Goal: Task Accomplishment & Management: Manage account settings

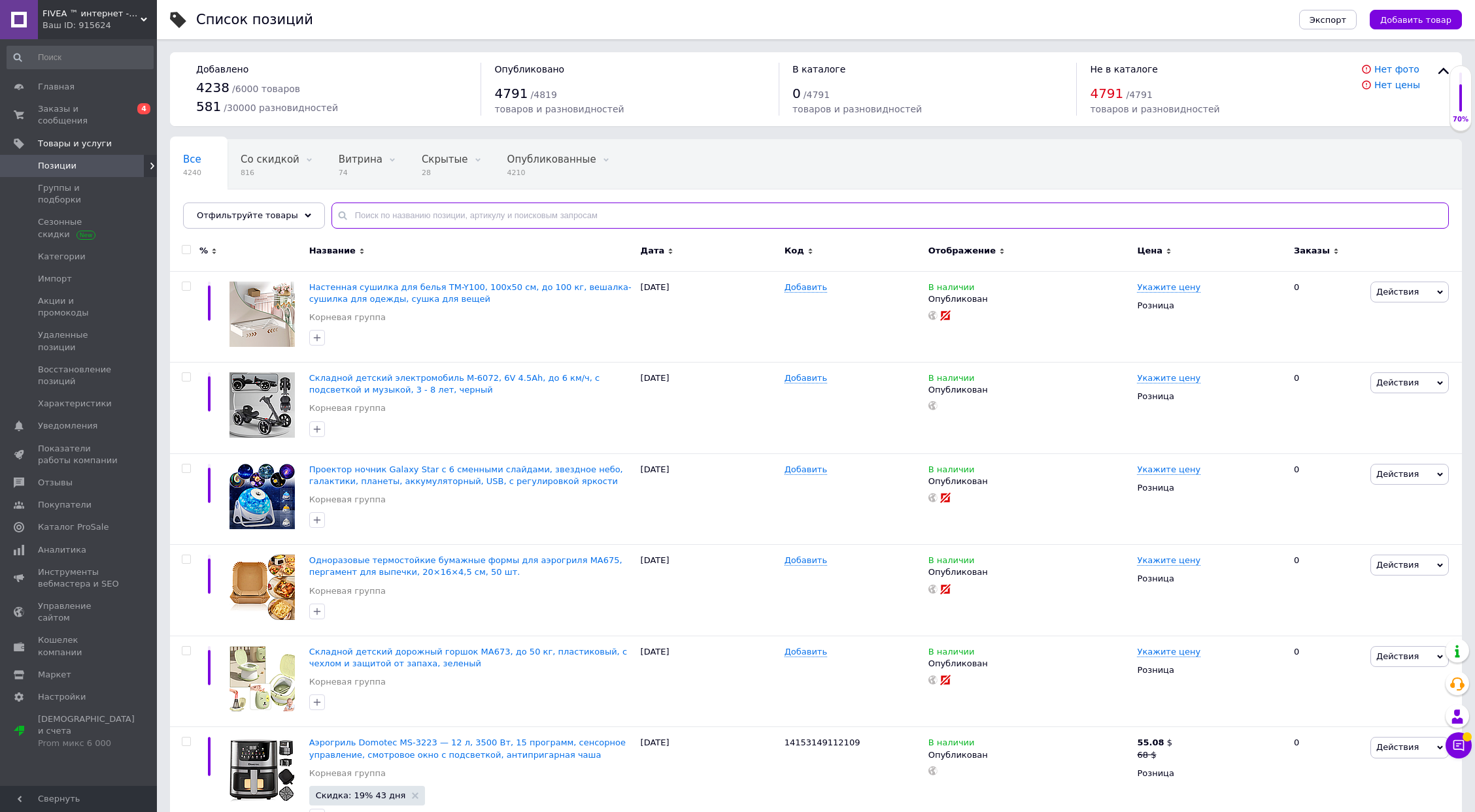
click at [479, 213] on input "text" at bounding box center [890, 215] width 1117 height 26
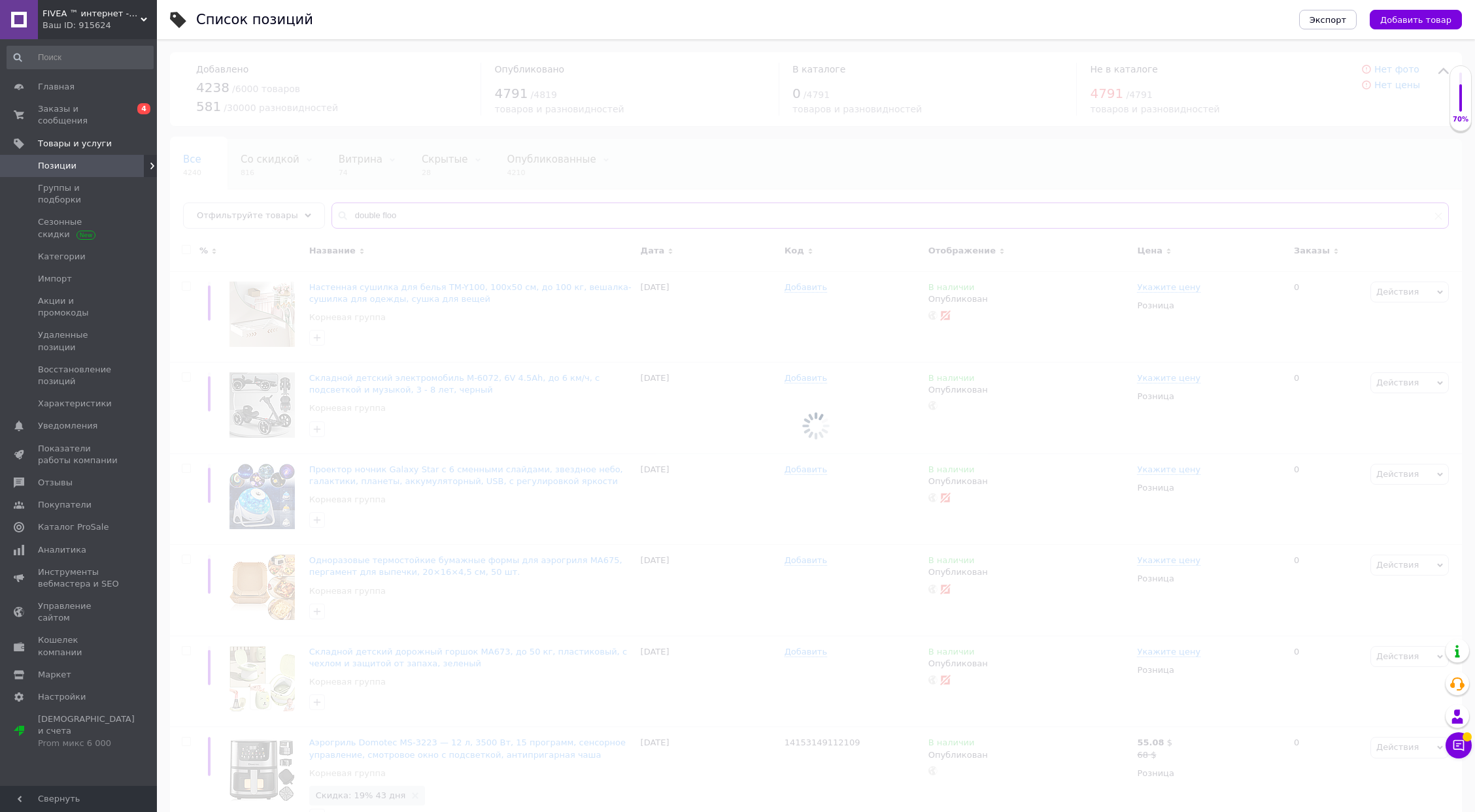
type input "double floor"
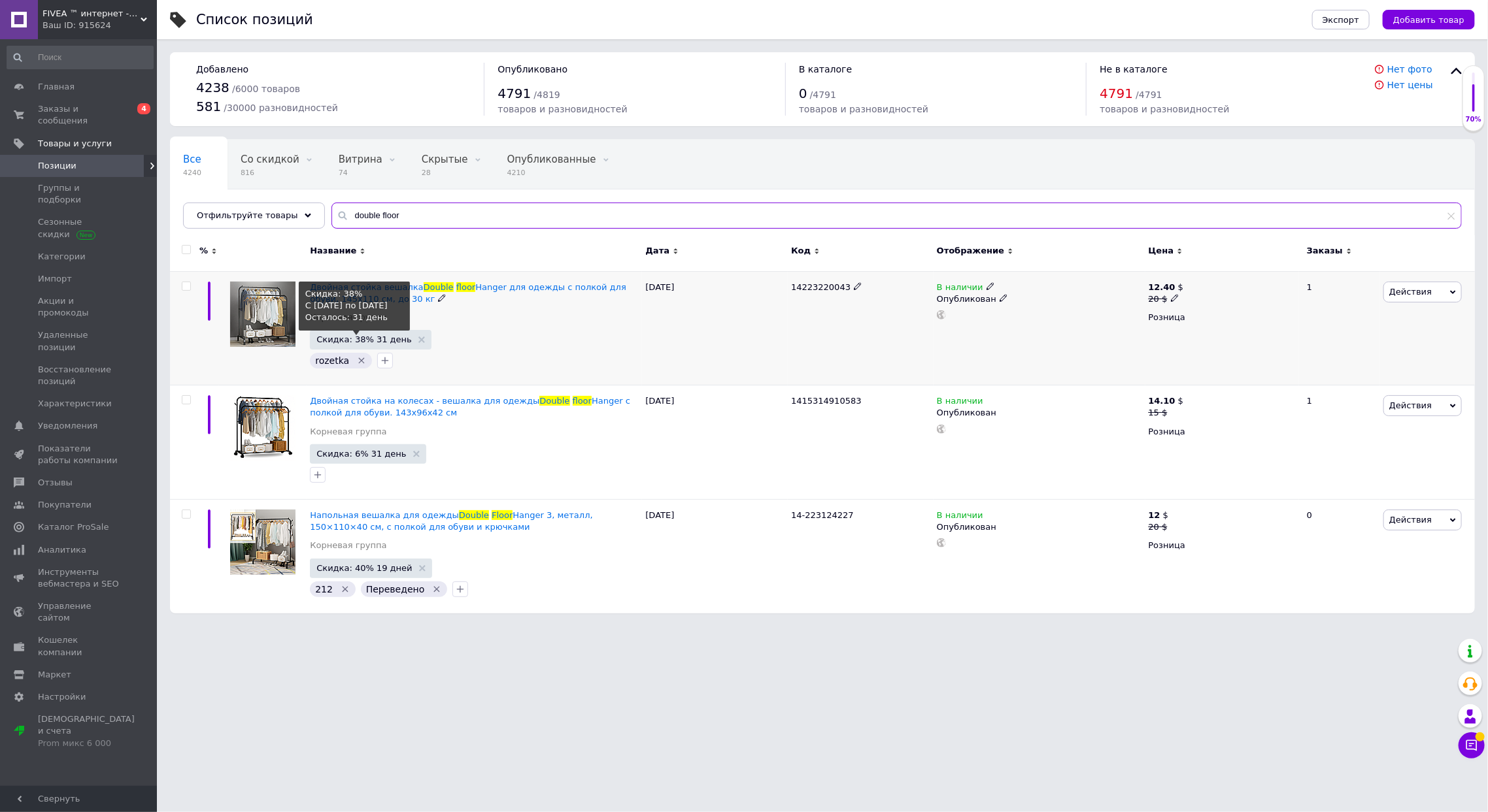
type input "double floor"
click at [345, 343] on span "Скидка: 38% 31 день" at bounding box center [364, 339] width 95 height 9
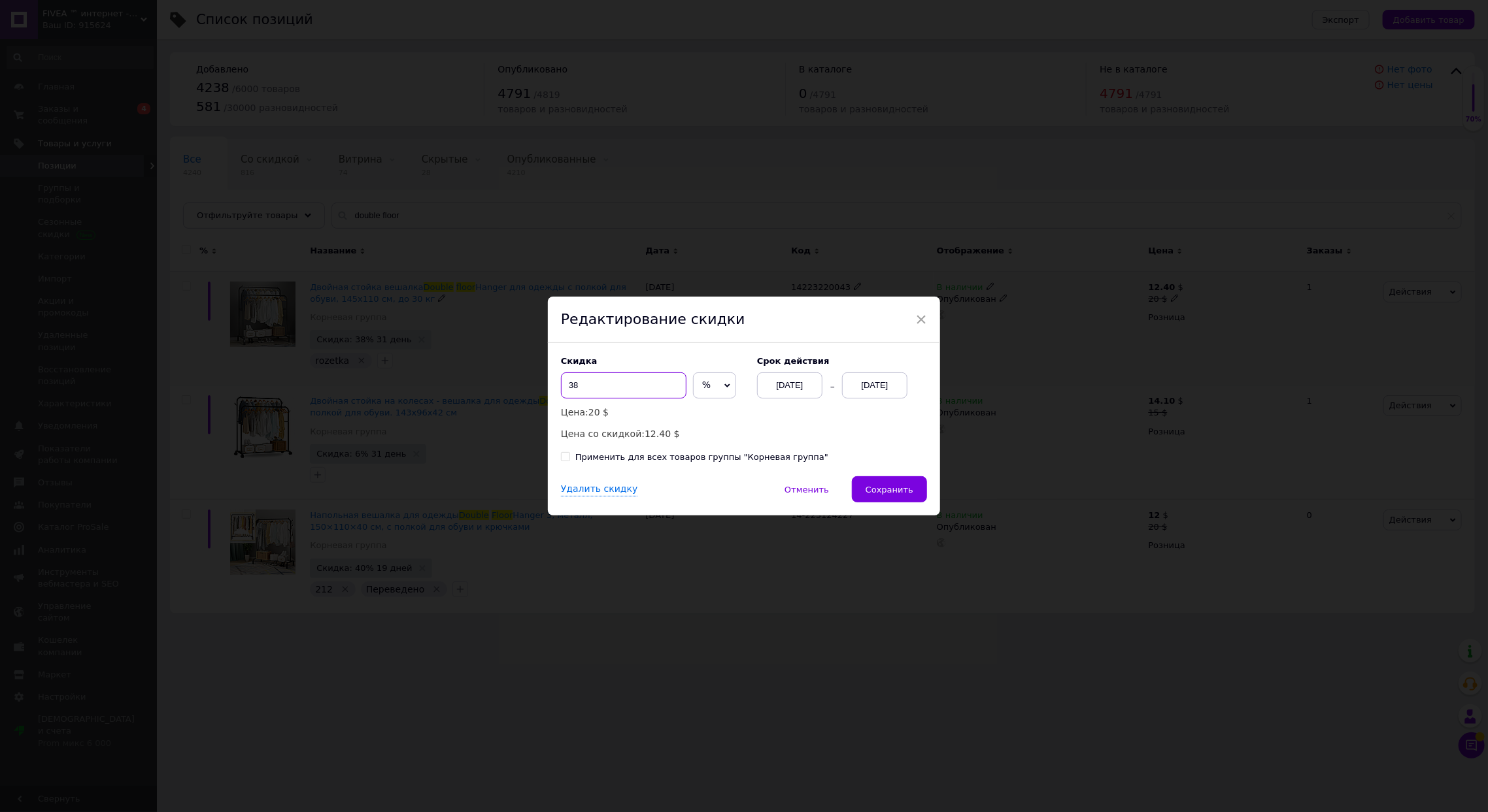
drag, startPoint x: 582, startPoint y: 386, endPoint x: 564, endPoint y: 388, distance: 18.1
click at [564, 388] on input "38" at bounding box center [624, 385] width 125 height 26
type input "2"
type input "1"
type input "25"
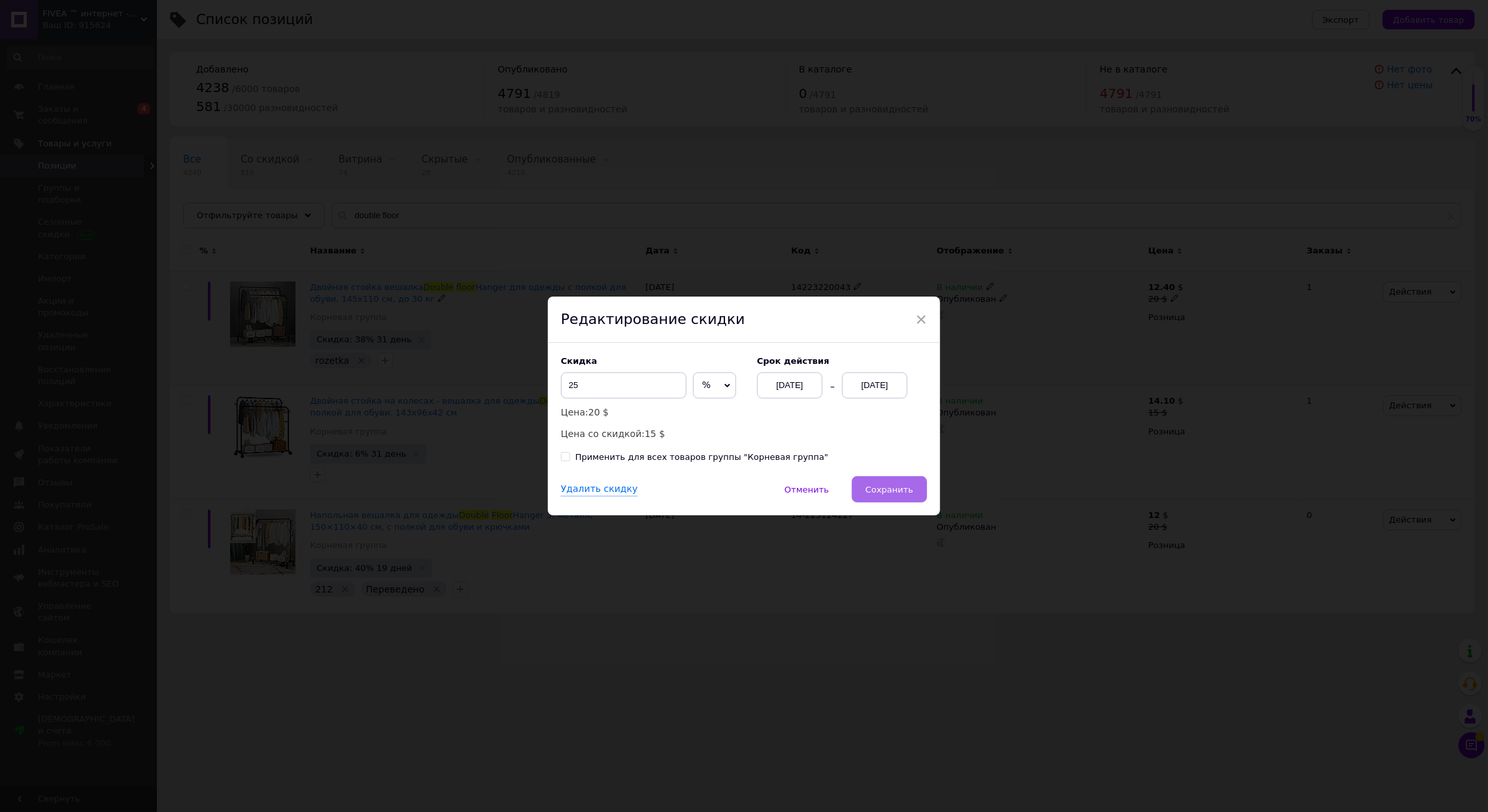
click at [888, 483] on button "Сохранить" at bounding box center [889, 489] width 75 height 26
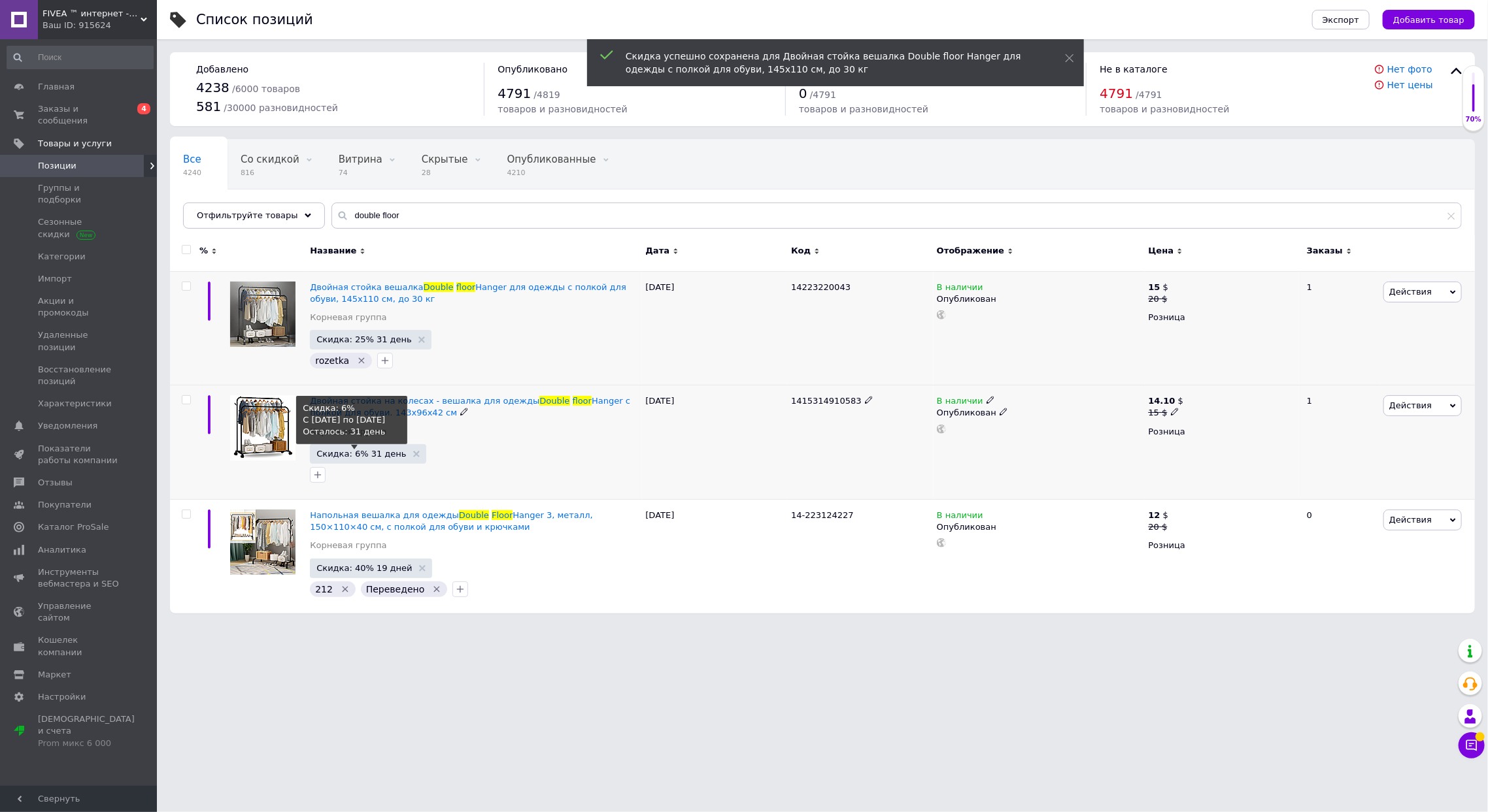
click at [343, 451] on span "Скидка: 6% 31 день" at bounding box center [361, 454] width 89 height 9
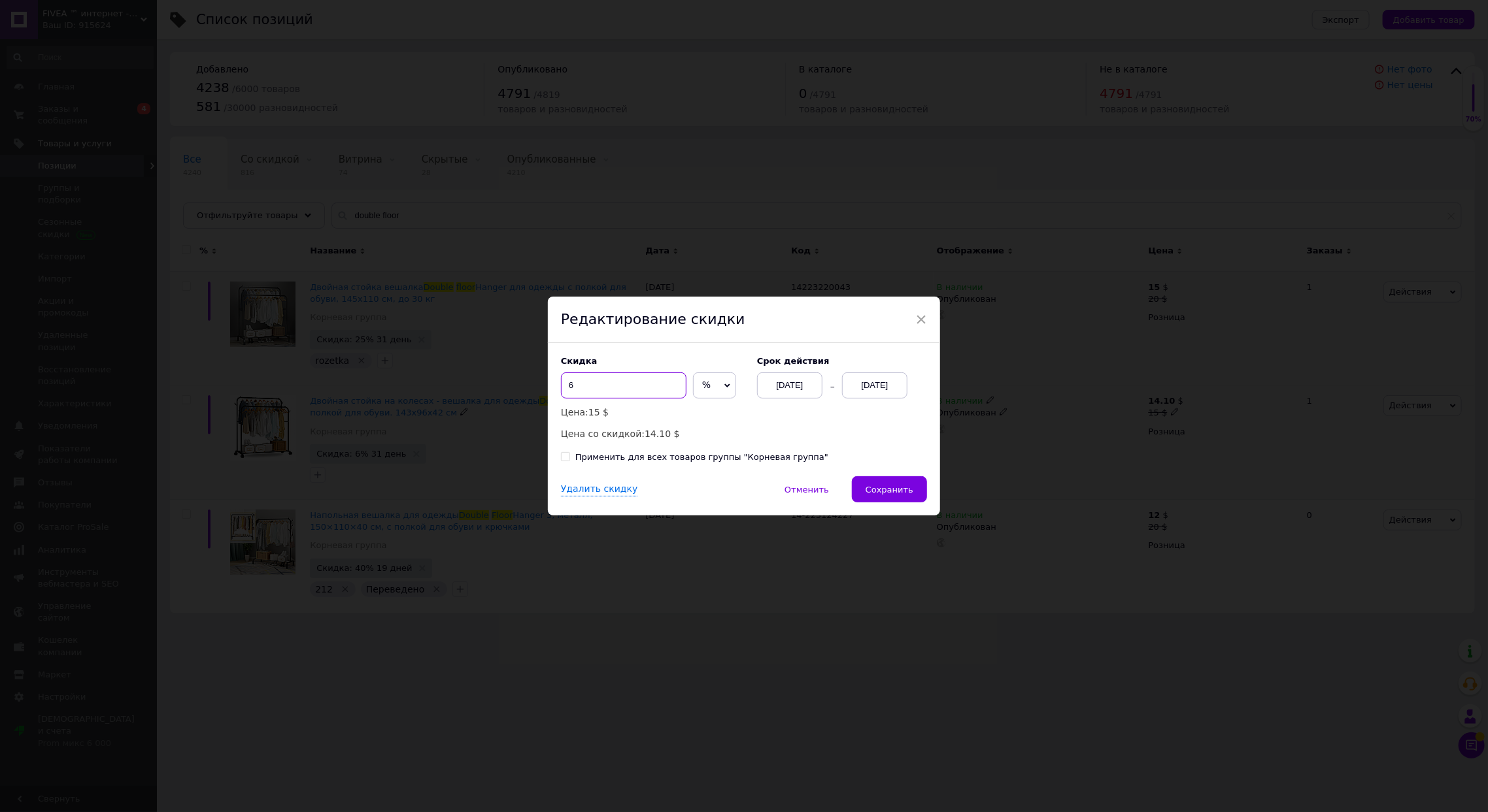
drag, startPoint x: 596, startPoint y: 388, endPoint x: 538, endPoint y: 378, distance: 58.9
click at [538, 378] on div "× Редактирование скидки Скидка 6 % $ Цена: 15 $ Цена со скидкой: 14.10 $ Cрок д…" at bounding box center [744, 406] width 1488 height 812
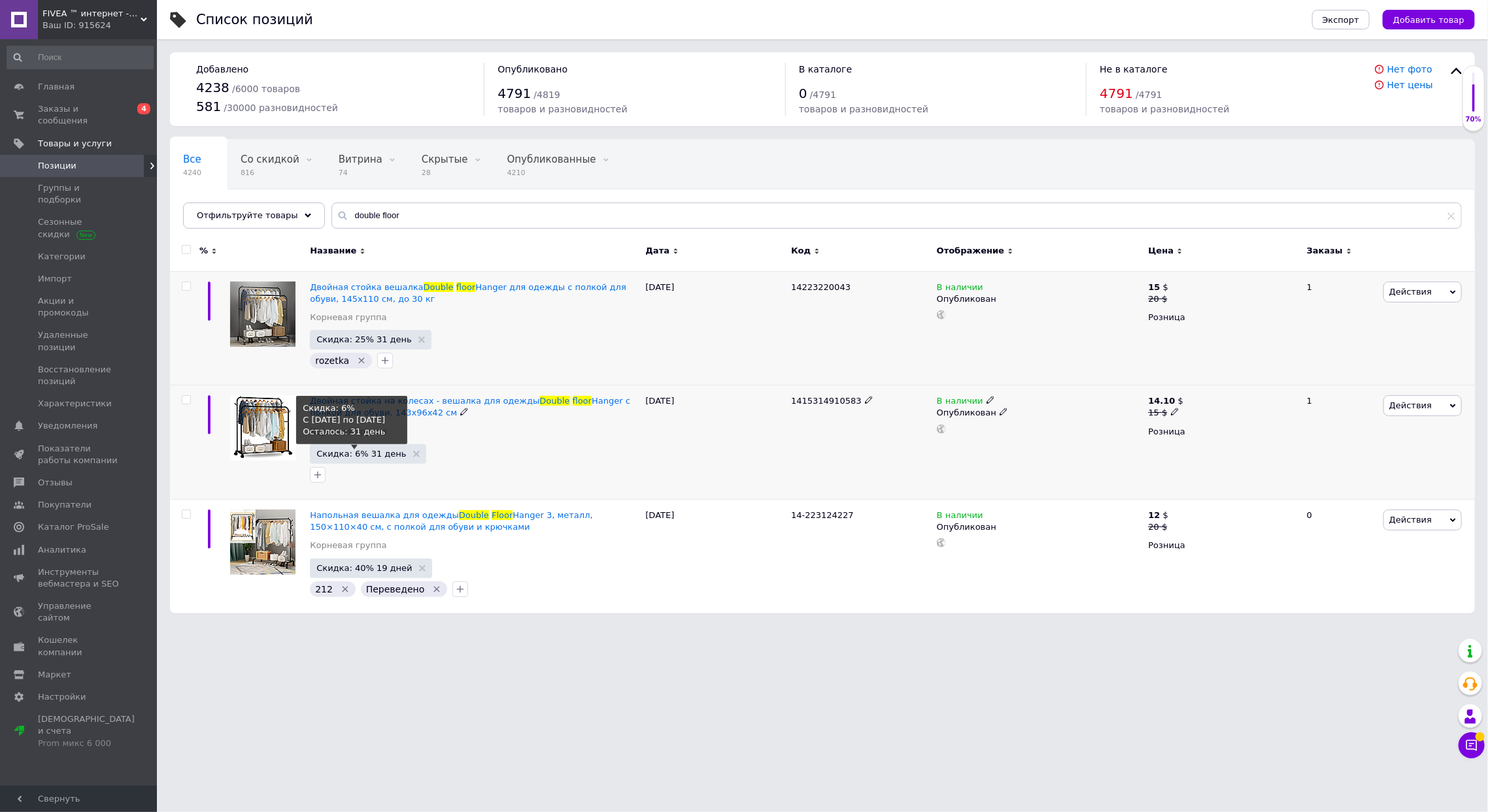
click at [341, 453] on span "Скидка: 6% 31 день" at bounding box center [361, 454] width 89 height 9
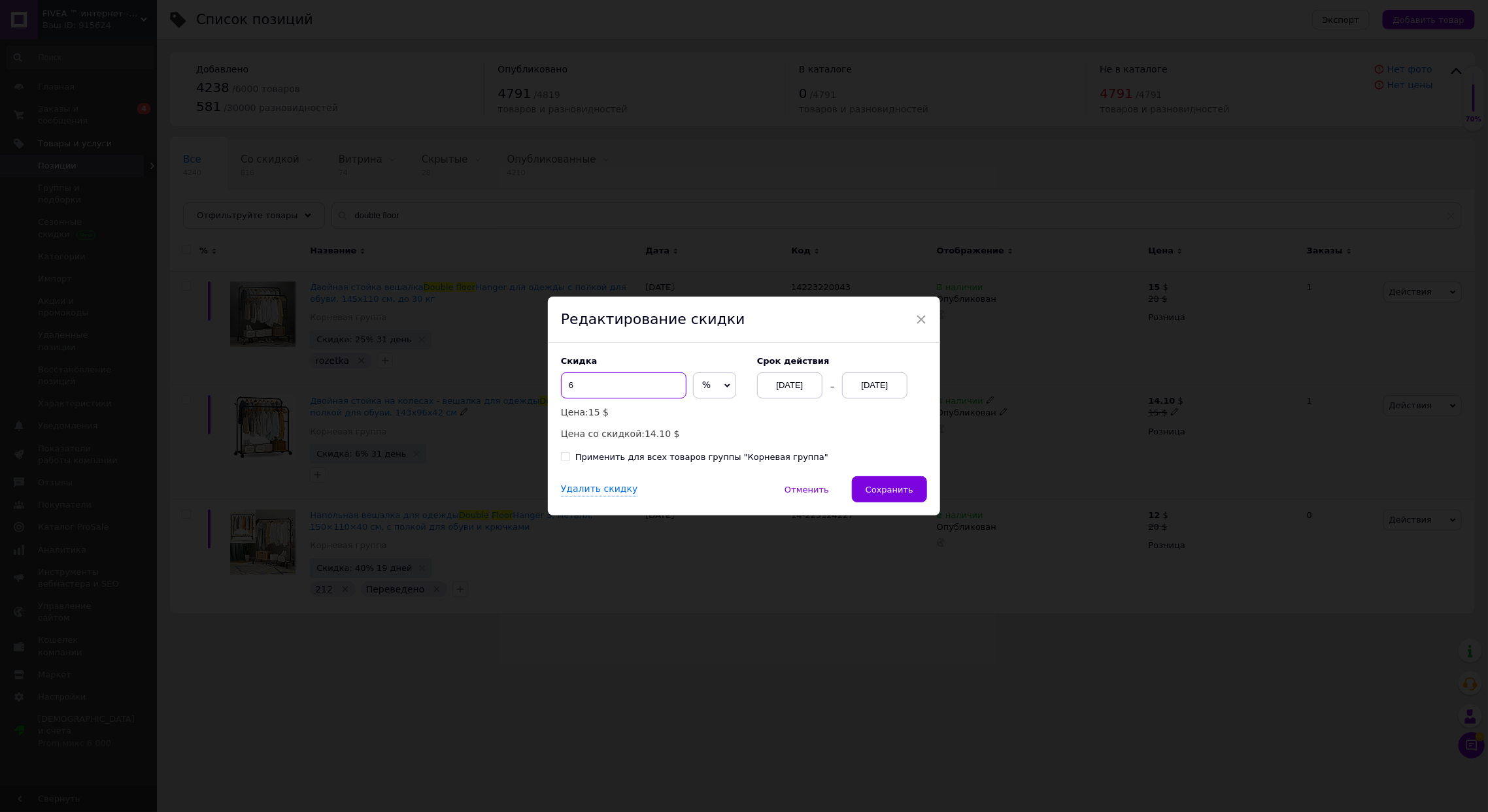
click at [580, 388] on input "6" at bounding box center [624, 385] width 125 height 26
type input "4"
type input "3"
type input "2"
drag, startPoint x: 823, startPoint y: 492, endPoint x: 637, endPoint y: 504, distance: 186.4
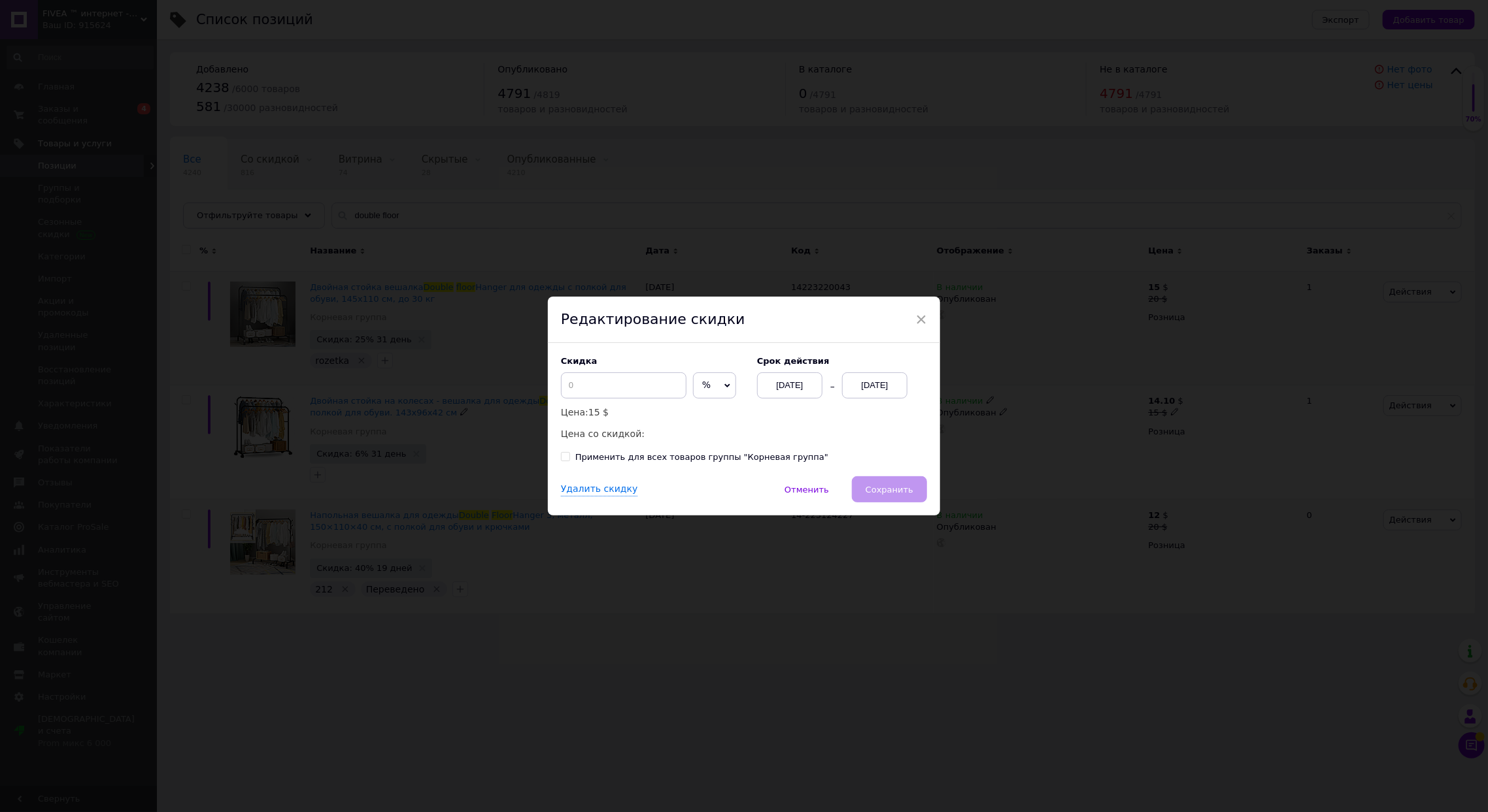
click at [821, 492] on span "Отменить" at bounding box center [806, 490] width 45 height 10
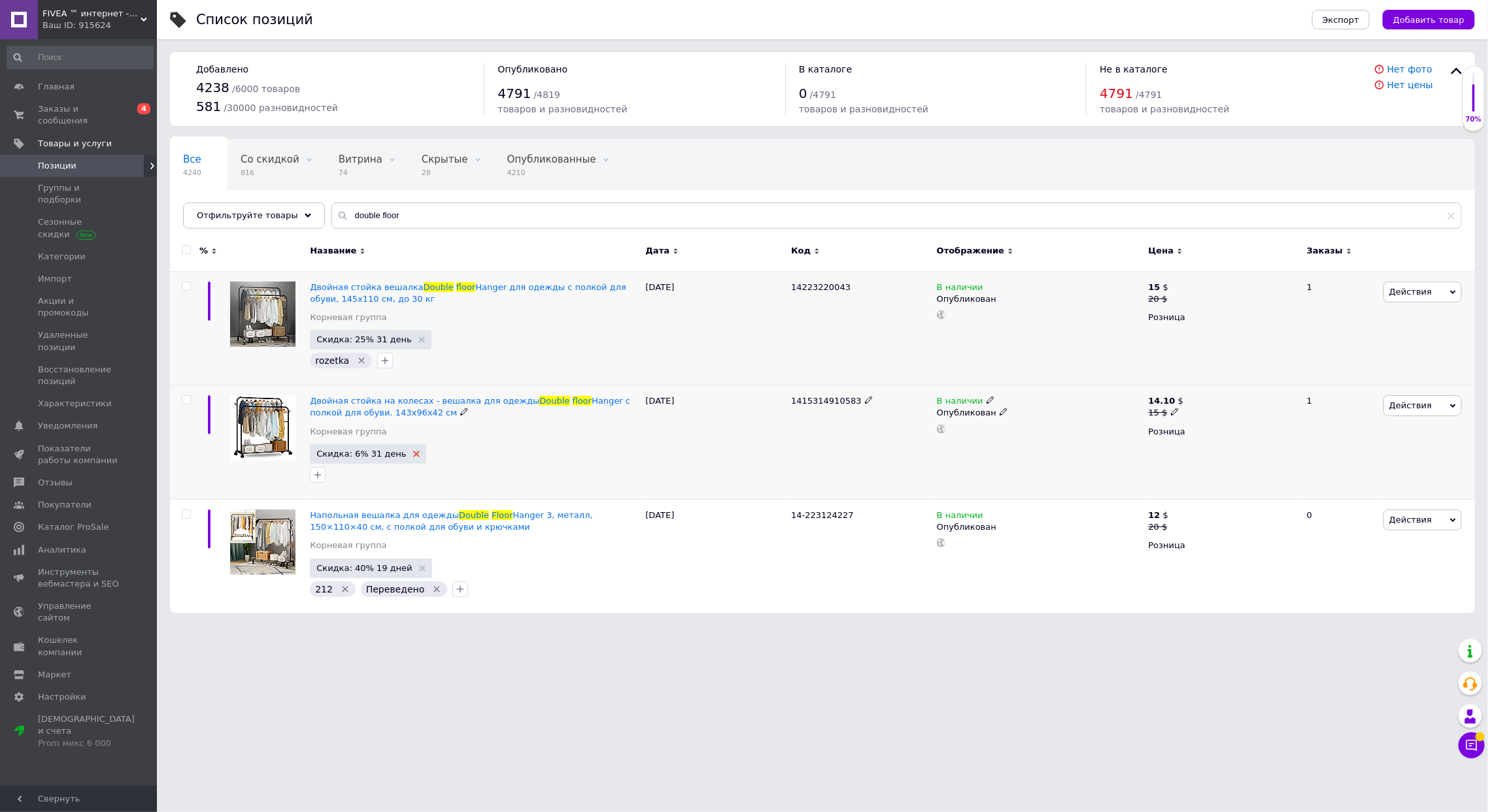
click at [413, 452] on use at bounding box center [416, 454] width 7 height 7
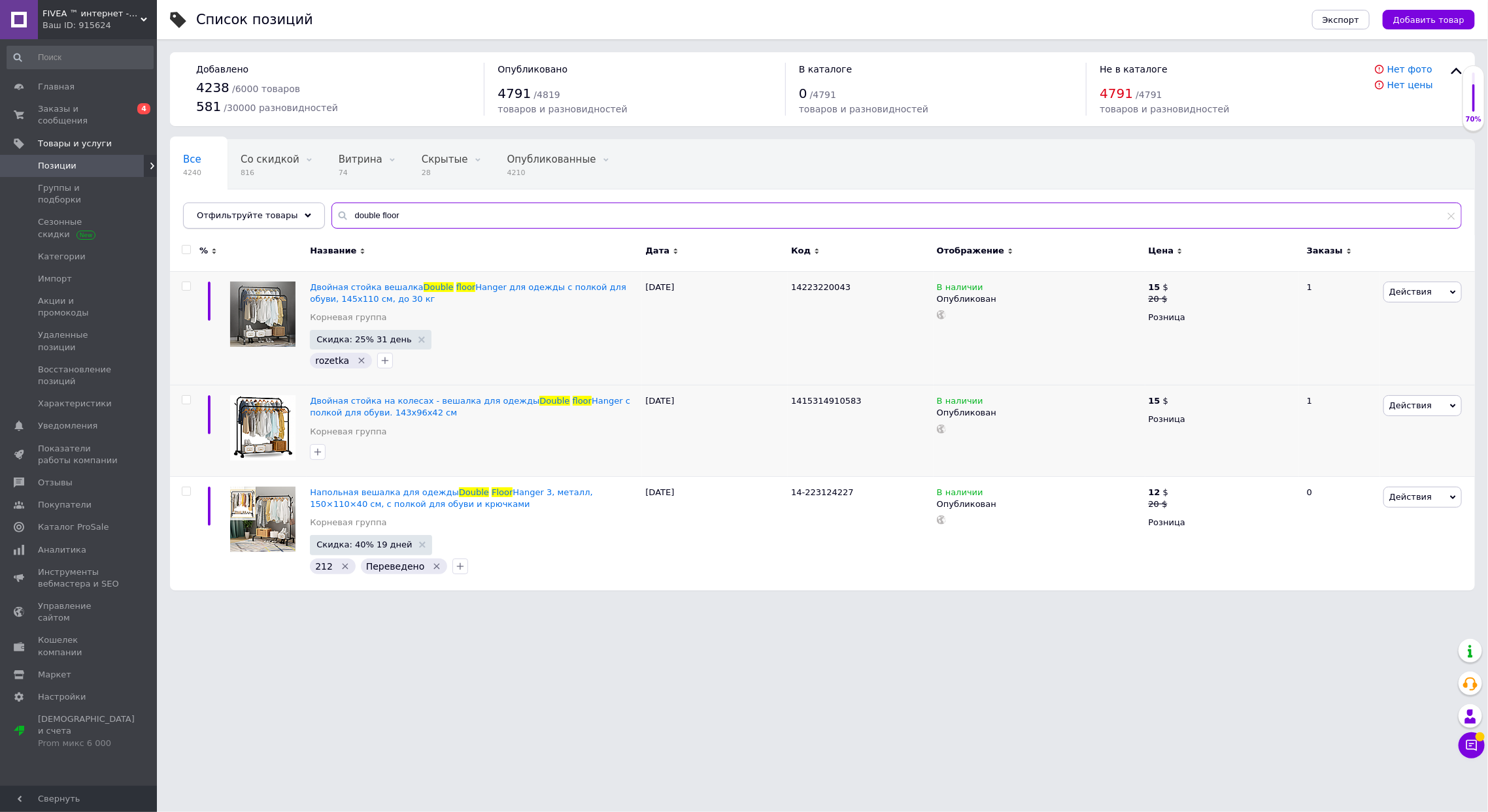
drag, startPoint x: 389, startPoint y: 212, endPoint x: 274, endPoint y: 208, distance: 115.1
click at [274, 217] on div "Отфильтруйте товары double floor" at bounding box center [822, 215] width 1279 height 26
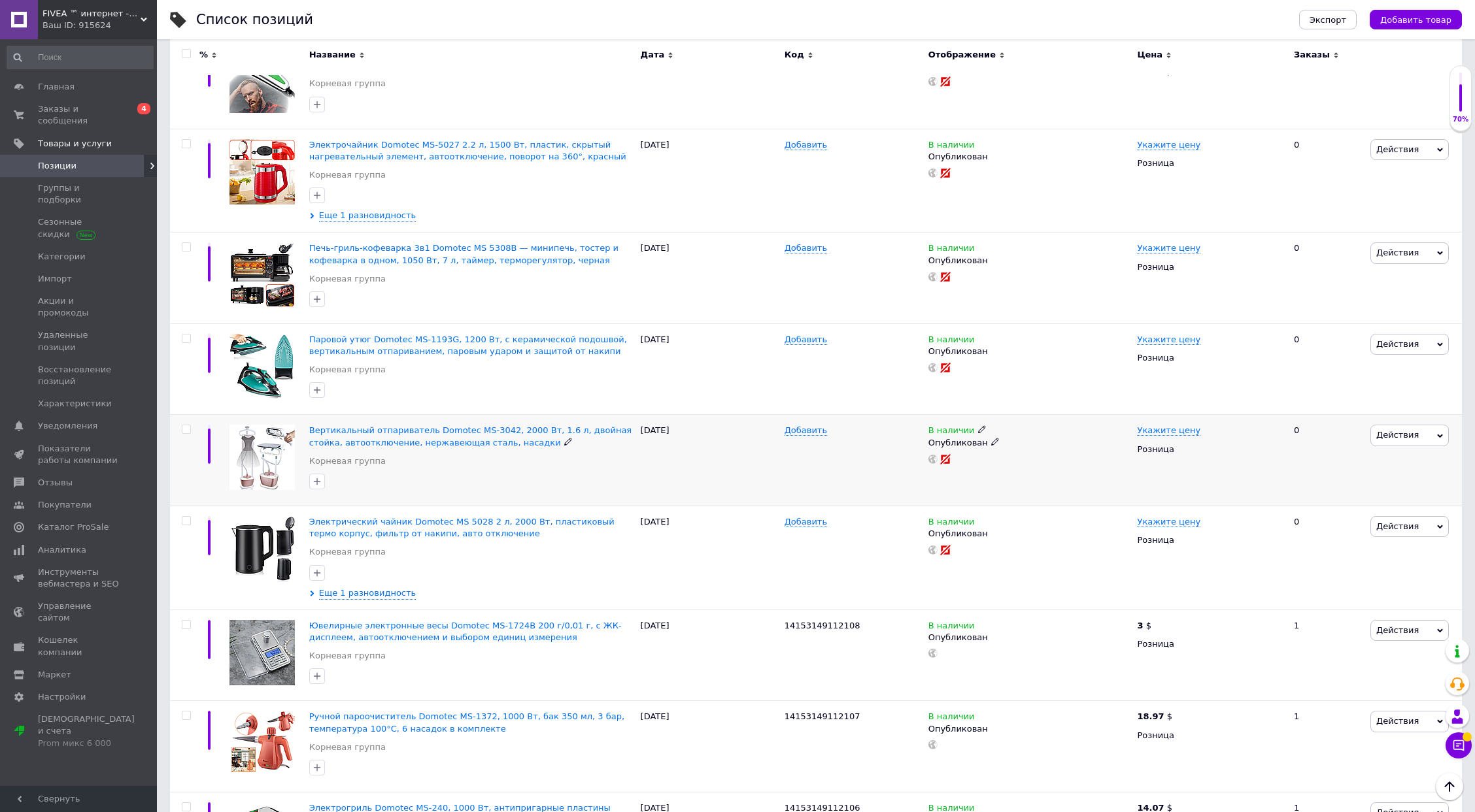
scroll to position [2178, 0]
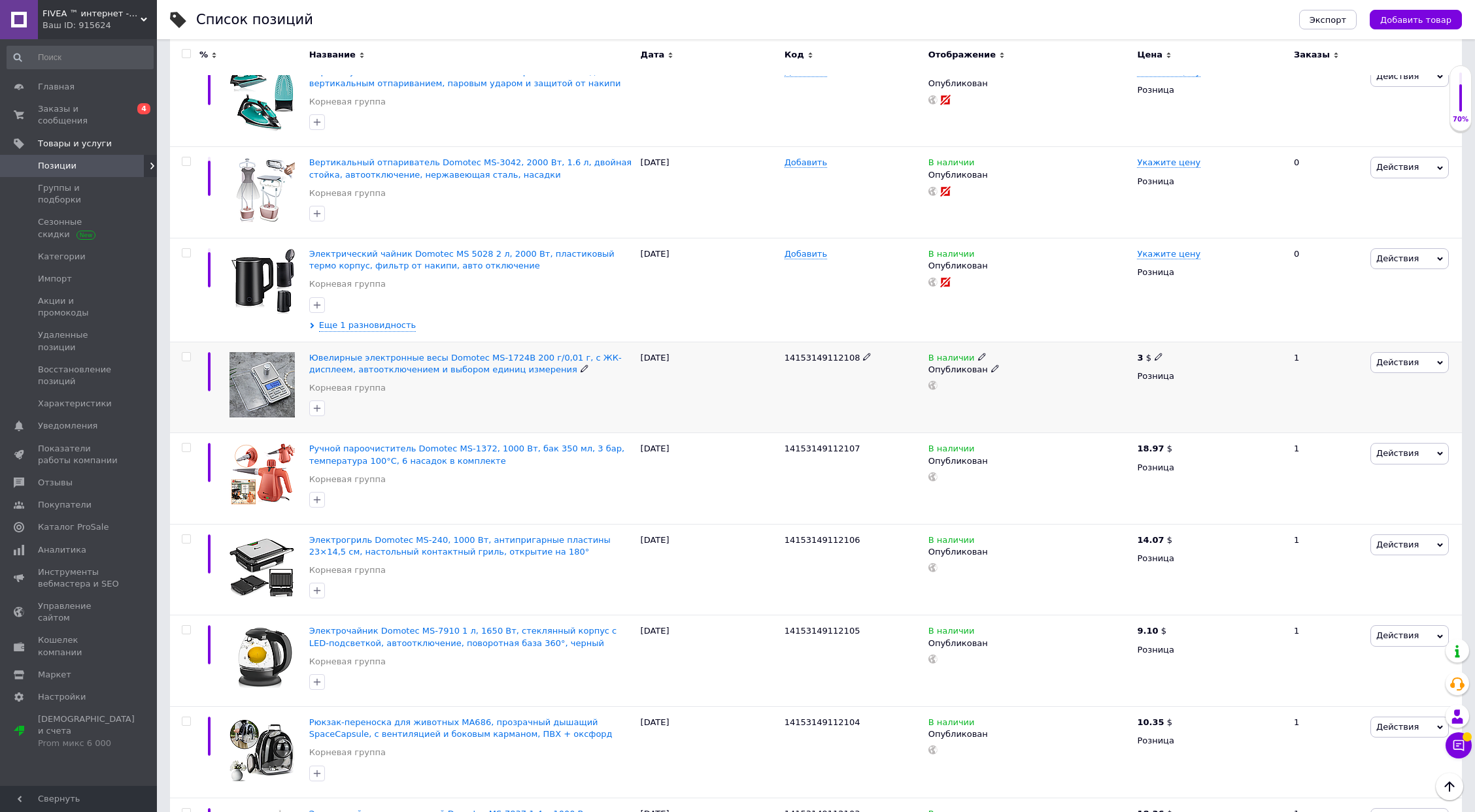
click at [808, 353] on span "14153149112108" at bounding box center [822, 358] width 76 height 10
copy span "14153149112108"
click at [808, 249] on span "Добавить" at bounding box center [806, 254] width 43 height 11
type input "14153149112110"
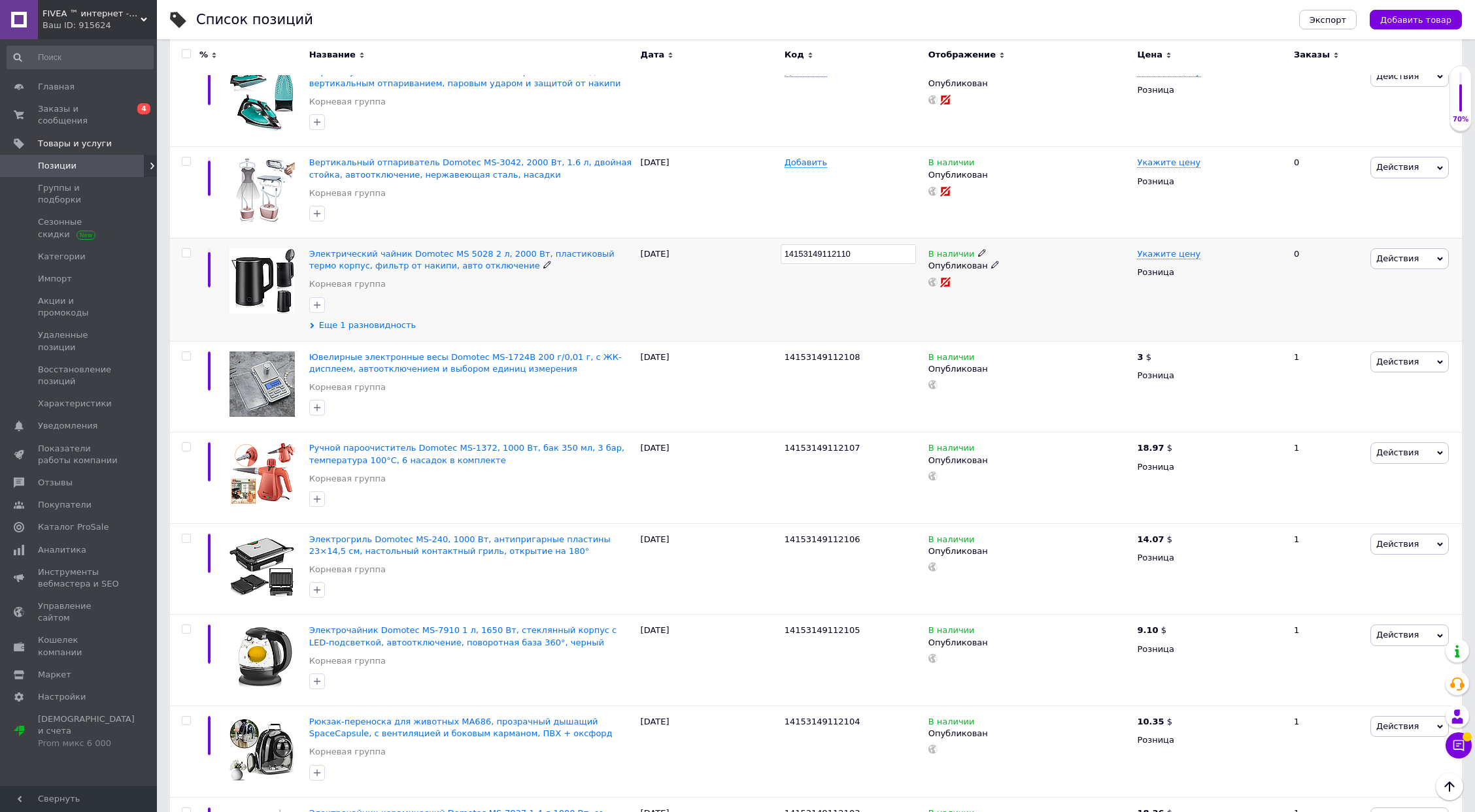
click at [339, 320] on span "Еще 1 разновидность" at bounding box center [368, 326] width 97 height 12
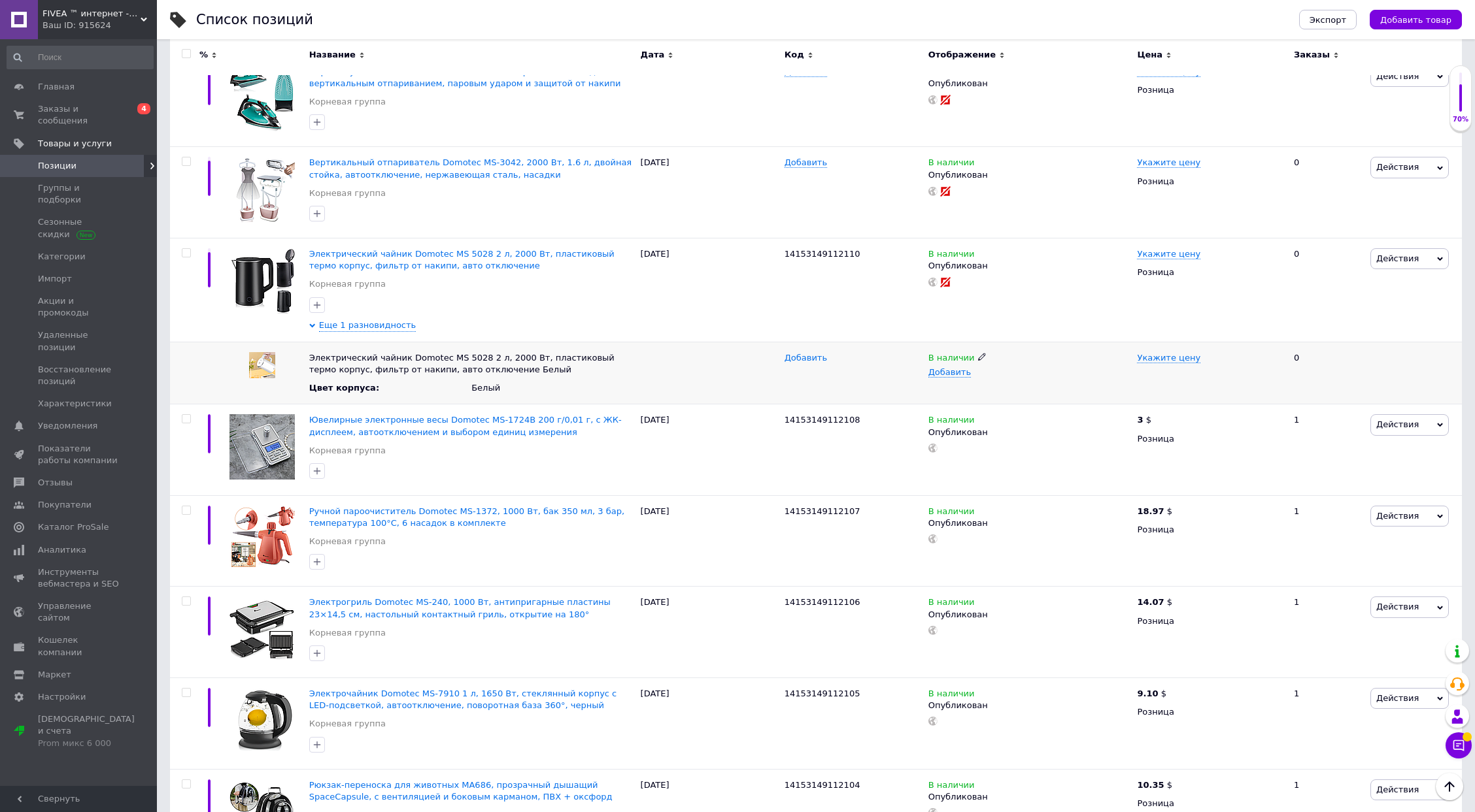
click at [795, 353] on span "Добавить" at bounding box center [806, 358] width 43 height 11
type input "14153149112111"
click at [803, 157] on span "Добавить" at bounding box center [806, 163] width 43 height 11
type input "14153149112112"
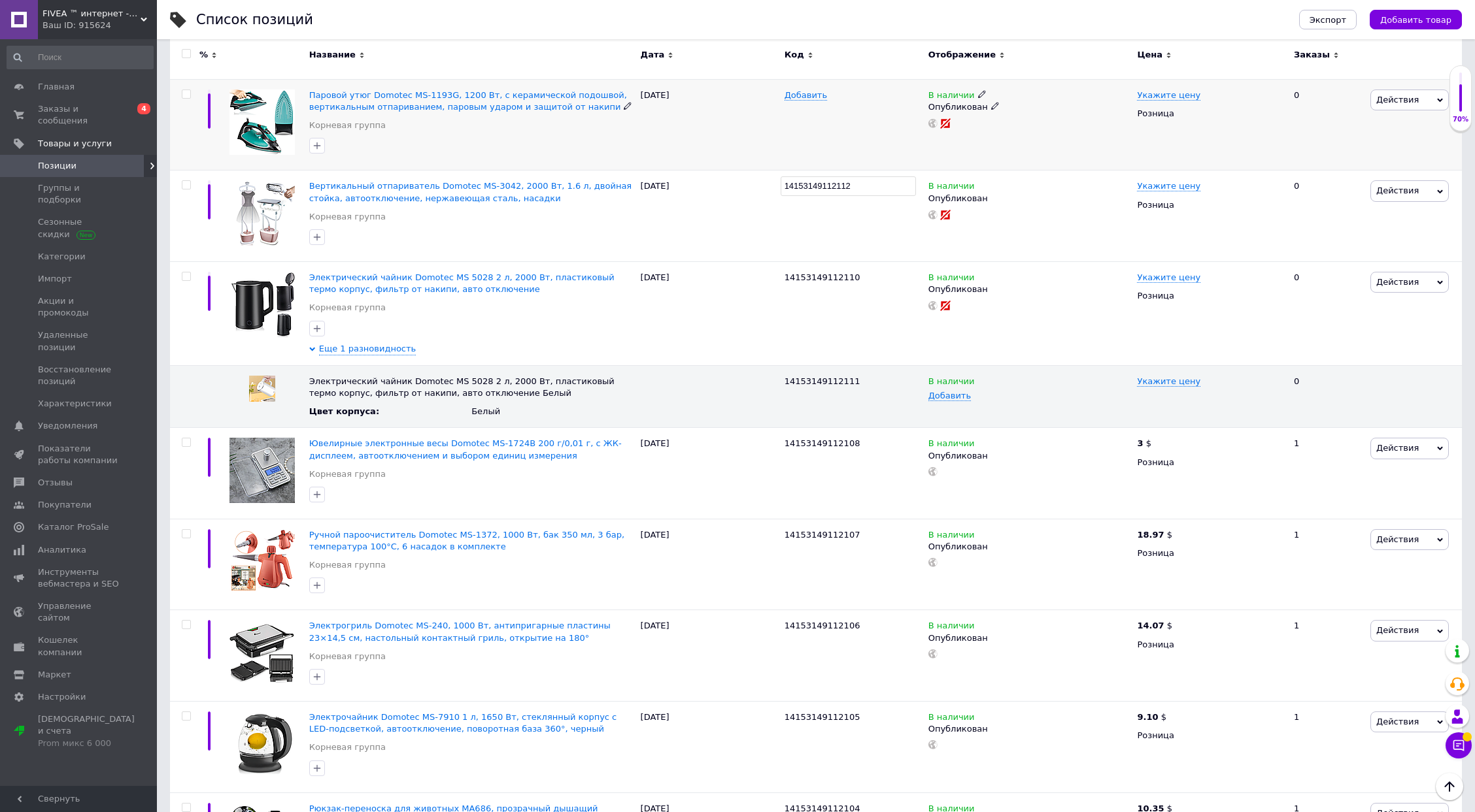
scroll to position [2004, 0]
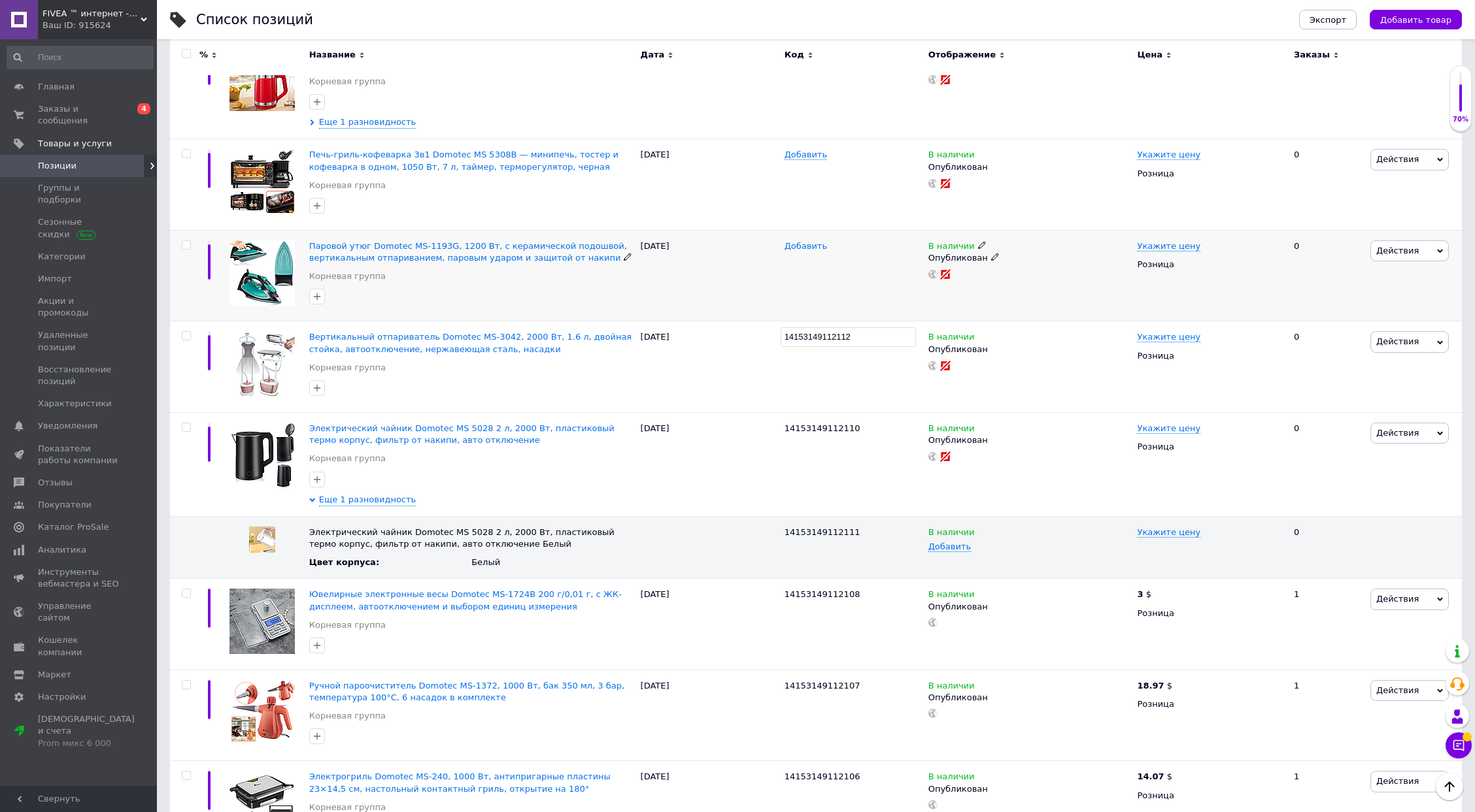
click at [808, 241] on span "Добавить" at bounding box center [806, 246] width 43 height 11
type input "14153149112113"
click at [799, 150] on span "Добавить" at bounding box center [806, 155] width 43 height 11
type input "14153149112114"
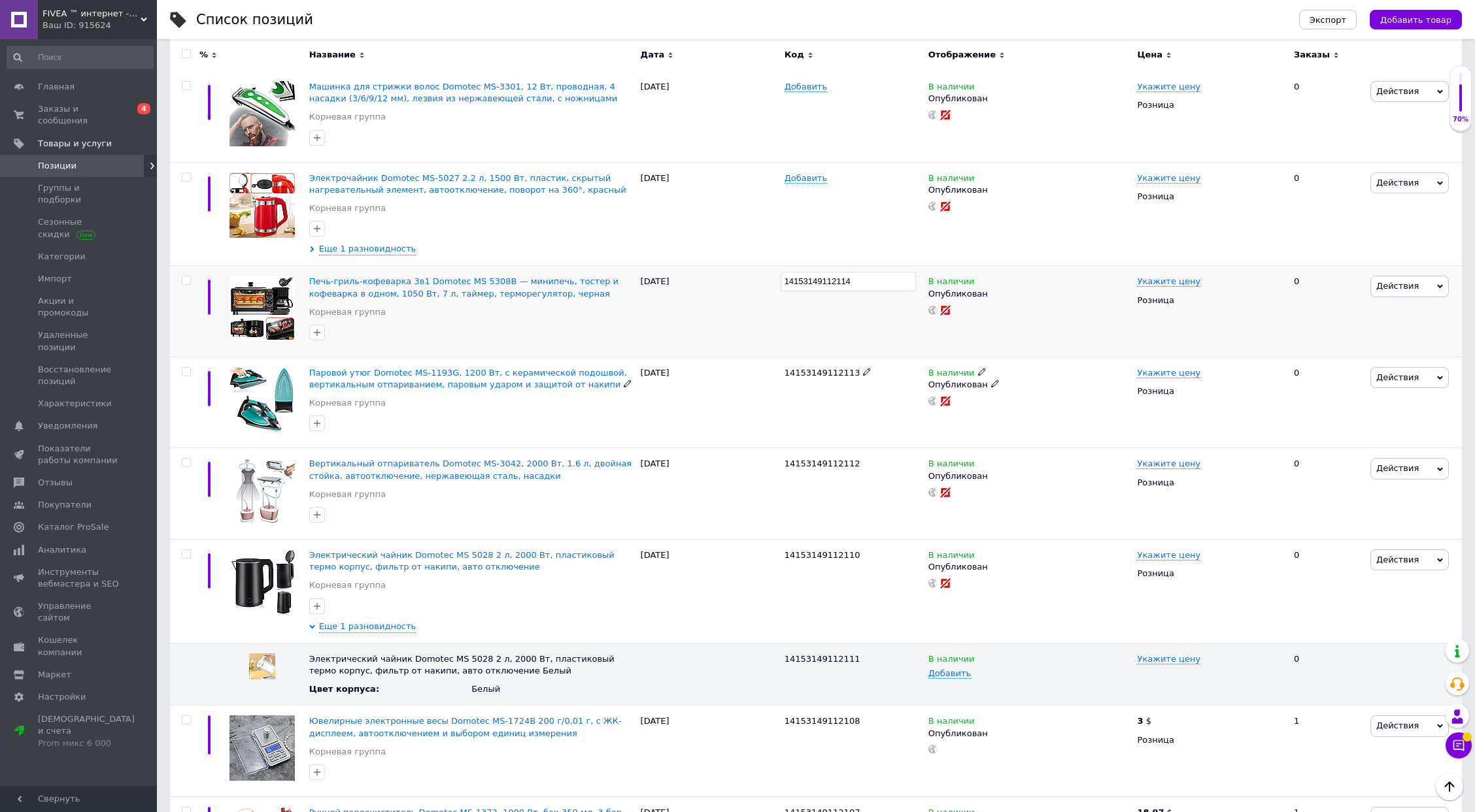
scroll to position [1830, 0]
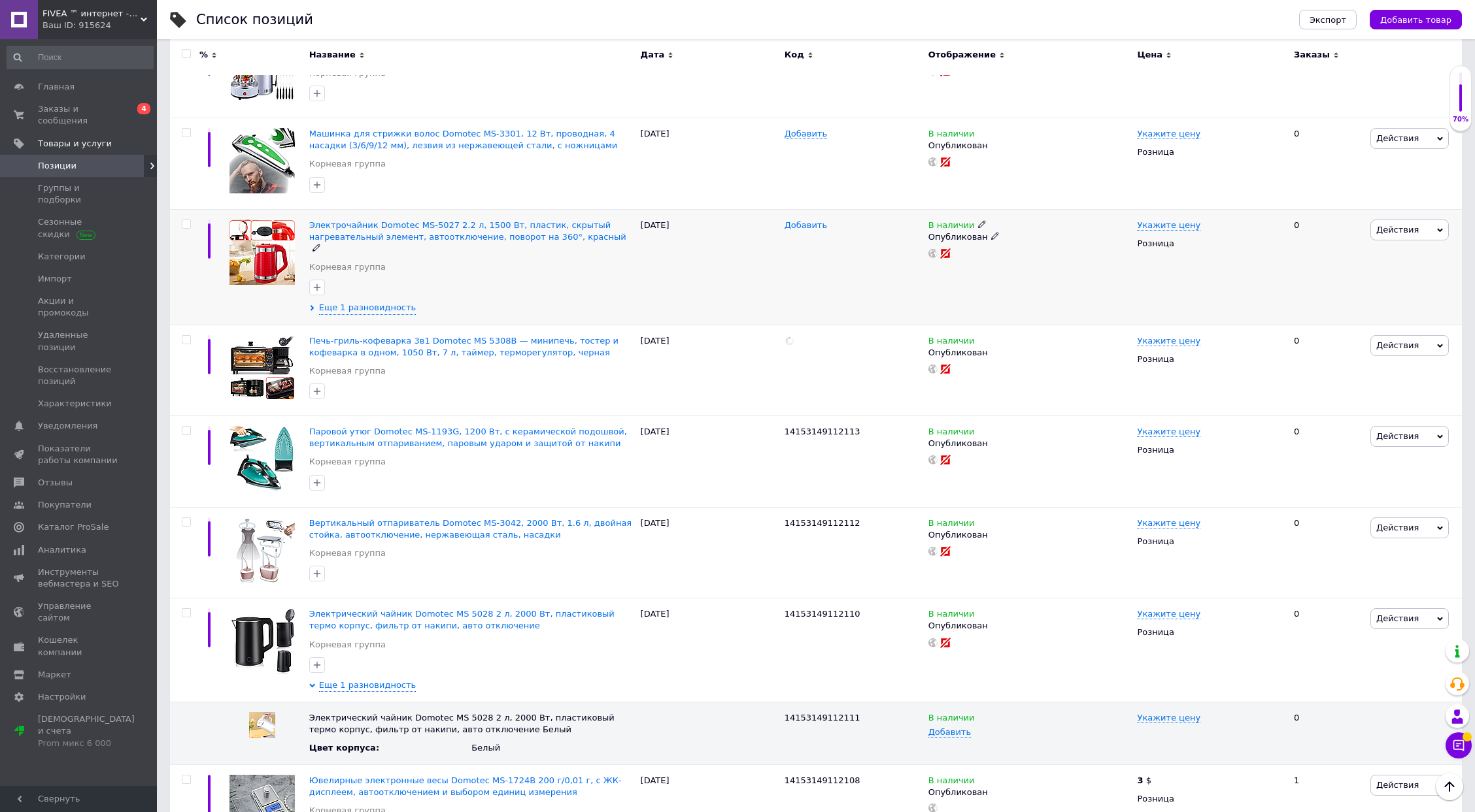
click at [794, 220] on span "Добавить" at bounding box center [806, 226] width 43 height 11
type input "14153149112115"
click at [359, 302] on span "Еще 1 разновидность" at bounding box center [368, 308] width 97 height 12
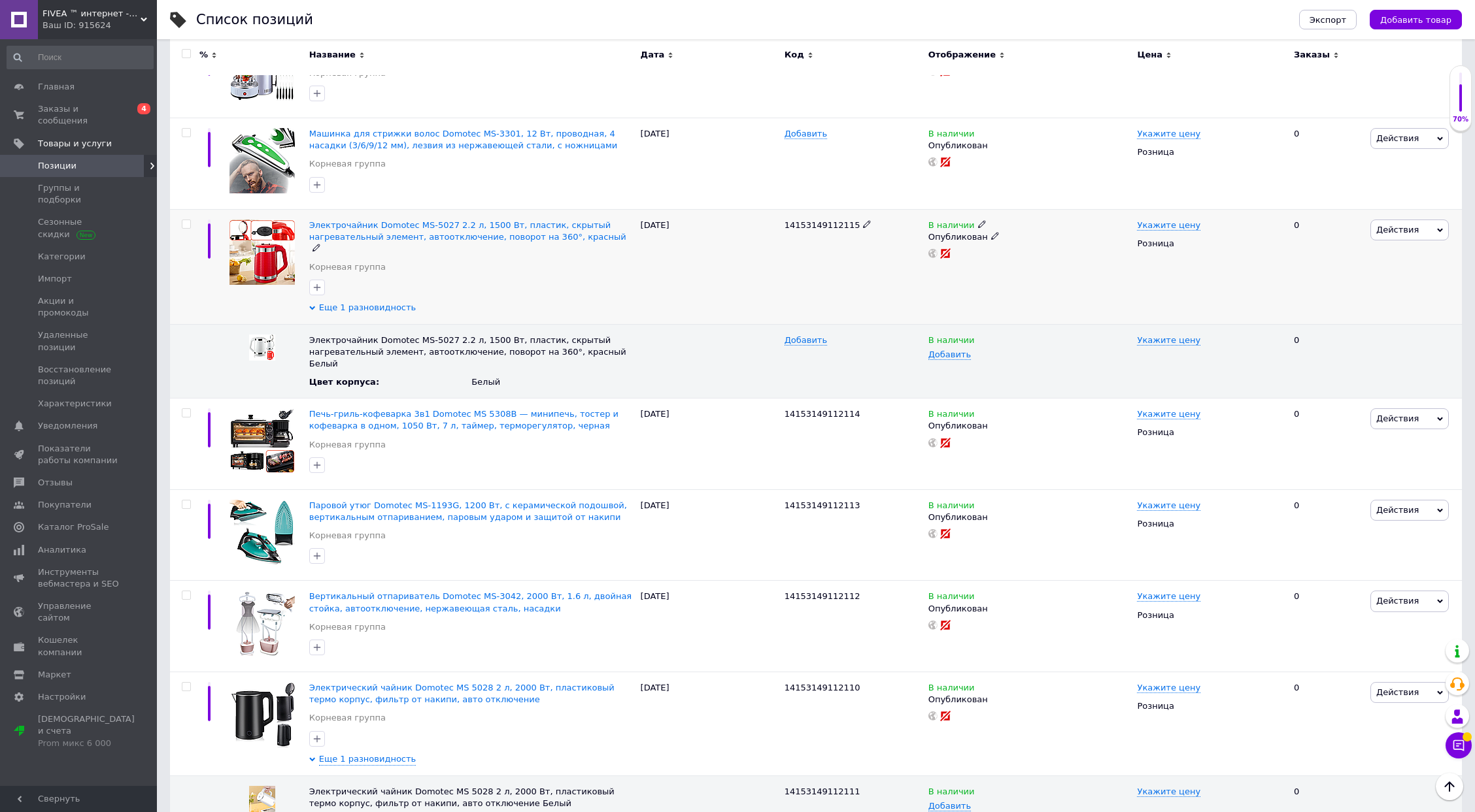
click at [360, 302] on span "Еще 1 разновидность" at bounding box center [368, 308] width 97 height 12
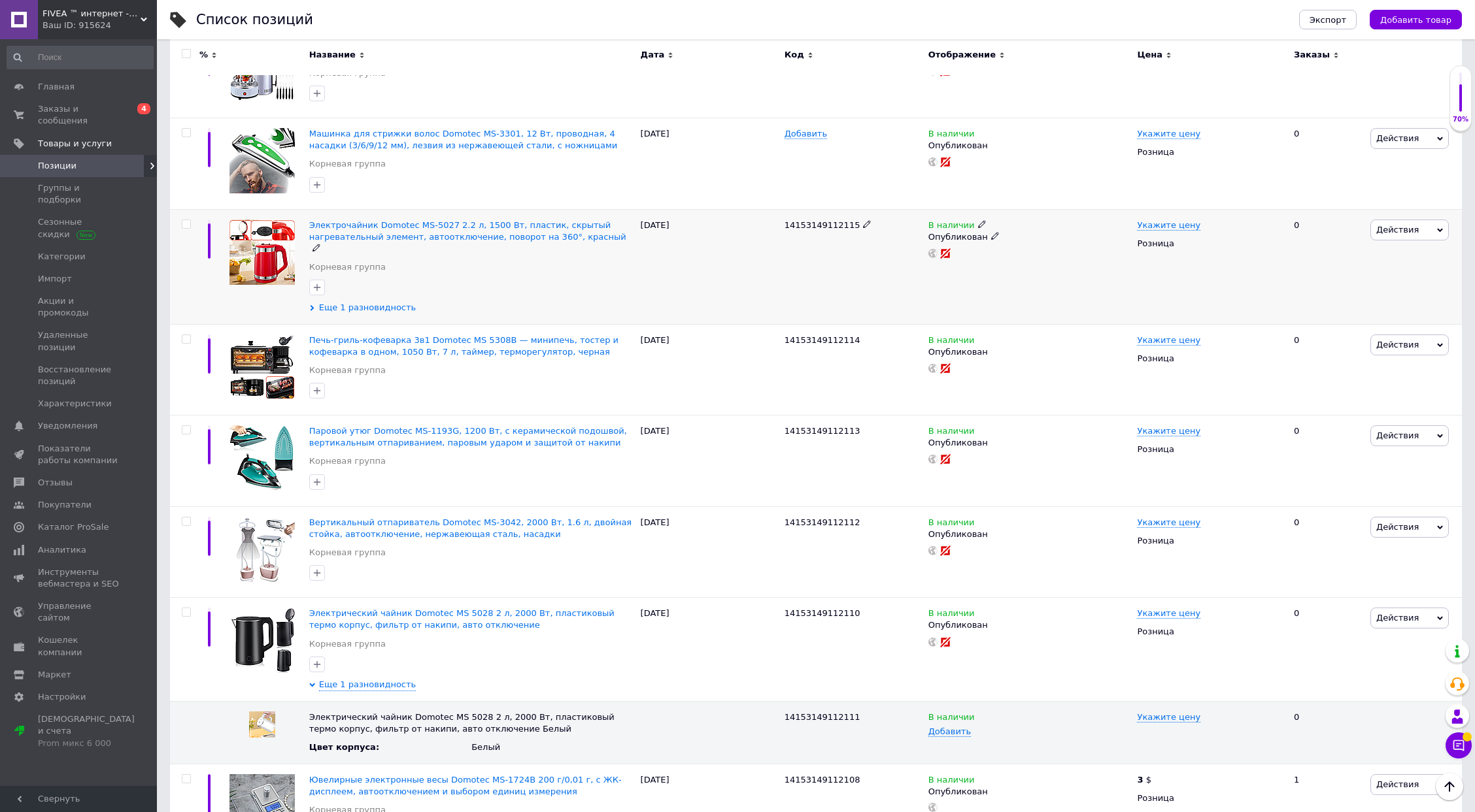
click at [360, 302] on span "Еще 1 разновидность" at bounding box center [368, 308] width 97 height 12
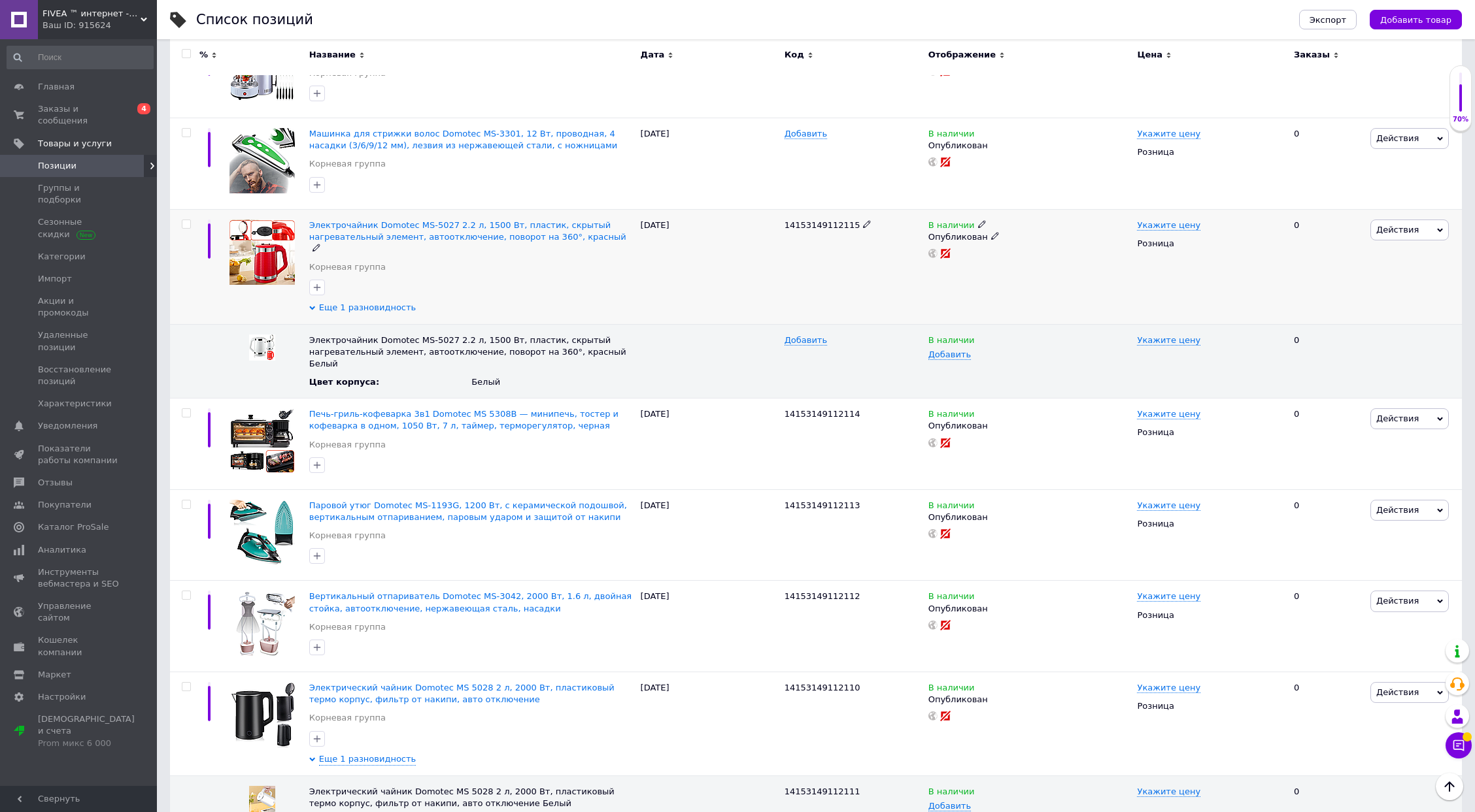
click at [382, 302] on span "Еще 1 разновидность" at bounding box center [368, 308] width 97 height 12
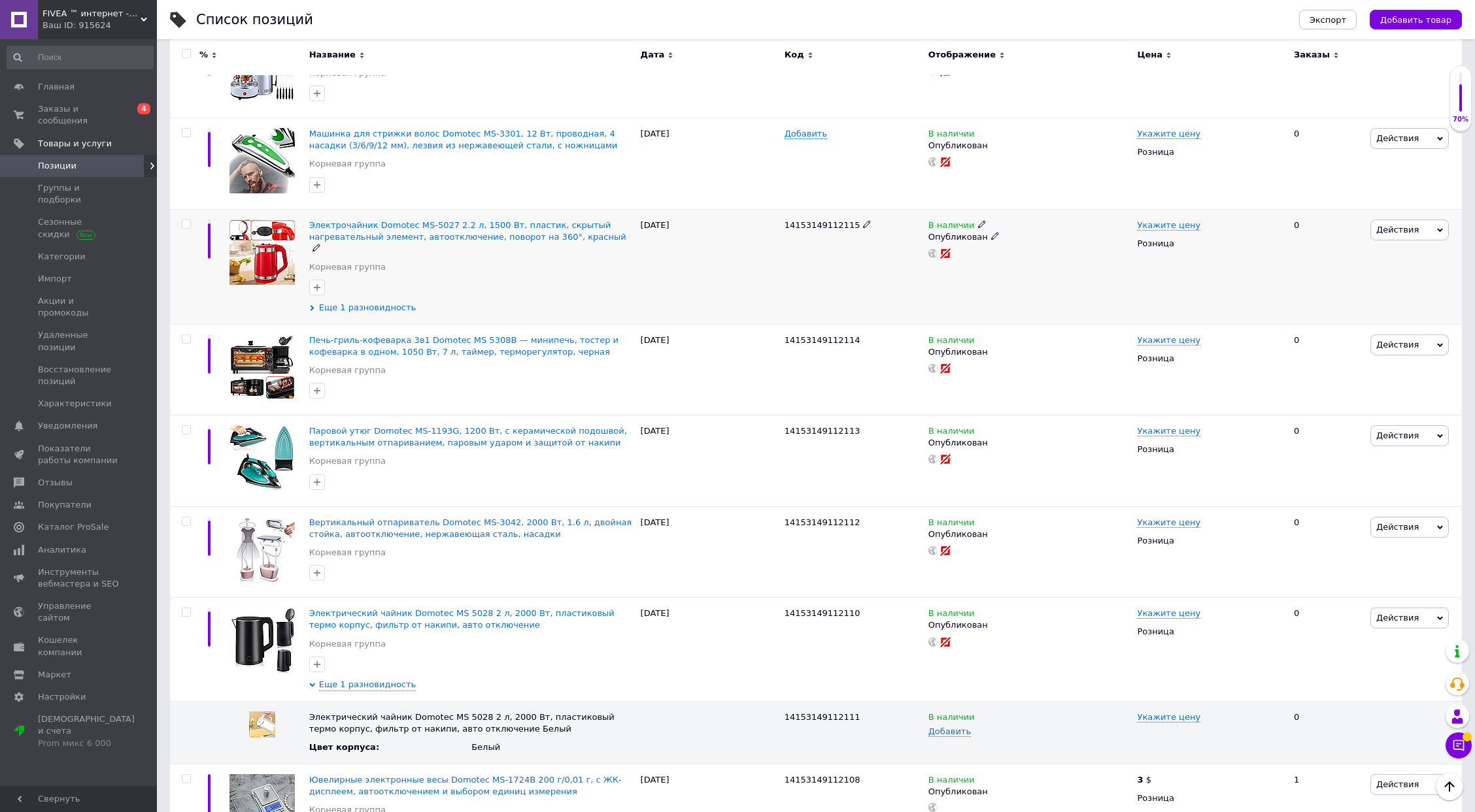
click at [388, 302] on span "Еще 1 разновидность" at bounding box center [368, 308] width 97 height 12
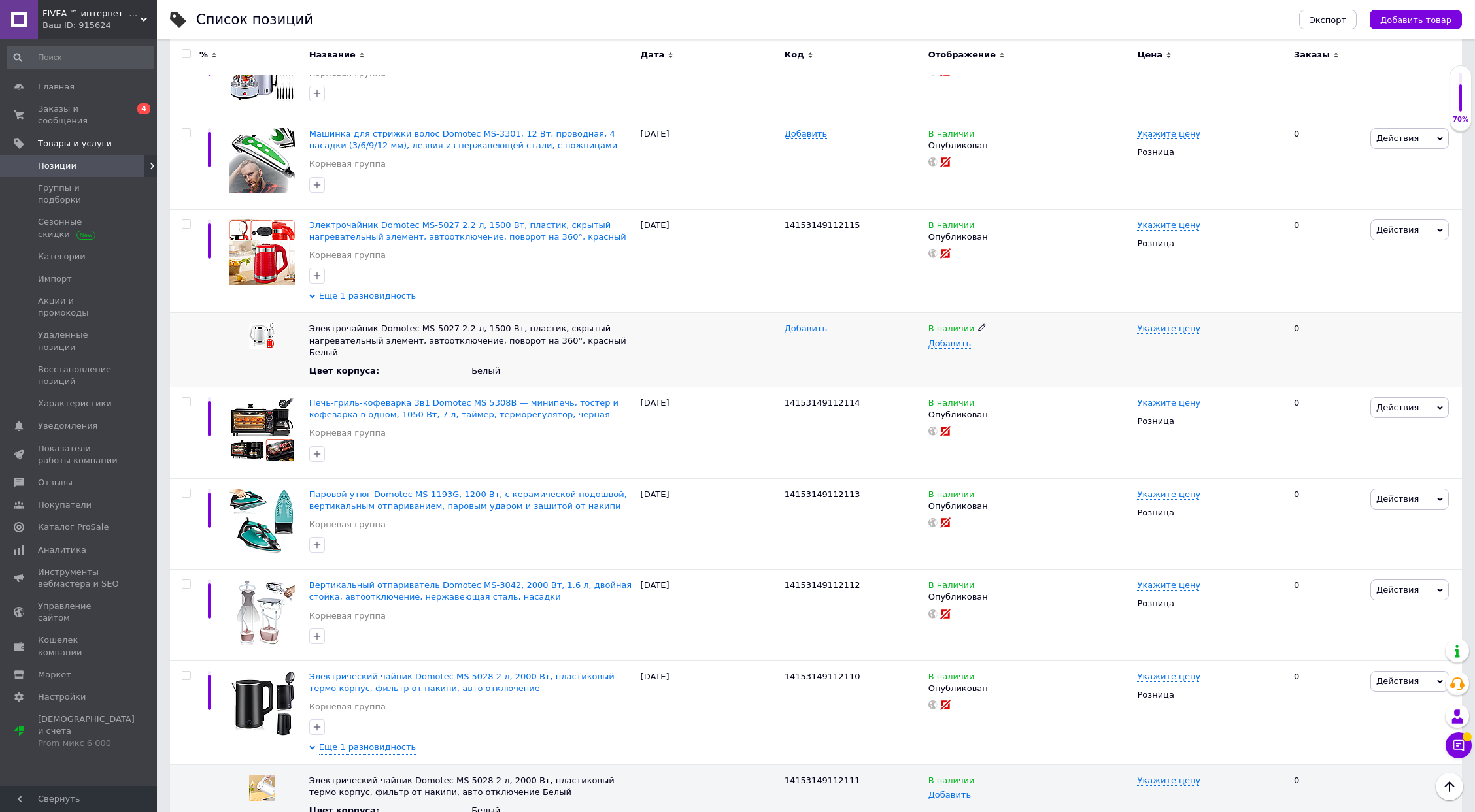
click at [796, 324] on span "Добавить" at bounding box center [806, 329] width 43 height 11
type input "14153149112116"
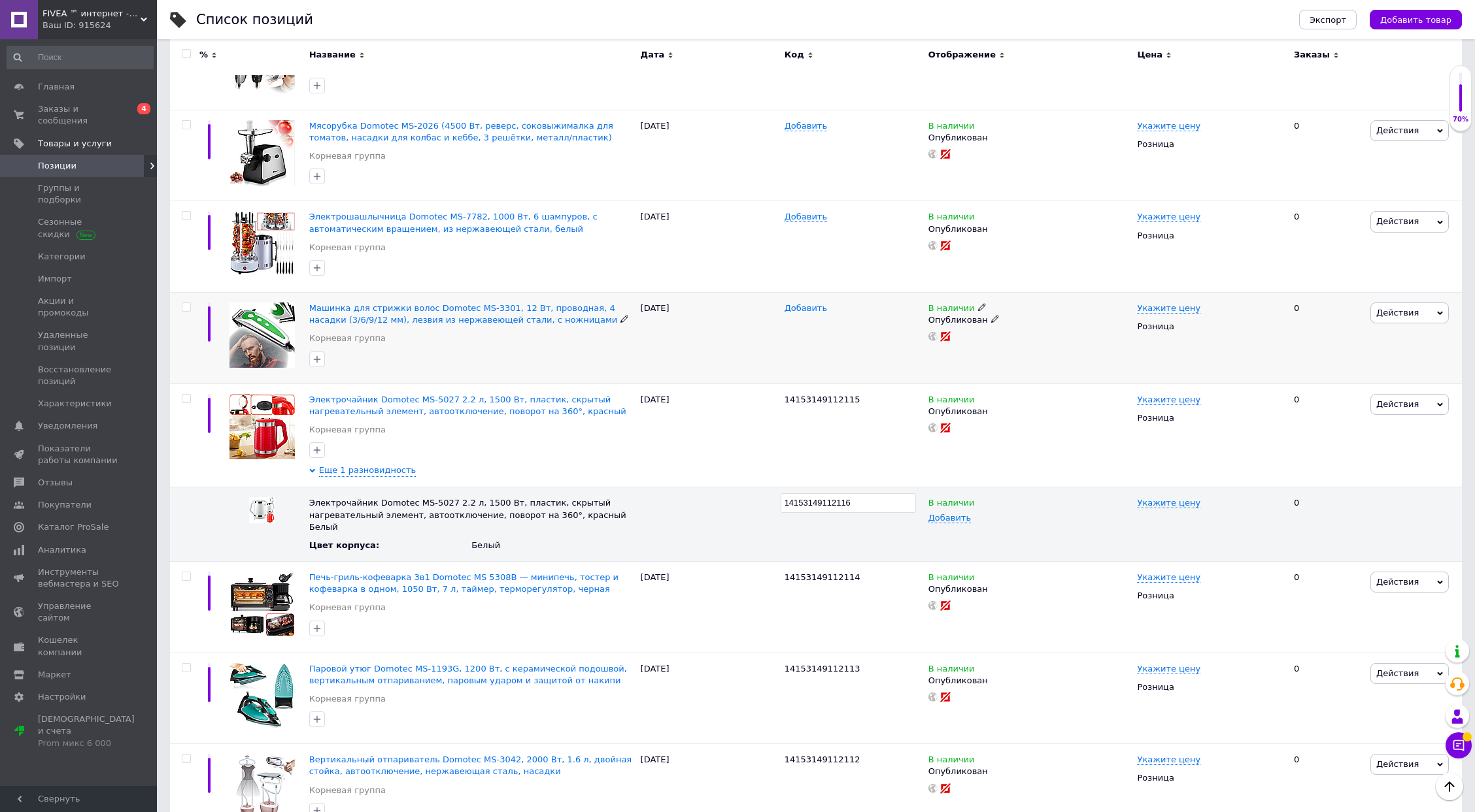
click at [804, 303] on span "Добавить" at bounding box center [806, 308] width 43 height 11
type input "14153149112117"
click at [804, 212] on span "Добавить" at bounding box center [806, 217] width 43 height 11
type input "14153149112118"
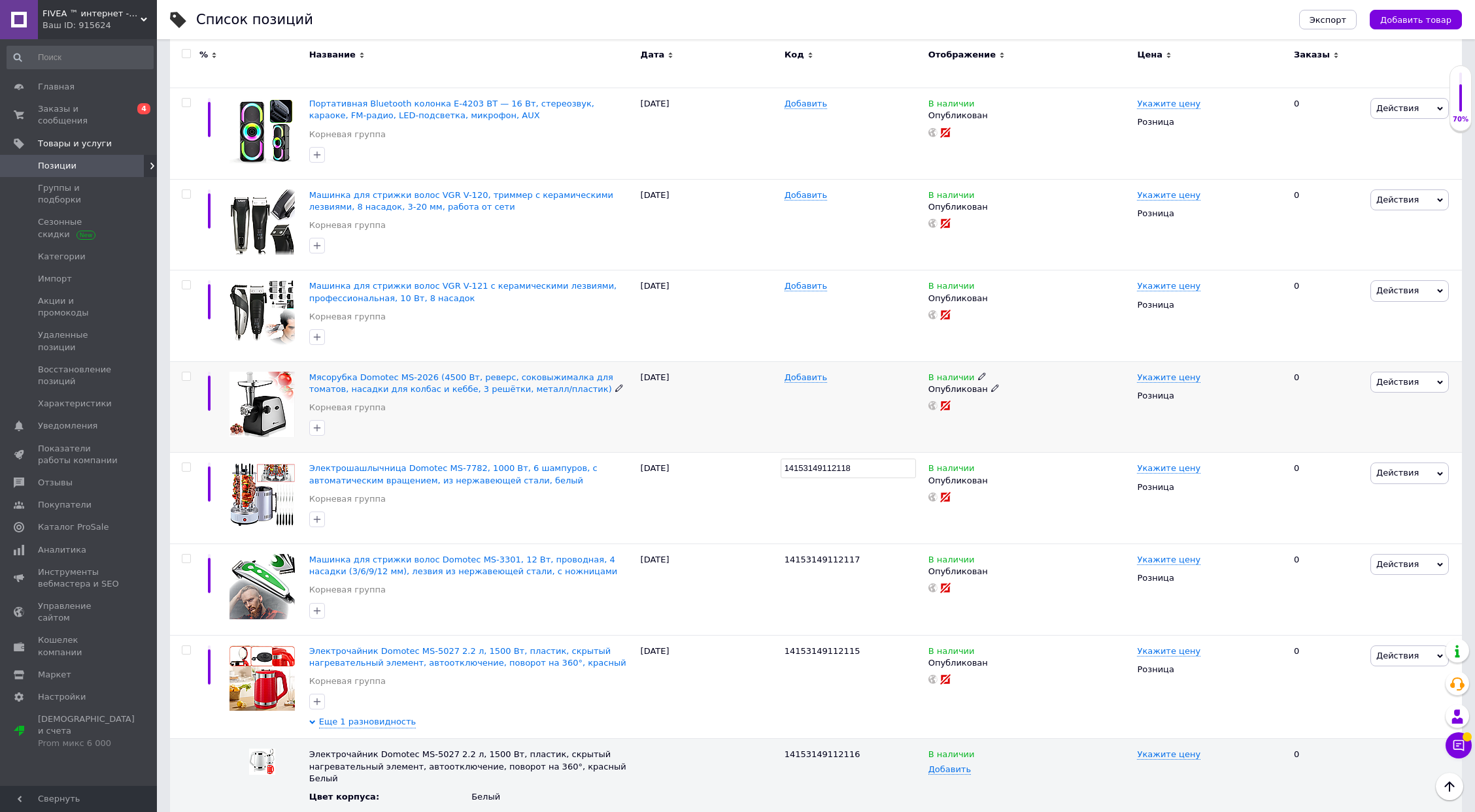
scroll to position [1394, 0]
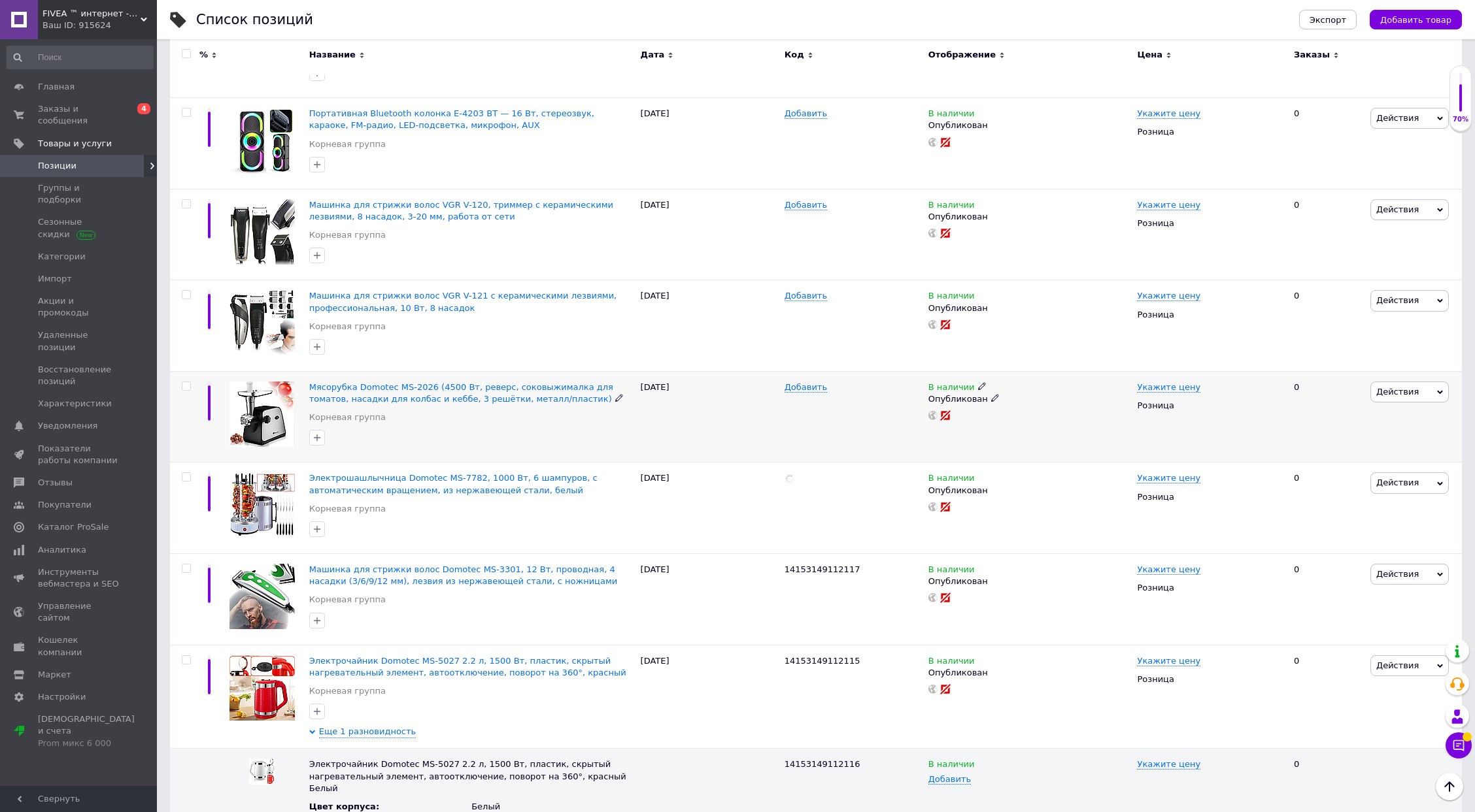
click at [787, 371] on div "Добавить" at bounding box center [853, 416] width 144 height 91
click at [789, 382] on span "Добавить" at bounding box center [806, 388] width 43 height 11
type input "14153149112119"
click at [802, 291] on span "Добавить" at bounding box center [806, 296] width 43 height 11
type input "14153149112120"
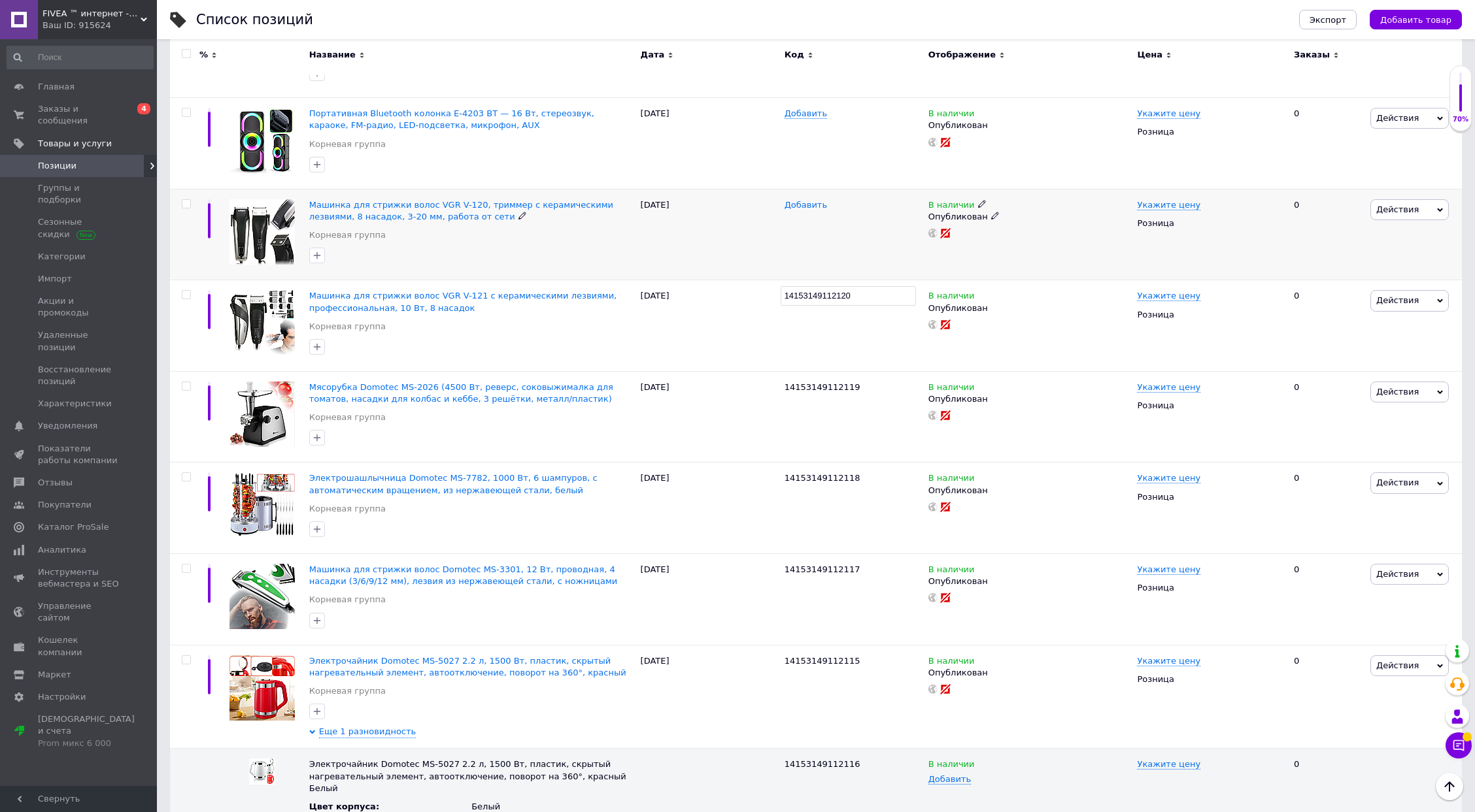
click at [796, 200] on span "Добавить" at bounding box center [806, 205] width 43 height 11
type input "14153149112121"
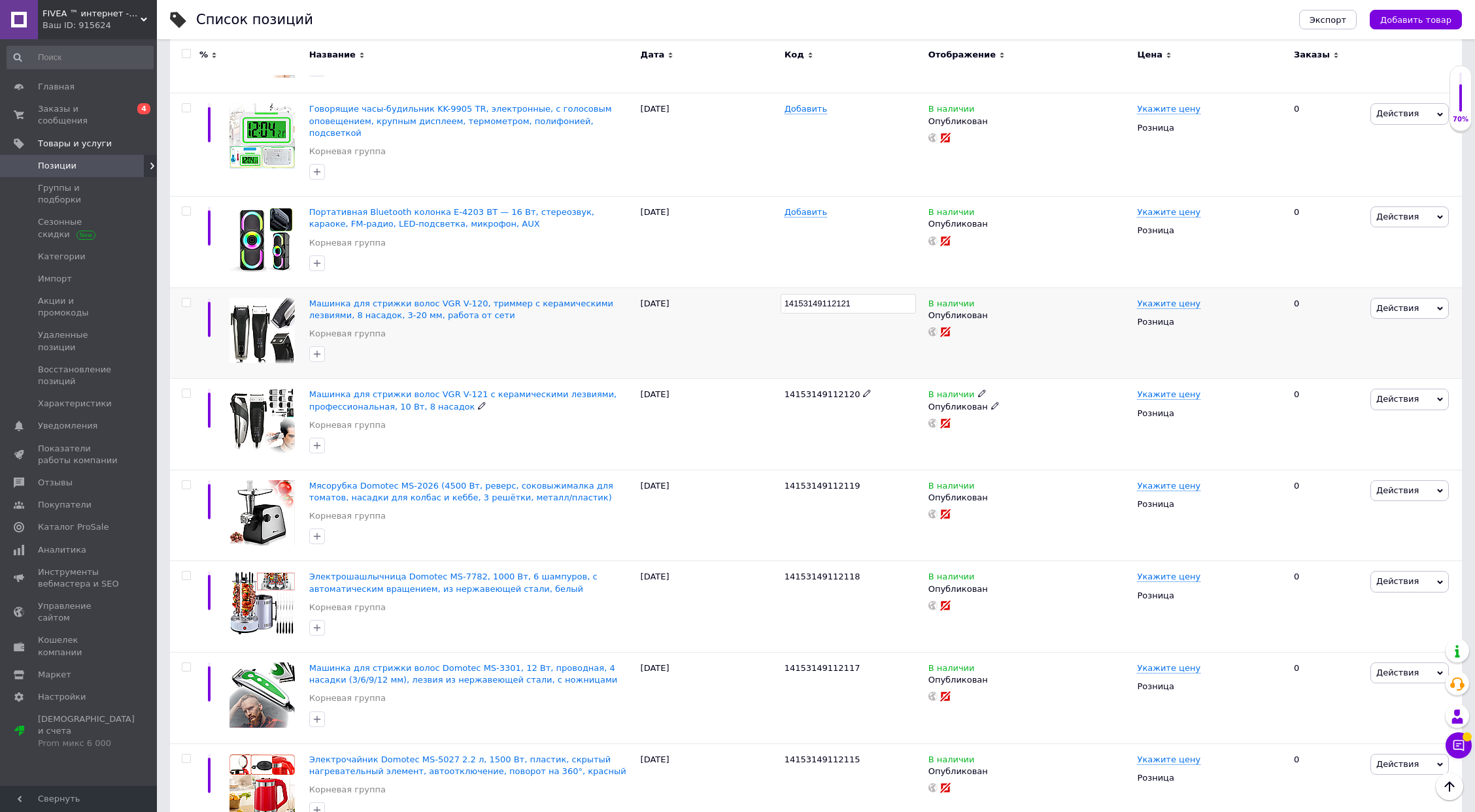
scroll to position [1220, 0]
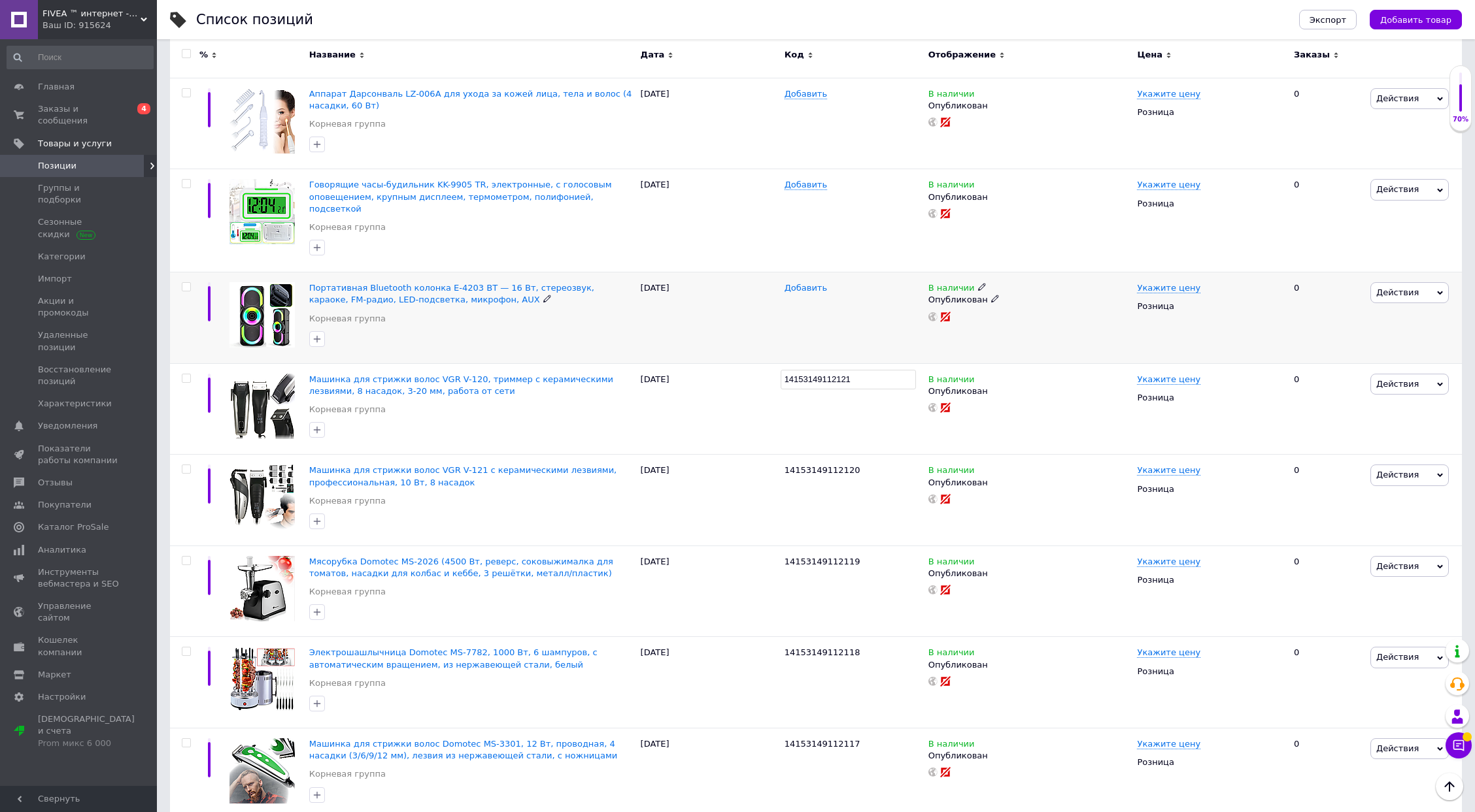
click at [801, 283] on span "Добавить" at bounding box center [806, 288] width 43 height 11
type input "14153149112122"
click at [794, 185] on span "Добавить" at bounding box center [806, 185] width 43 height 11
type input "14153149112123"
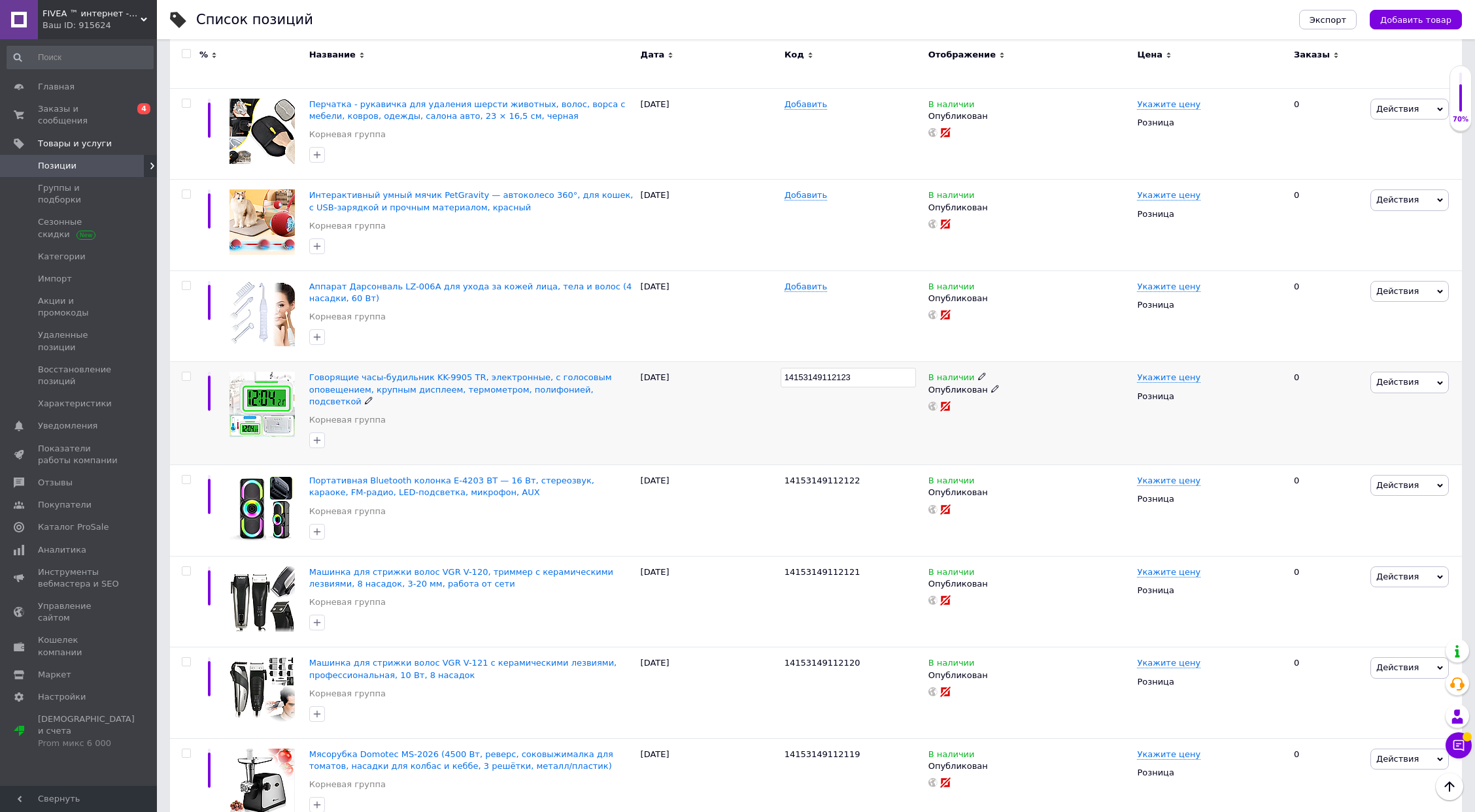
scroll to position [958, 0]
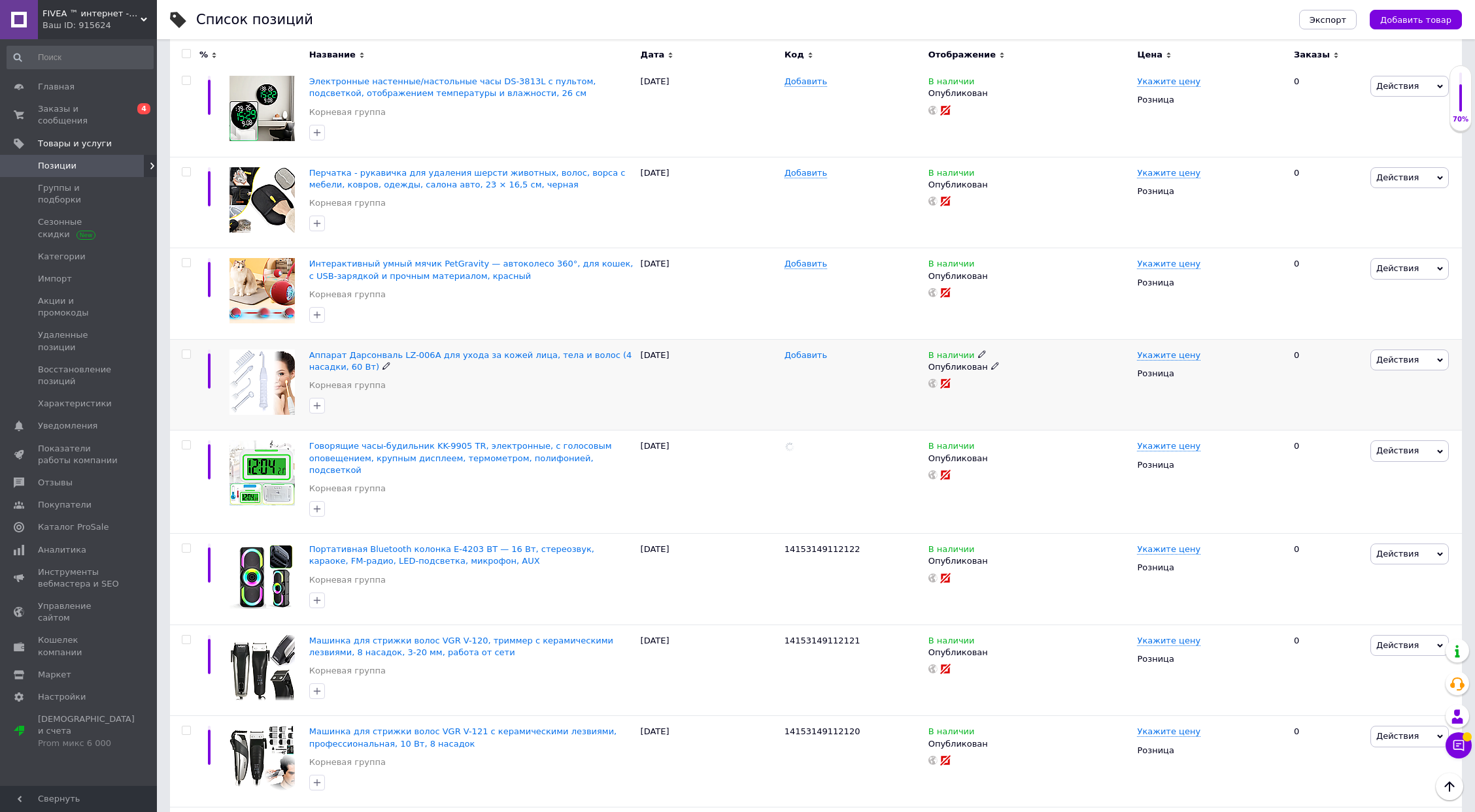
click at [808, 354] on span "Добавить" at bounding box center [806, 356] width 43 height 11
type input "14153149112124"
click at [796, 265] on span "Добавить" at bounding box center [806, 264] width 43 height 11
type input "14153149112125"
click at [809, 170] on span "Добавить" at bounding box center [806, 173] width 43 height 11
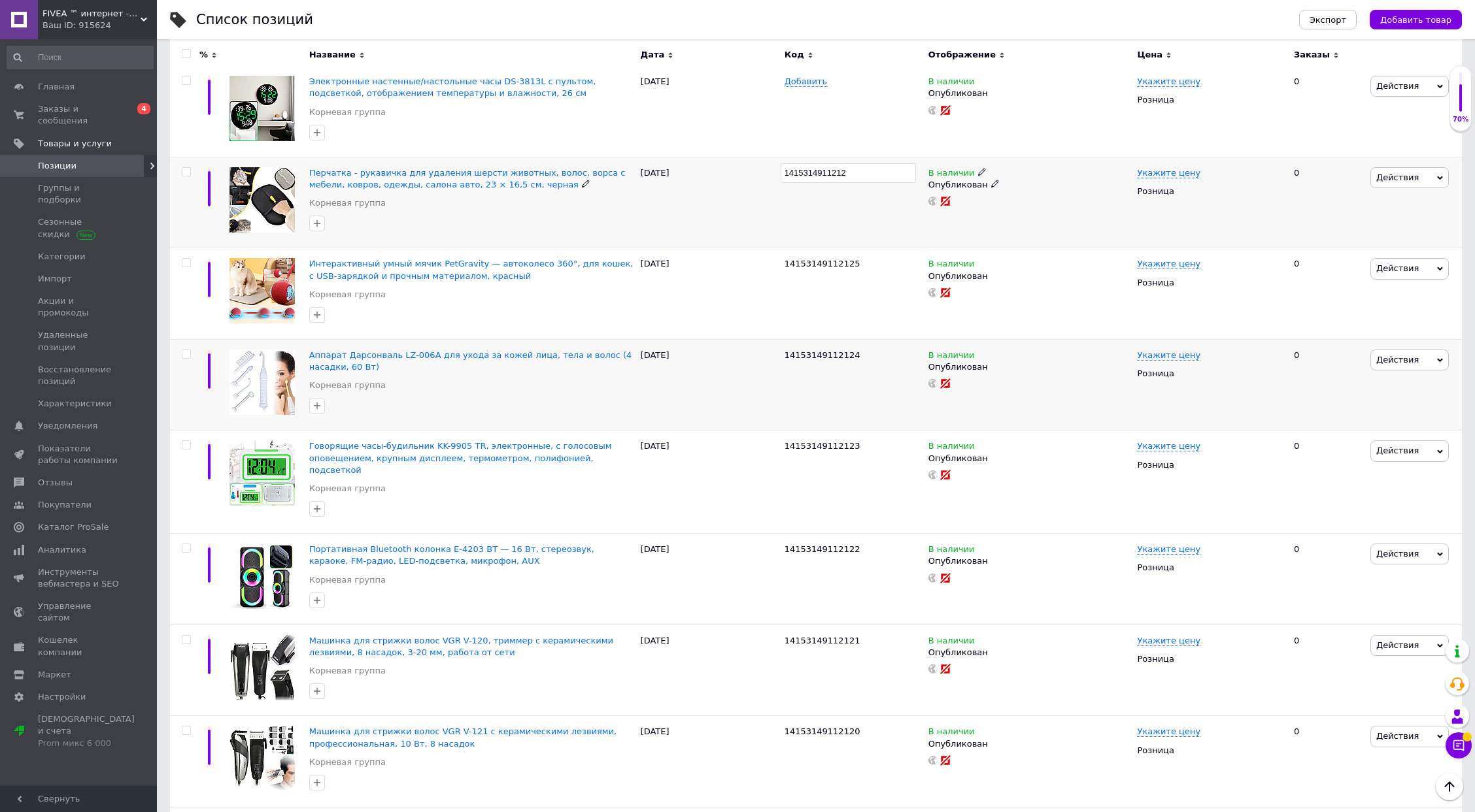
type input "14153149112126"
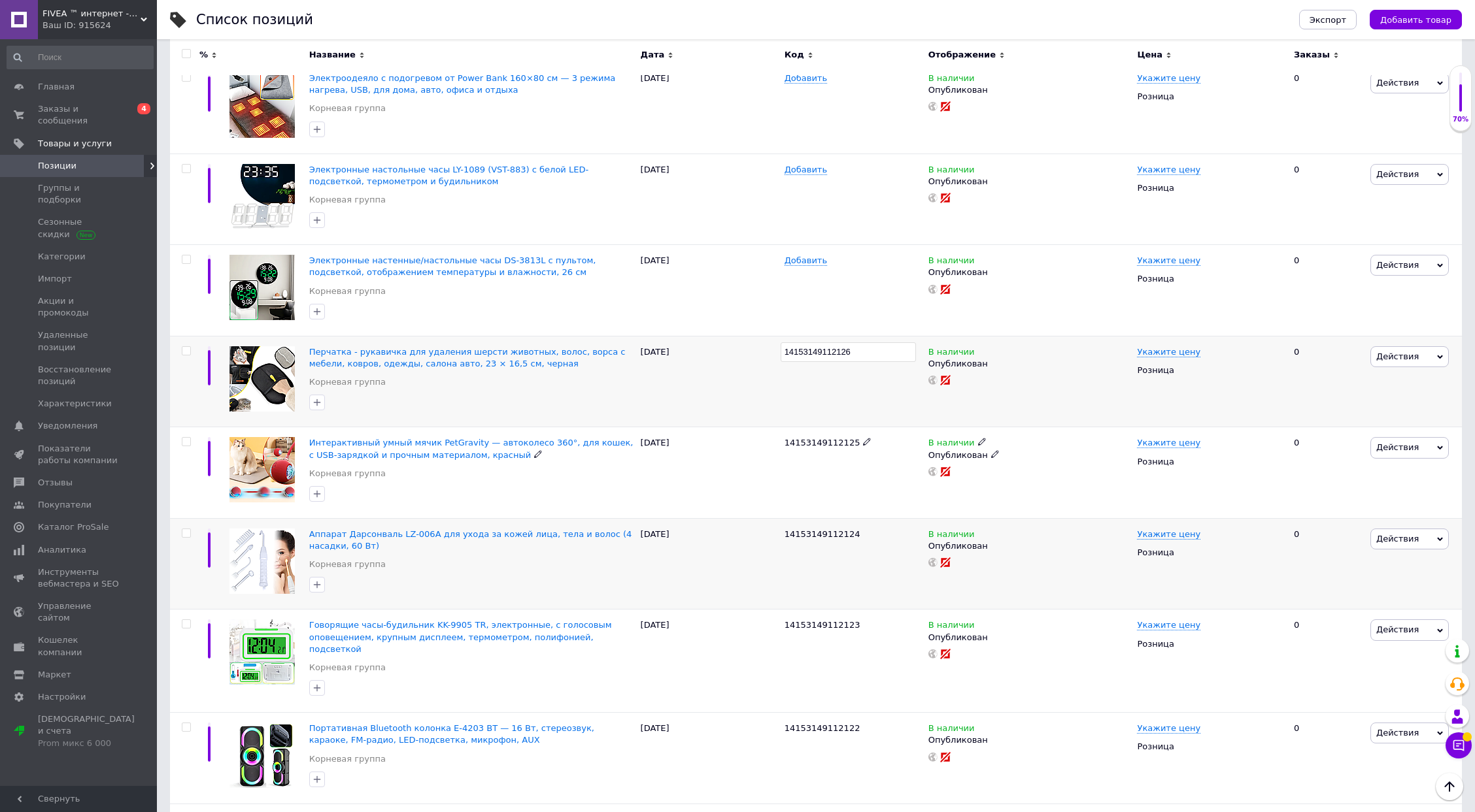
scroll to position [697, 0]
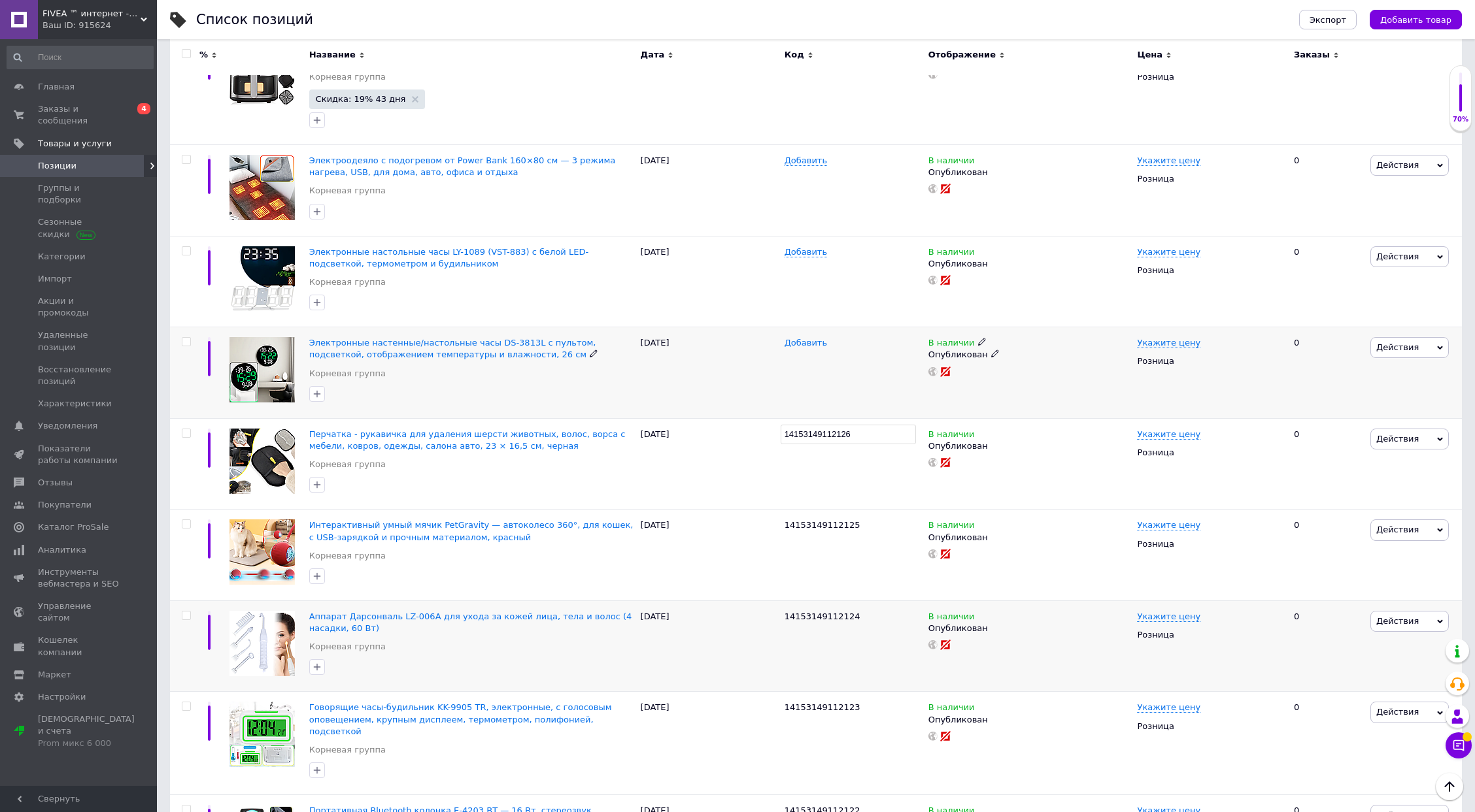
click at [796, 338] on span "Добавить" at bounding box center [806, 343] width 43 height 11
type input "14153149112127"
click at [802, 250] on span "Добавить" at bounding box center [806, 252] width 43 height 11
type input "14153149112128"
click at [790, 155] on span "Добавить" at bounding box center [806, 161] width 43 height 11
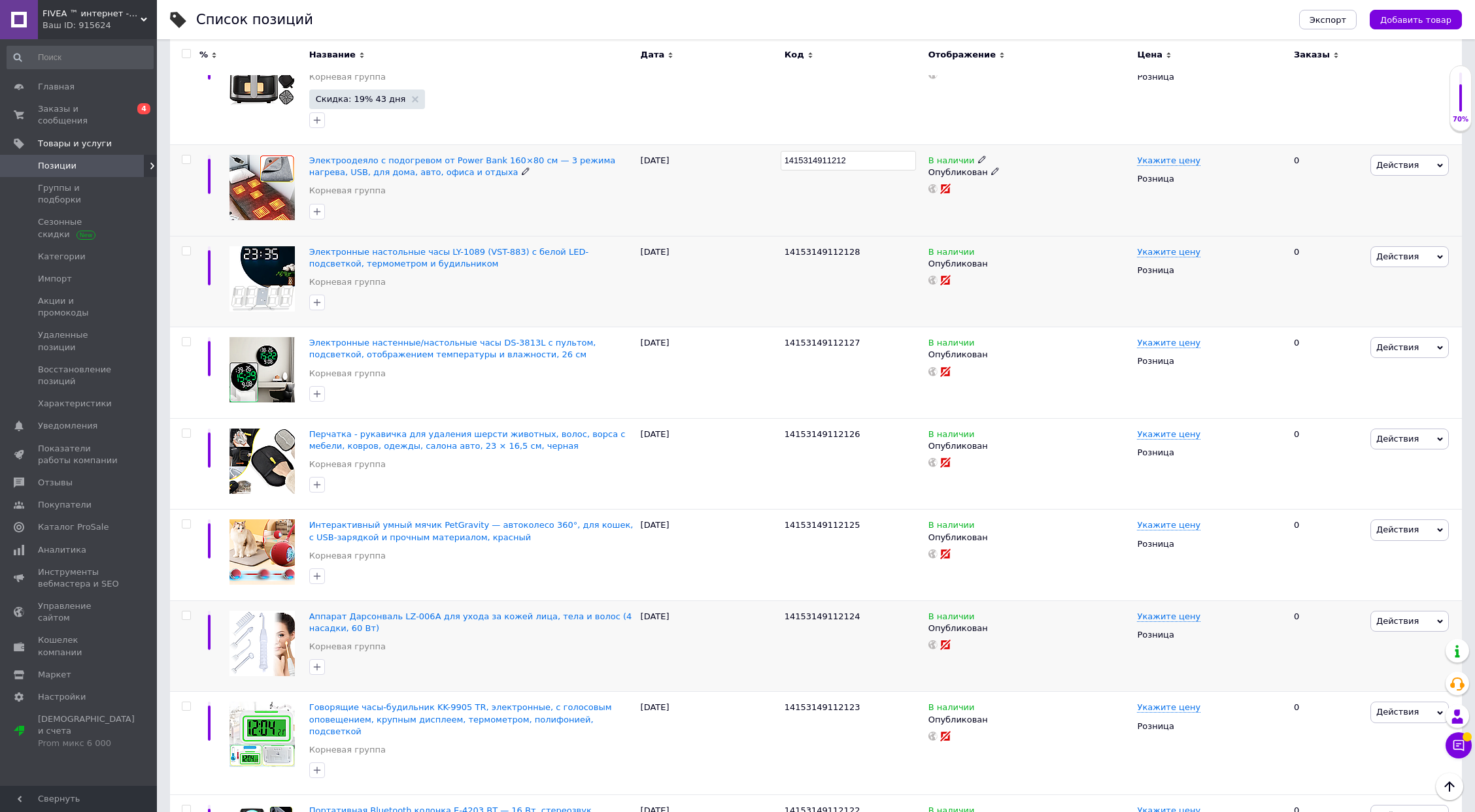
type input "14153149112129"
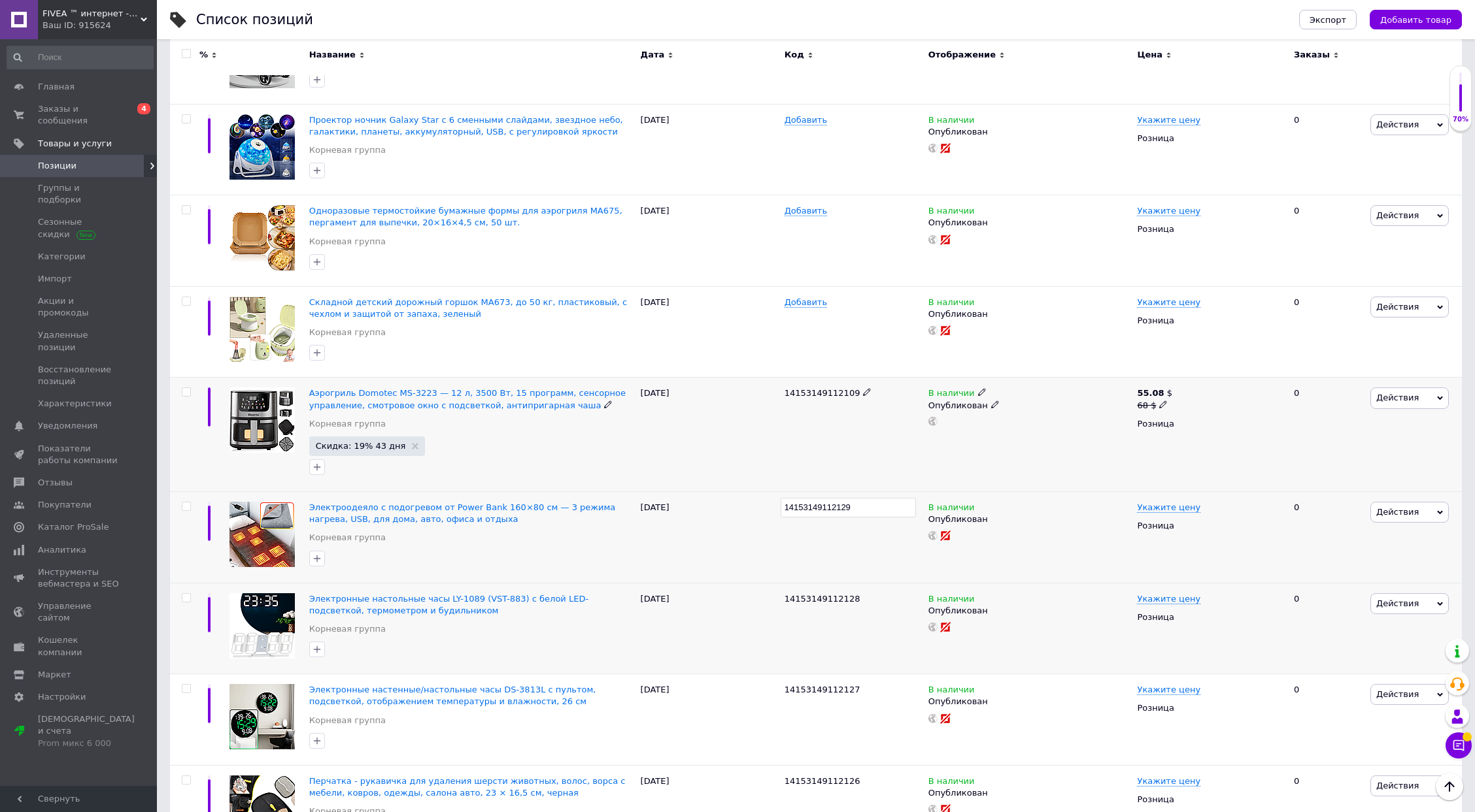
scroll to position [348, 0]
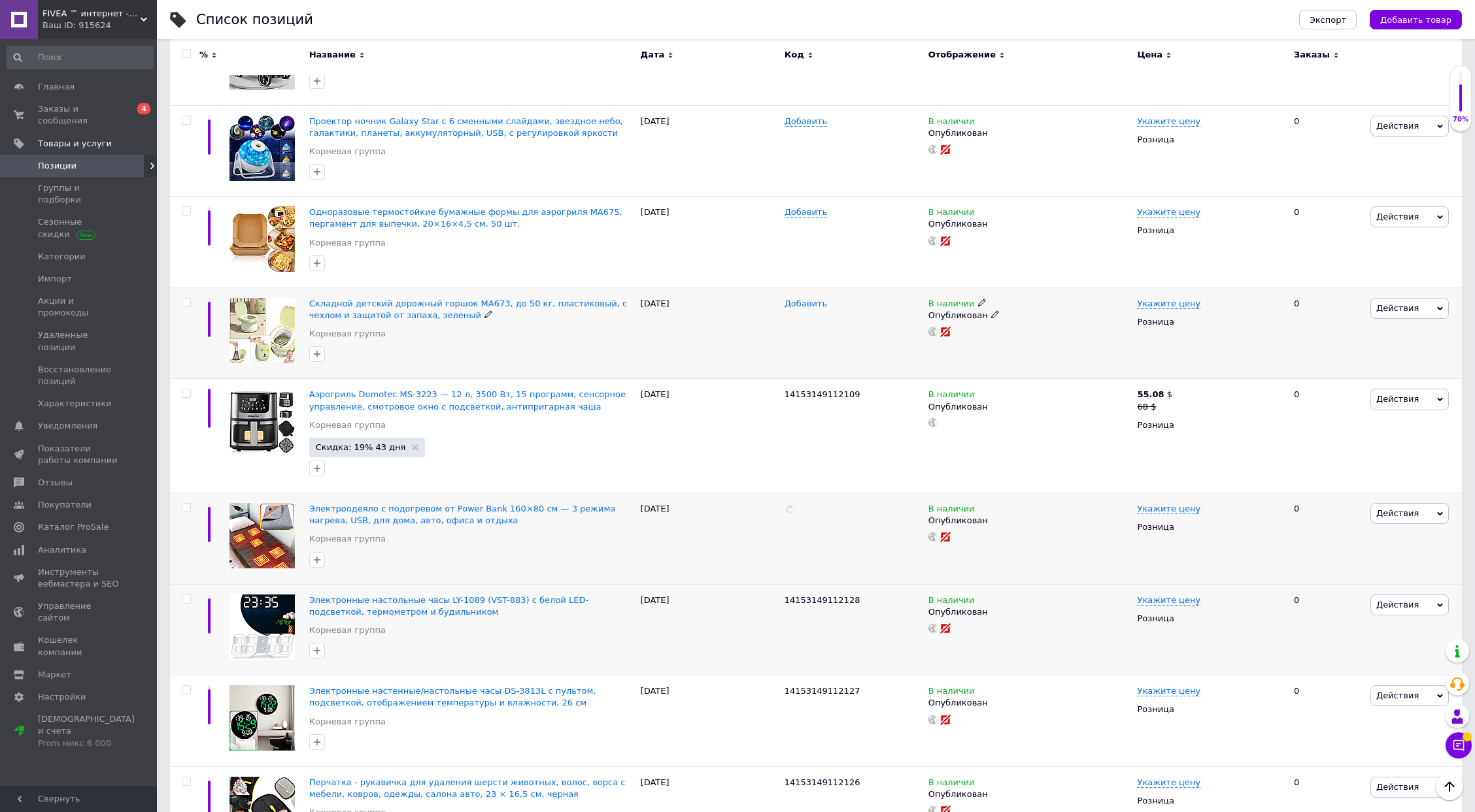
click at [802, 300] on span "Добавить" at bounding box center [806, 304] width 43 height 11
type input "14153149112130"
click at [816, 211] on span "Добавить" at bounding box center [806, 212] width 43 height 11
type input "14153149112131"
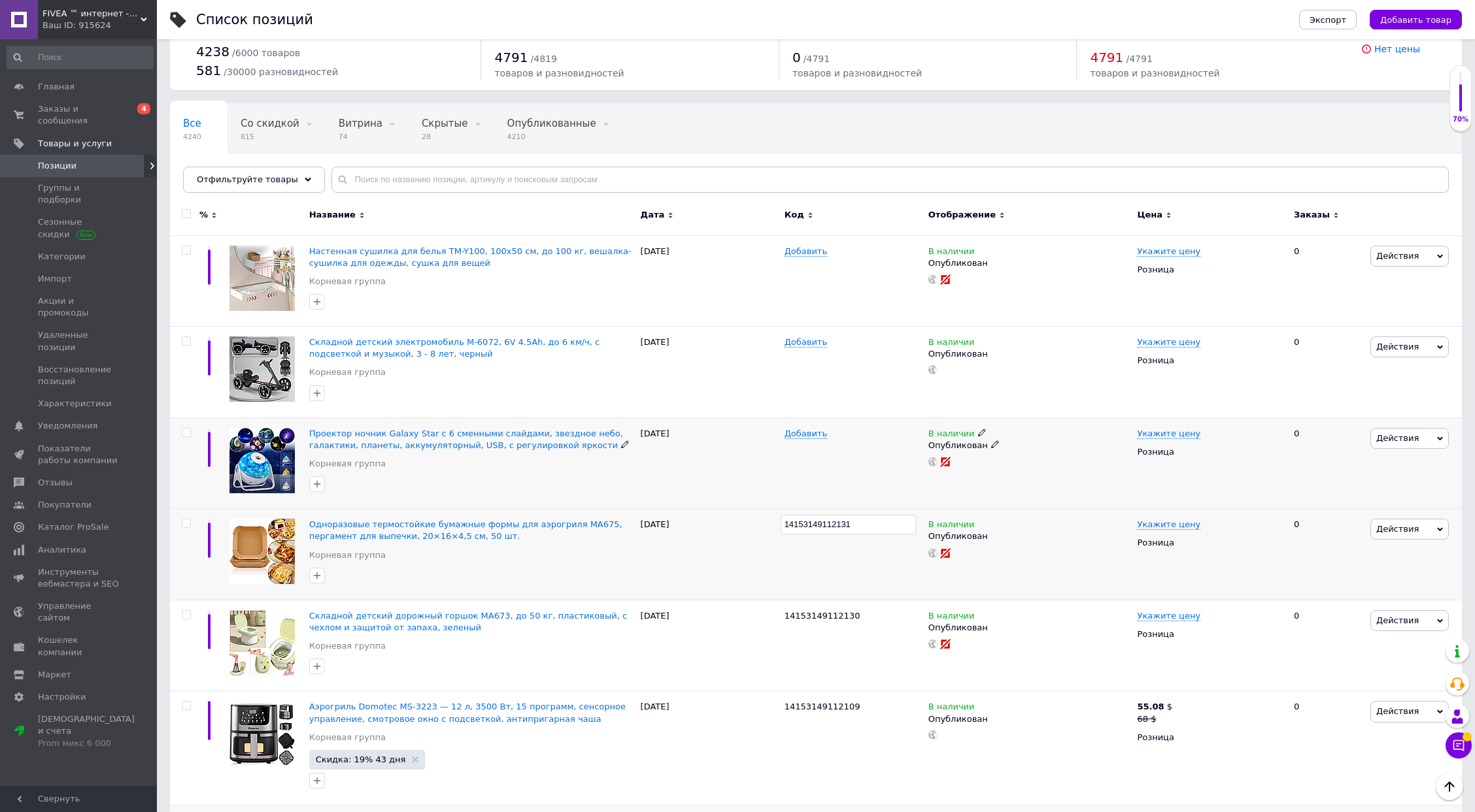
scroll to position [0, 0]
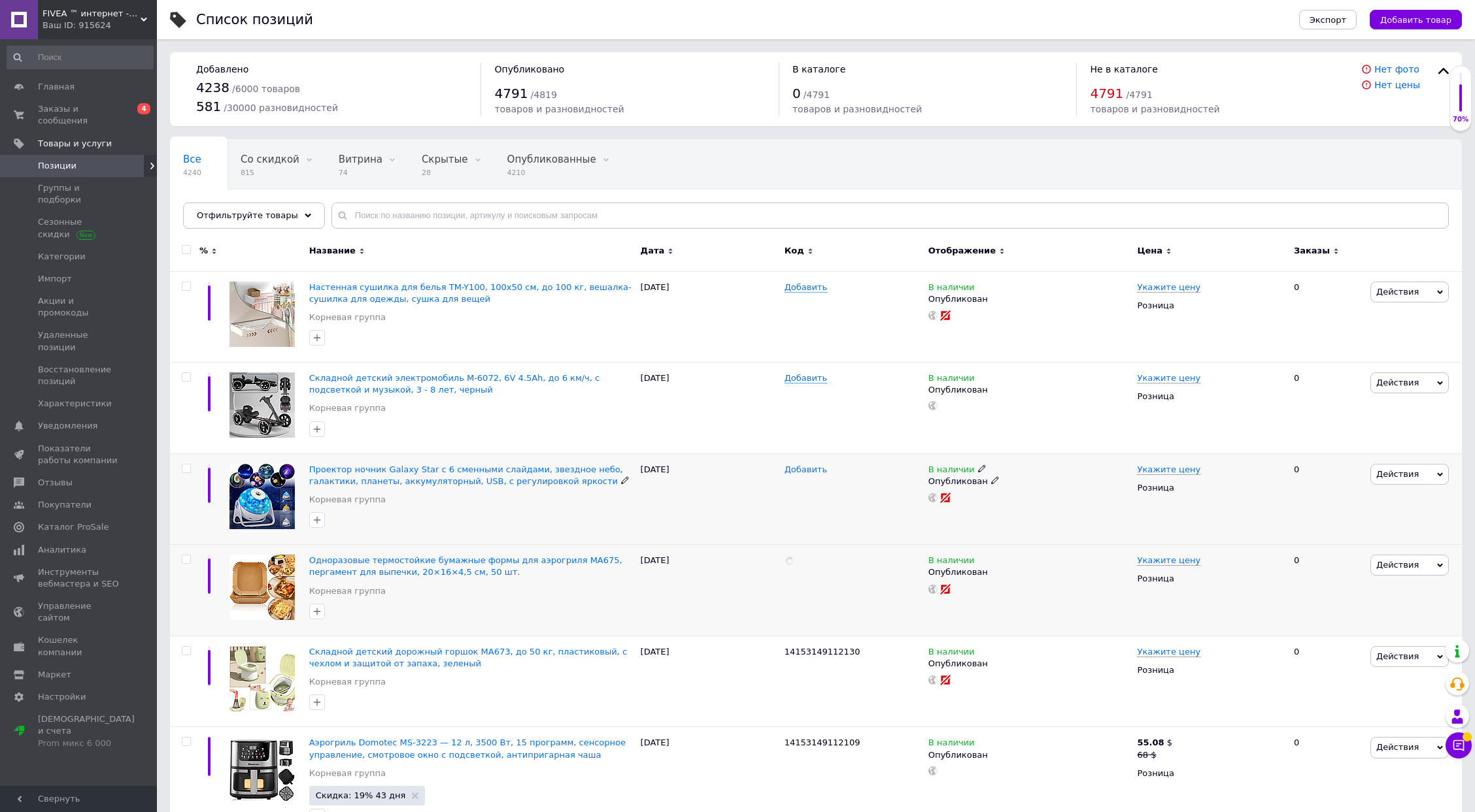
click at [790, 466] on span "Добавить" at bounding box center [806, 470] width 43 height 11
type input "14153149112132"
click at [803, 383] on span "Добавить" at bounding box center [806, 378] width 43 height 11
type input "14153149112133"
click at [812, 288] on span "Добавить" at bounding box center [806, 288] width 43 height 11
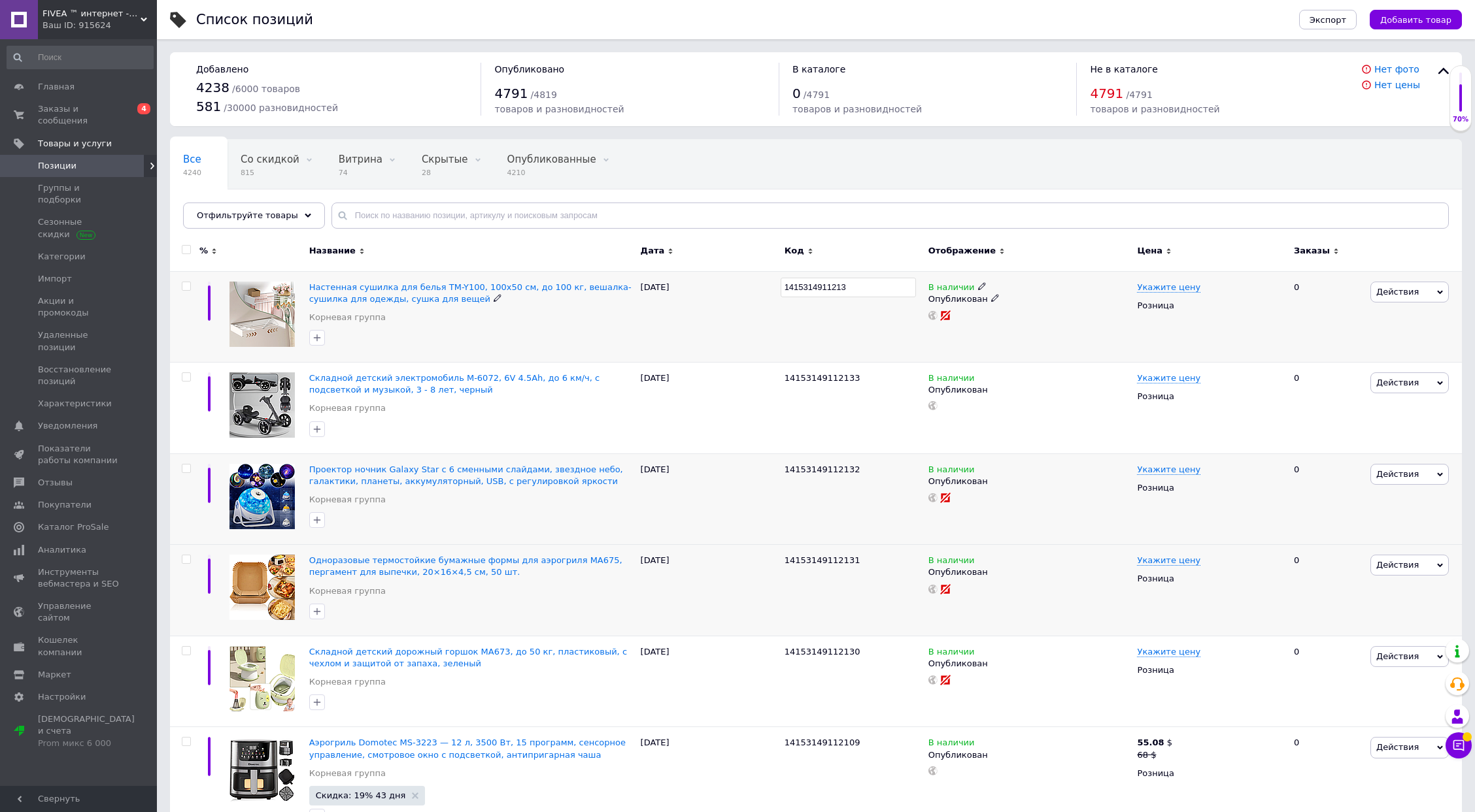
type input "14153149112134"
click at [821, 314] on div "14153149112134" at bounding box center [853, 316] width 144 height 91
drag, startPoint x: 375, startPoint y: 221, endPoint x: 382, endPoint y: 227, distance: 9.2
click at [375, 221] on input "text" at bounding box center [890, 215] width 1117 height 26
paste input "MG-AD8"
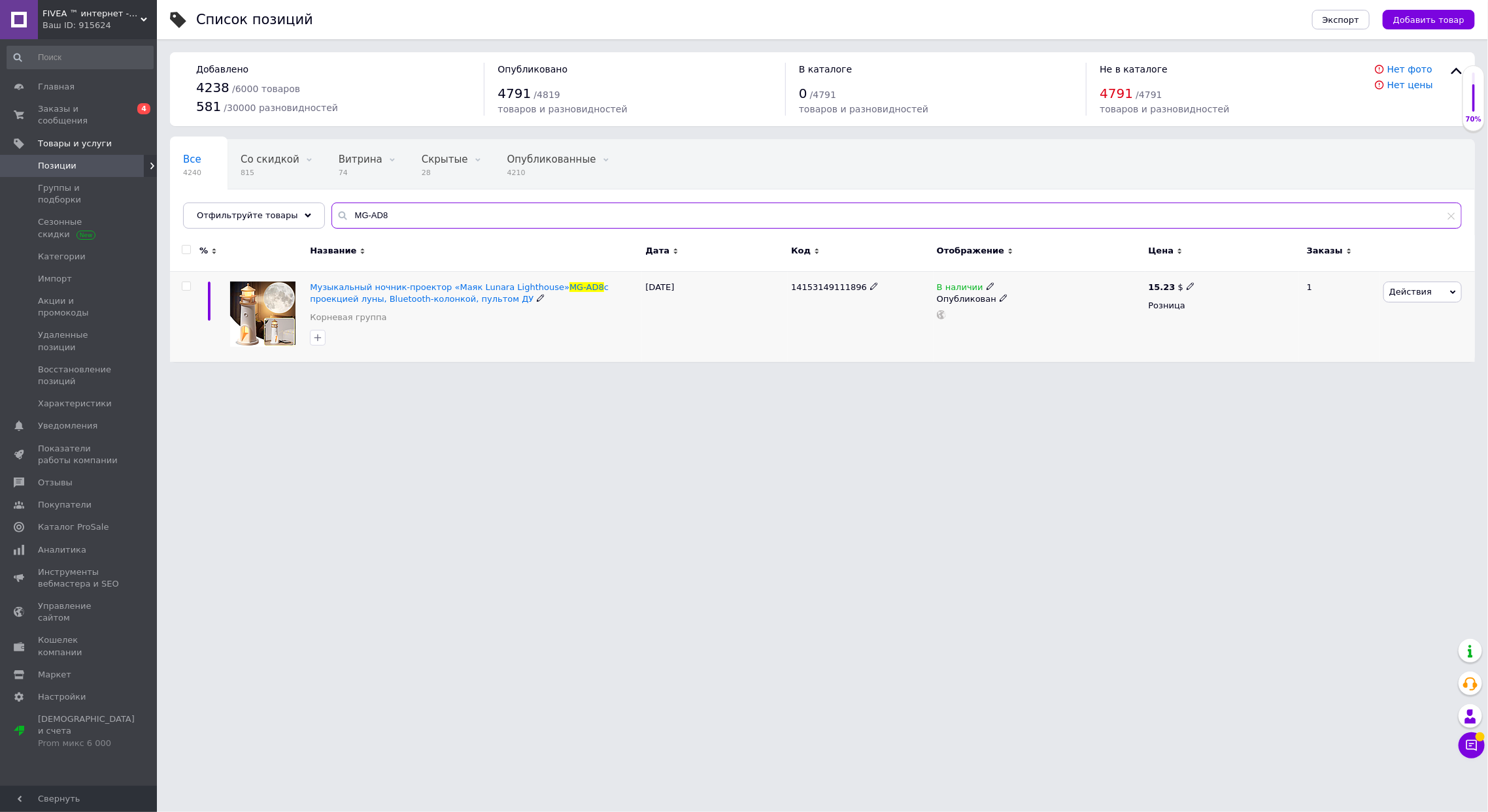
type input "MG-AD8"
click at [1402, 292] on span "Действия" at bounding box center [1411, 292] width 43 height 10
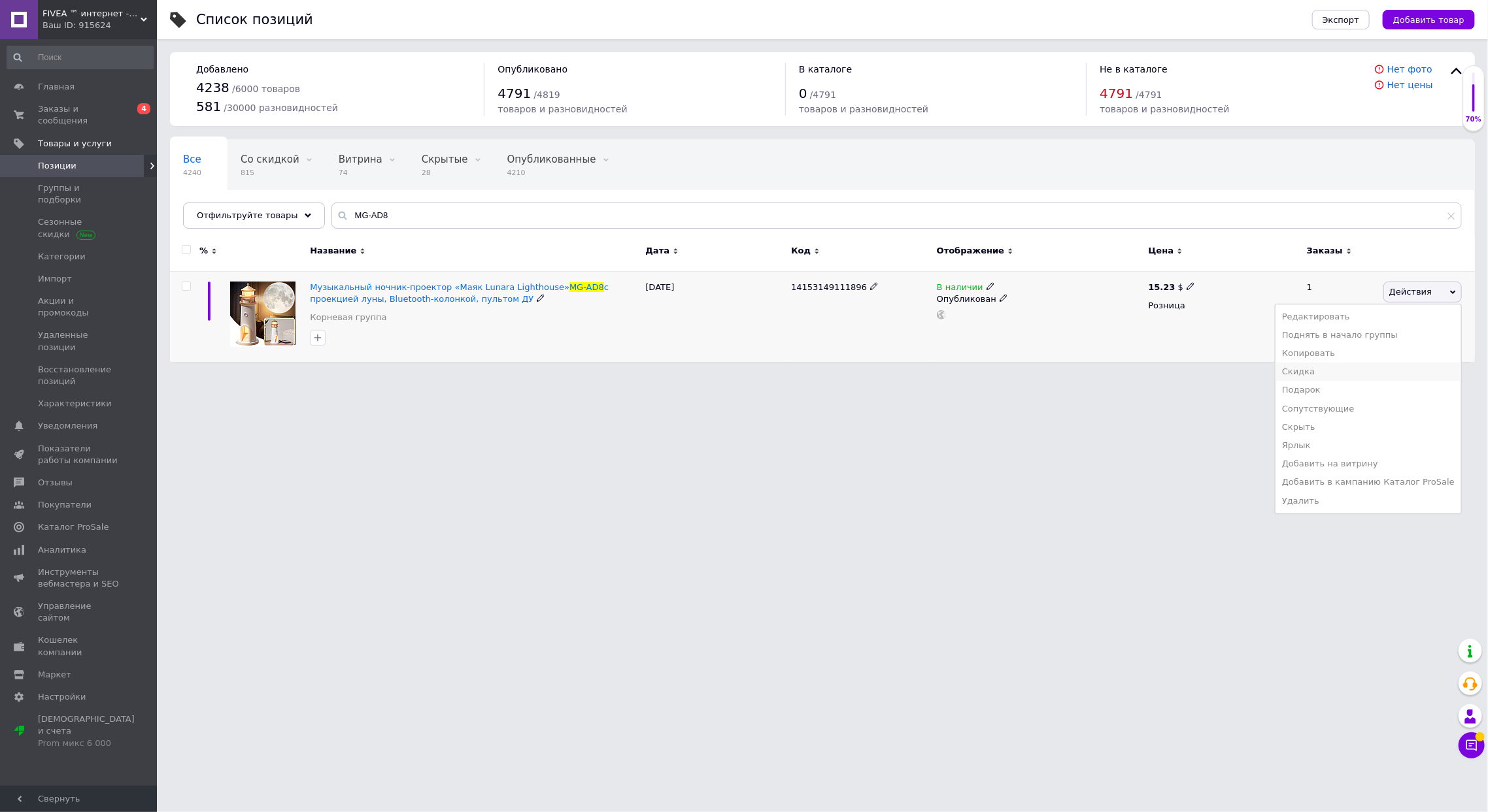
click at [1357, 376] on li "Скидка" at bounding box center [1368, 371] width 186 height 18
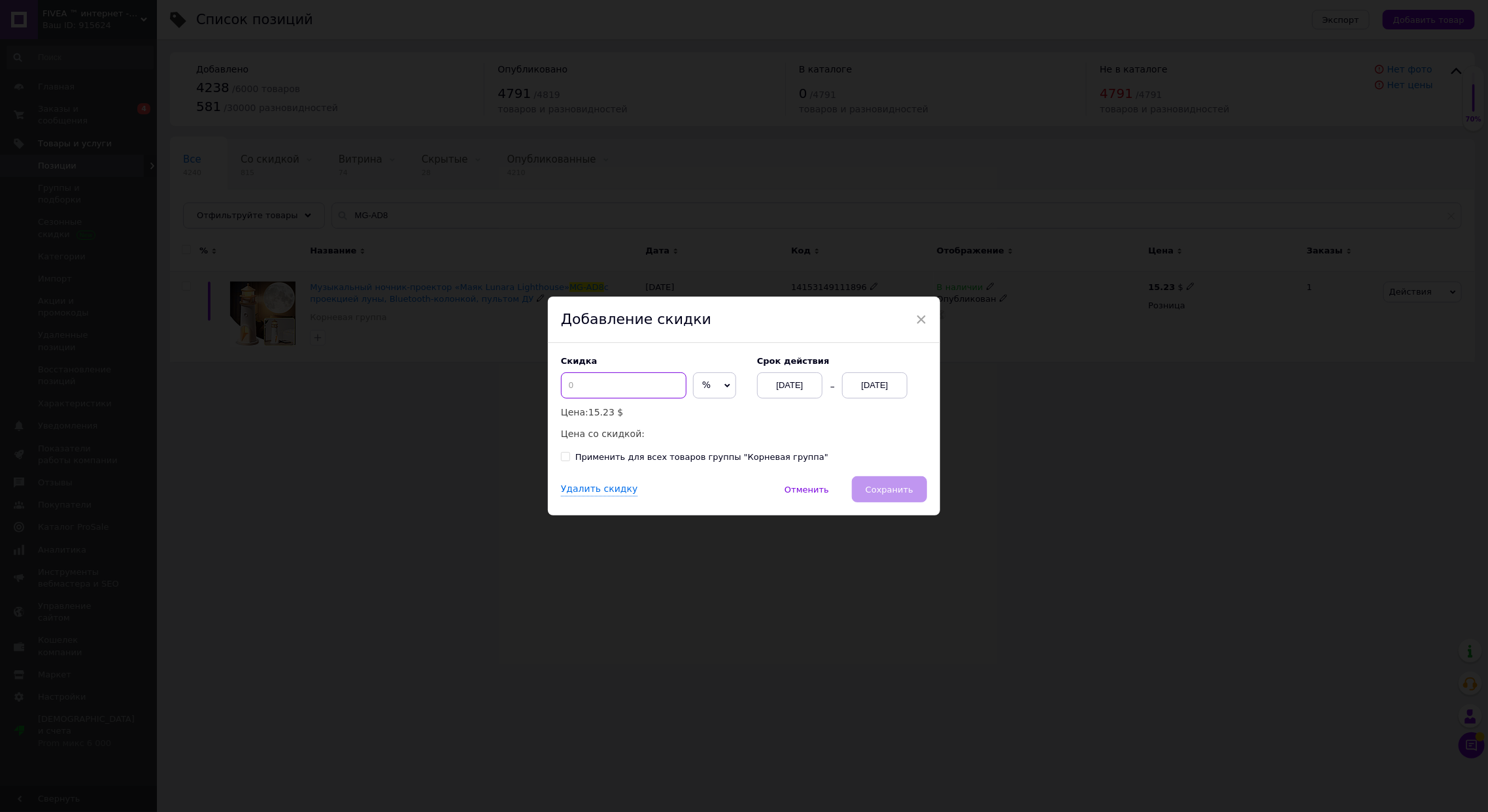
click at [610, 391] on input at bounding box center [624, 385] width 125 height 26
type input "1"
type input "2"
type input "19"
click at [884, 382] on div "[DATE]" at bounding box center [875, 385] width 65 height 26
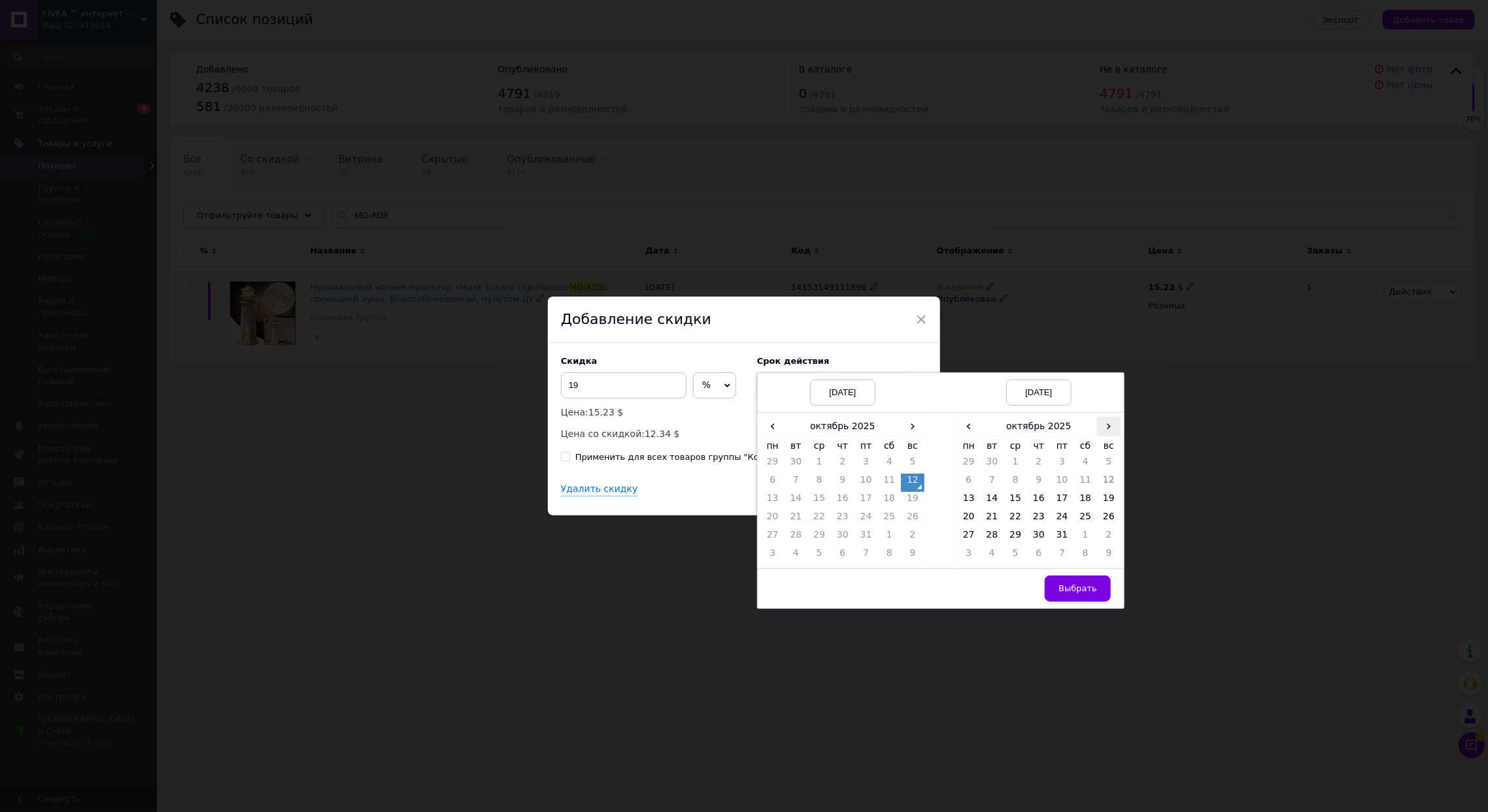
click at [1105, 427] on span "›" at bounding box center [1108, 426] width 23 height 19
click at [1010, 536] on td "26" at bounding box center [1015, 538] width 23 height 18
click at [1072, 586] on span "Выбрать" at bounding box center [1078, 588] width 39 height 10
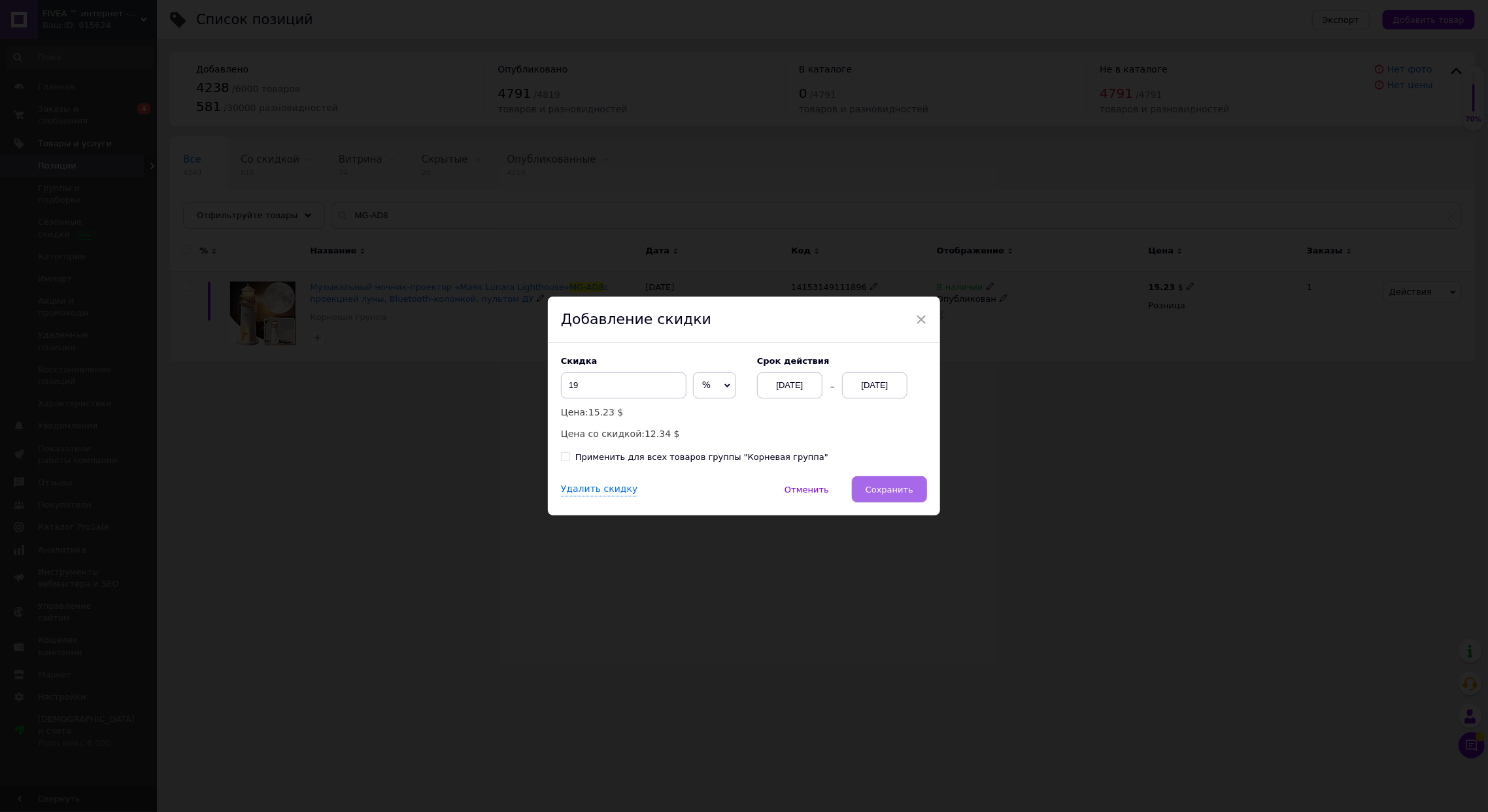
click at [902, 490] on span "Сохранить" at bounding box center [890, 490] width 48 height 10
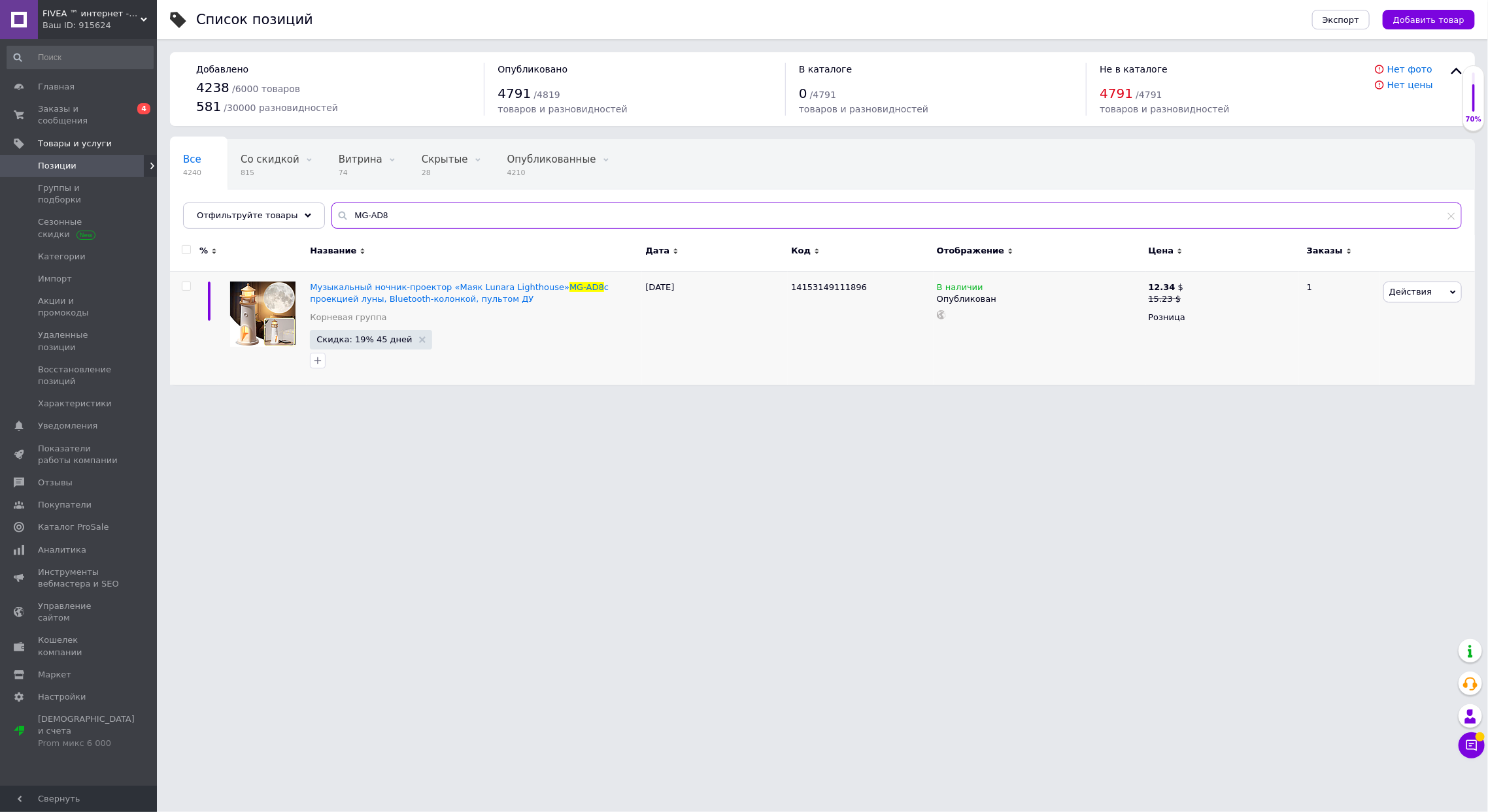
drag, startPoint x: 413, startPoint y: 216, endPoint x: 162, endPoint y: 204, distance: 251.3
click at [163, 204] on div "Список позиций Экспорт Добавить товар Добавлено 4238 / 6000 товаров 581 / 30000…" at bounding box center [822, 199] width 1331 height 398
paste input "Портативная зарядная станция Sine Power 1000W 25.6V 30A с чистой синусоидой, фо…"
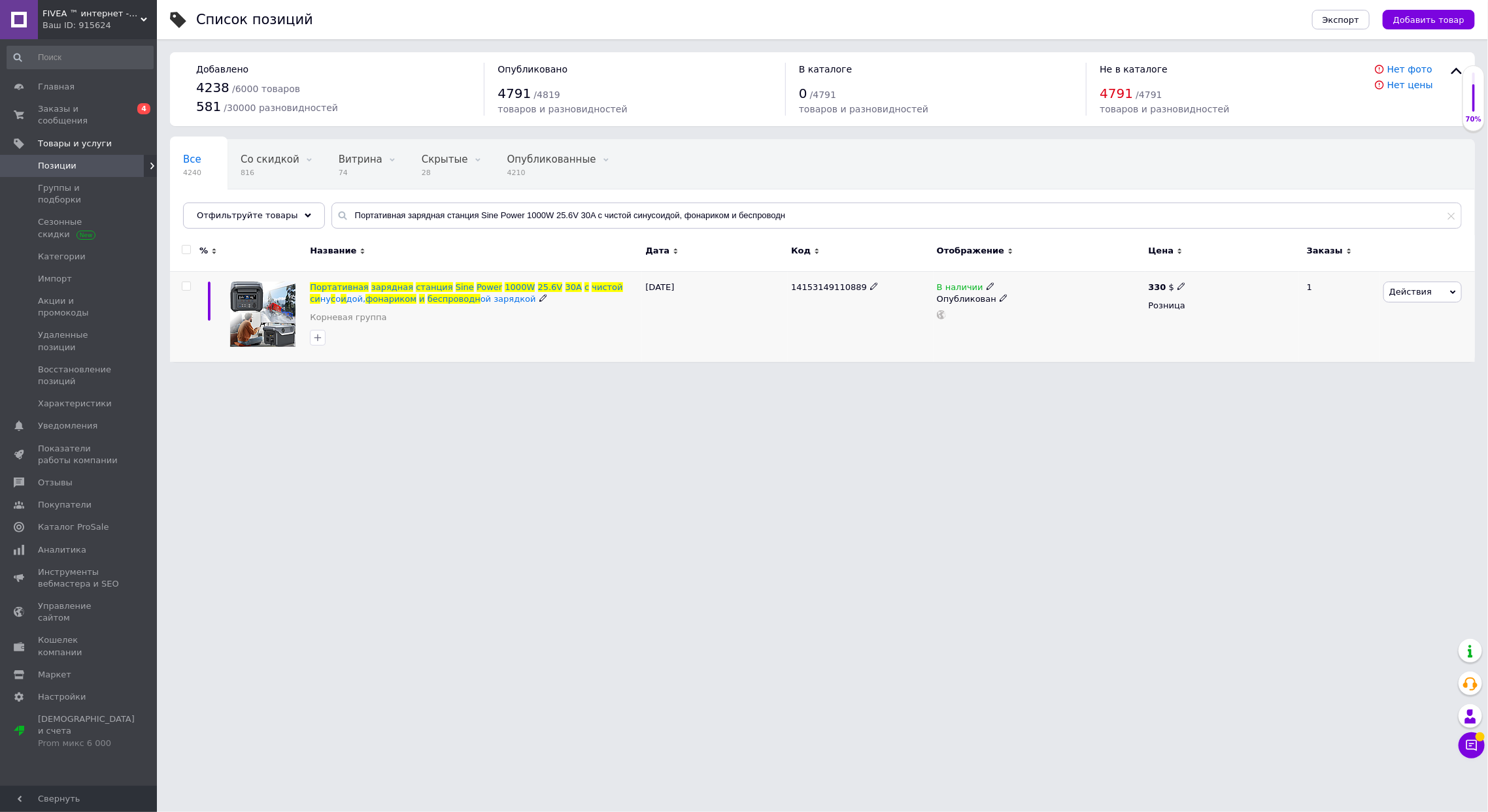
click at [986, 287] on icon at bounding box center [990, 286] width 8 height 8
click at [1008, 294] on li "Нет в наличии" at bounding box center [1064, 296] width 124 height 18
click at [774, 326] on div "[DATE]" at bounding box center [714, 316] width 146 height 91
click at [366, 218] on input "Портативная зарядная станция Sine Power 1000W 25.6V 30A с чистой синусоидой, фо…" at bounding box center [896, 215] width 1130 height 26
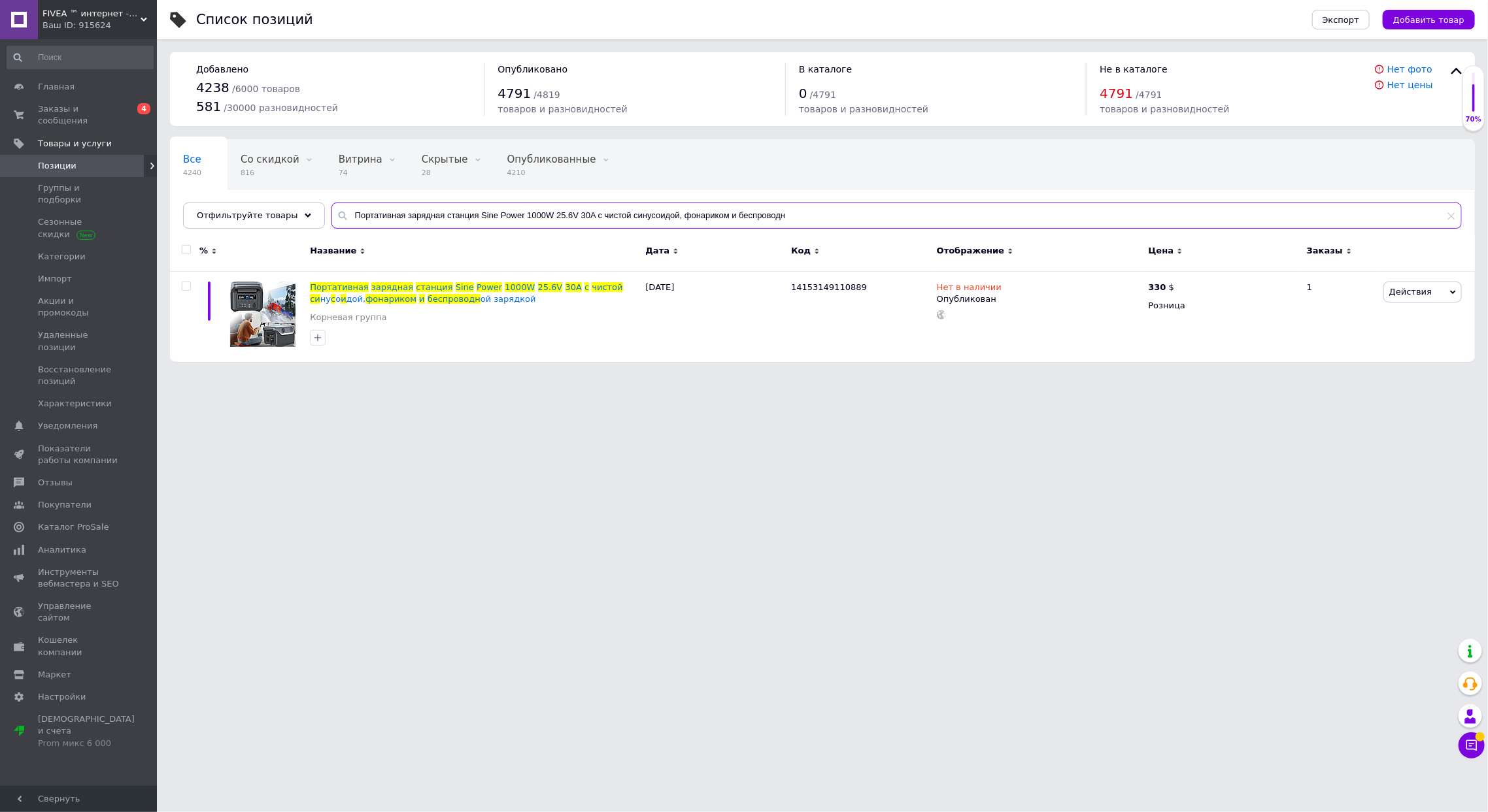
click at [366, 218] on input "Портативная зарядная станция Sine Power 1000W 25.6V 30A с чистой синусоидой, фо…" at bounding box center [896, 215] width 1130 height 26
paste input "LiFePO4 аккумулятор 12.8V 300Ah – 18 кг, 6000+ циклов, BMS 250A"
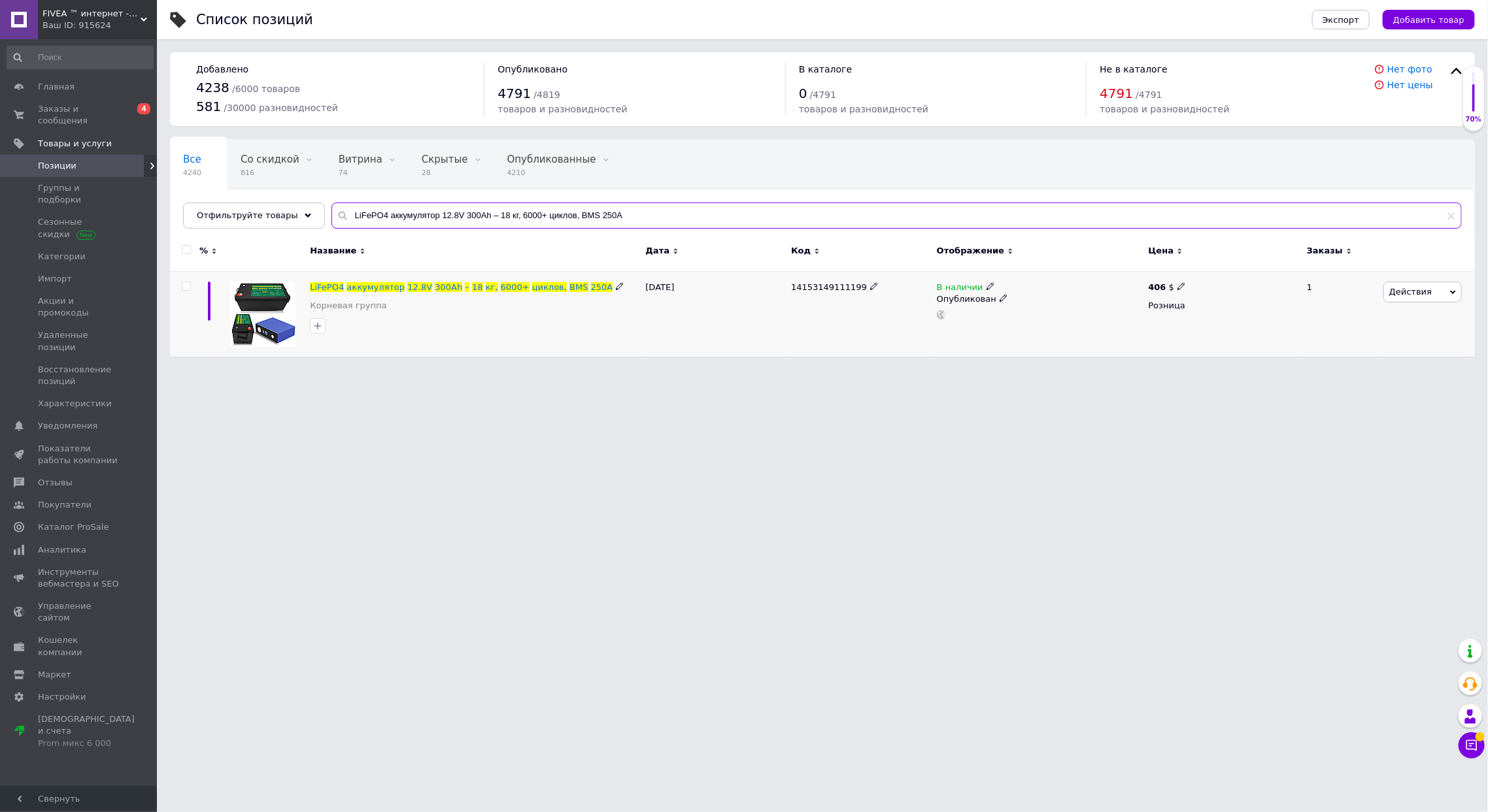
type input "LiFePO4 аккумулятор 12.8V 300Ah – 18 кг, 6000+ циклов, BMS 250A"
click at [986, 285] on use at bounding box center [990, 286] width 7 height 7
click at [1006, 297] on li "Нет в наличии" at bounding box center [1064, 296] width 124 height 18
click at [860, 314] on div "14153149111199" at bounding box center [860, 314] width 146 height 86
click at [553, 214] on input "LiFePO4 аккумулятор 12.8V 300Ah – 18 кг, 6000+ циклов, BMS 250A" at bounding box center [896, 215] width 1130 height 26
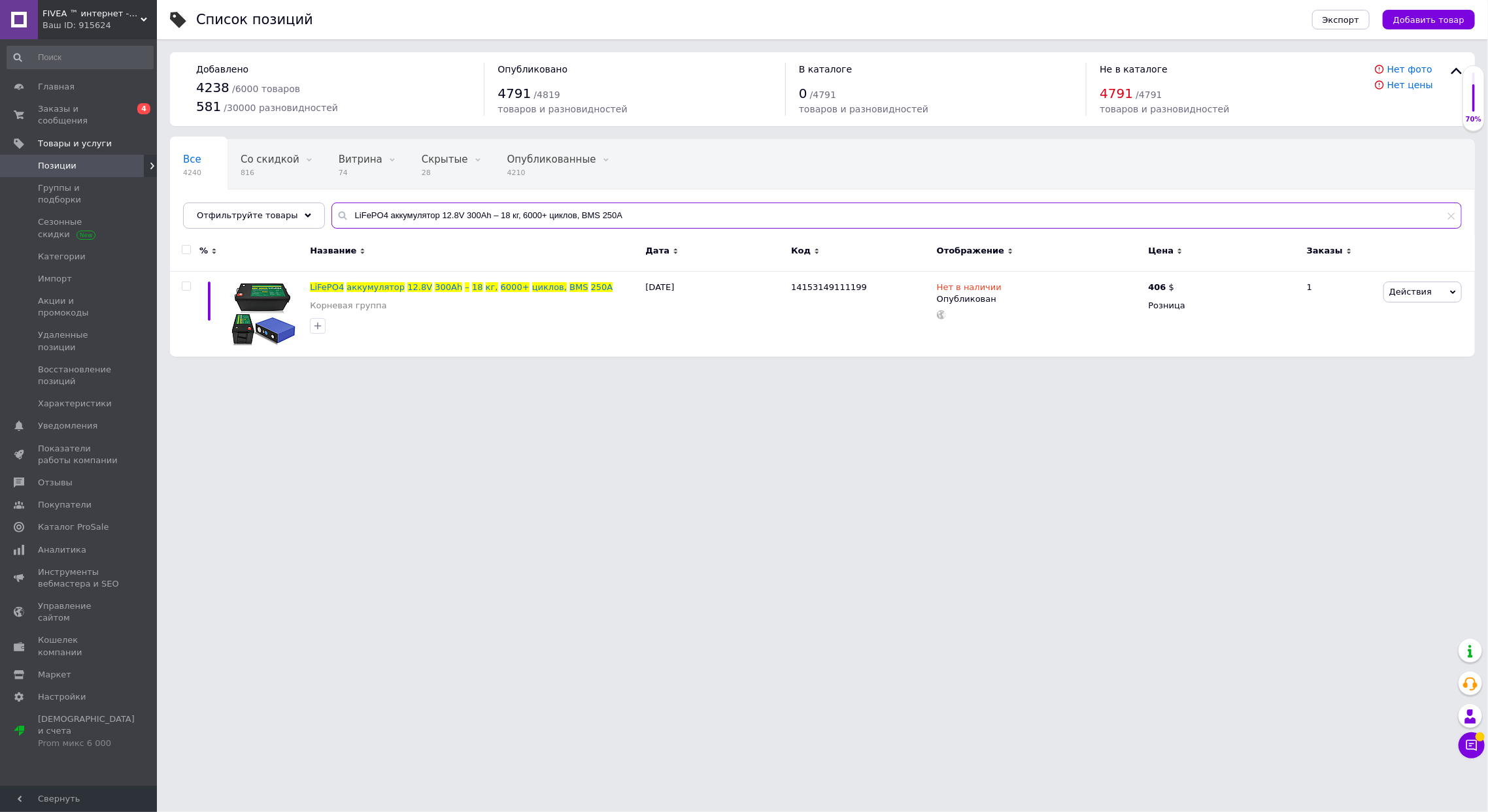
click at [553, 214] on input "LiFePO4 аккумулятор 12.8V 300Ah – 18 кг, 6000+ циклов, BMS 250A" at bounding box center [896, 215] width 1130 height 26
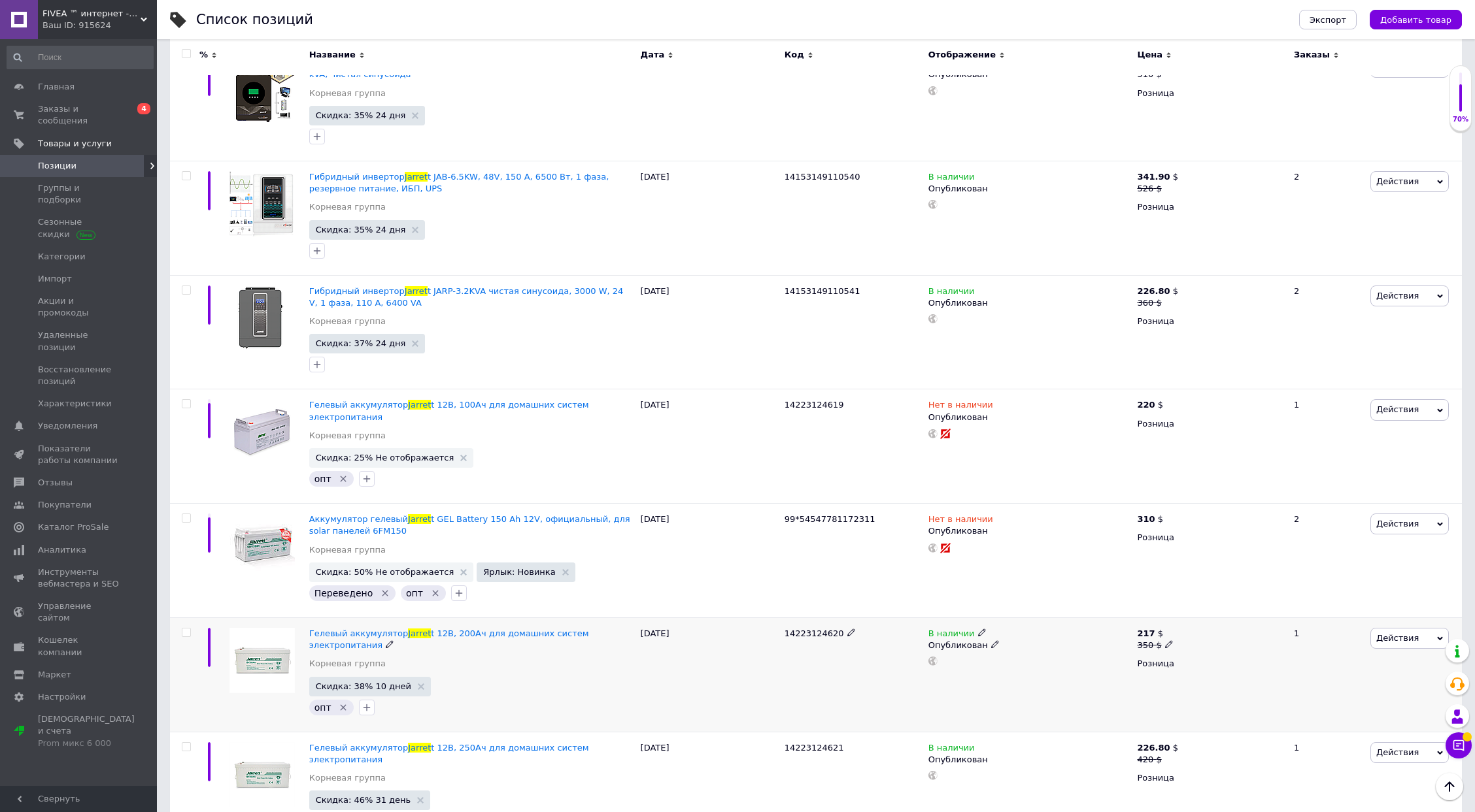
scroll to position [1421, 0]
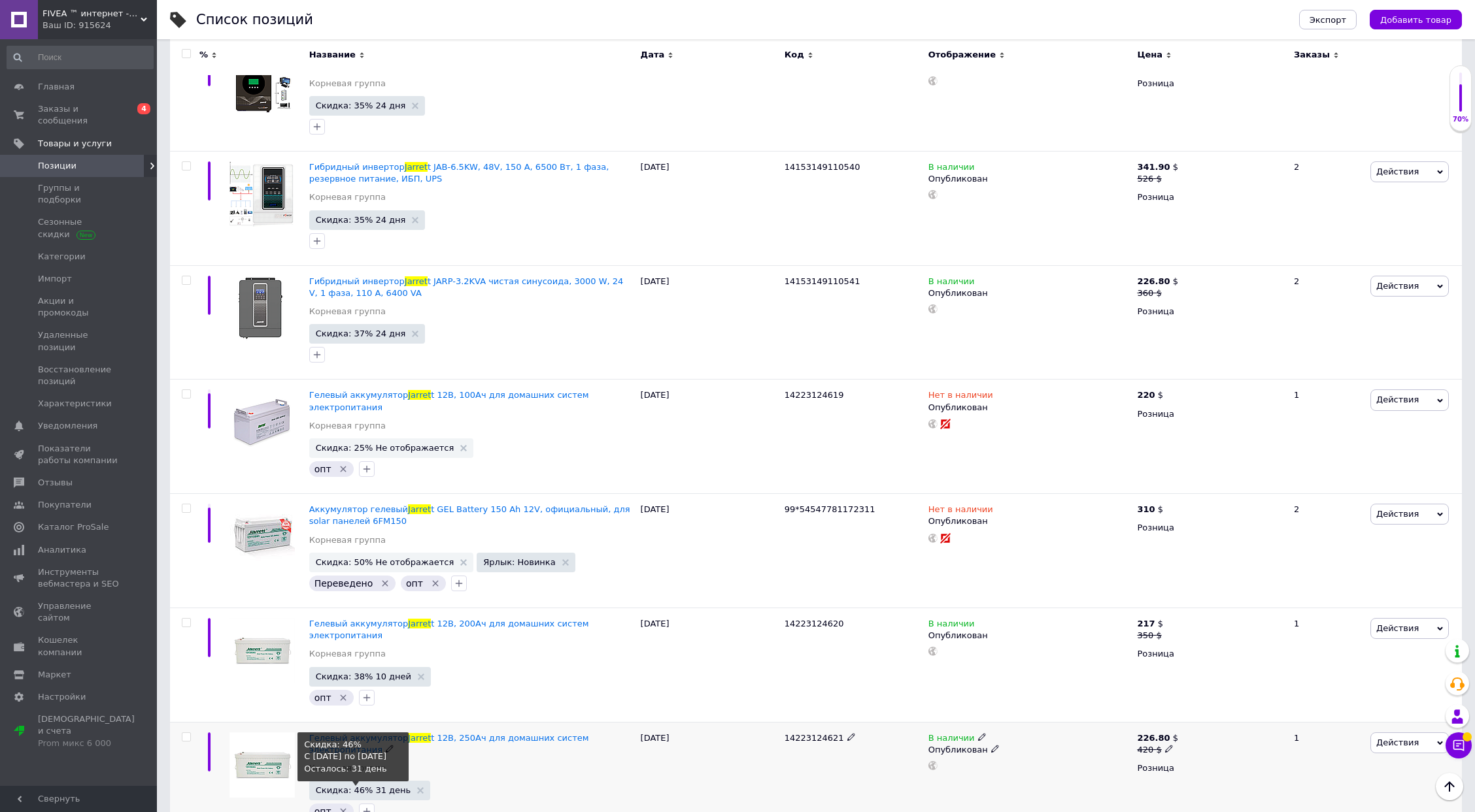
type input "jarret"
click at [327, 786] on span "Скидка: 46% 31 день" at bounding box center [363, 790] width 95 height 9
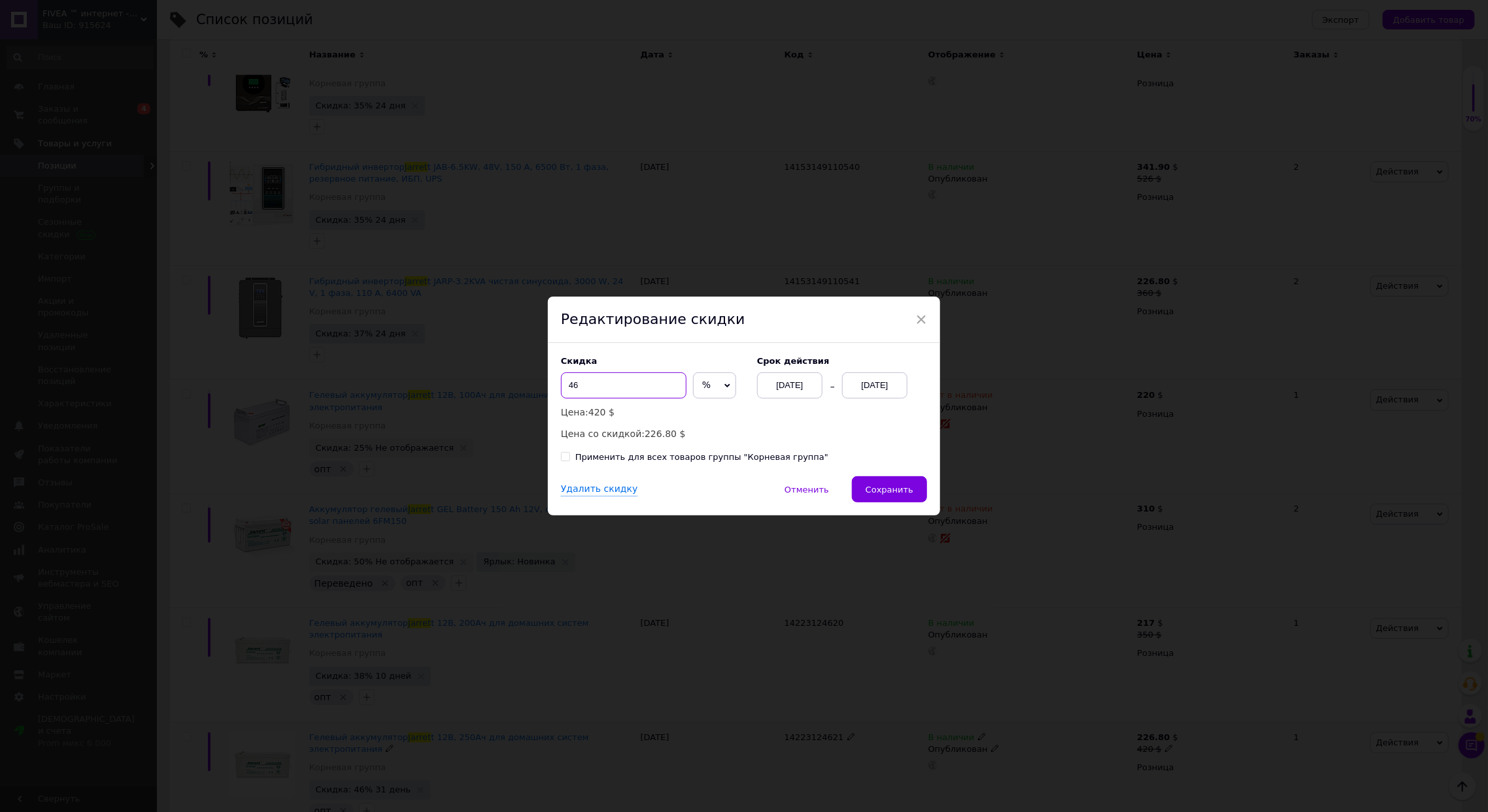
click at [592, 384] on input "46" at bounding box center [624, 385] width 125 height 26
type input "48"
click at [888, 508] on div "Удалить скидку   Отменить   Сохранить" at bounding box center [744, 496] width 392 height 39
click at [906, 479] on button "Сохранить" at bounding box center [889, 489] width 75 height 26
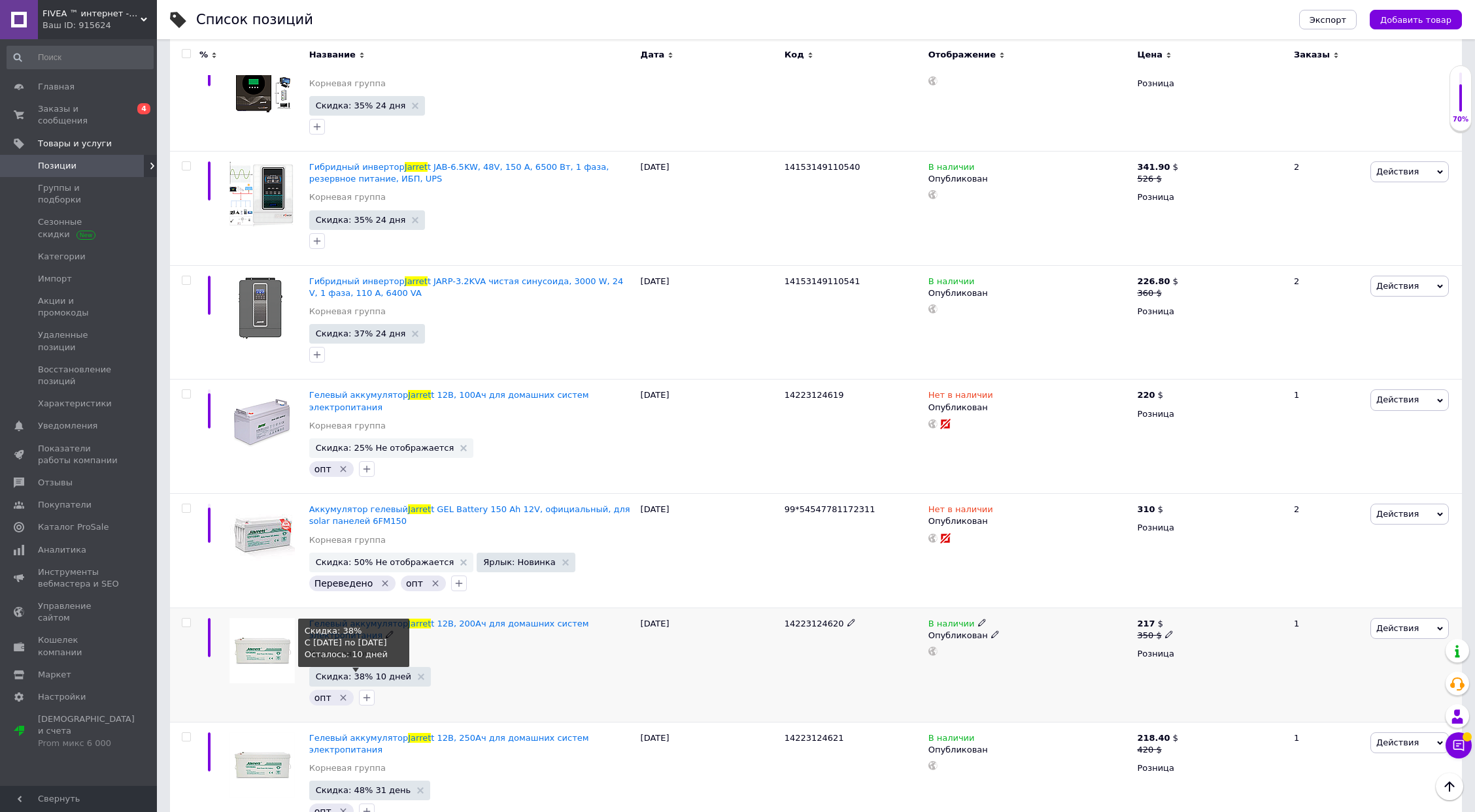
click at [342, 672] on span "Скидка: 38% 10 дней" at bounding box center [363, 676] width 95 height 9
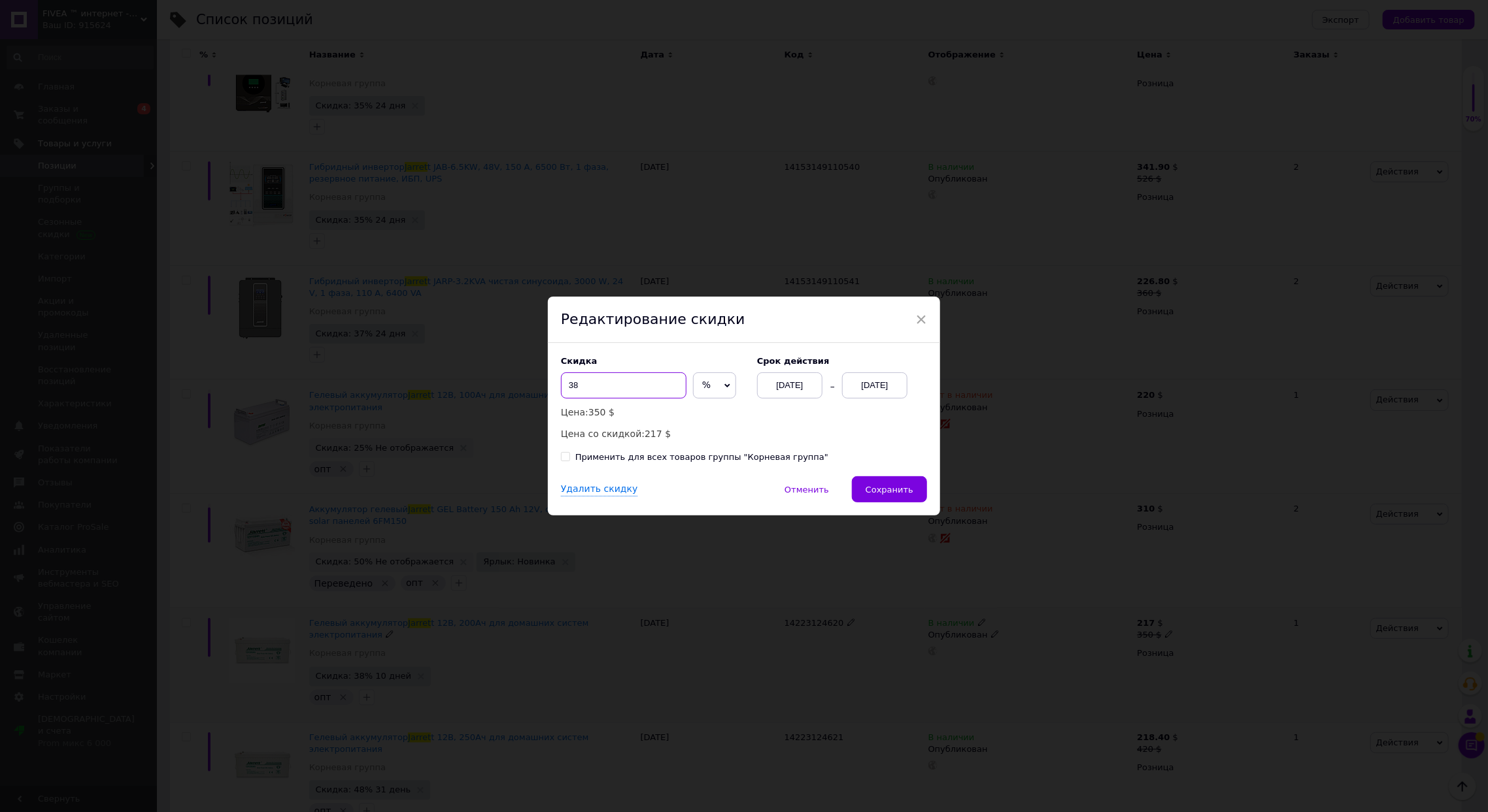
drag, startPoint x: 591, startPoint y: 388, endPoint x: 651, endPoint y: 403, distance: 61.8
click at [598, 388] on input "38" at bounding box center [624, 385] width 125 height 26
type input "3"
type input "40"
click at [889, 486] on span "Сохранить" at bounding box center [890, 490] width 48 height 10
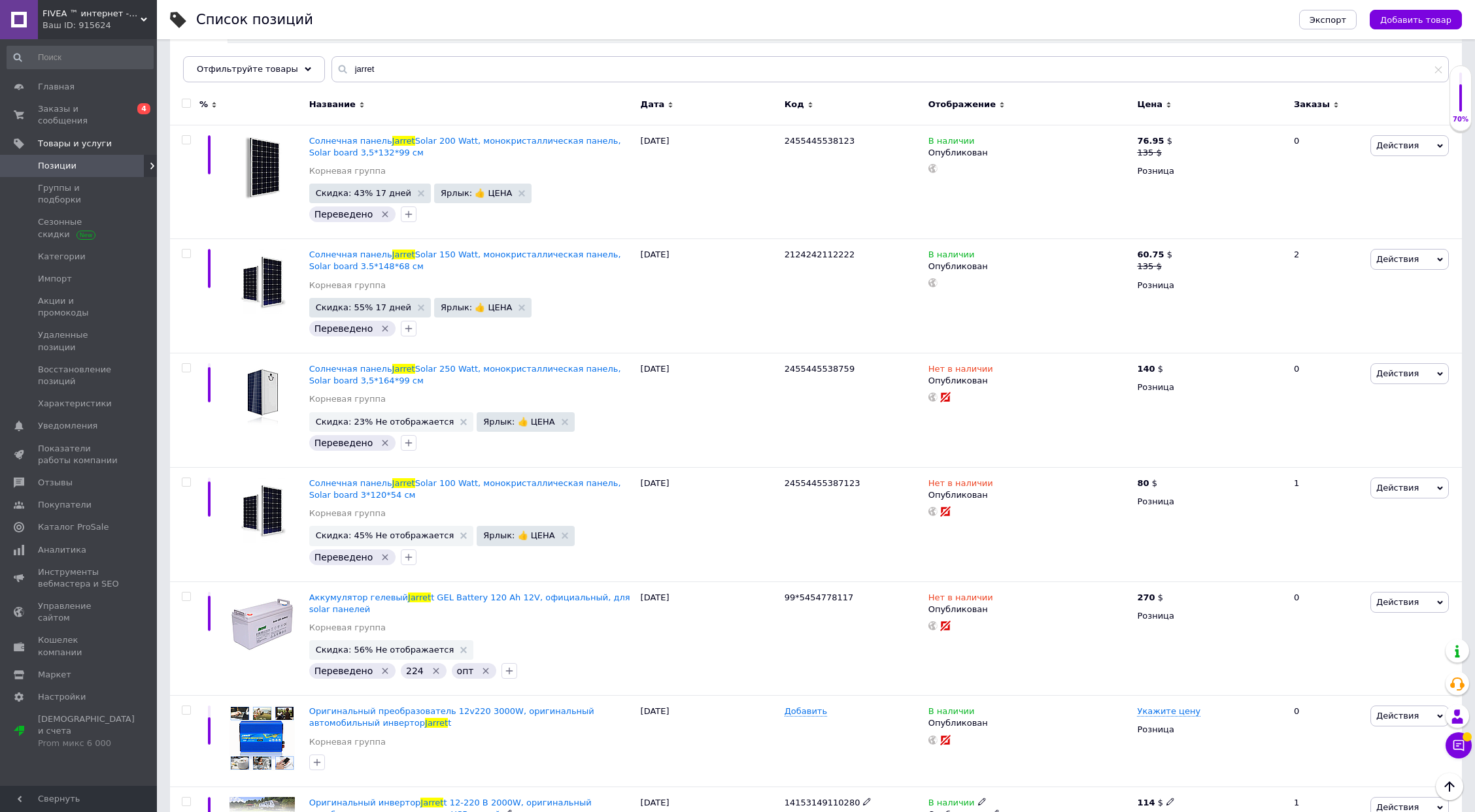
scroll to position [27, 0]
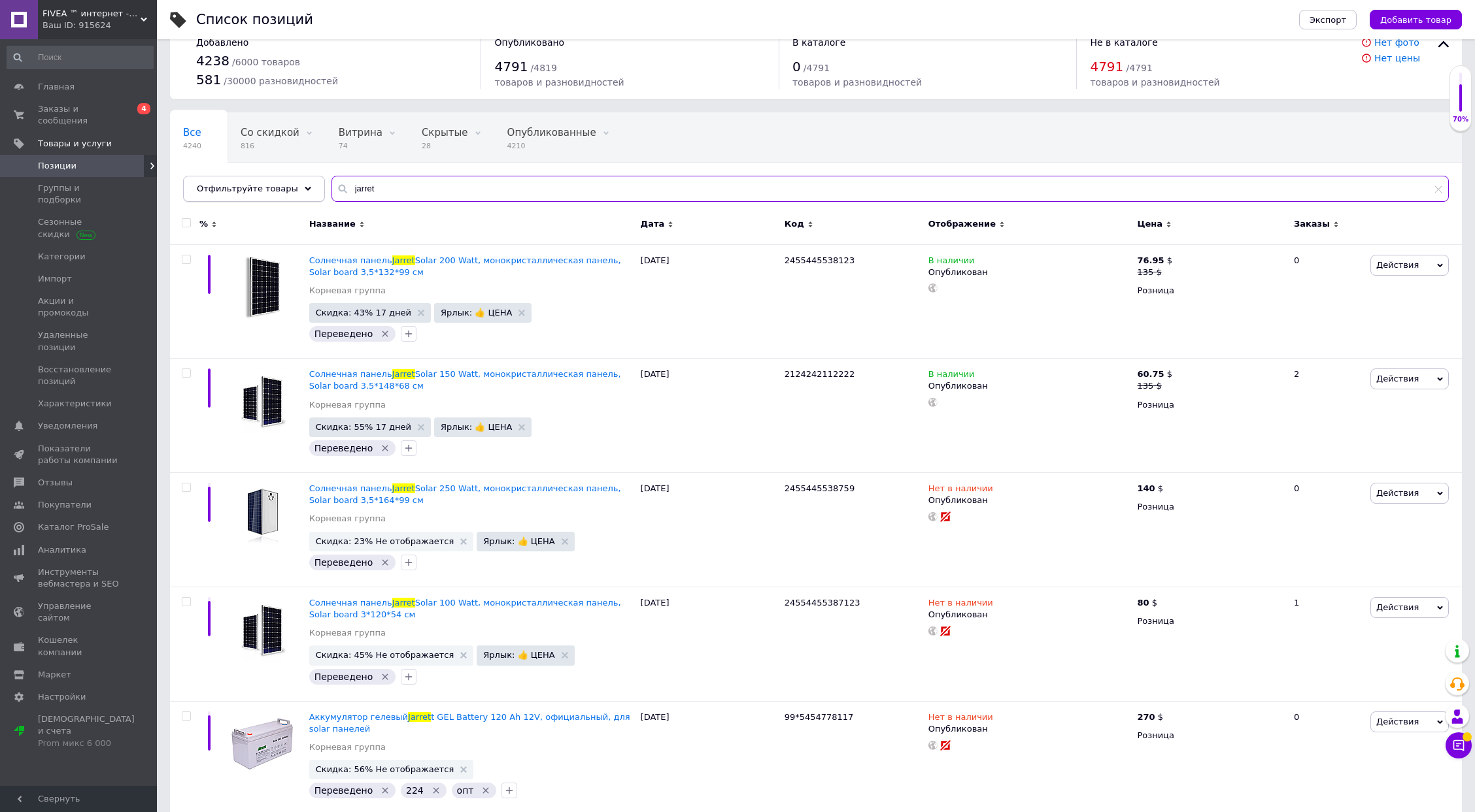
drag, startPoint x: 381, startPoint y: 186, endPoint x: 301, endPoint y: 181, distance: 80.2
click at [301, 181] on div "Отфильтруйте товары jarret" at bounding box center [816, 189] width 1266 height 26
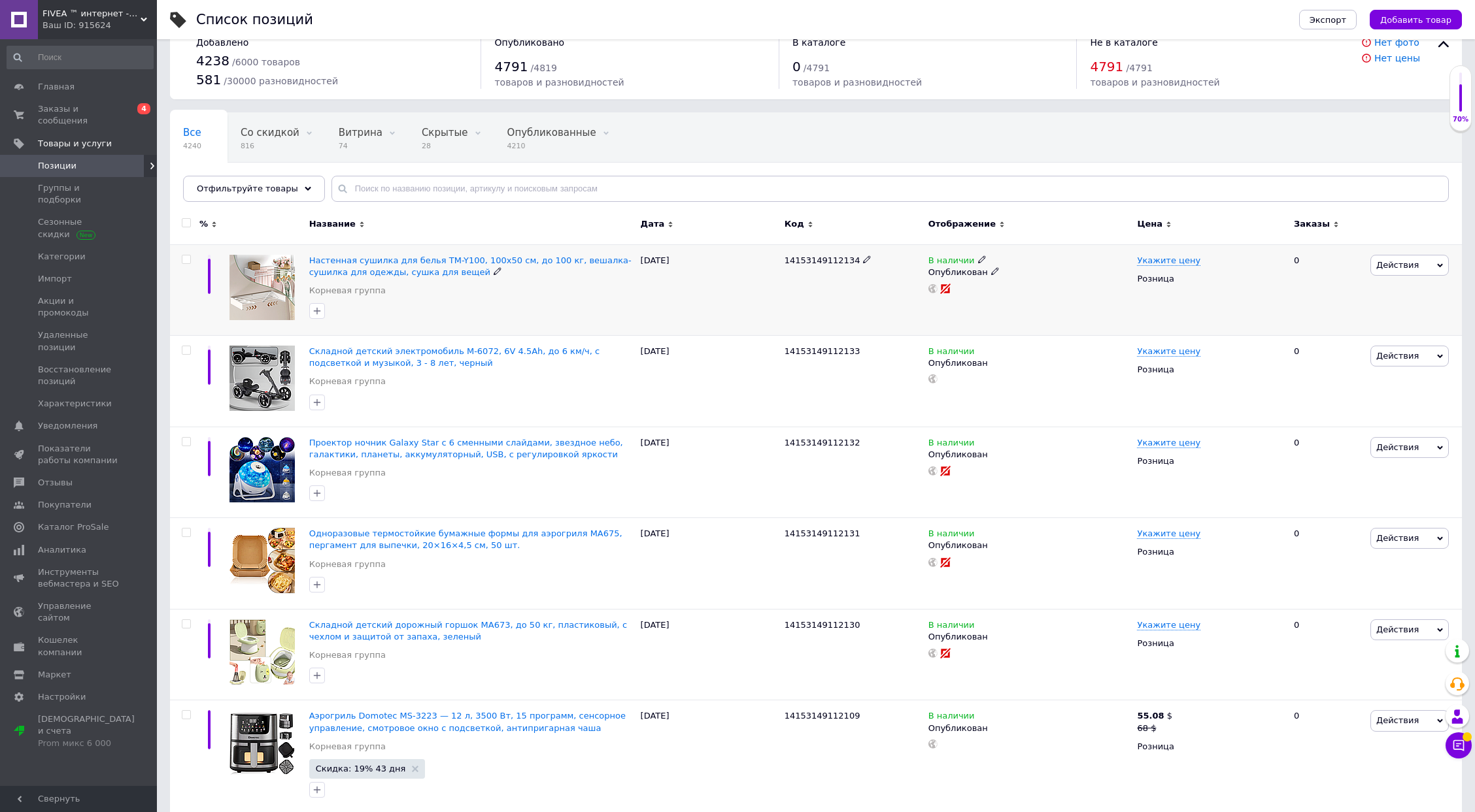
click at [830, 257] on span "14153149112134" at bounding box center [822, 260] width 76 height 10
copy span "14153149112134"
click at [1146, 256] on span "Укажите цену" at bounding box center [1168, 261] width 63 height 11
type input "35.36"
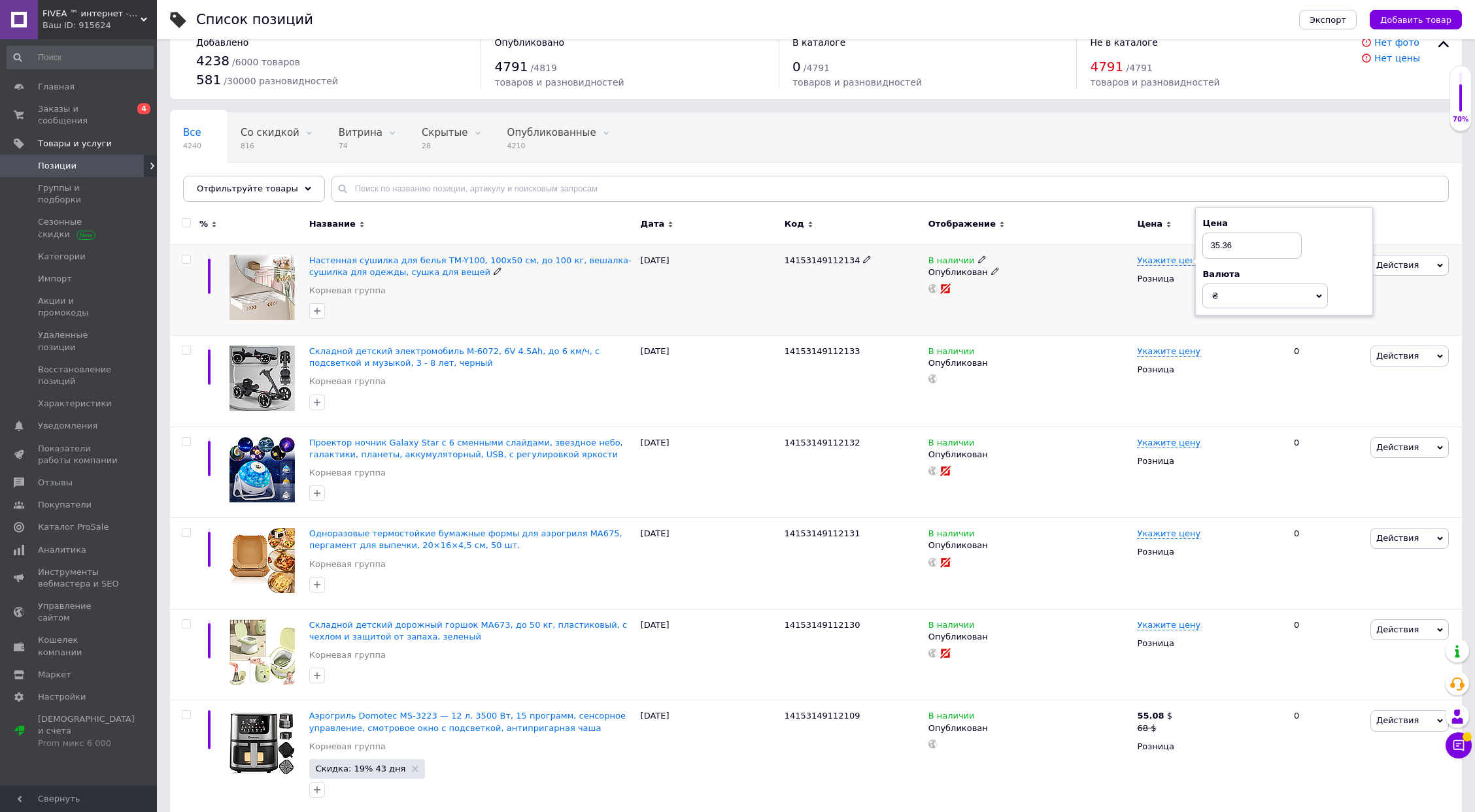
click at [1232, 300] on span "₴" at bounding box center [1265, 296] width 125 height 25
click at [1228, 318] on li "$" at bounding box center [1265, 322] width 124 height 18
click at [806, 349] on span "14153149112133" at bounding box center [822, 351] width 76 height 10
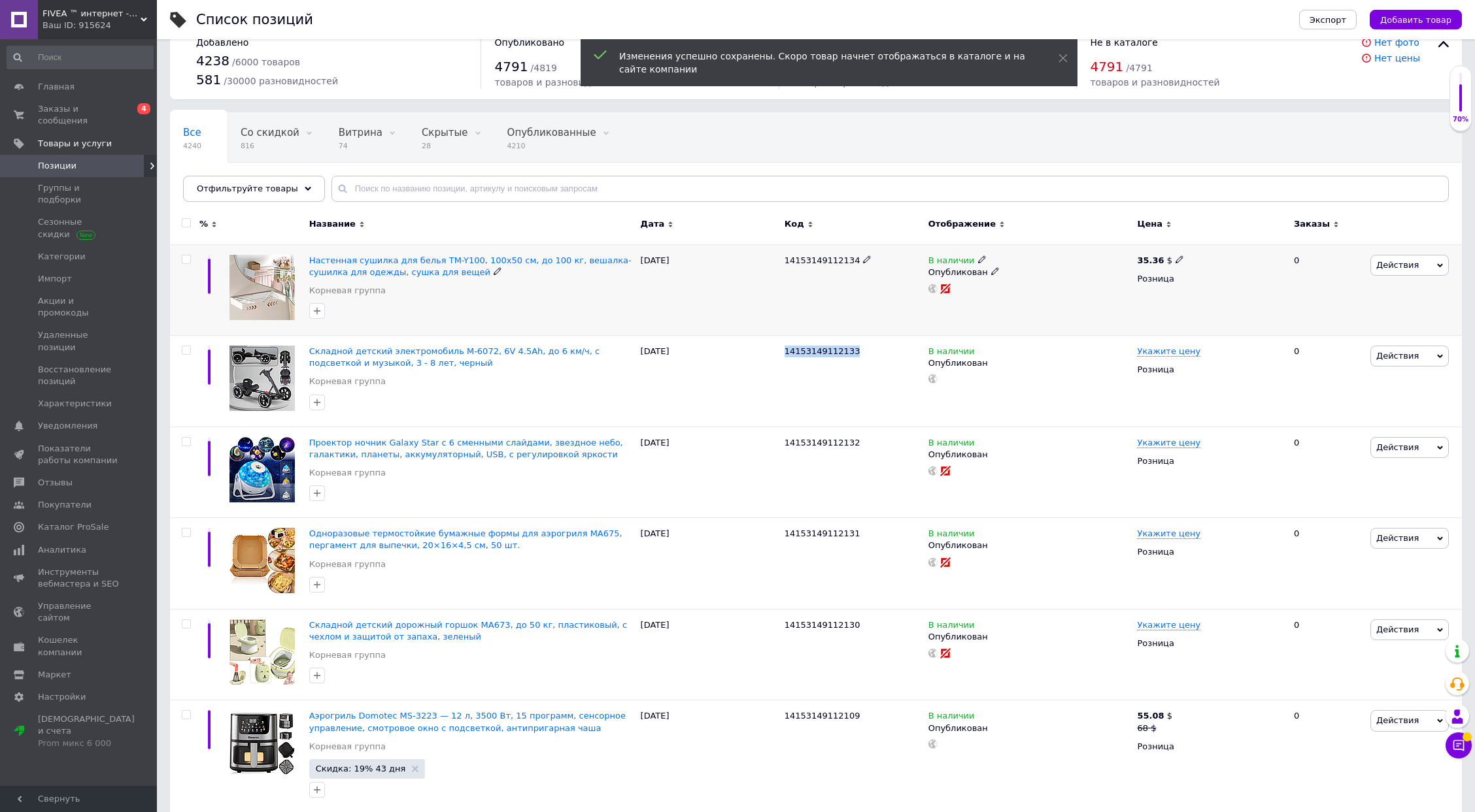
copy span "14153149112133"
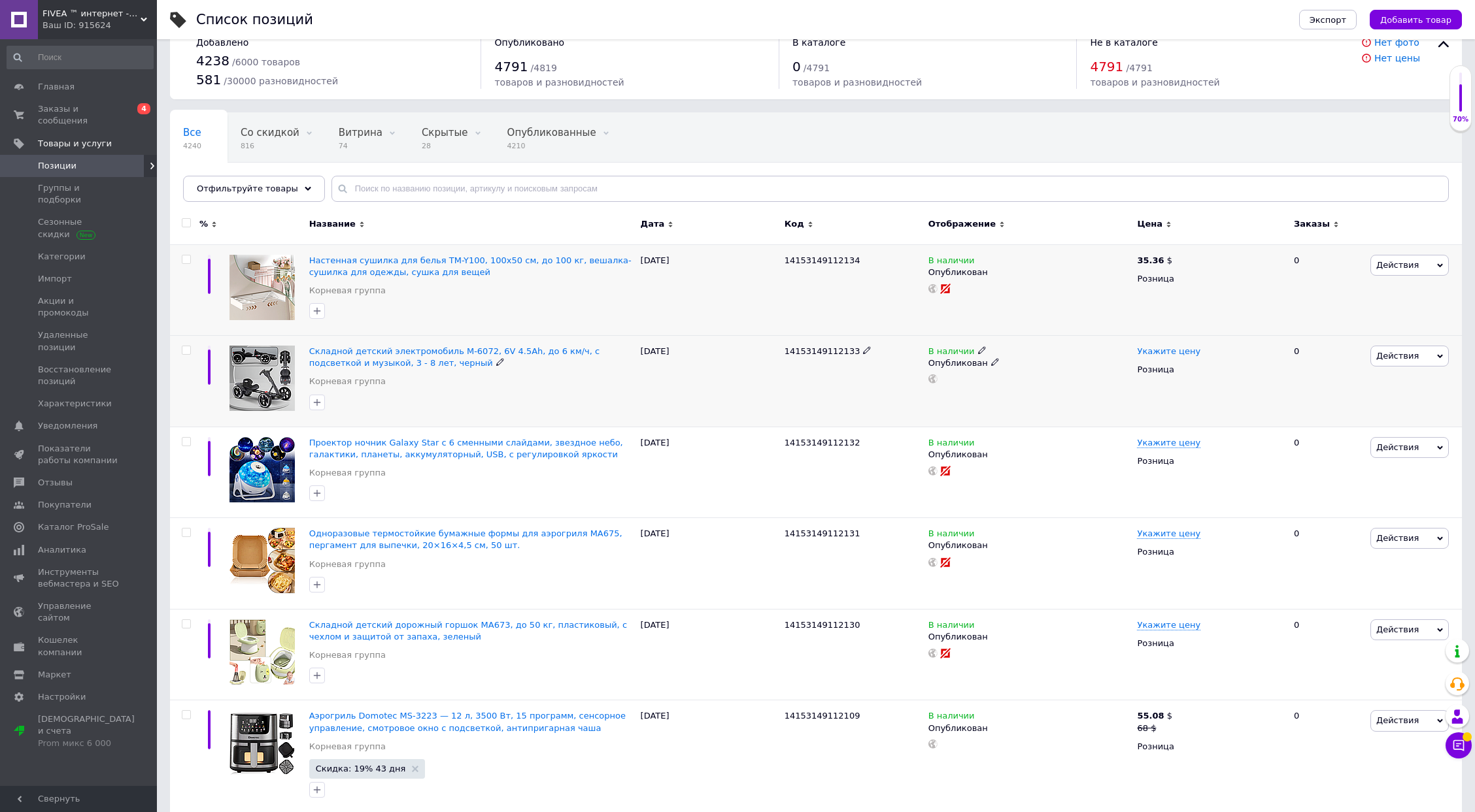
click at [1153, 348] on span "Укажите цену" at bounding box center [1168, 352] width 63 height 11
type input "78"
click at [1240, 382] on span "₴" at bounding box center [1265, 386] width 125 height 25
click at [1227, 407] on li "$" at bounding box center [1265, 414] width 124 height 18
click at [557, 376] on div "Складной детский электромобиль M-6072, 6V 4.5Ah, до 6 км/ч, с подсветкой и музы…" at bounding box center [472, 370] width 325 height 49
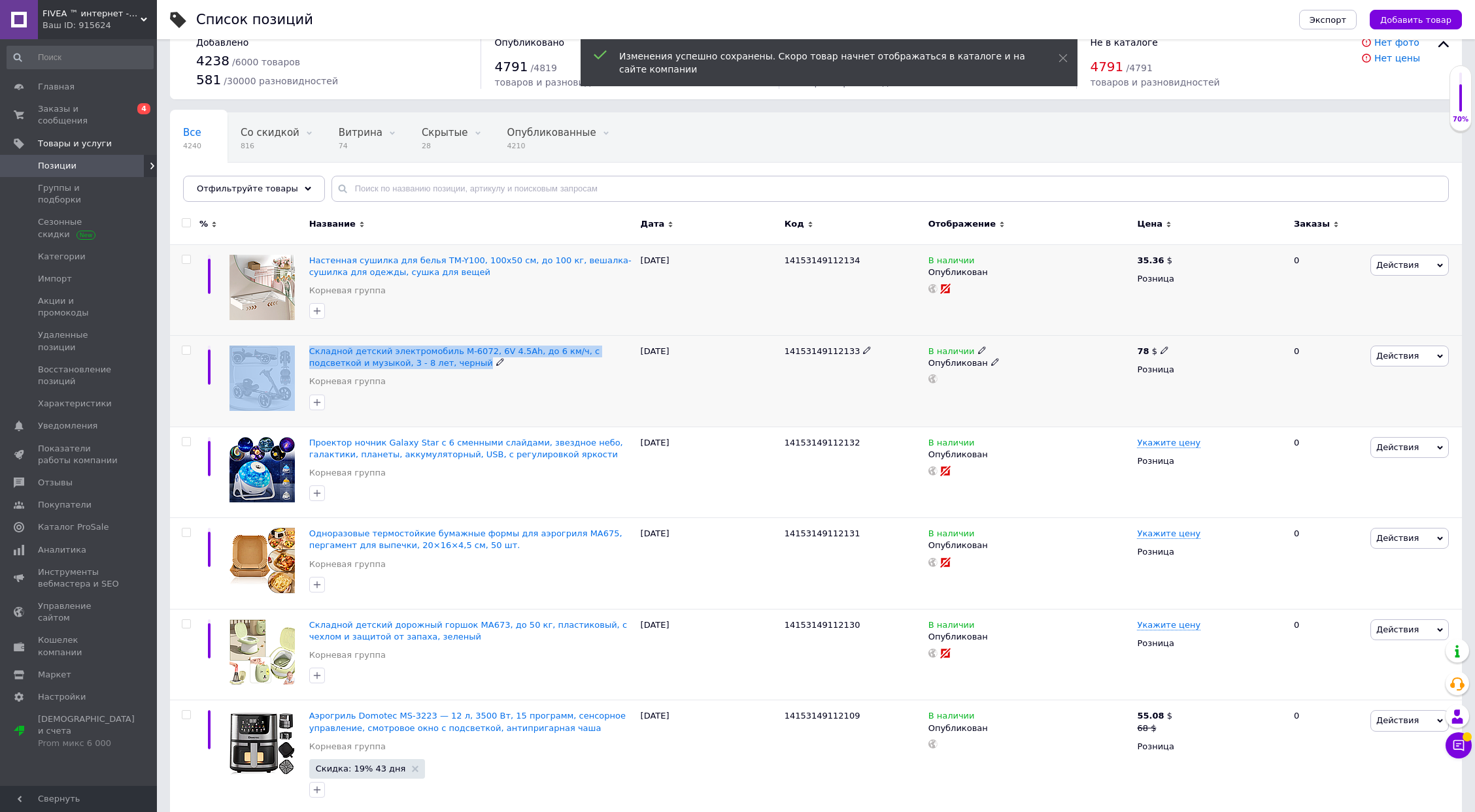
drag, startPoint x: 301, startPoint y: 348, endPoint x: 413, endPoint y: 363, distance: 113.0
click at [413, 363] on div "Складной детский электромобиль M-6072, 6V 4.5Ah, до 6 км/ч, с подсветкой и музы…" at bounding box center [816, 381] width 1292 height 91
copy div "Складной детский электромобиль M-6072, 6V 4.5Ah, до 6 км/ч, с подсветкой и музы…"
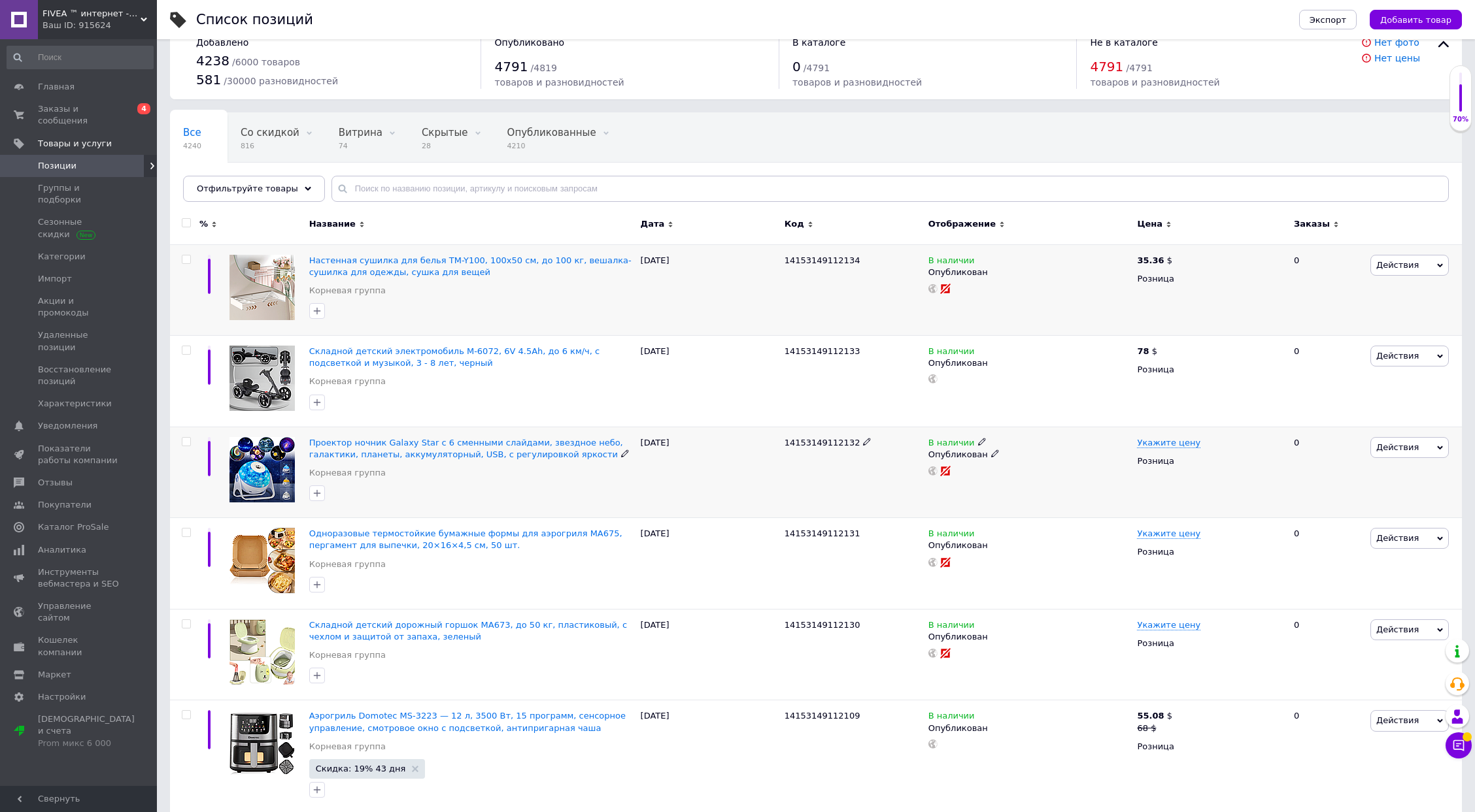
click at [809, 438] on span "14153149112132" at bounding box center [822, 442] width 76 height 10
copy span "14153149112132"
click at [1151, 442] on span "Укажите цену" at bounding box center [1168, 443] width 63 height 11
type input "38.1"
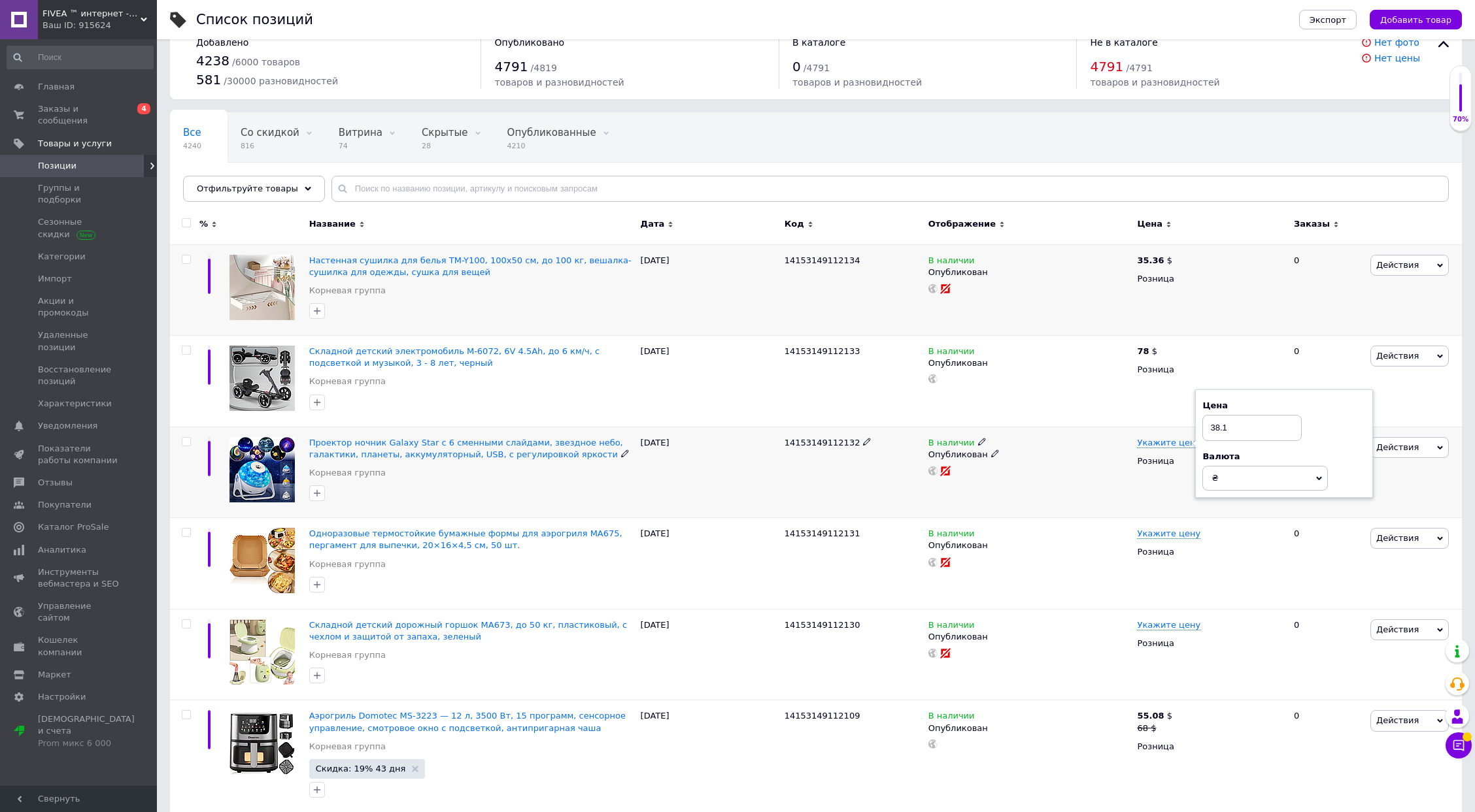
drag, startPoint x: 1219, startPoint y: 476, endPoint x: 1224, endPoint y: 494, distance: 18.7
click at [1219, 476] on span "₴" at bounding box center [1265, 478] width 125 height 25
click at [1230, 498] on li "$" at bounding box center [1265, 505] width 124 height 18
click at [820, 532] on span "14153149112131" at bounding box center [822, 534] width 76 height 10
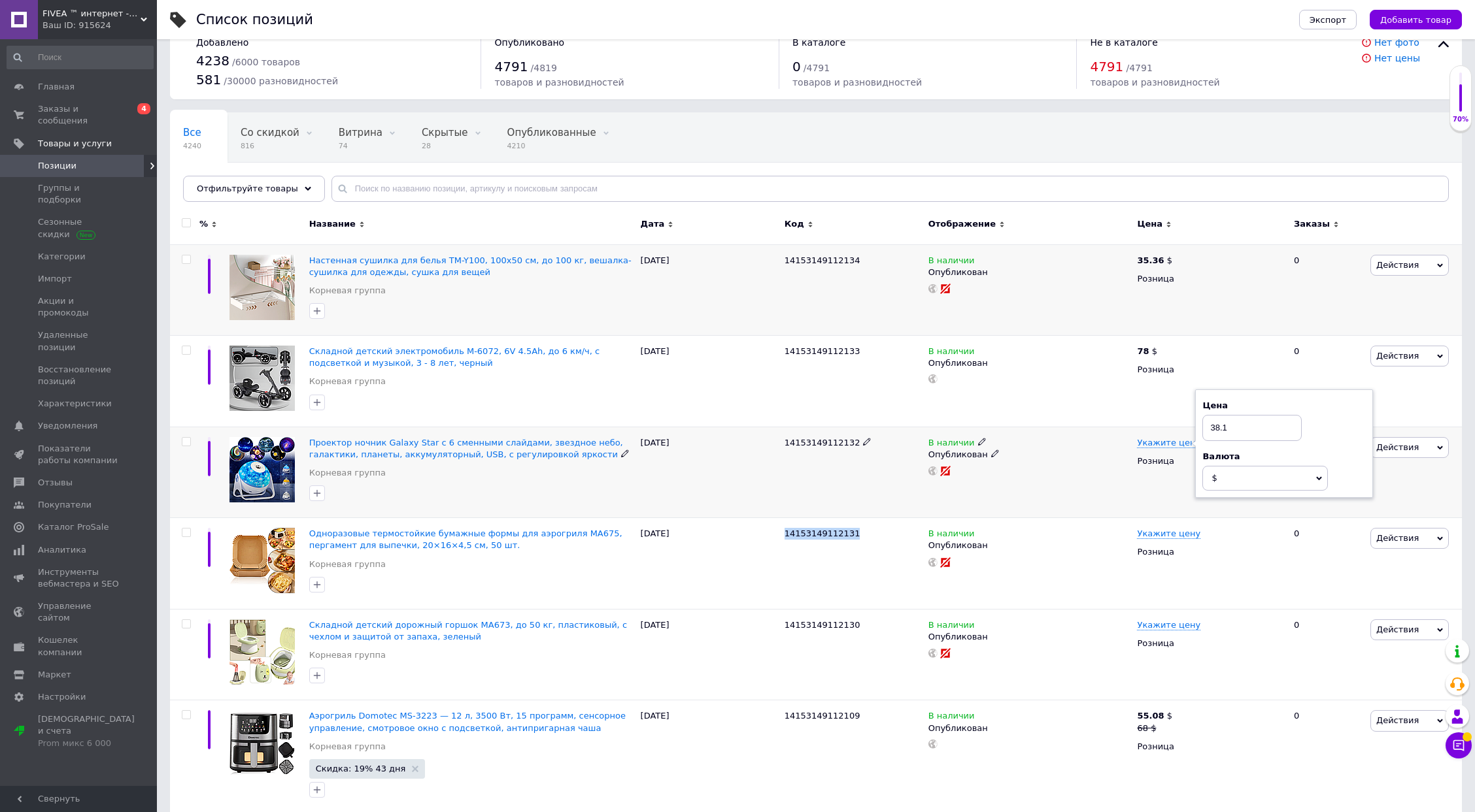
copy span "14153149112131"
click at [1138, 531] on span "Укажите цену" at bounding box center [1168, 534] width 63 height 11
type input "1.75"
click at [1233, 568] on span "₴" at bounding box center [1265, 570] width 125 height 25
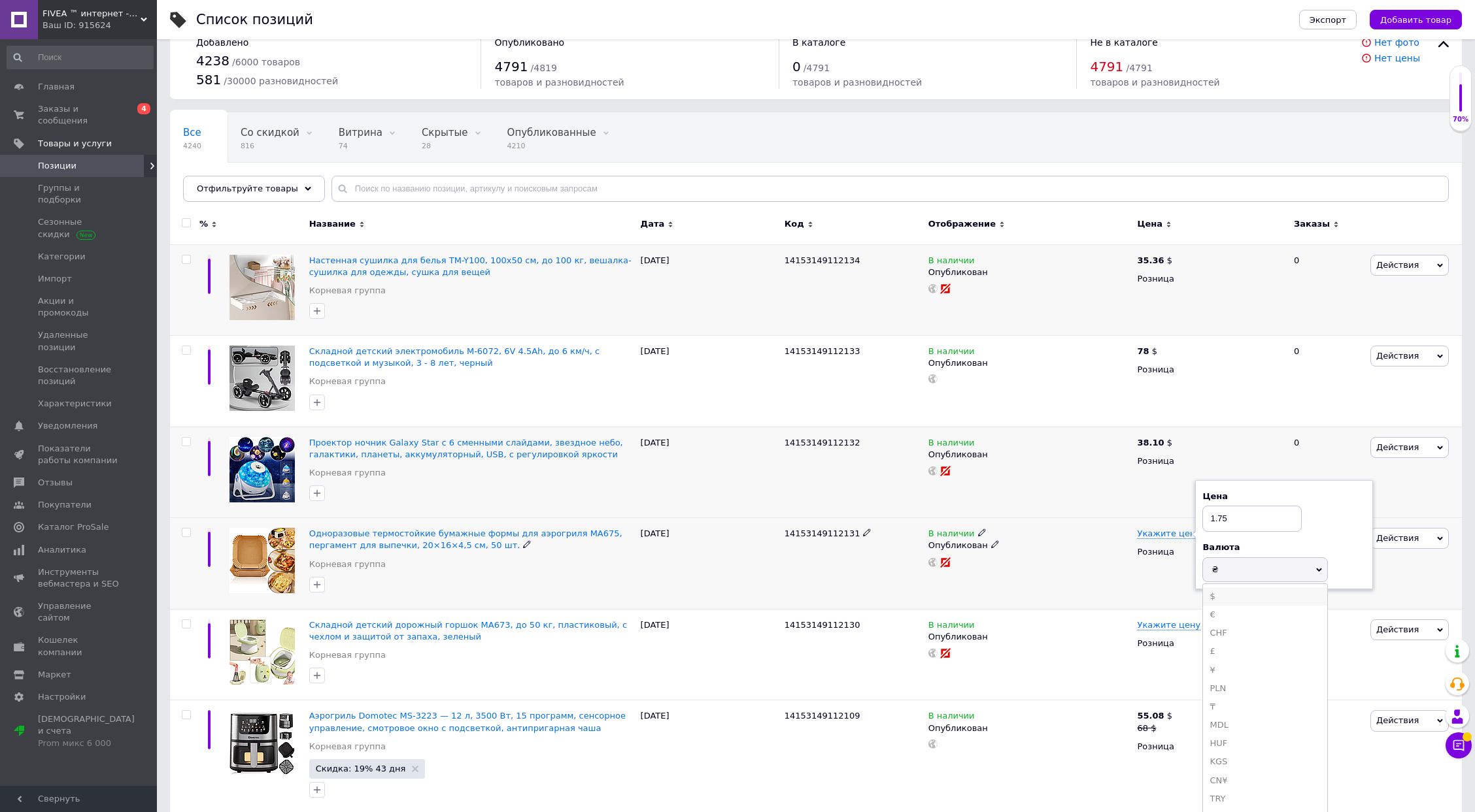
click at [1228, 588] on li "$" at bounding box center [1265, 596] width 124 height 18
click at [829, 622] on span "14153149112130" at bounding box center [822, 625] width 76 height 10
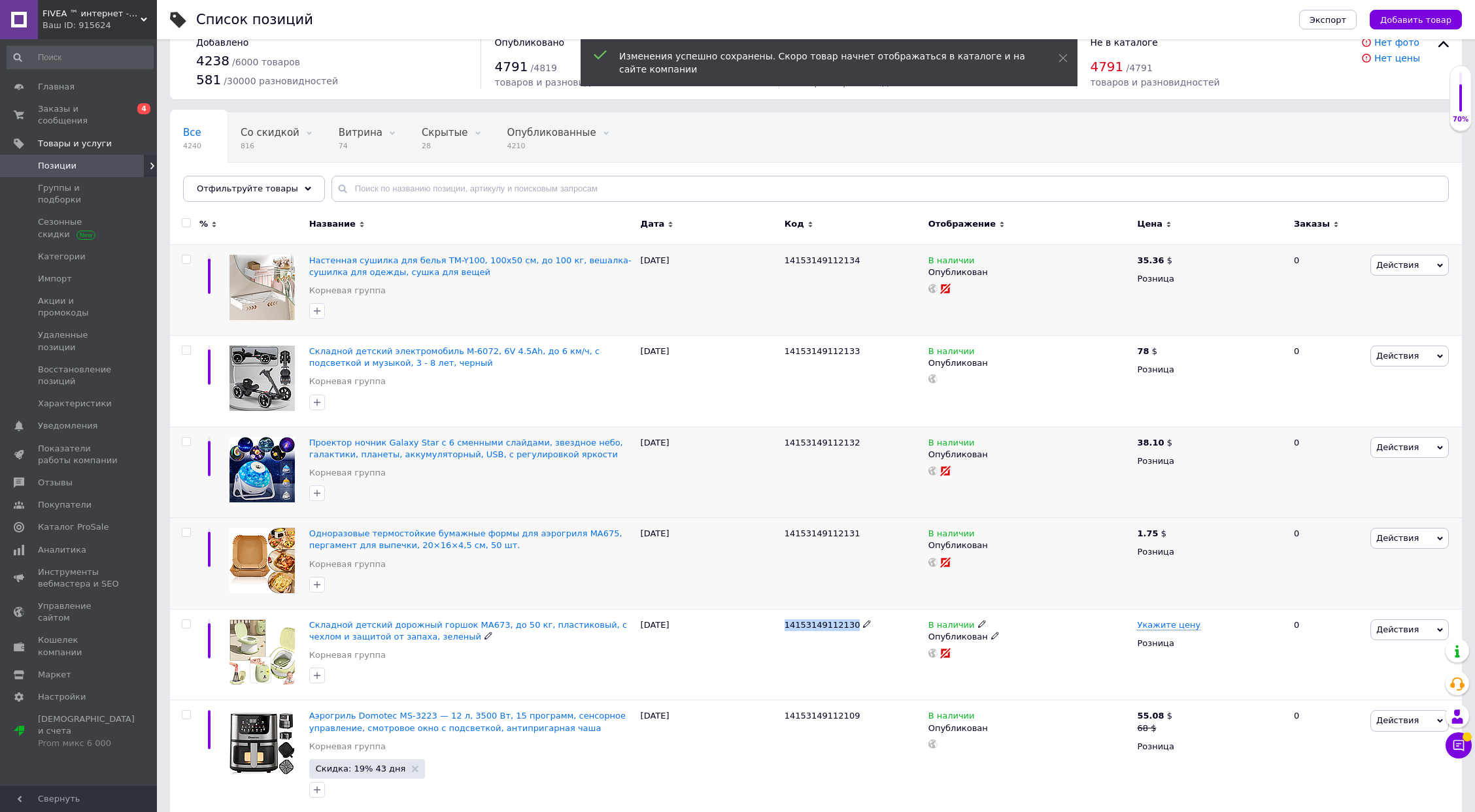
copy span "14153149112130"
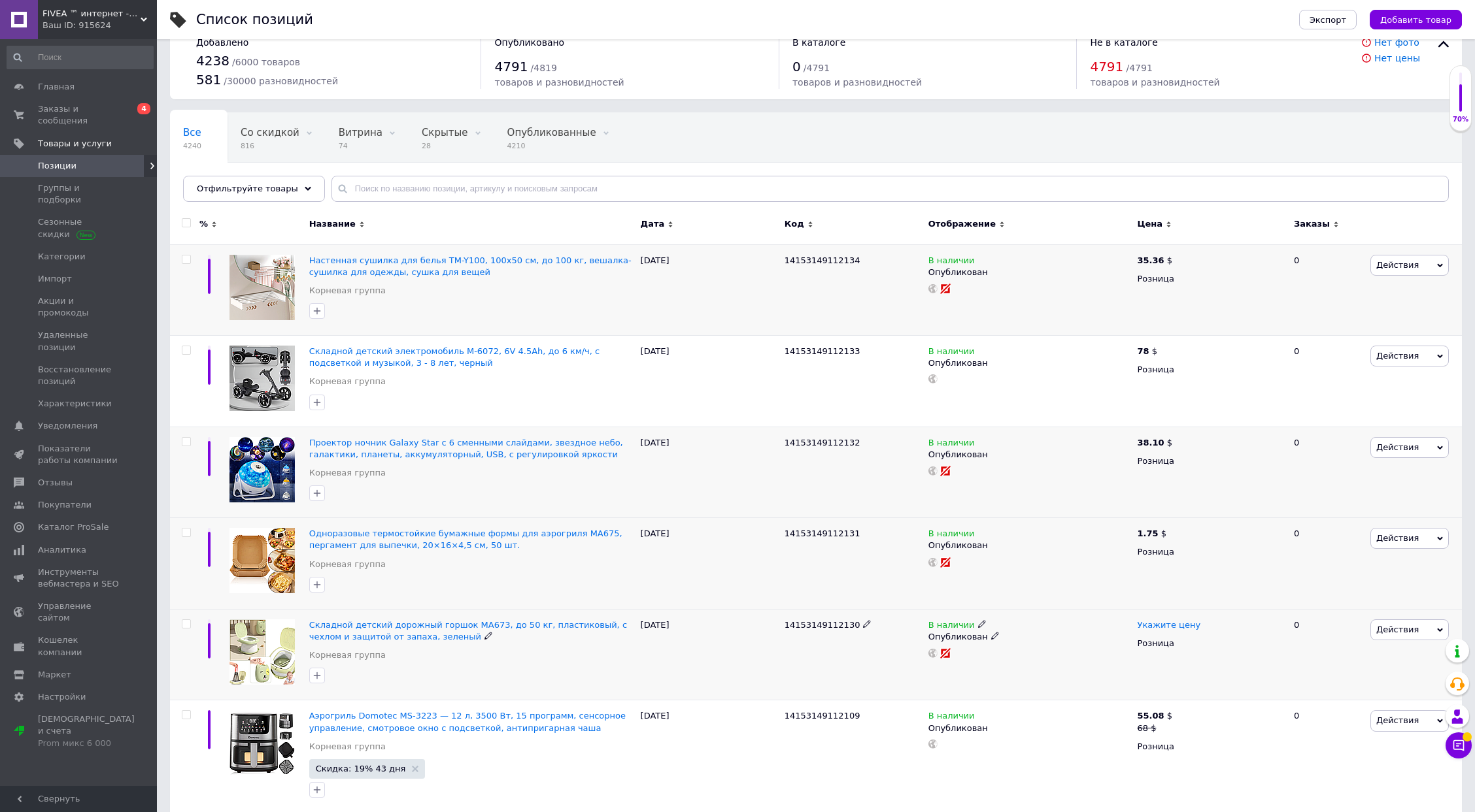
click at [1159, 620] on span "Укажите цену" at bounding box center [1168, 625] width 63 height 11
type input "14.28"
click at [1220, 664] on span "₴" at bounding box center [1265, 660] width 125 height 25
click at [1220, 686] on li "$" at bounding box center [1265, 687] width 124 height 18
click at [814, 741] on div "14153149112109" at bounding box center [853, 758] width 144 height 115
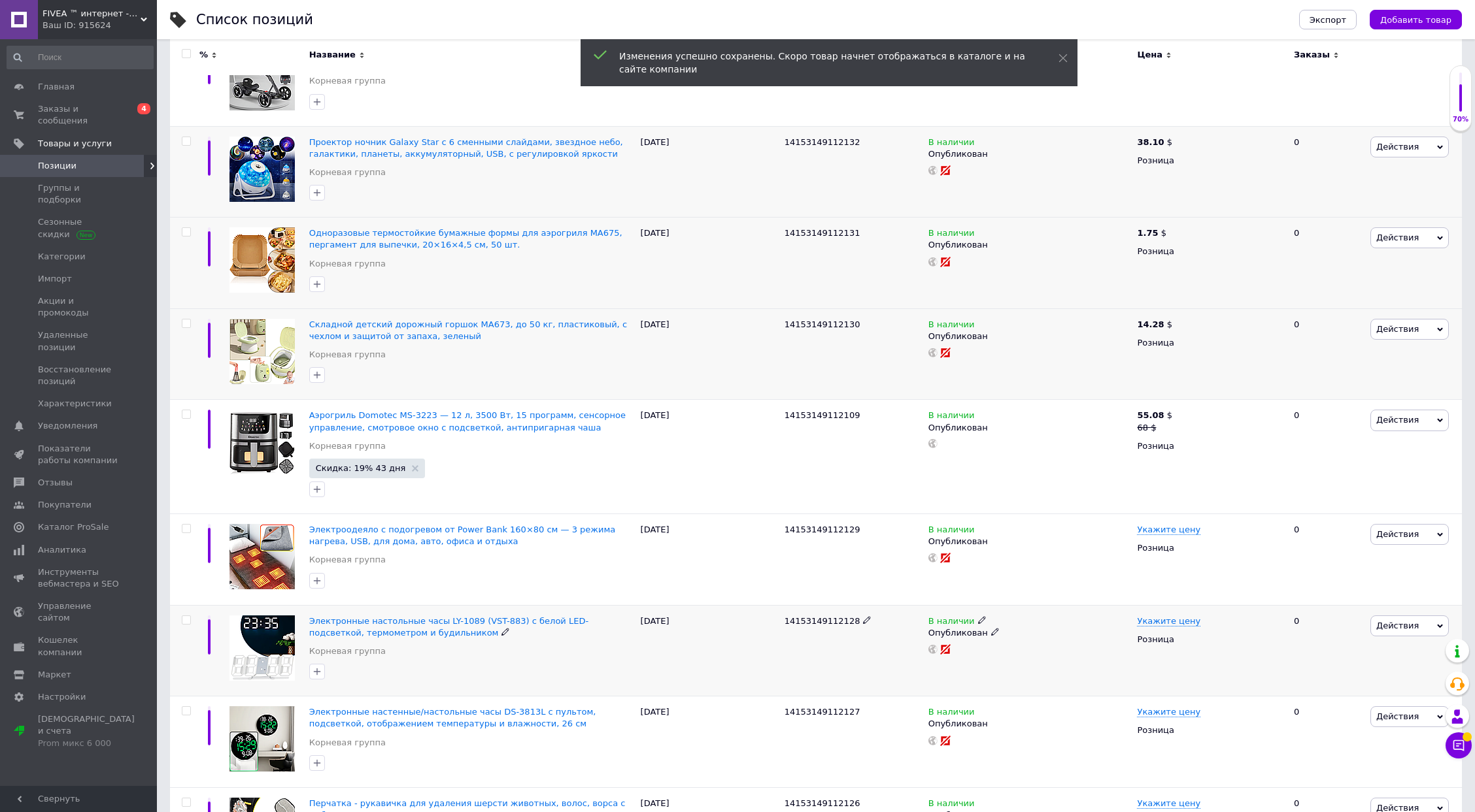
scroll to position [463, 0]
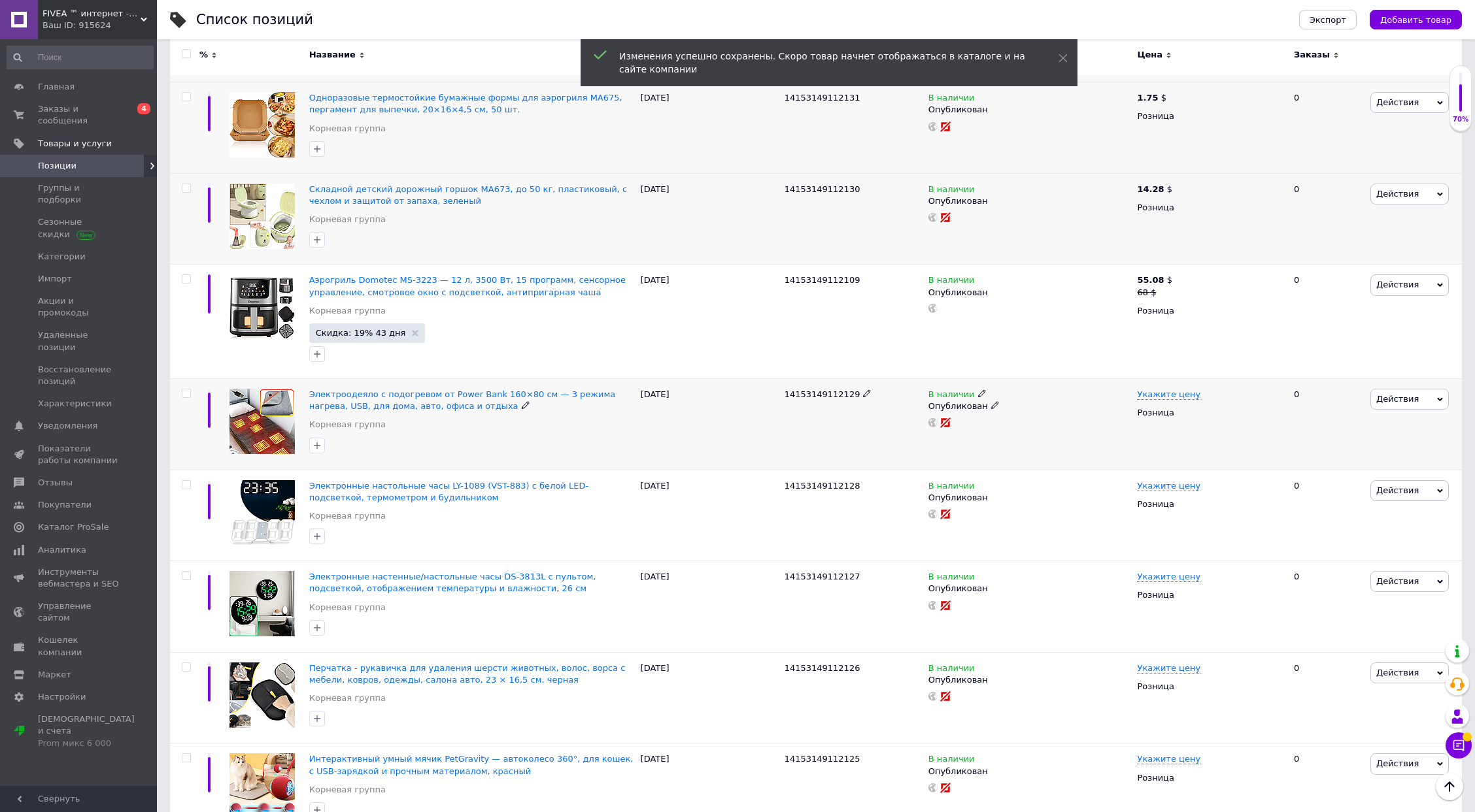
click at [815, 395] on span "14153149112129" at bounding box center [822, 394] width 76 height 10
copy span "14153149112129"
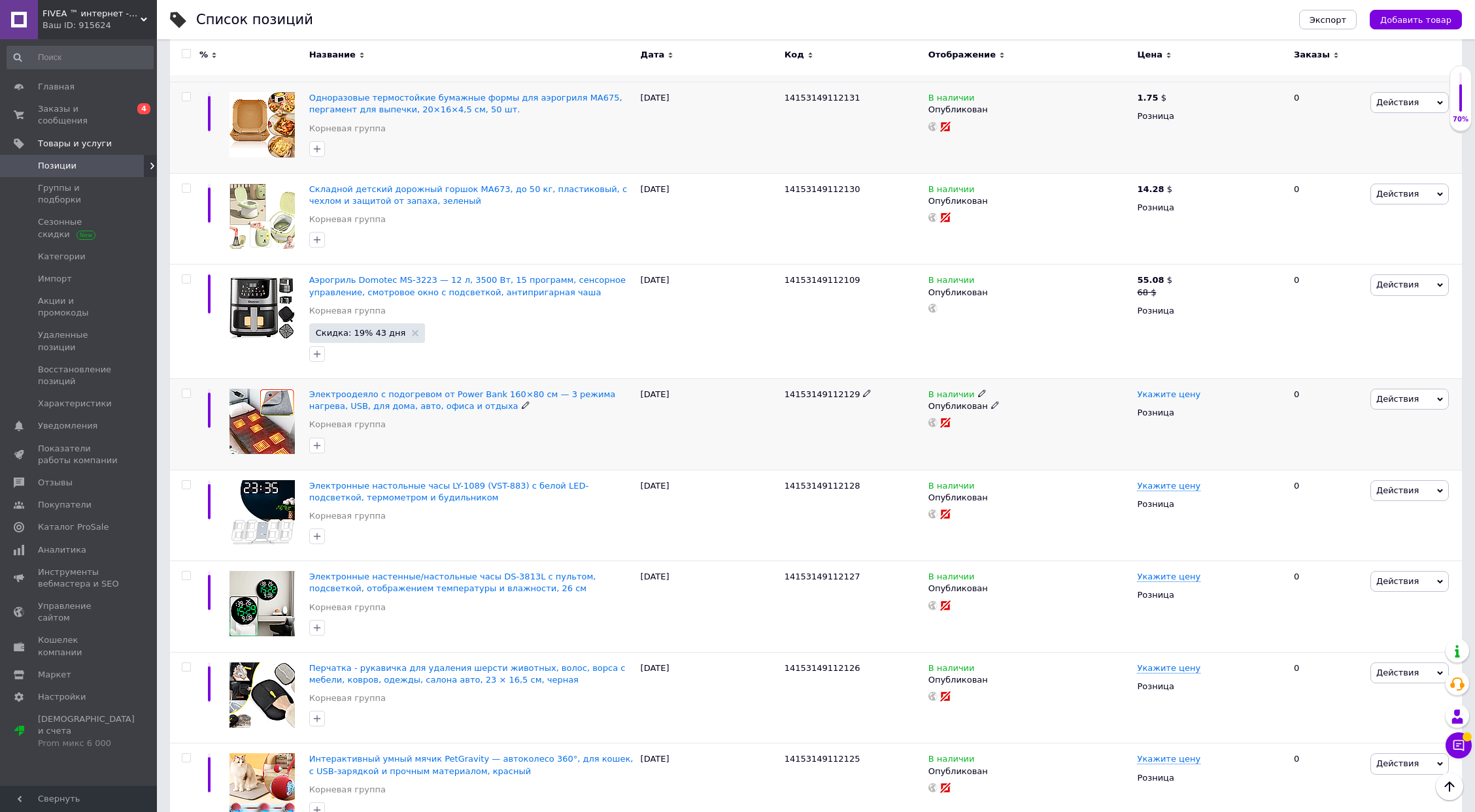
click at [1170, 394] on span "Укажите цену" at bounding box center [1168, 395] width 63 height 11
type input "15.26"
click at [1242, 429] on span "₴" at bounding box center [1265, 430] width 125 height 25
click at [1232, 460] on li "$" at bounding box center [1265, 457] width 124 height 18
click at [830, 481] on span "14153149112128" at bounding box center [822, 486] width 76 height 10
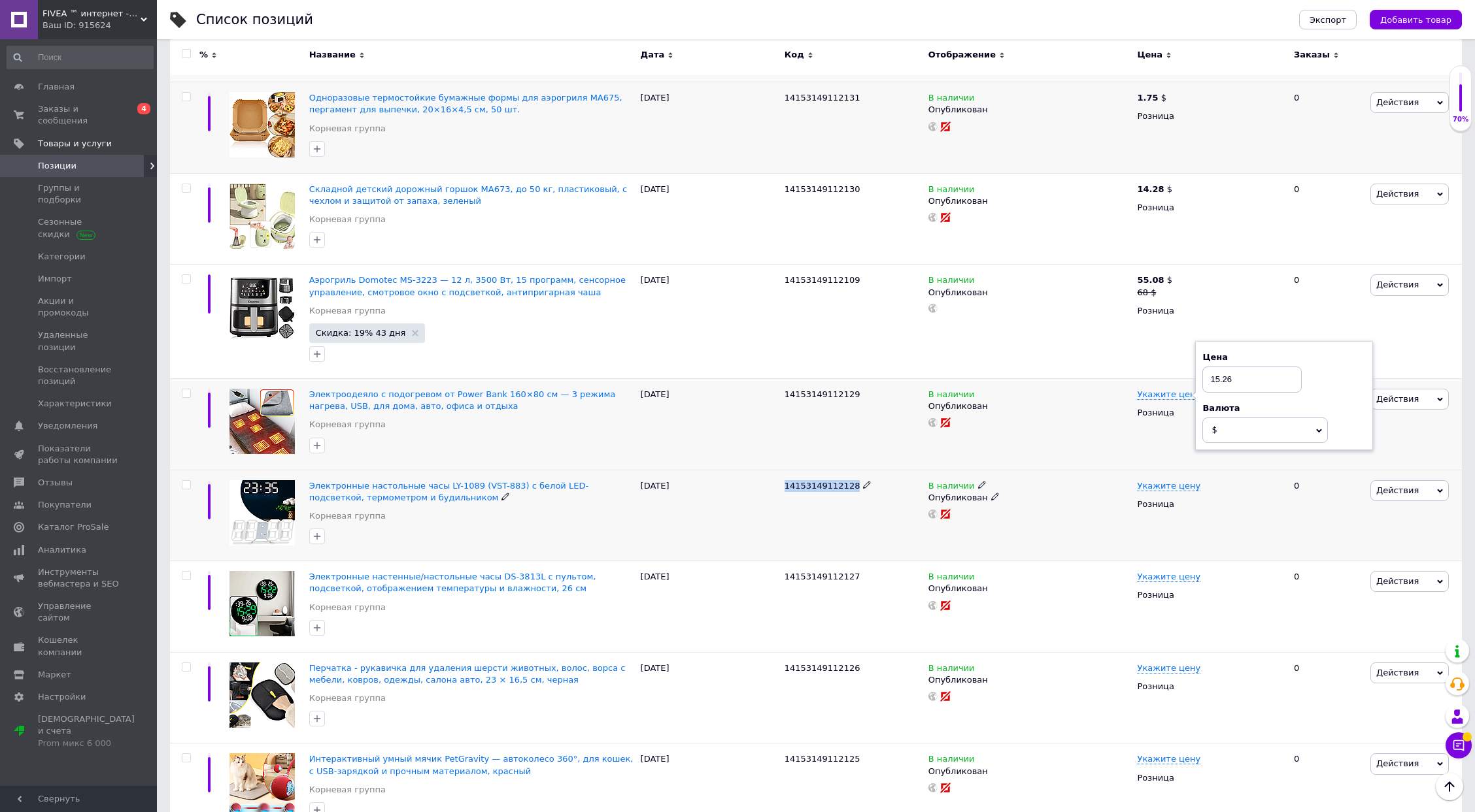
click at [830, 481] on span "14153149112128" at bounding box center [822, 486] width 76 height 10
copy span "14153149112128"
click at [1152, 482] on span "Укажите цену" at bounding box center [1168, 486] width 63 height 11
type input "4.3"
click at [1233, 517] on span "₴" at bounding box center [1265, 521] width 125 height 25
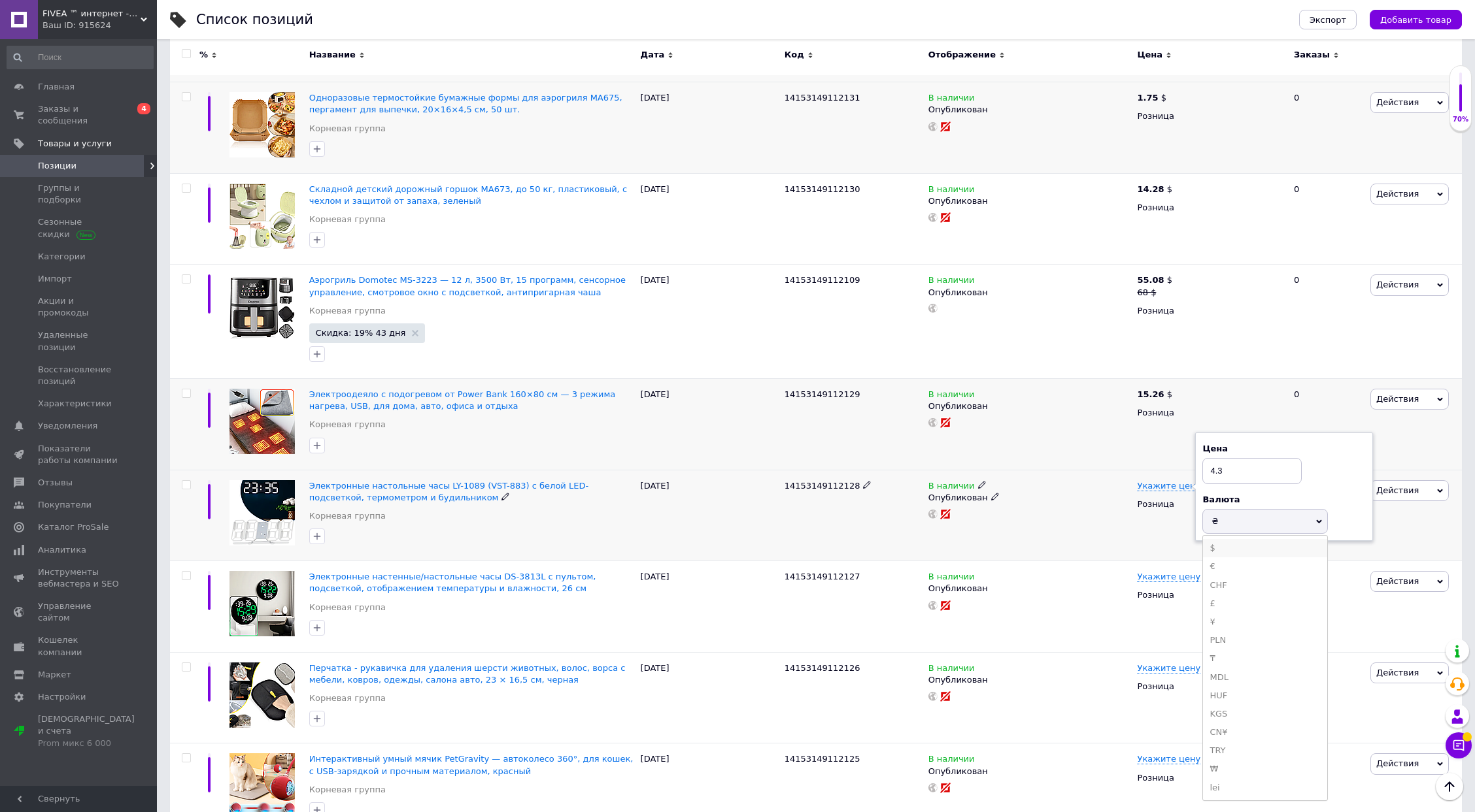
click at [1225, 544] on li "$" at bounding box center [1265, 548] width 124 height 18
click at [1060, 536] on div "В наличии Опубликован" at bounding box center [1030, 515] width 209 height 91
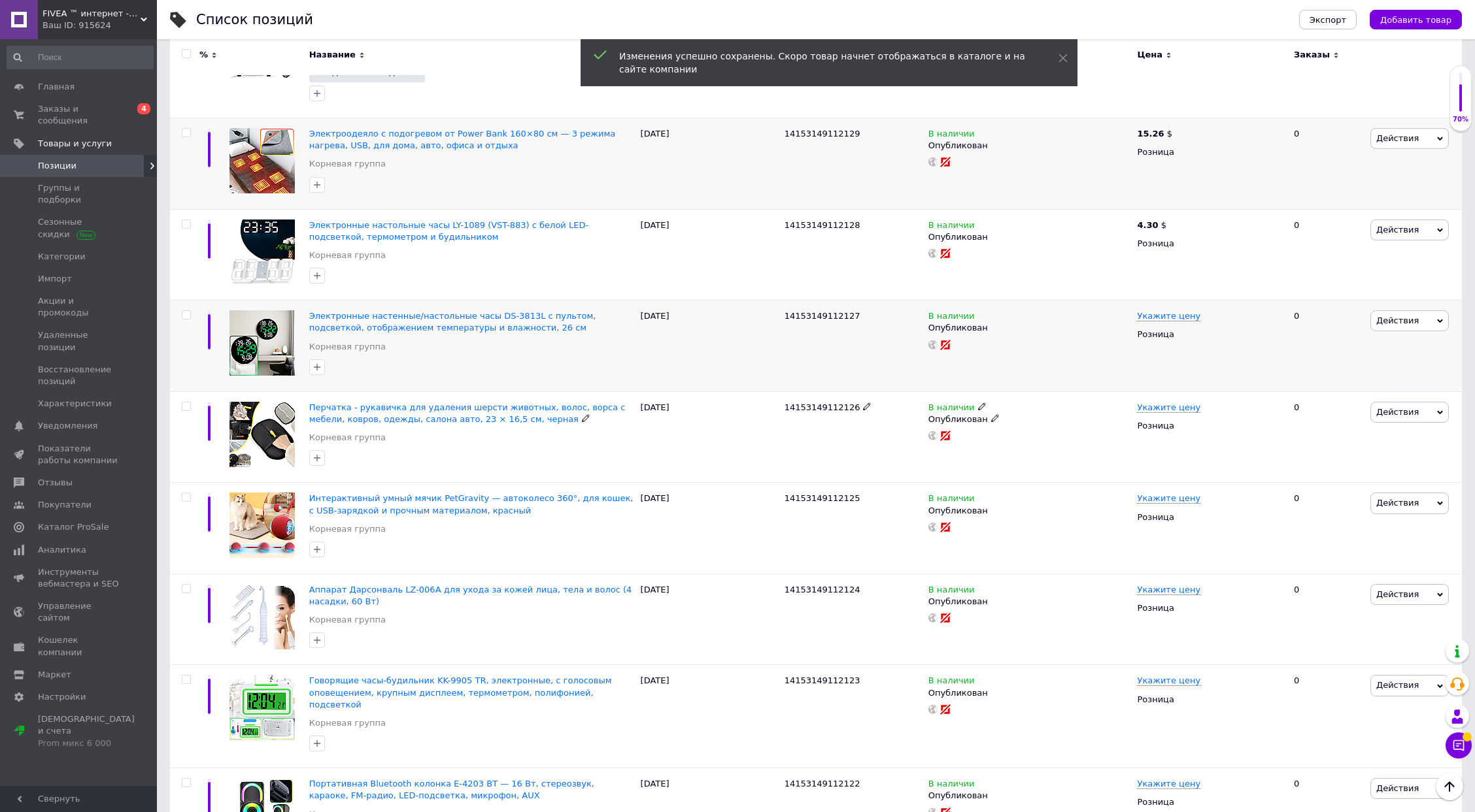
scroll to position [724, 0]
click at [811, 313] on span "14153149112127" at bounding box center [822, 315] width 76 height 10
copy span "14153149112127"
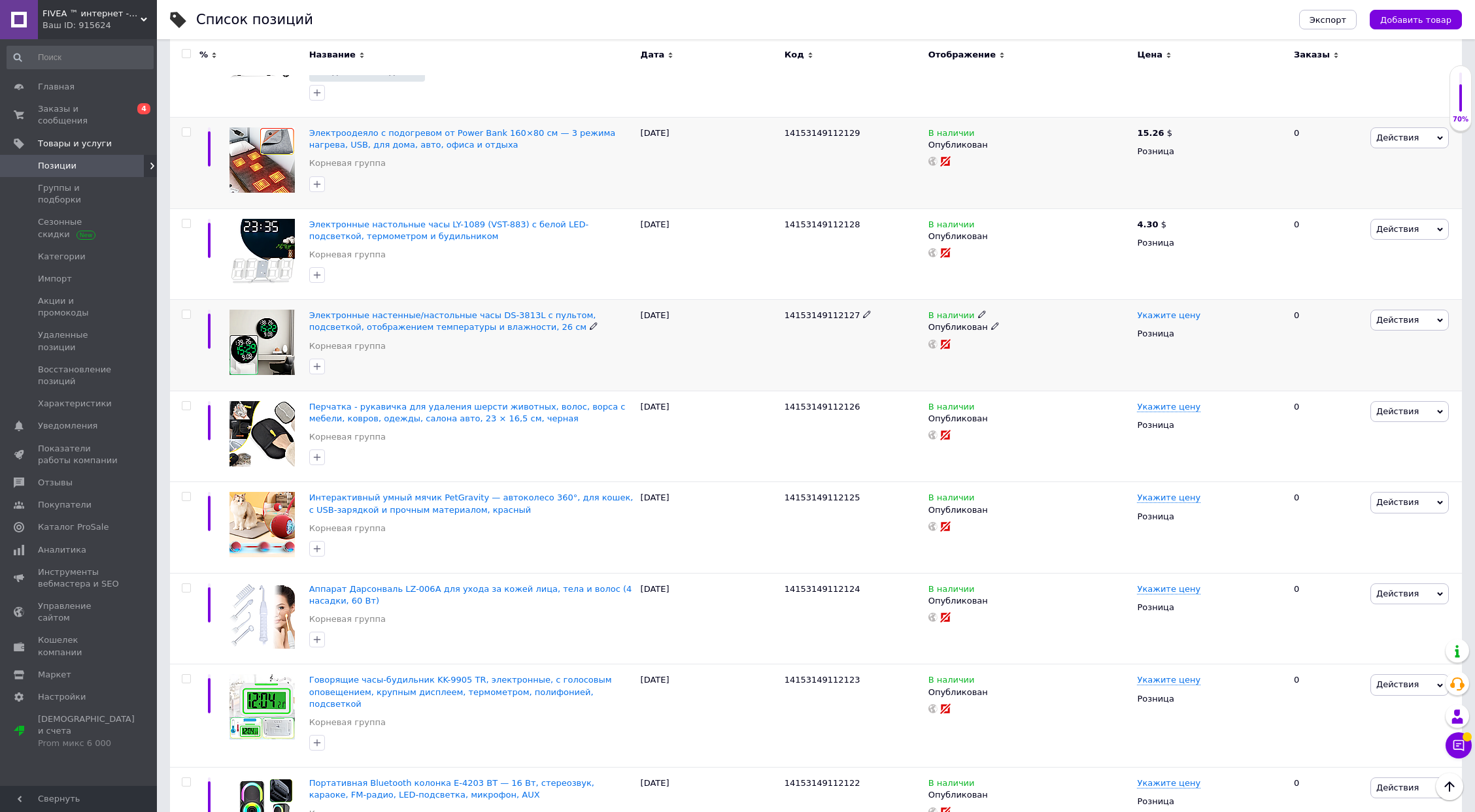
click at [1152, 317] on span "Укажите цену" at bounding box center [1168, 316] width 63 height 11
type input "14.3"
click at [1229, 352] on span "₴" at bounding box center [1265, 351] width 125 height 25
click at [1225, 382] on li "$" at bounding box center [1265, 378] width 124 height 18
click at [805, 410] on span "14153149112126" at bounding box center [822, 406] width 76 height 10
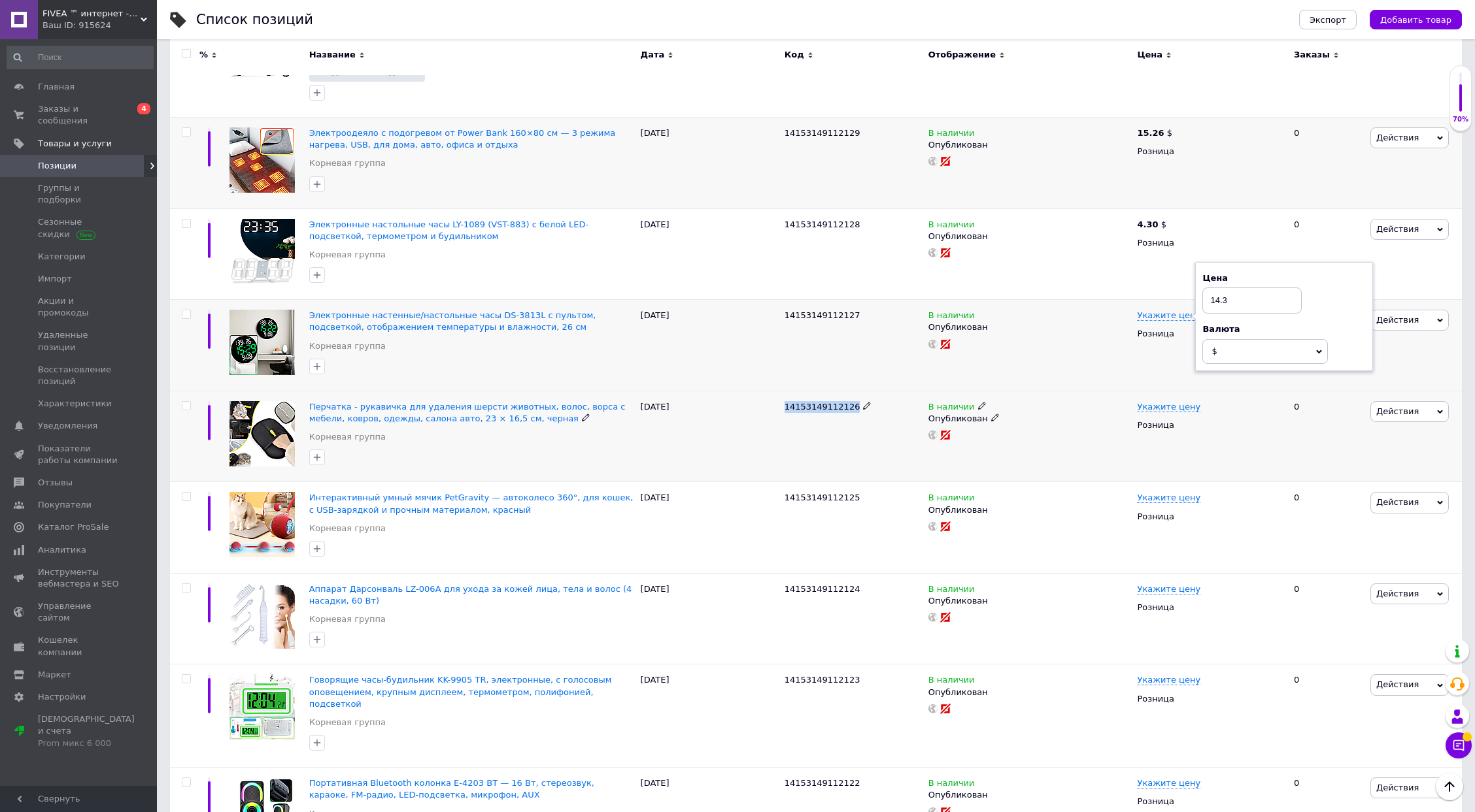
click at [805, 410] on span "14153149112126" at bounding box center [822, 406] width 76 height 10
click at [1159, 402] on span "Укажите цену" at bounding box center [1168, 407] width 63 height 11
type input "3.8"
click at [1240, 436] on span "₴" at bounding box center [1265, 442] width 125 height 25
click at [1226, 466] on li "$" at bounding box center [1265, 469] width 124 height 18
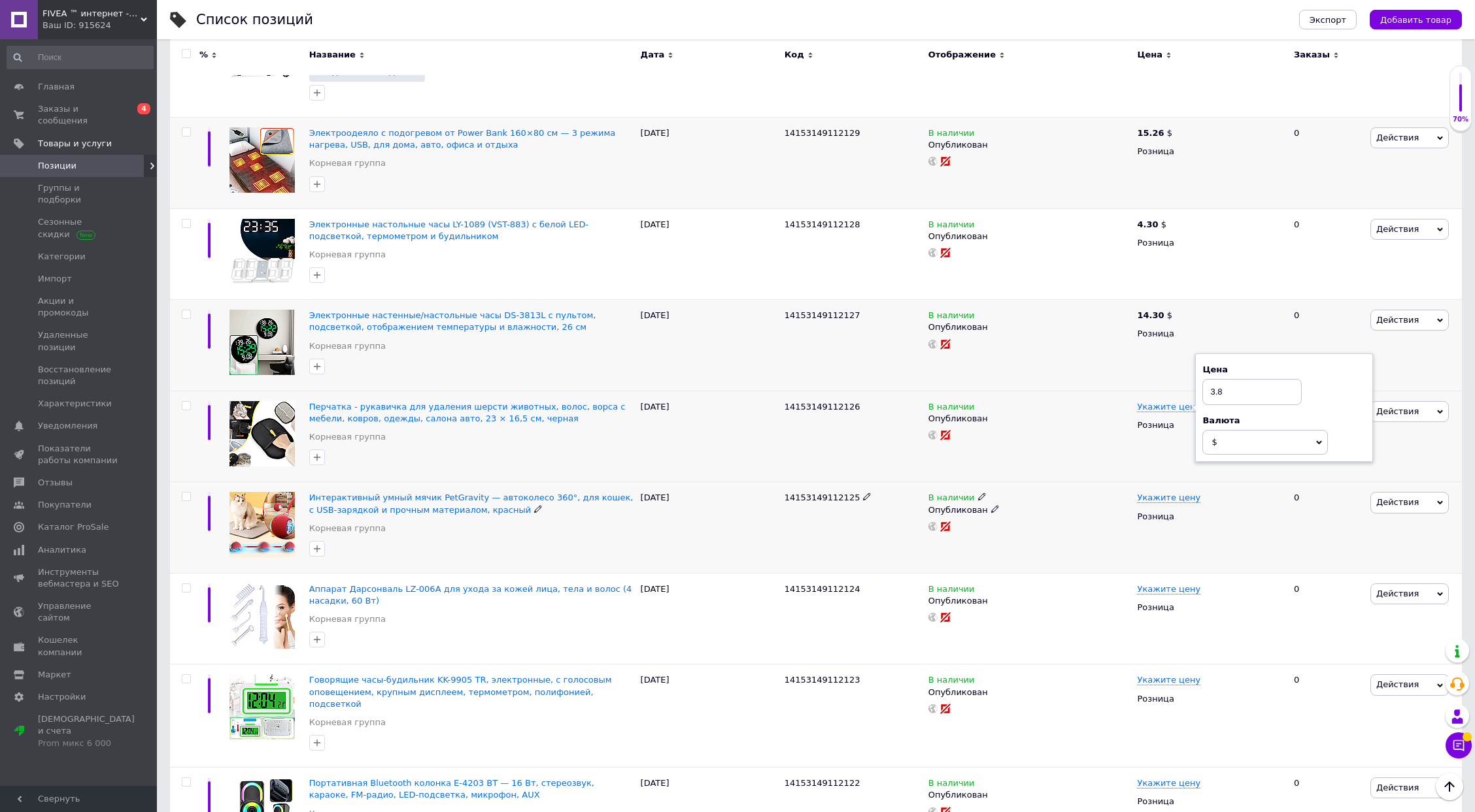
click at [810, 494] on span "14153149112125" at bounding box center [822, 498] width 76 height 10
click at [1176, 496] on span "Укажите цену" at bounding box center [1168, 498] width 63 height 11
type input "3"
click at [1231, 534] on span "₴" at bounding box center [1265, 534] width 125 height 25
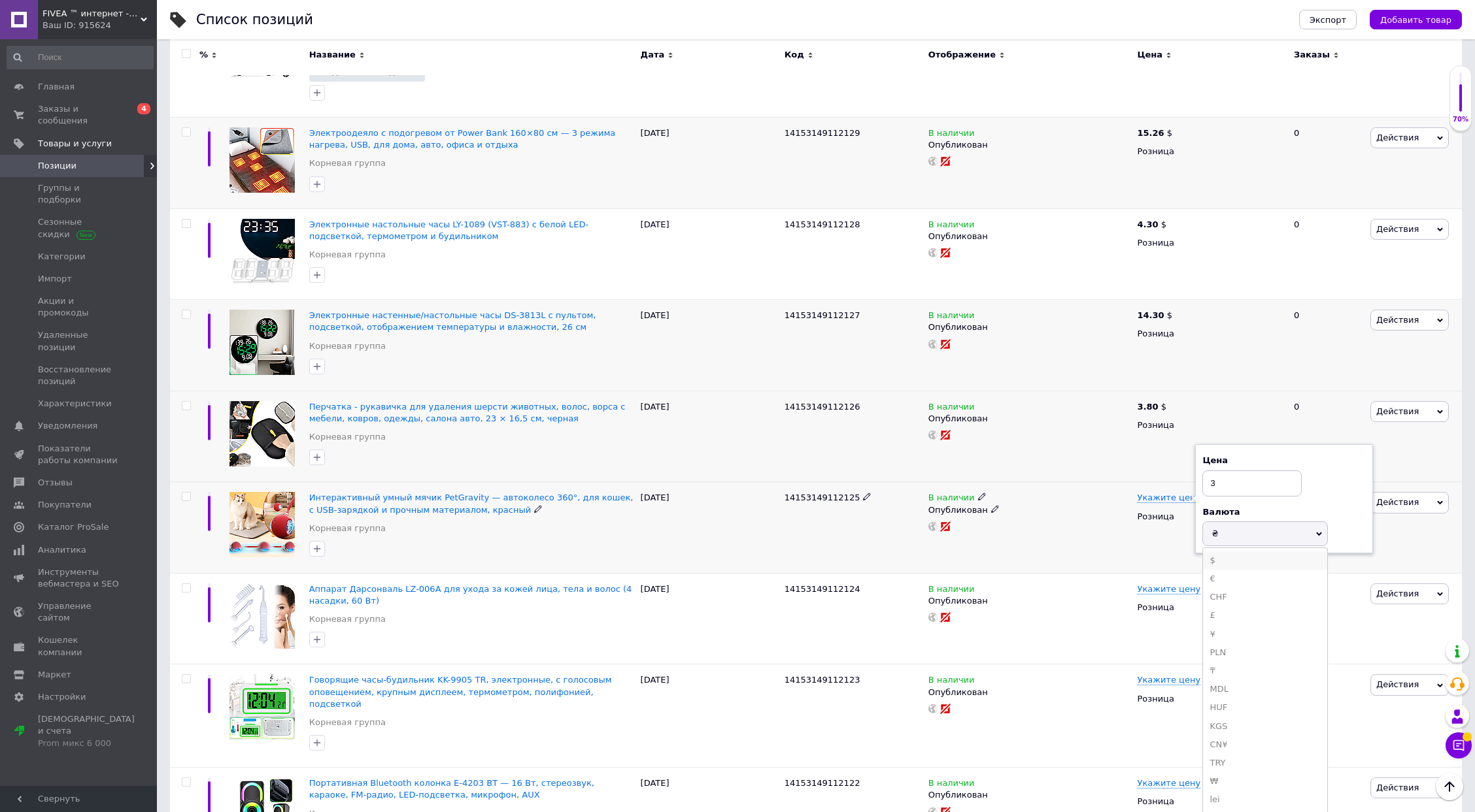
click at [1232, 564] on li "$" at bounding box center [1265, 560] width 124 height 18
click at [832, 584] on span "14153149112124" at bounding box center [822, 589] width 76 height 10
click at [1156, 590] on span "Укажите цену" at bounding box center [1168, 590] width 63 height 11
type input "9.44"
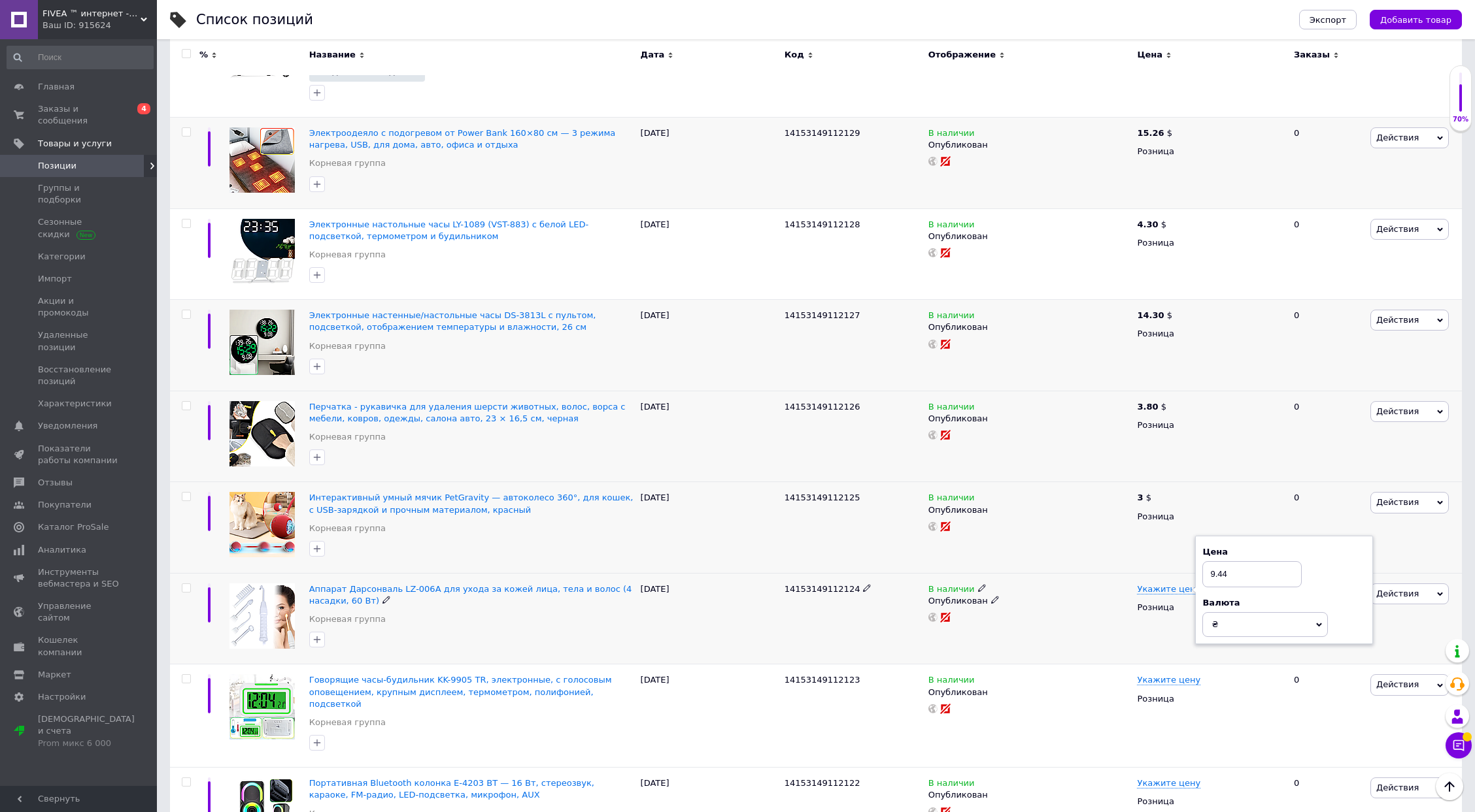
click at [1244, 627] on span "₴" at bounding box center [1265, 624] width 125 height 25
click at [1240, 645] on li "$" at bounding box center [1265, 651] width 124 height 18
click at [808, 679] on span "14153149112123" at bounding box center [822, 679] width 76 height 10
click at [1148, 676] on span "Укажите цену" at bounding box center [1168, 680] width 63 height 11
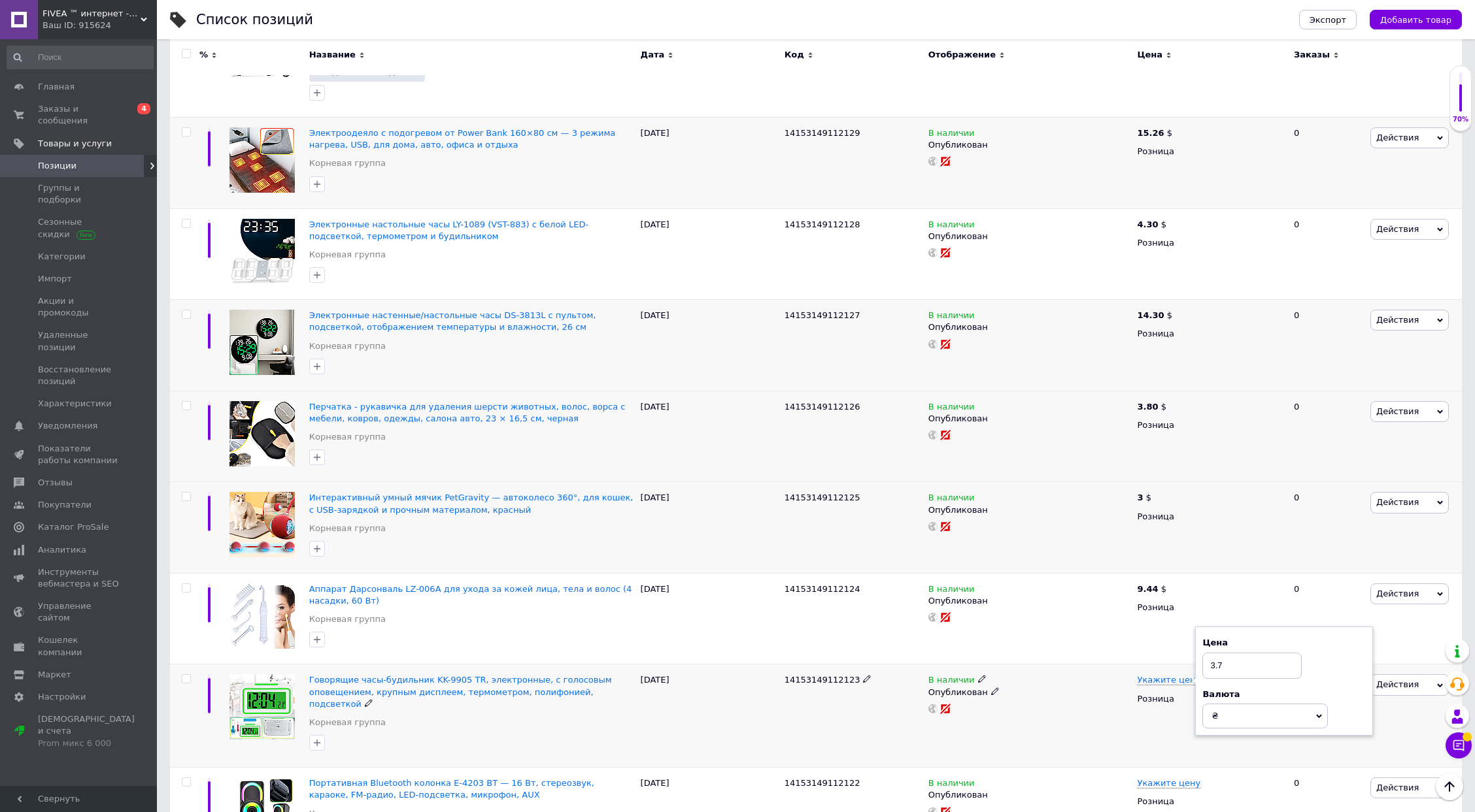
type input "3.7"
click at [1231, 720] on span "₴" at bounding box center [1265, 716] width 125 height 25
click at [1227, 739] on li "$" at bounding box center [1265, 743] width 124 height 18
click at [1074, 729] on div "В наличии Опубликован" at bounding box center [1030, 716] width 209 height 103
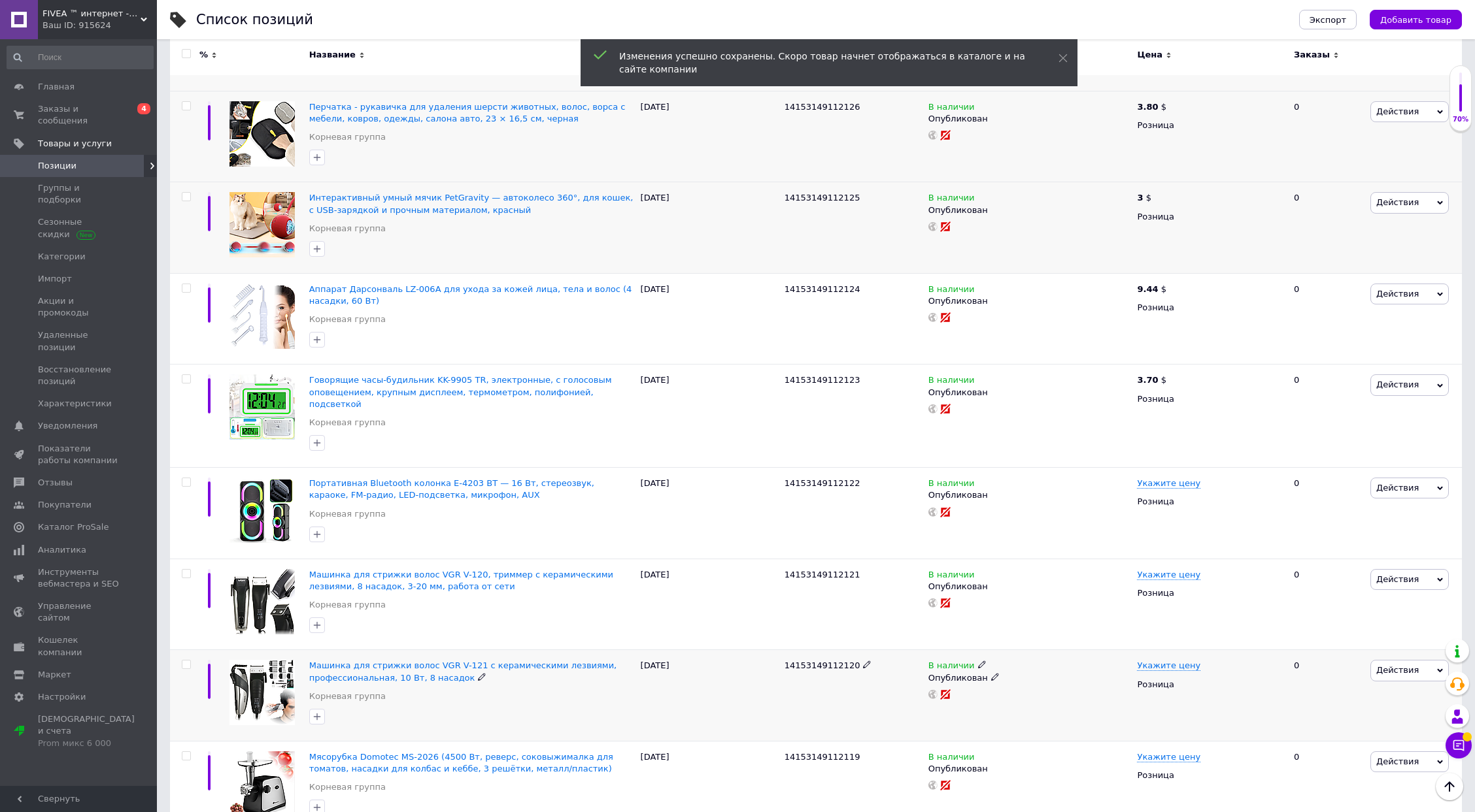
scroll to position [1160, 0]
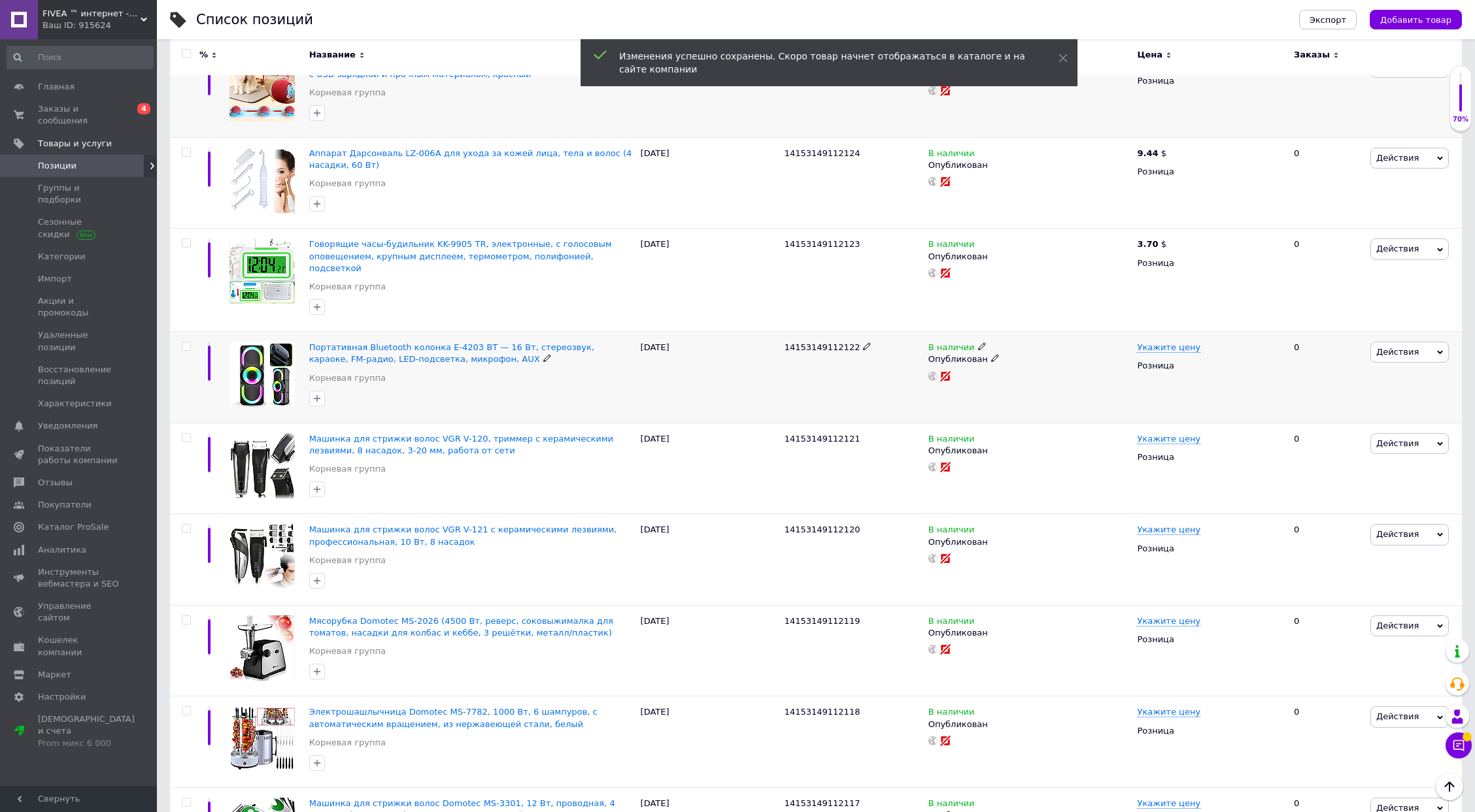
click at [826, 342] on span "14153149112122" at bounding box center [822, 347] width 76 height 10
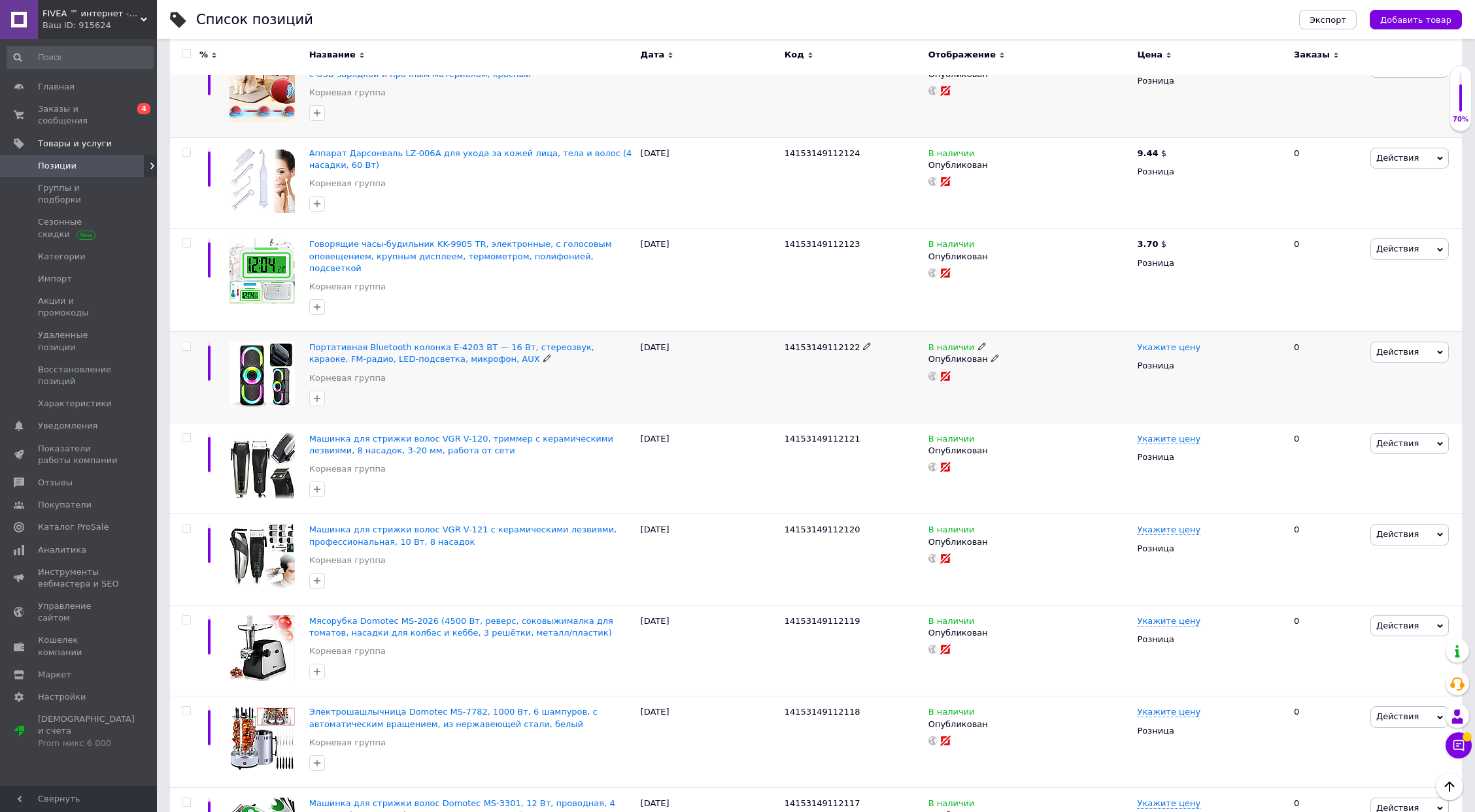
click at [1156, 342] on span "Укажите цену" at bounding box center [1168, 348] width 63 height 11
type input "15.26"
click at [1224, 371] on span "₴" at bounding box center [1265, 383] width 125 height 25
click at [1222, 401] on li "$" at bounding box center [1265, 410] width 124 height 18
click at [809, 434] on span "14153149112121" at bounding box center [822, 438] width 76 height 10
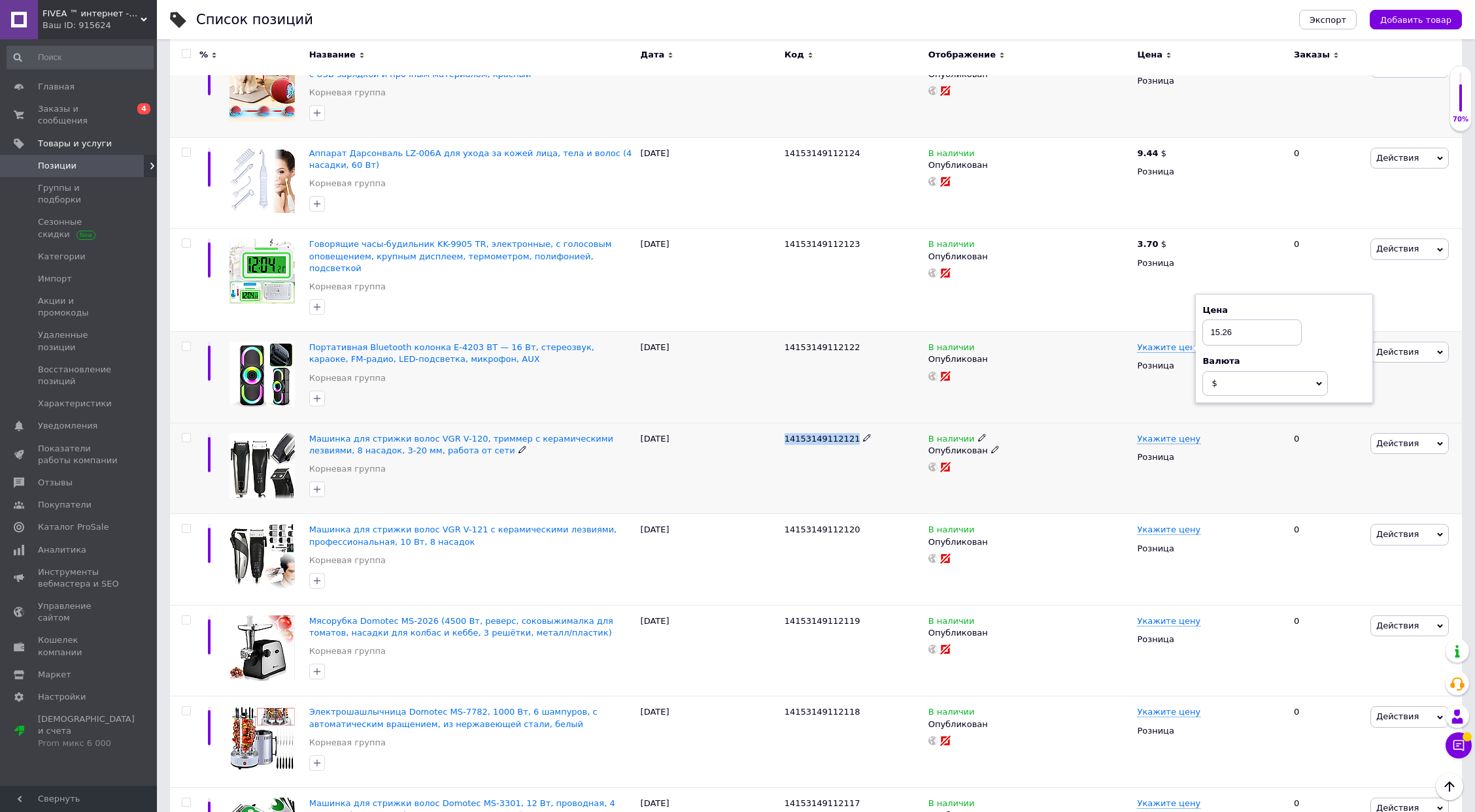
click at [809, 434] on span "14153149112121" at bounding box center [822, 438] width 76 height 10
click at [1164, 423] on div "Укажите цену Розница" at bounding box center [1210, 468] width 153 height 91
click at [1163, 434] on span "Укажите цену" at bounding box center [1168, 439] width 63 height 11
type input "7.63"
click at [1229, 462] on span "₴" at bounding box center [1265, 474] width 125 height 25
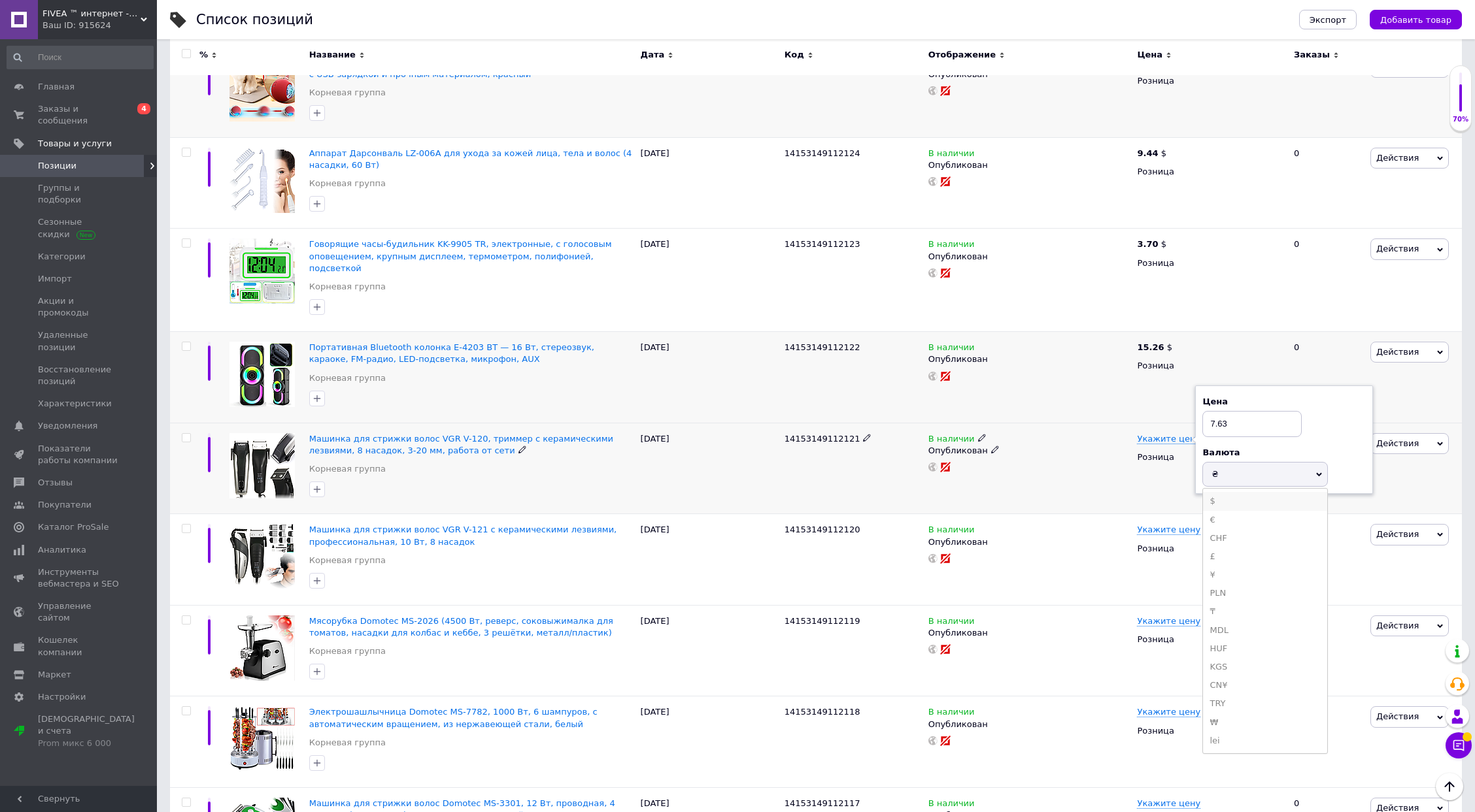
click at [1234, 492] on li "$" at bounding box center [1265, 501] width 124 height 18
click at [798, 525] on span "14153149112120" at bounding box center [822, 530] width 76 height 10
click at [1156, 525] on span "Укажите цену" at bounding box center [1168, 530] width 63 height 11
type input "7.63"
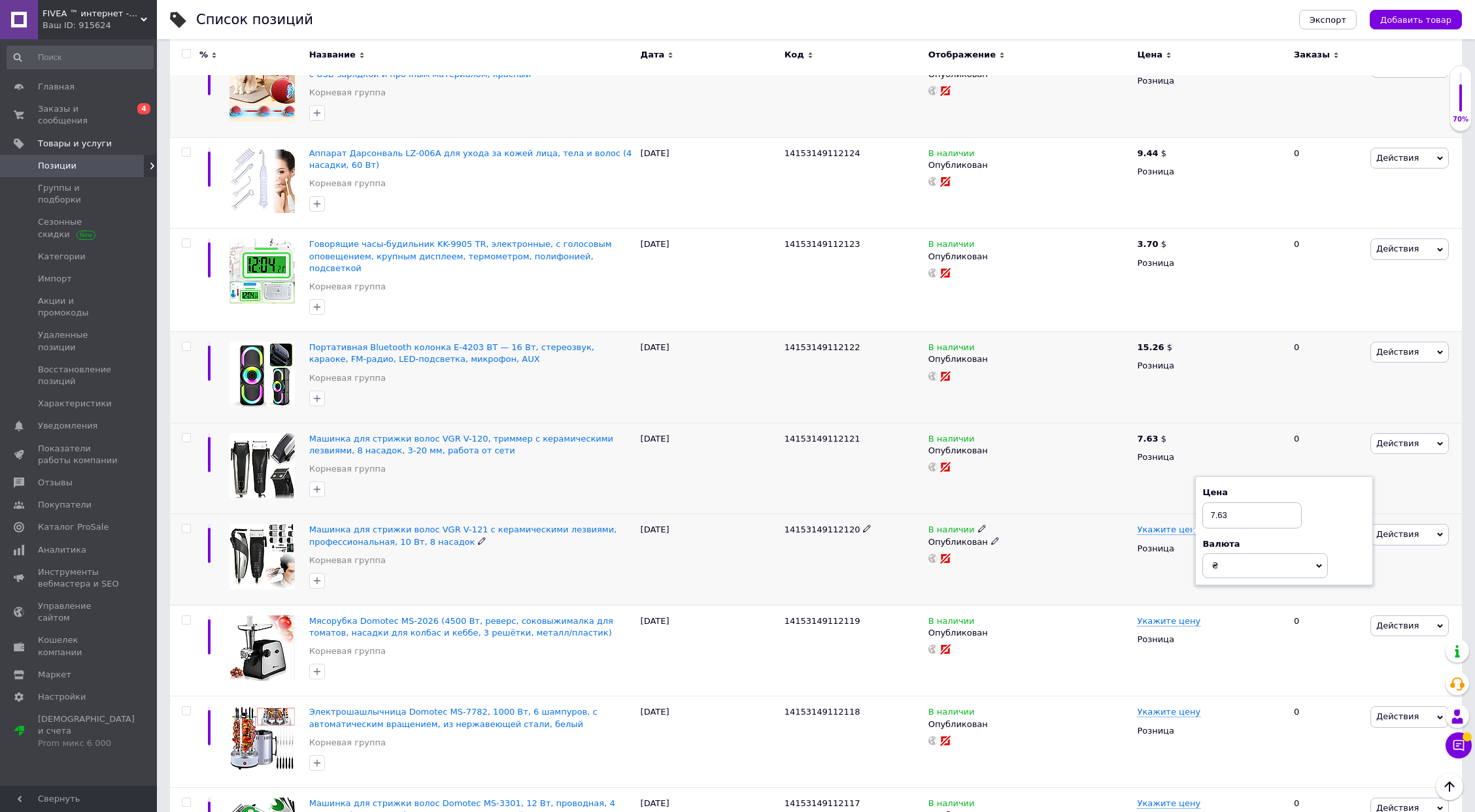
click at [1229, 554] on span "₴" at bounding box center [1265, 566] width 125 height 25
click at [1221, 584] on li "$" at bounding box center [1265, 592] width 124 height 18
click at [825, 616] on span "14153149112119" at bounding box center [822, 621] width 76 height 10
click at [1152, 616] on span "Укажите цену" at bounding box center [1168, 621] width 63 height 11
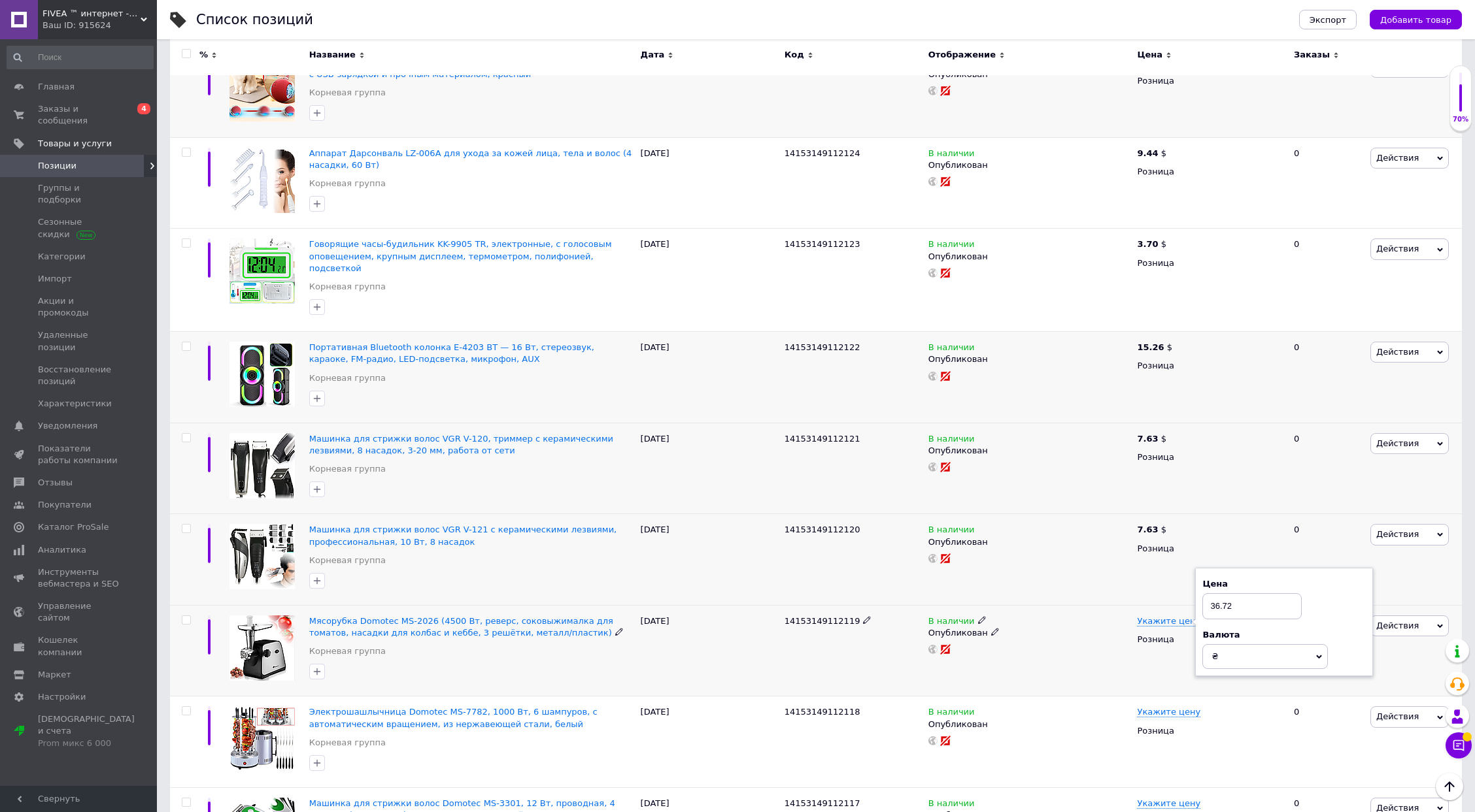
type input "36.72"
click at [1270, 645] on span "₴" at bounding box center [1265, 656] width 125 height 25
click at [1255, 693] on li "€" at bounding box center [1265, 702] width 124 height 18
click at [1236, 644] on span "€" at bounding box center [1265, 656] width 125 height 25
click at [1234, 674] on li "$" at bounding box center [1265, 683] width 124 height 18
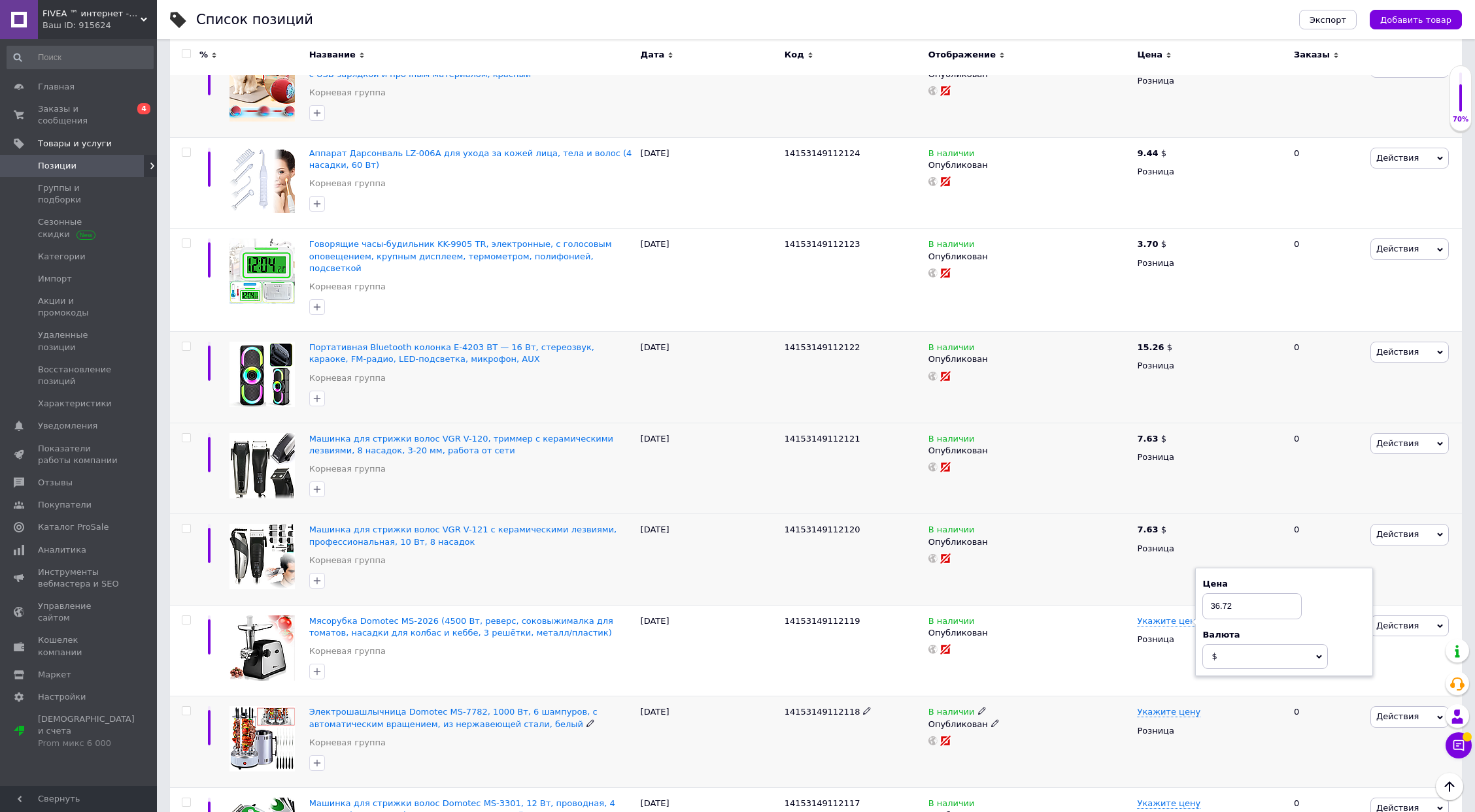
click at [824, 707] on span "14153149112118" at bounding box center [822, 711] width 76 height 10
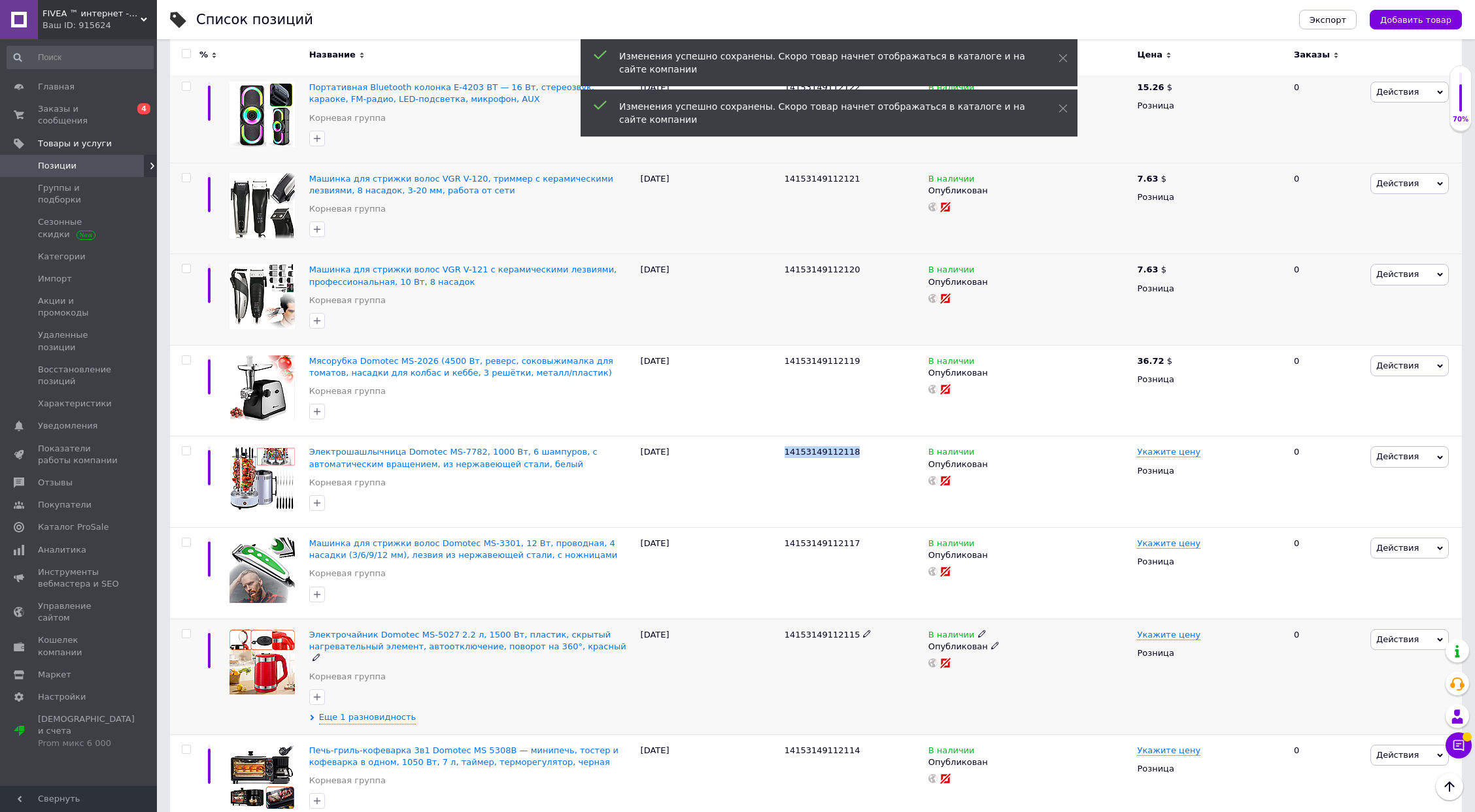
scroll to position [1421, 0]
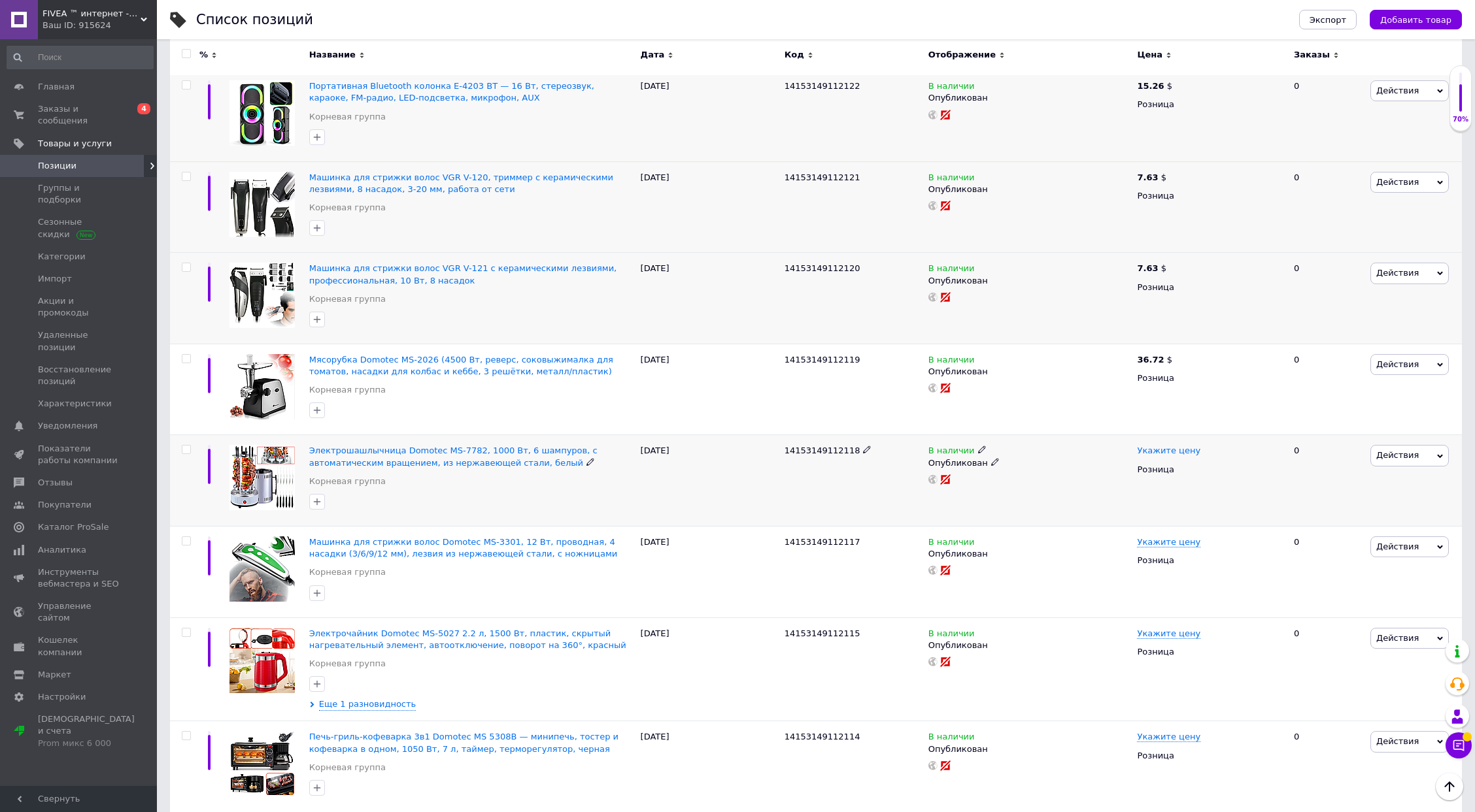
click at [1167, 446] on span "Укажите цену" at bounding box center [1168, 451] width 63 height 11
type input "25.7"
click at [1248, 479] on span "₴" at bounding box center [1265, 486] width 125 height 25
click at [1230, 523] on li "€" at bounding box center [1265, 532] width 124 height 18
click at [1228, 478] on span "€" at bounding box center [1265, 486] width 125 height 25
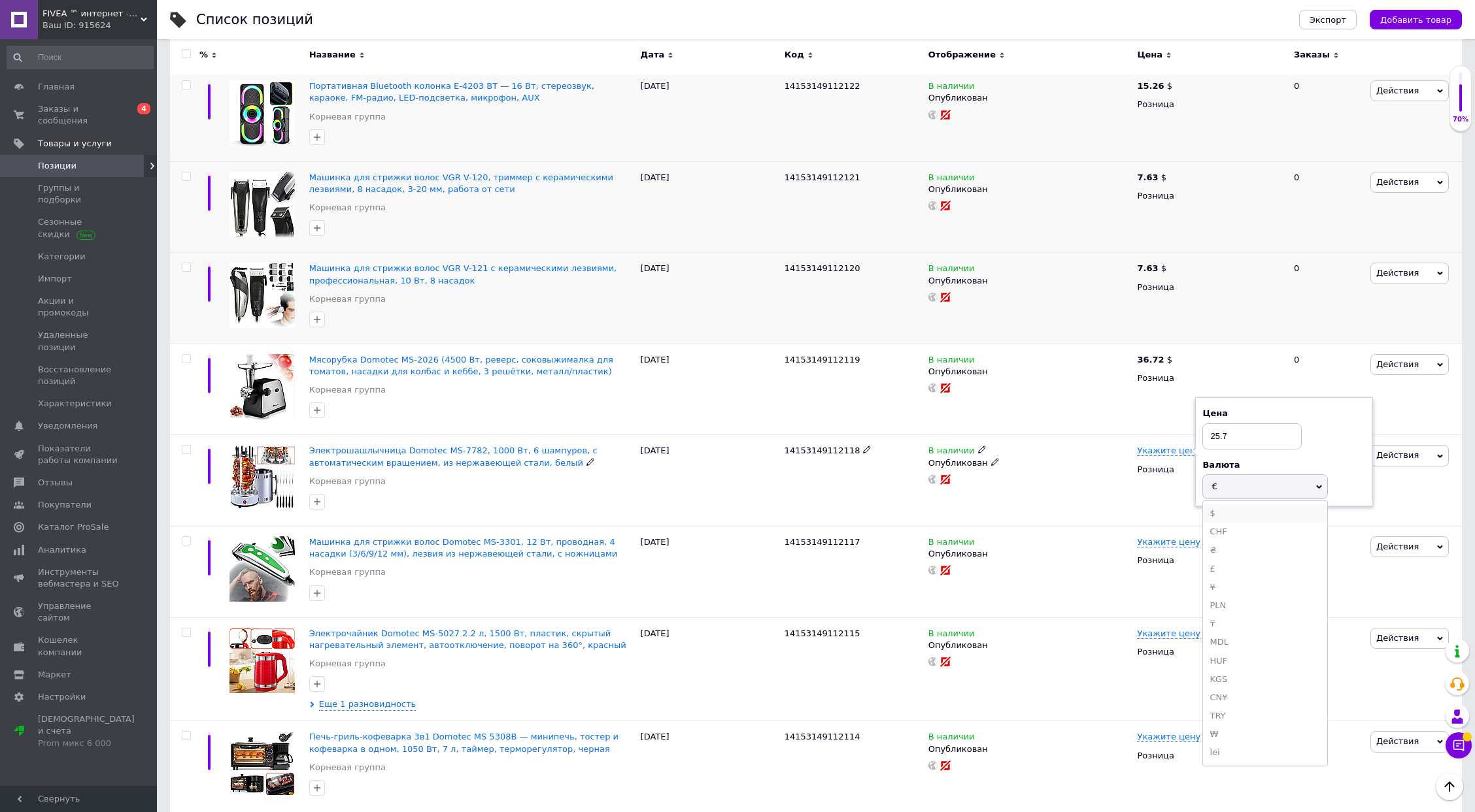
click at [1230, 504] on li "$" at bounding box center [1265, 513] width 124 height 18
click at [800, 537] on span "14153149112117" at bounding box center [822, 542] width 76 height 10
click at [1160, 537] on span "Укажите цену" at bounding box center [1168, 542] width 63 height 11
type input "4.65"
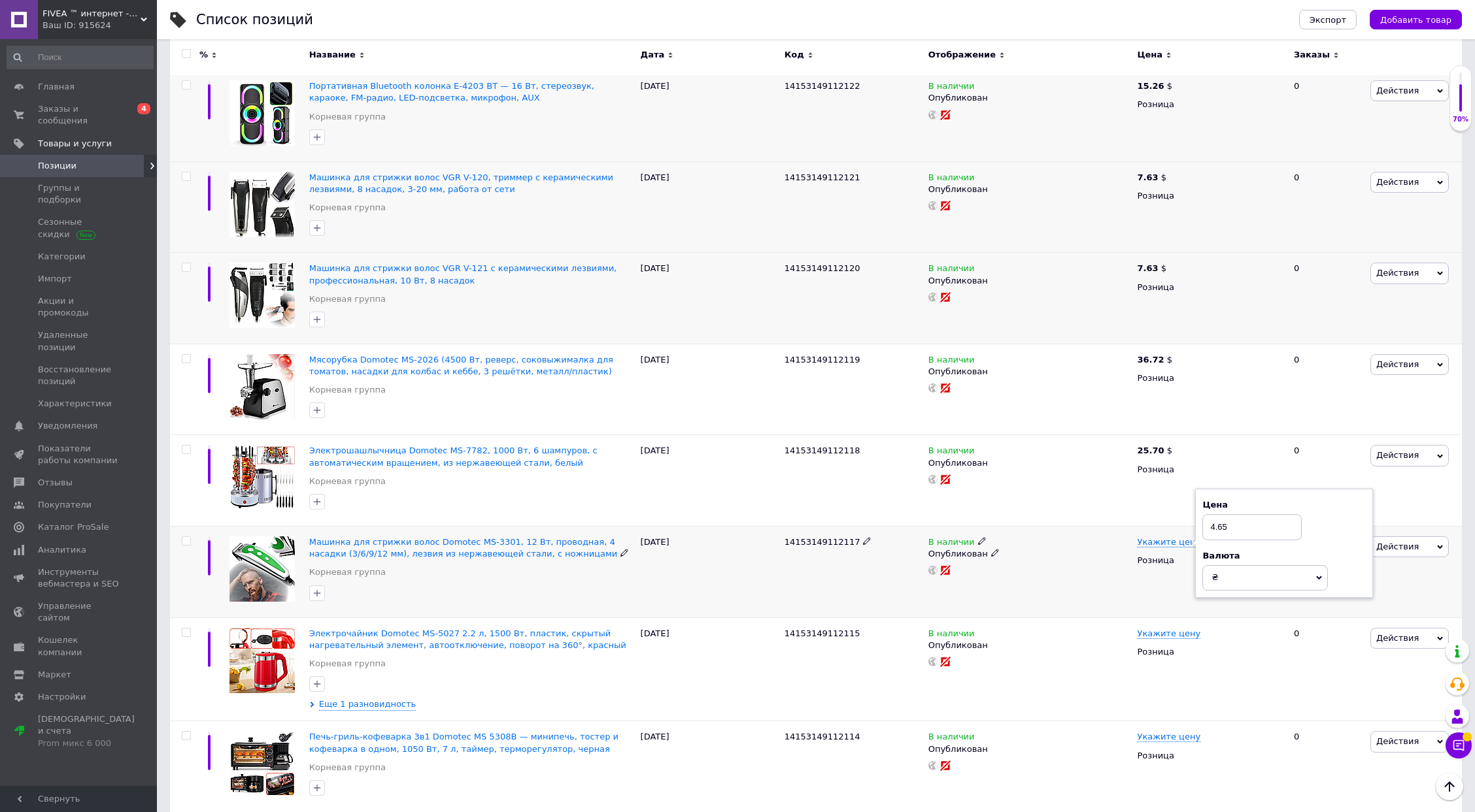
click at [1229, 568] on span "₴" at bounding box center [1265, 578] width 125 height 25
click at [1232, 596] on li "$" at bounding box center [1265, 605] width 124 height 18
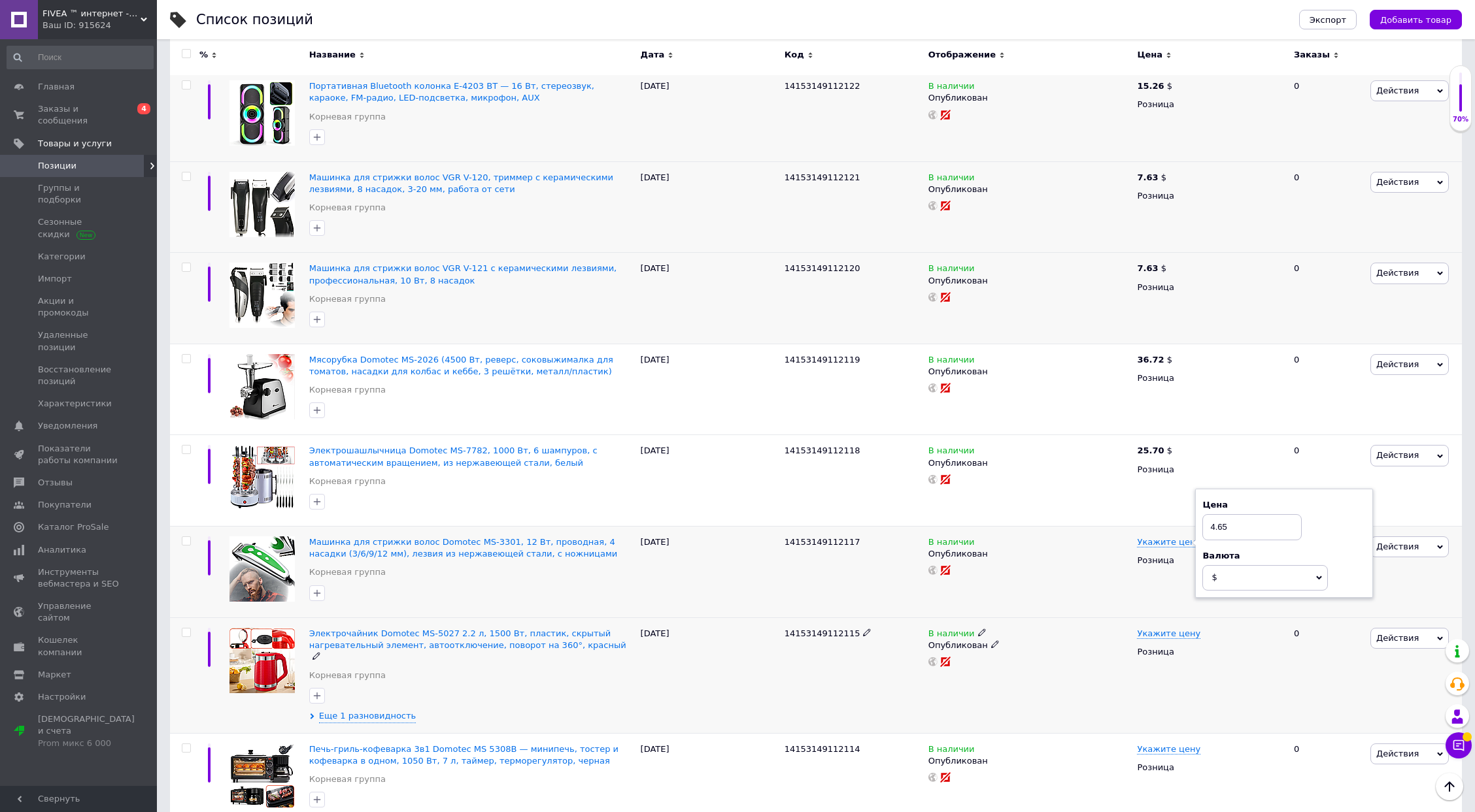
click at [809, 629] on span "14153149112115" at bounding box center [822, 633] width 76 height 10
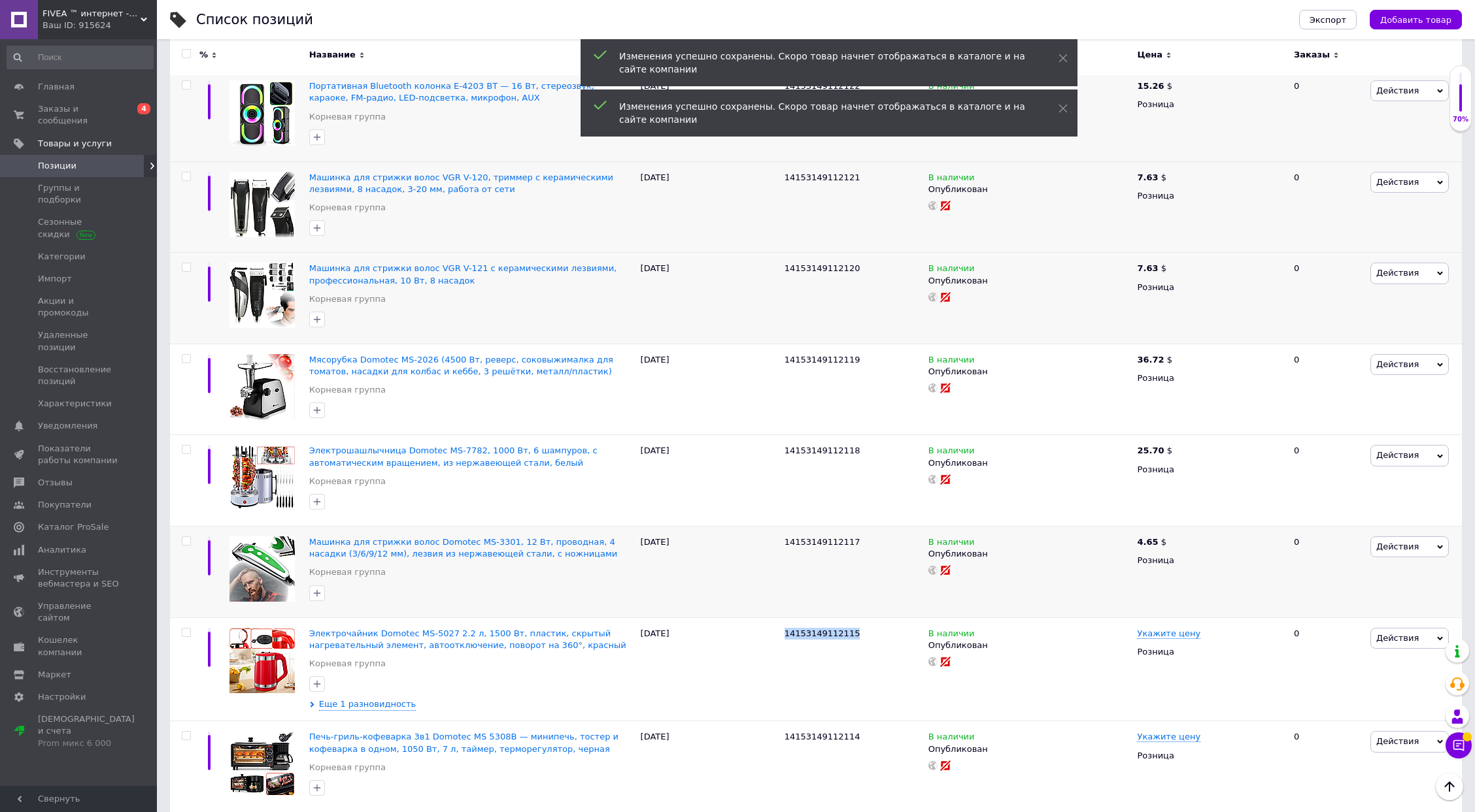
scroll to position [1683, 0]
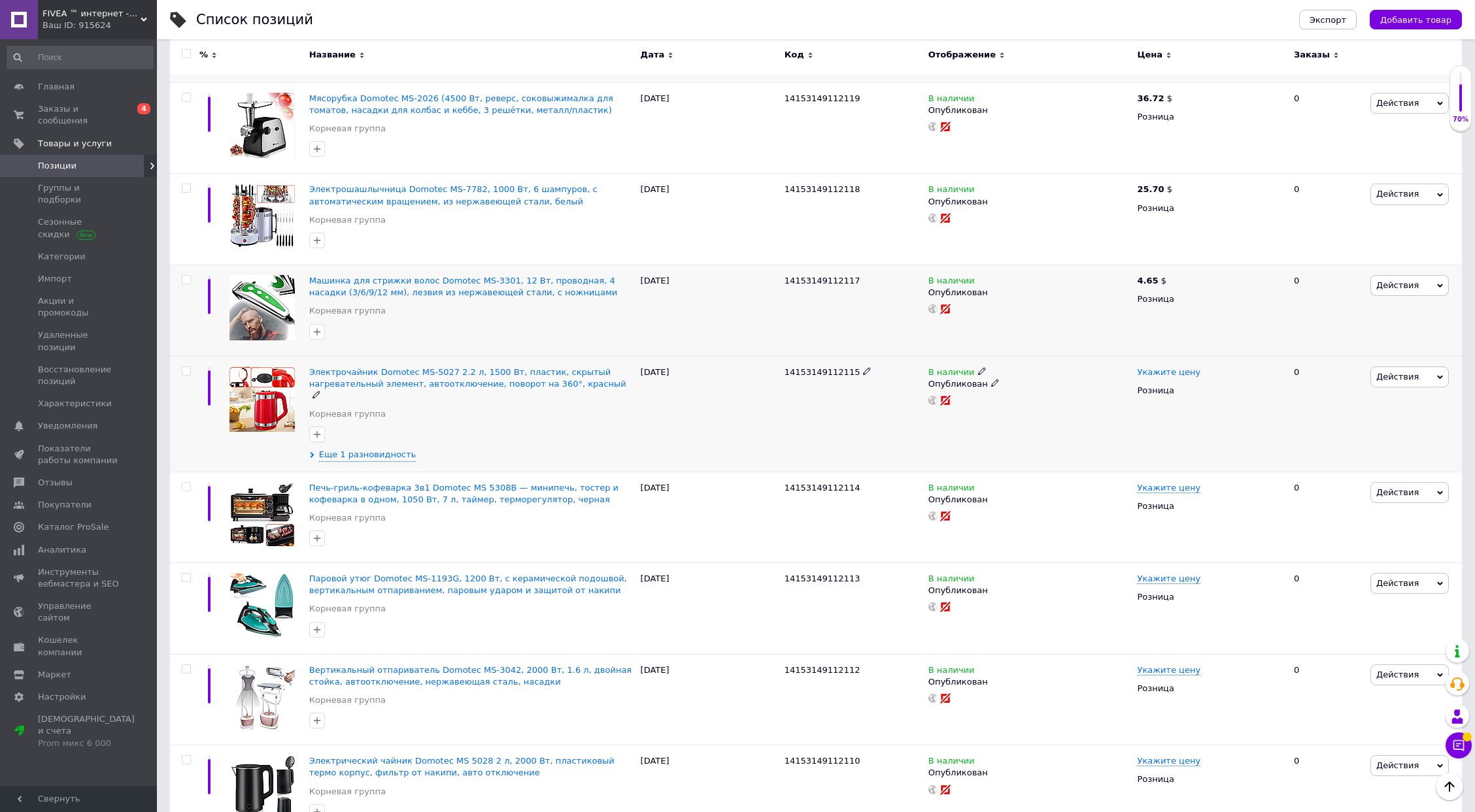
click at [1159, 367] on span "Укажите цену" at bounding box center [1168, 372] width 63 height 11
type input "9.18"
click at [1232, 396] on span "₴" at bounding box center [1265, 407] width 125 height 25
click at [1232, 426] on li "$" at bounding box center [1265, 434] width 124 height 18
click at [346, 449] on span "Еще 1 разновидность" at bounding box center [368, 455] width 97 height 12
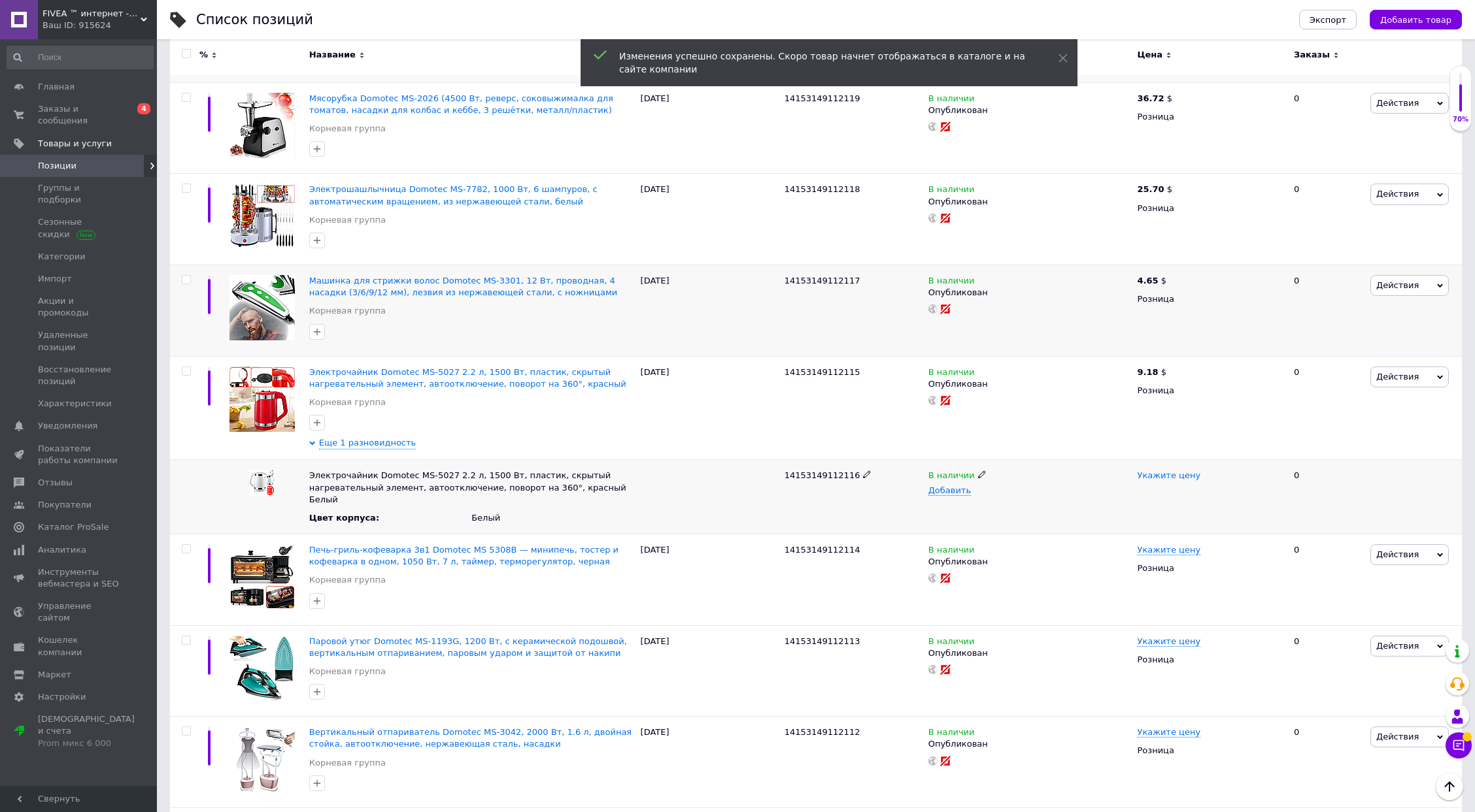
click at [1173, 470] on span "Укажите цену" at bounding box center [1168, 476] width 63 height 11
type input "9.18"
click at [1120, 488] on div "В наличии Добавить" at bounding box center [1030, 498] width 209 height 75
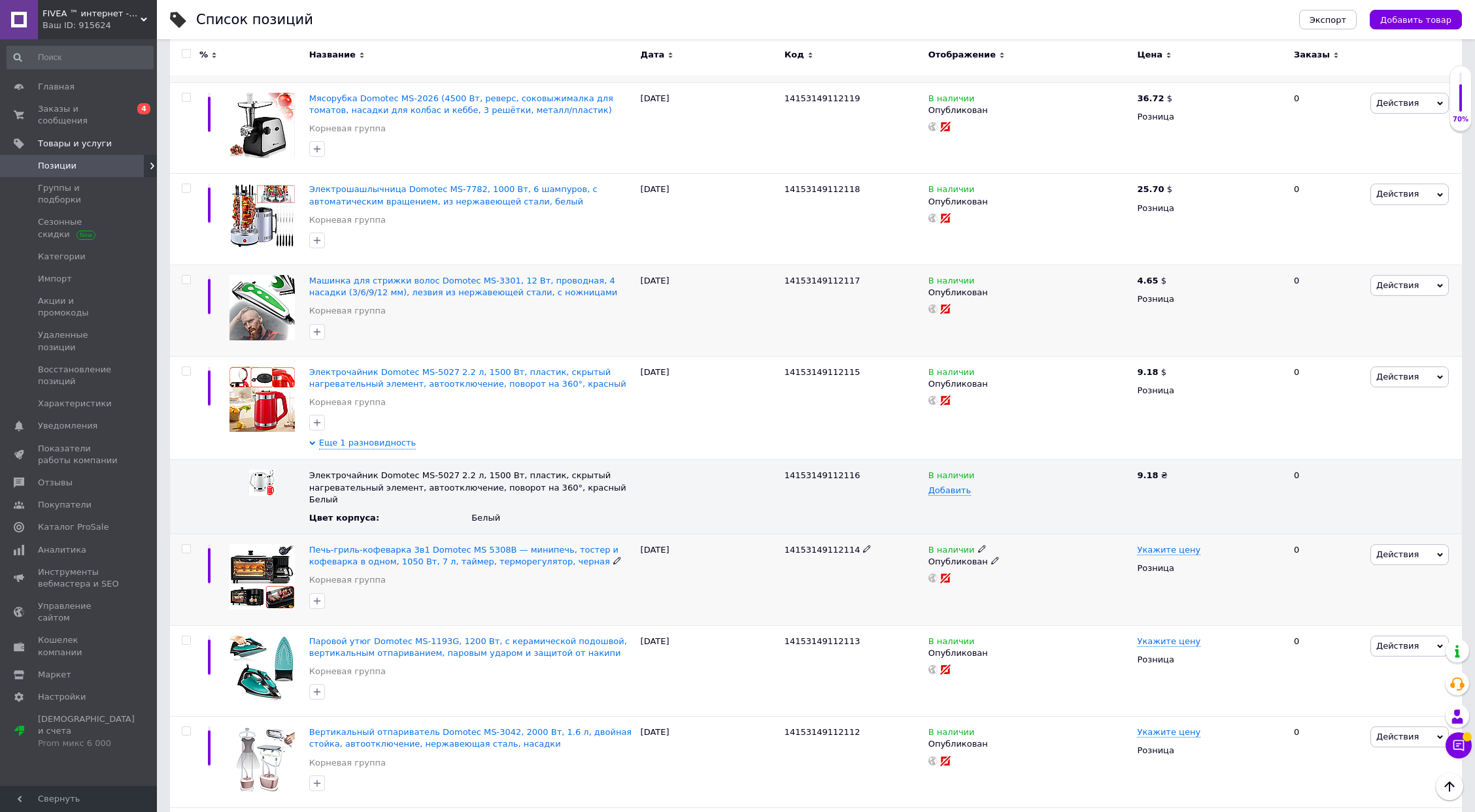
click at [820, 545] on span "14153149112114" at bounding box center [822, 550] width 76 height 10
click at [1154, 545] on span "Укажите цену" at bounding box center [1168, 550] width 63 height 11
type input "28.77"
click at [1242, 573] on span "₴" at bounding box center [1265, 585] width 125 height 25
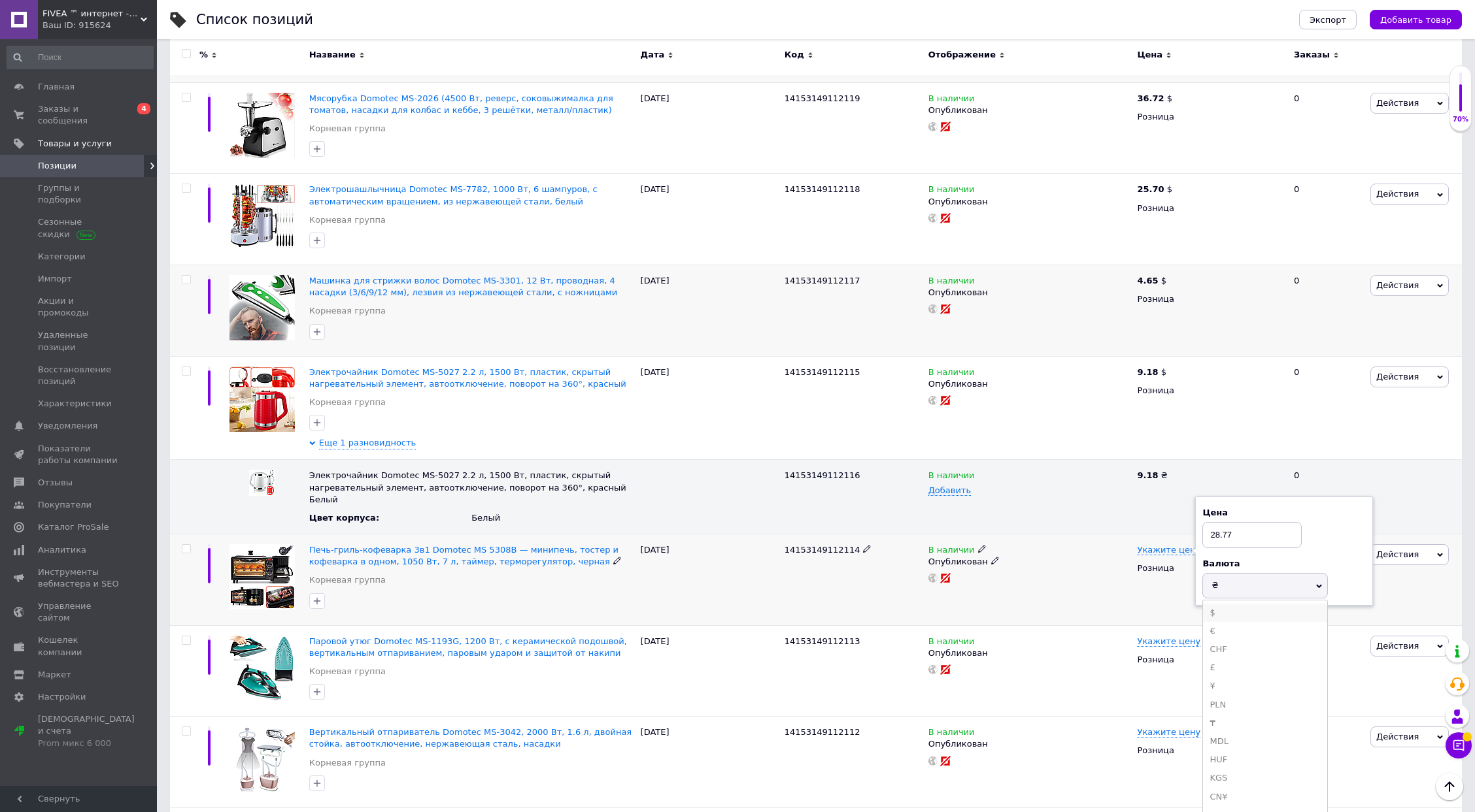
click at [1234, 604] on li "$" at bounding box center [1265, 612] width 124 height 18
click at [819, 636] on span "14153149112113" at bounding box center [822, 641] width 76 height 10
click at [1150, 636] on span "Укажите цену" at bounding box center [1168, 641] width 63 height 11
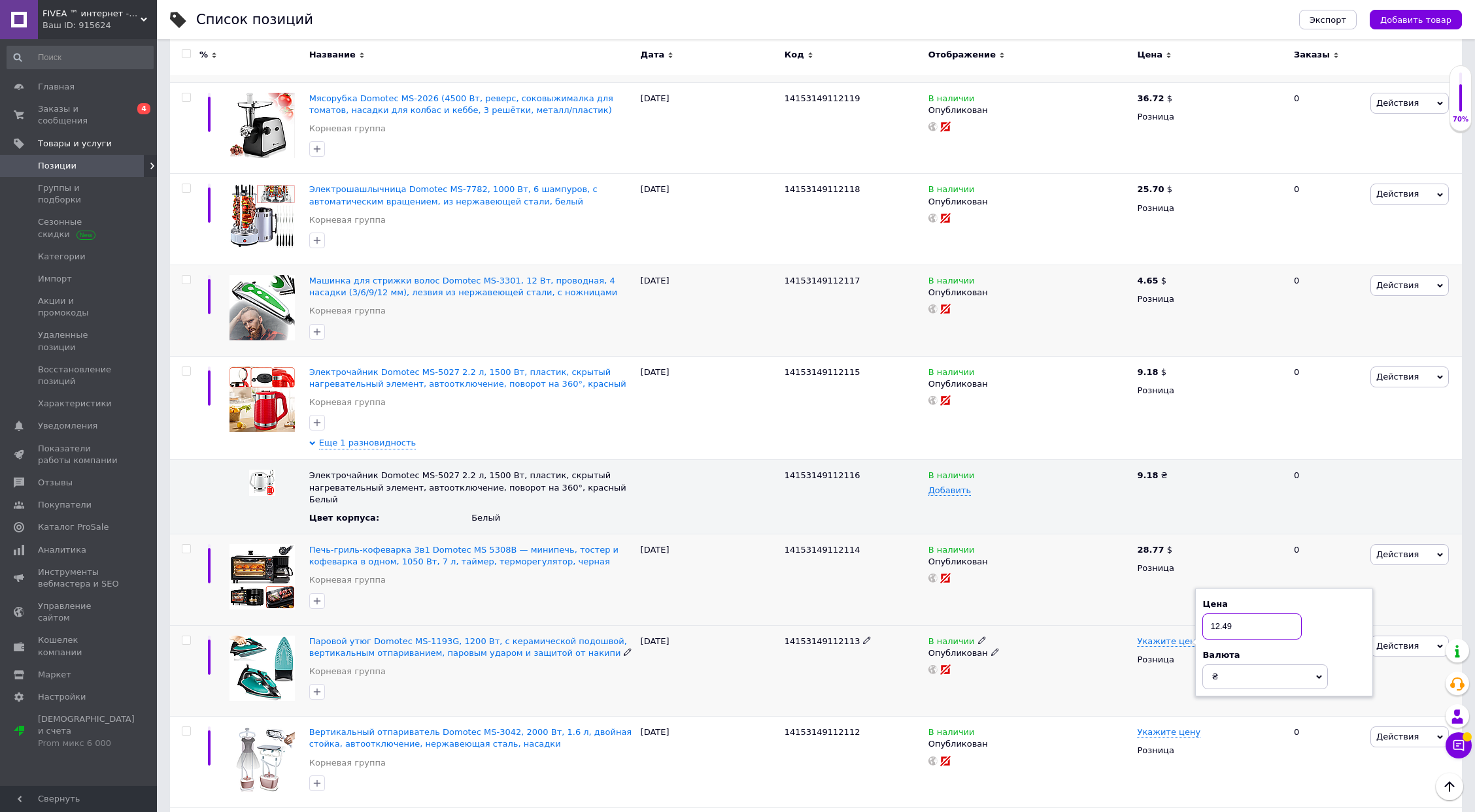
type input "12.49"
click at [1249, 665] on span "₴" at bounding box center [1265, 677] width 125 height 25
click at [1236, 695] on li "$" at bounding box center [1265, 703] width 124 height 18
click at [1095, 676] on div "В наличии Опубликован" at bounding box center [1030, 671] width 209 height 91
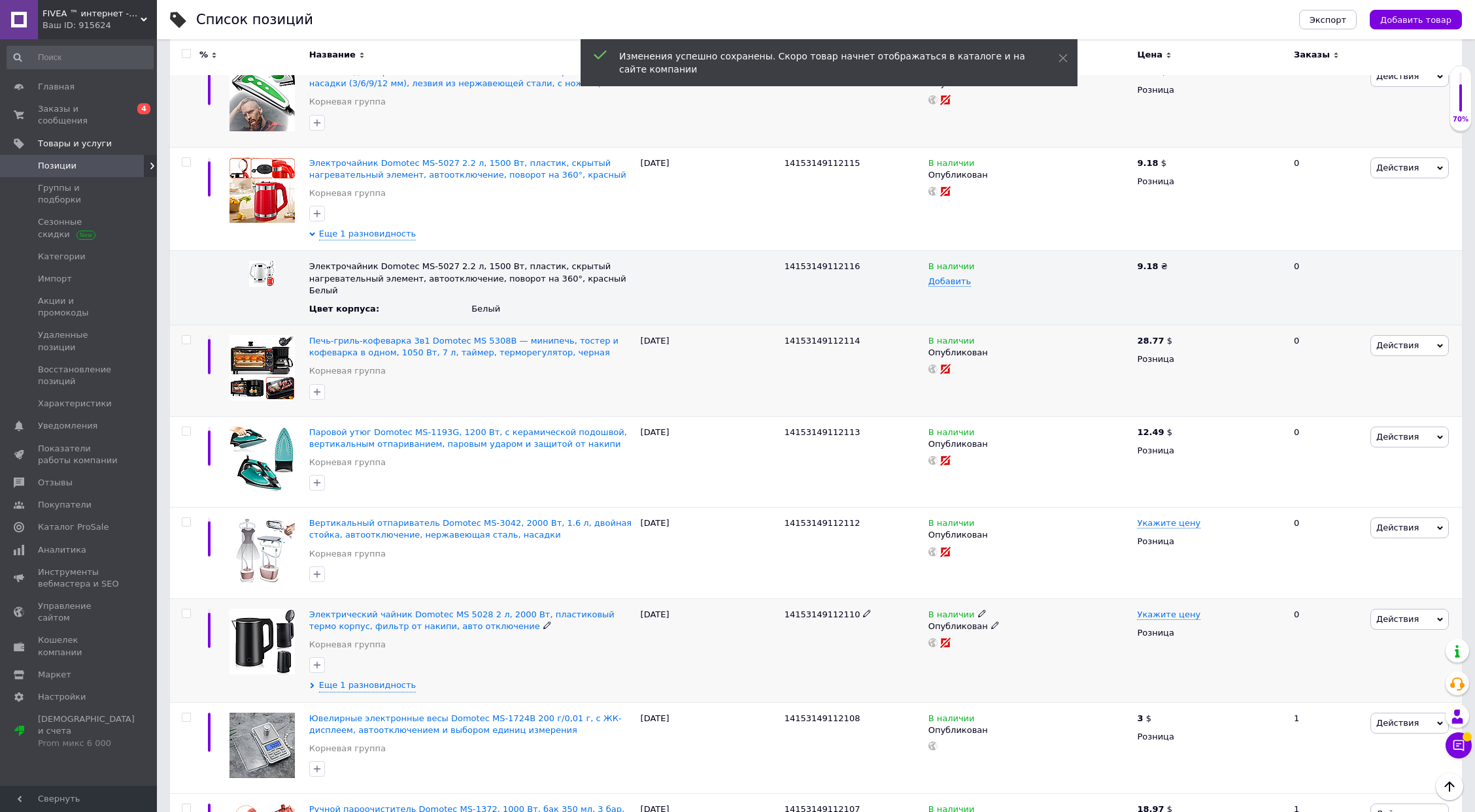
scroll to position [1944, 0]
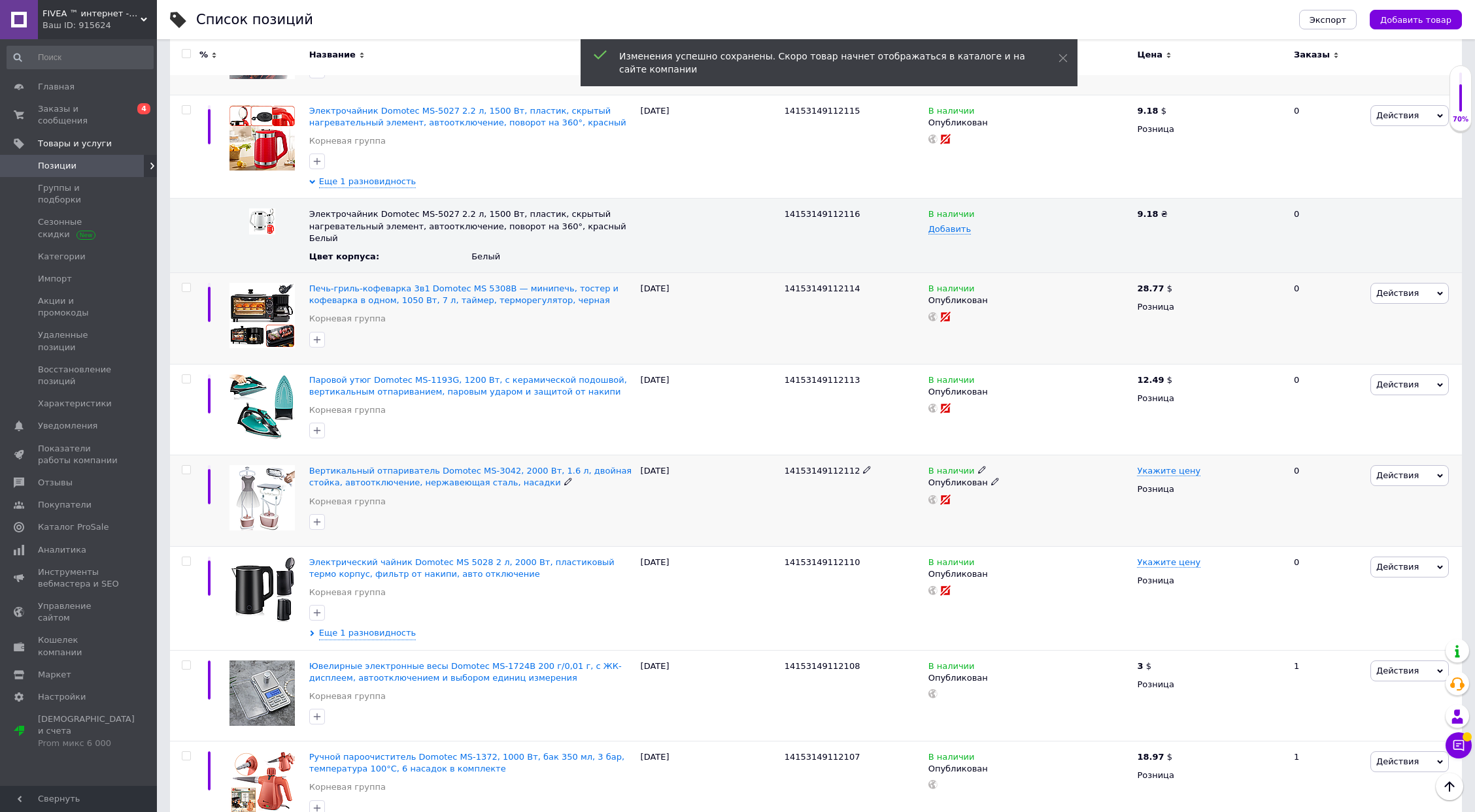
click at [822, 466] on span "14153149112112" at bounding box center [822, 470] width 76 height 10
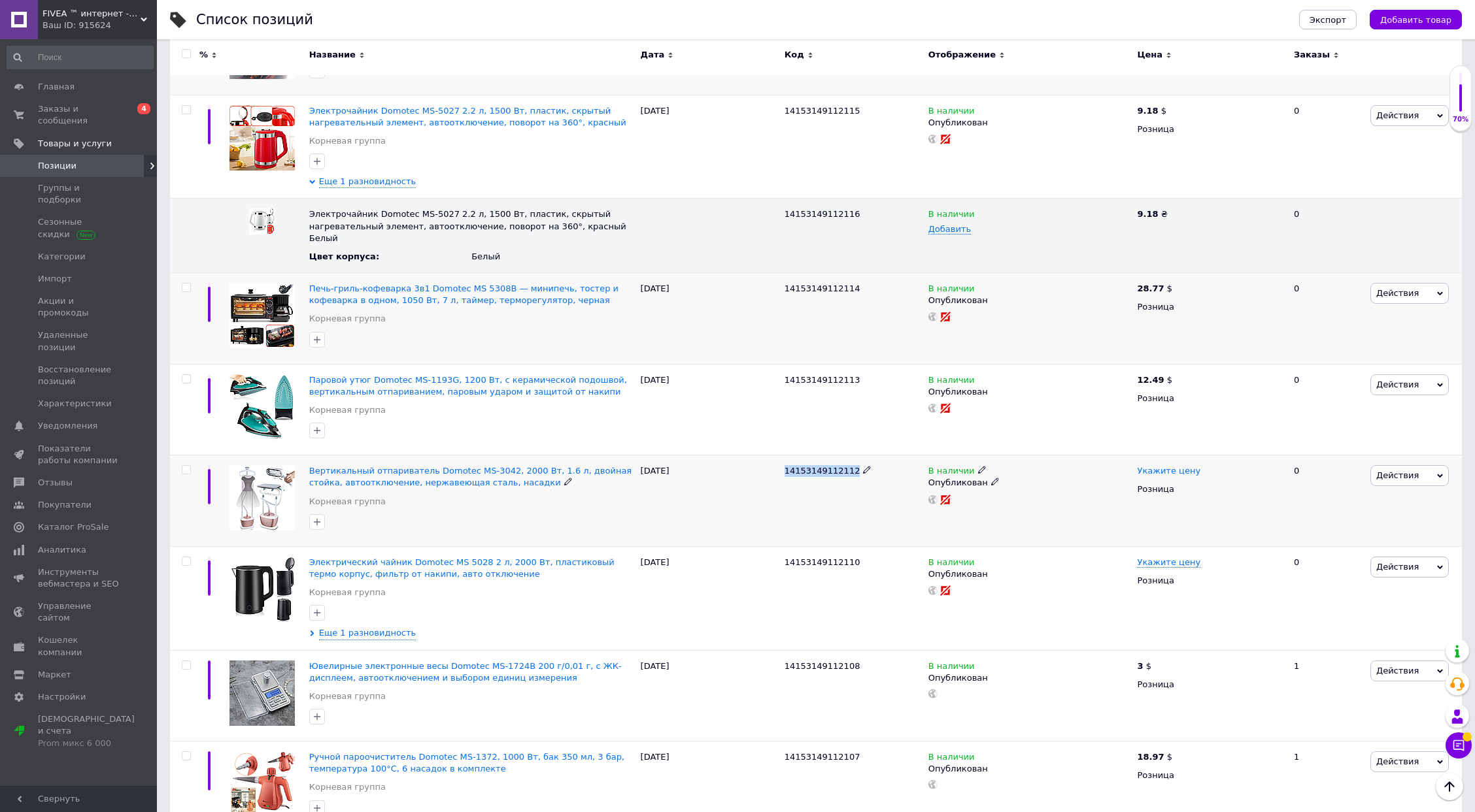
click at [1140, 466] on span "Укажите цену" at bounding box center [1168, 471] width 63 height 11
type input "52"
click at [1232, 495] on span "₴" at bounding box center [1265, 507] width 125 height 25
click at [1236, 525] on li "$" at bounding box center [1265, 534] width 124 height 18
click at [1076, 557] on div "В наличии Опубликован" at bounding box center [1030, 576] width 203 height 39
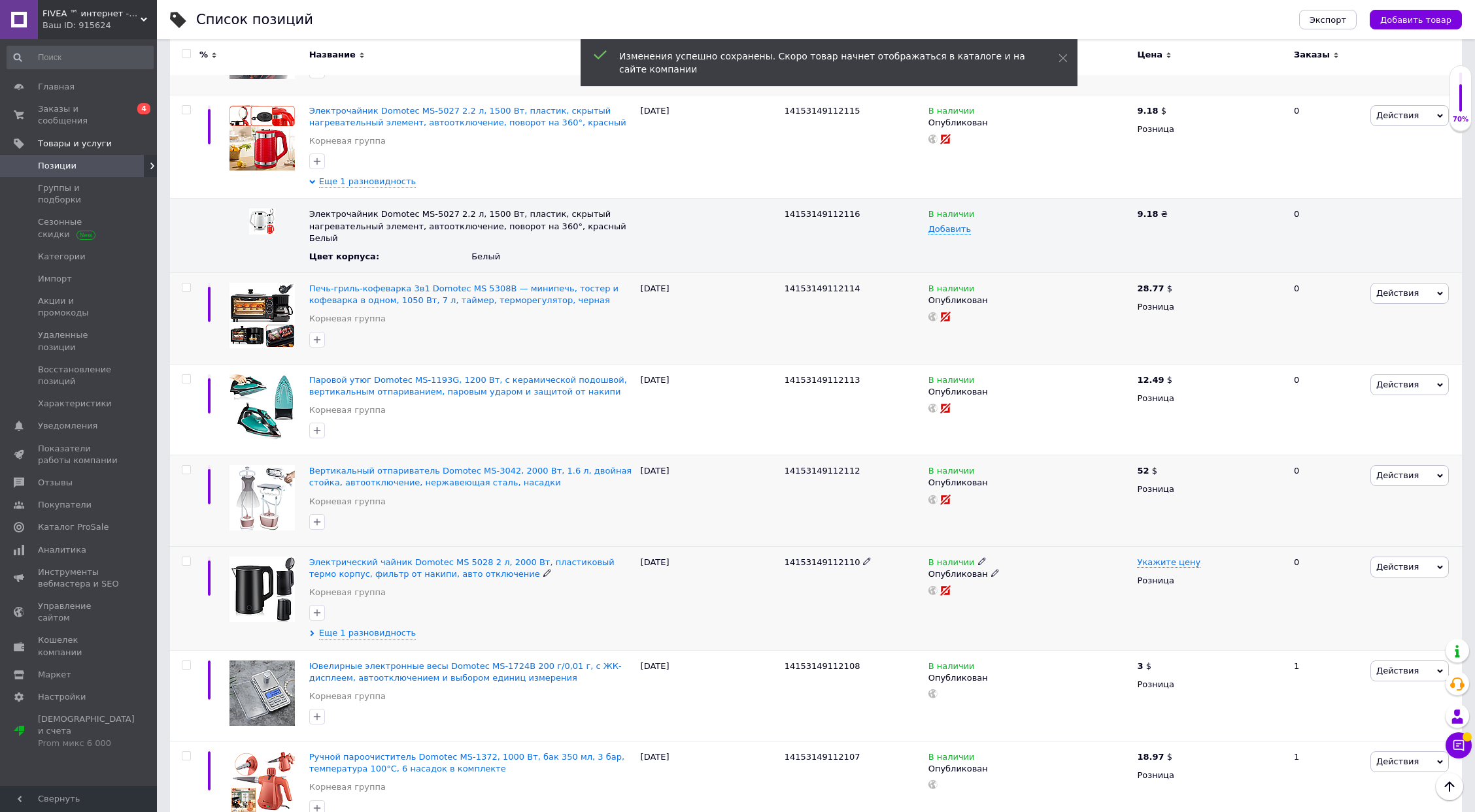
click at [808, 558] on span "14153149112110" at bounding box center [822, 562] width 76 height 10
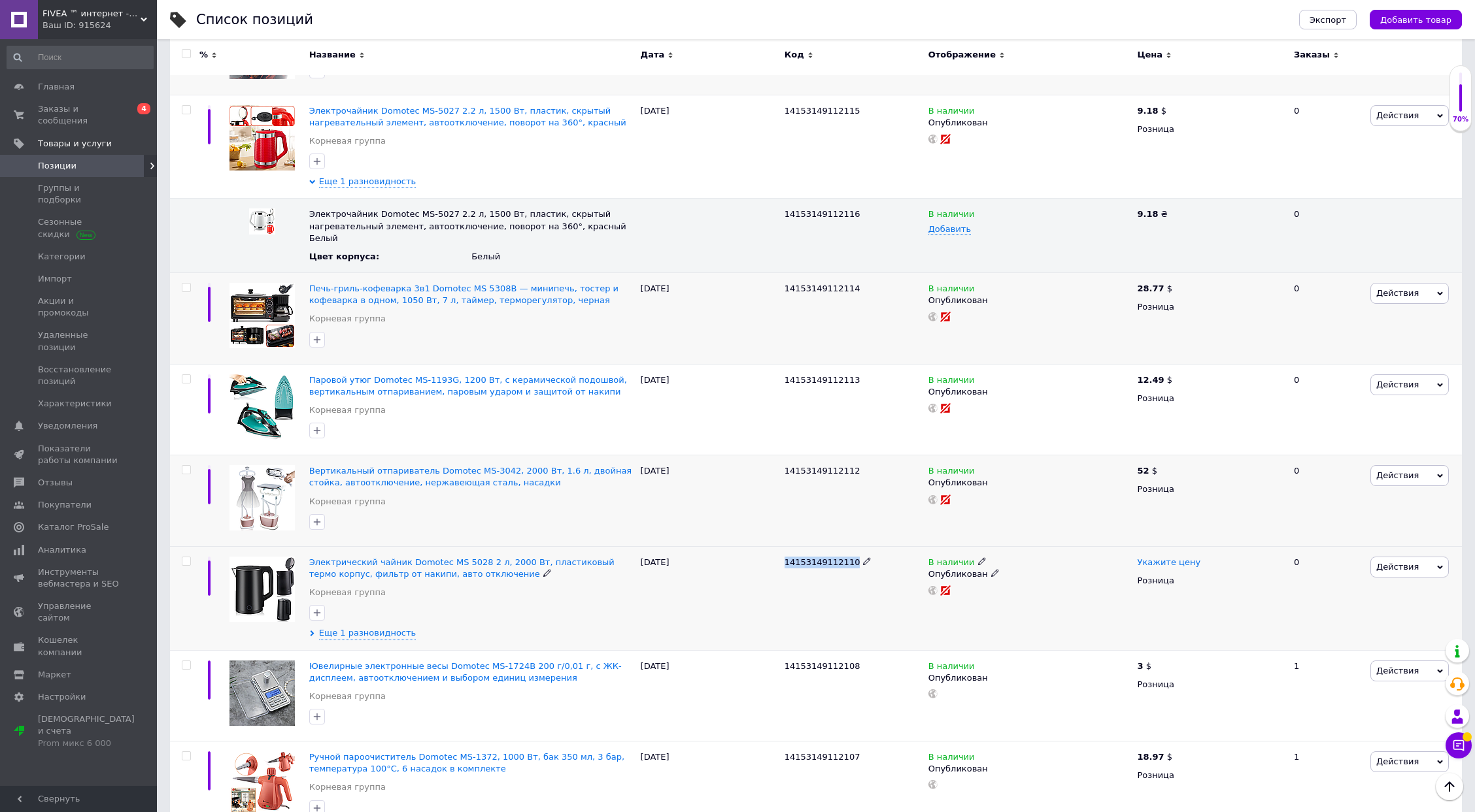
click at [1144, 558] on span "Укажите цену" at bounding box center [1168, 563] width 63 height 11
type input "8.57"
click at [1220, 586] on span "₴" at bounding box center [1265, 598] width 125 height 25
click at [1226, 615] on li "$" at bounding box center [1265, 624] width 124 height 18
click at [355, 627] on span "Еще 1 разновидность" at bounding box center [368, 633] width 97 height 12
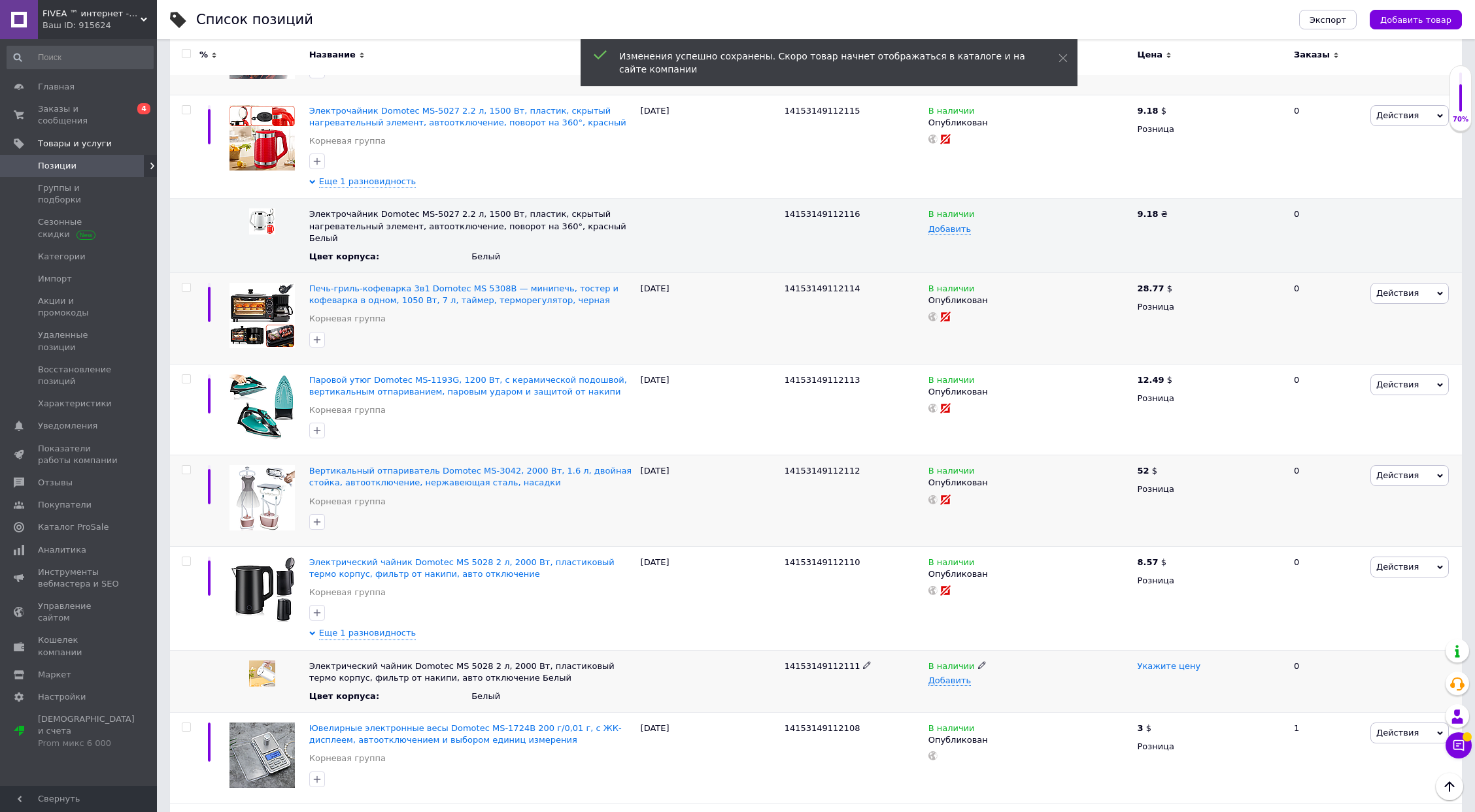
click at [1144, 661] on span "Укажите цену" at bounding box center [1168, 667] width 63 height 11
type input "8.57"
click at [1082, 661] on div "В наличии" at bounding box center [1030, 667] width 203 height 12
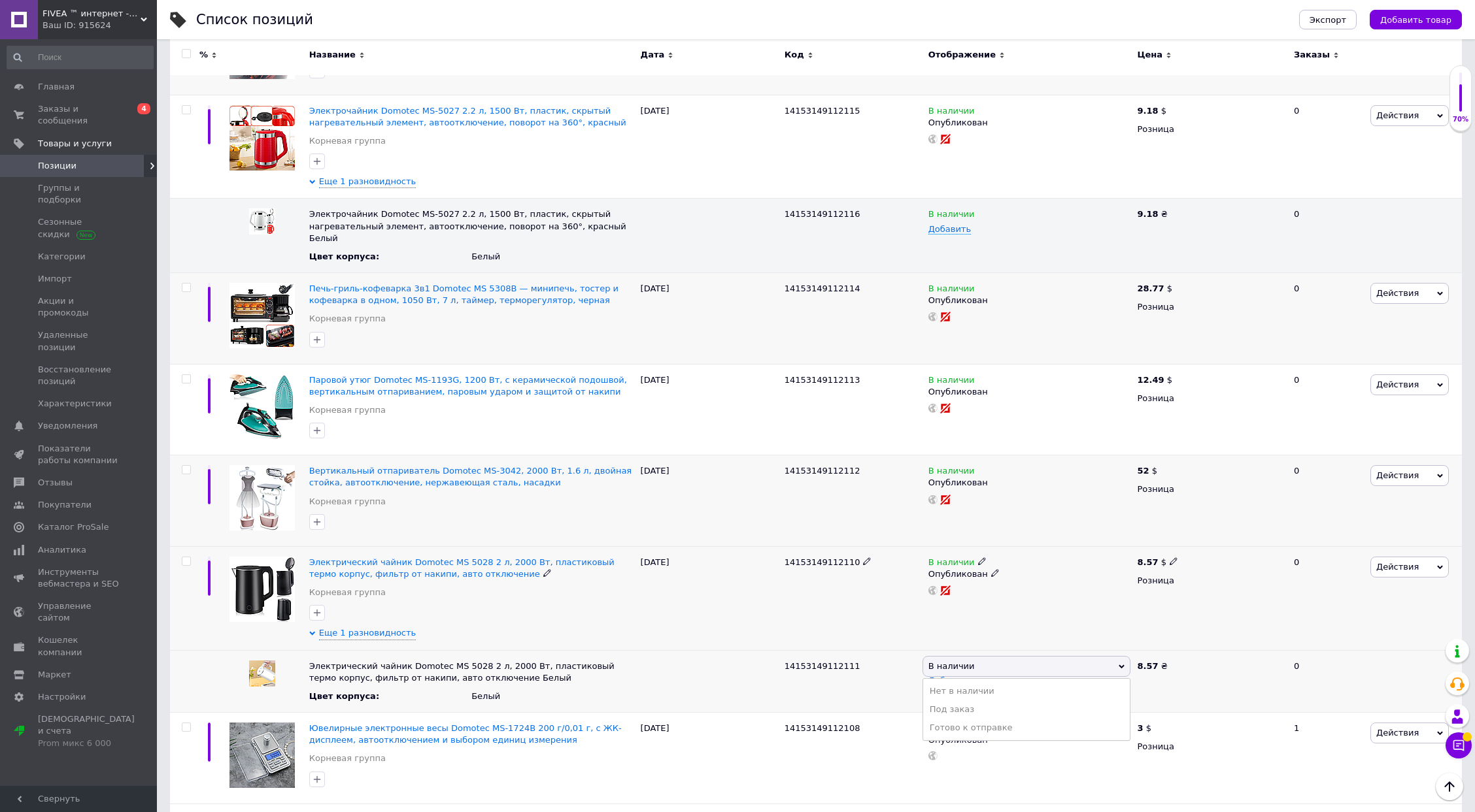
click at [1072, 572] on div "В наличии Опубликован" at bounding box center [1030, 598] width 209 height 104
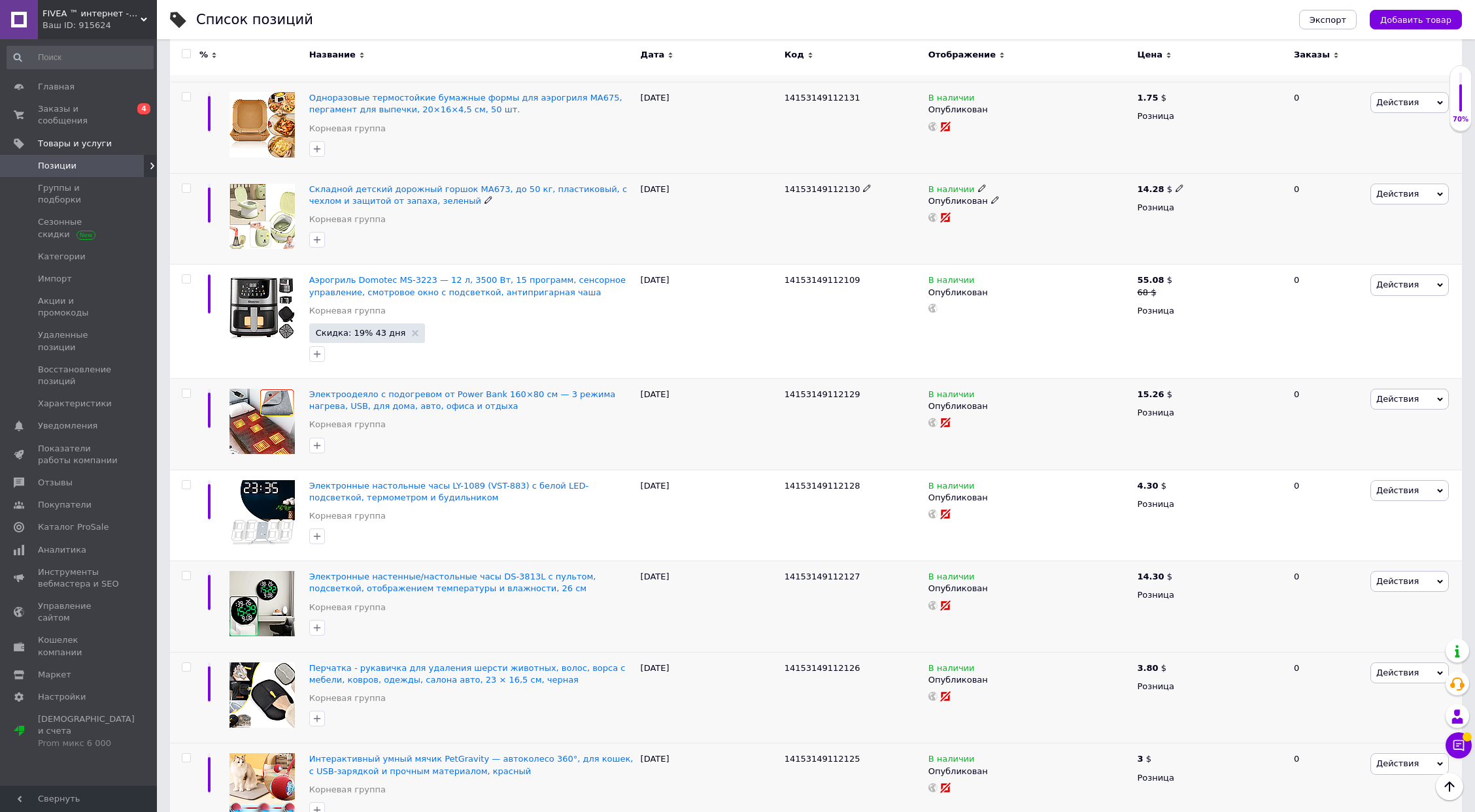
scroll to position [0, 0]
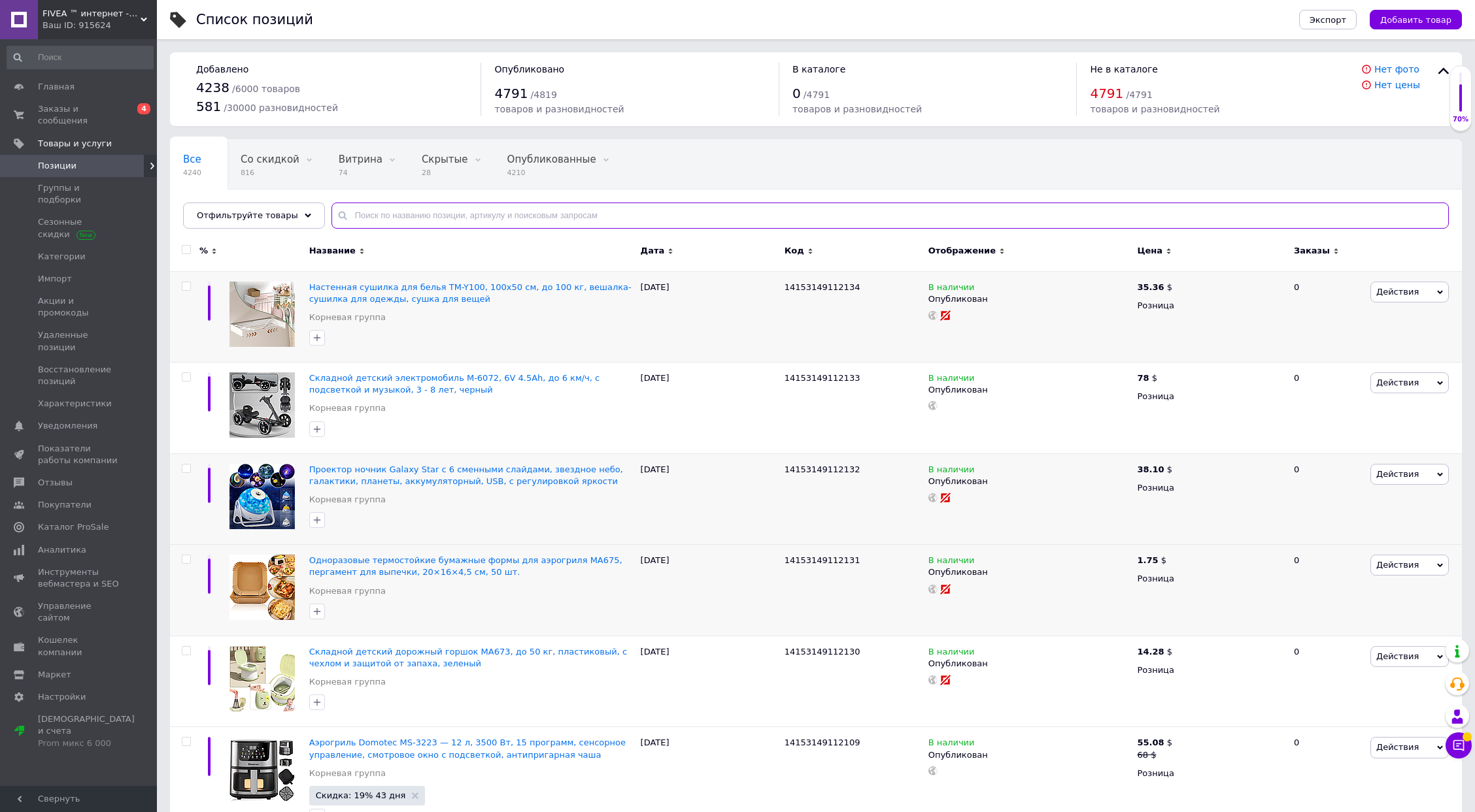
click at [437, 216] on input "text" at bounding box center [890, 215] width 1117 height 26
paste input "14153149112115"
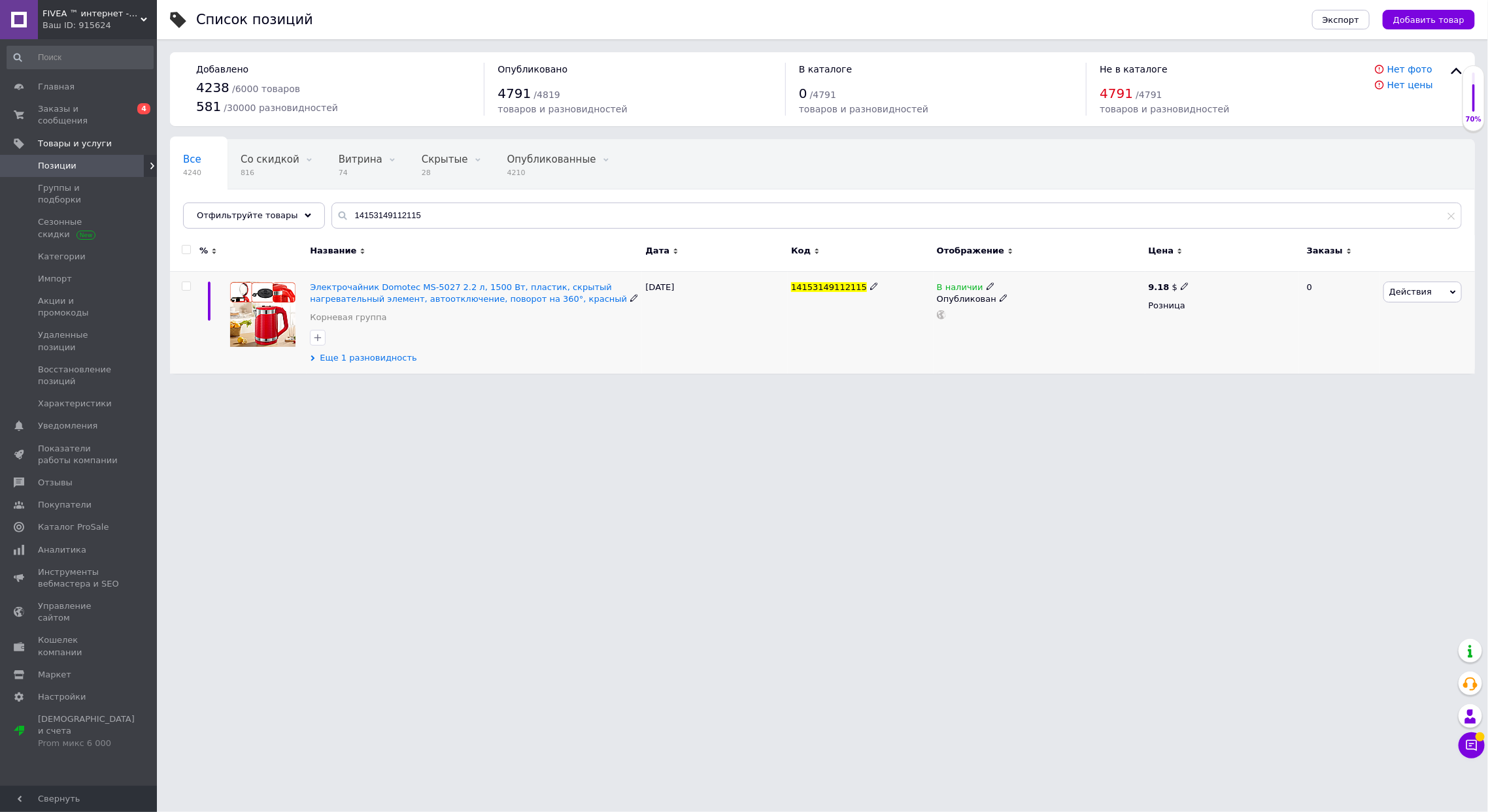
click at [355, 361] on span "Еще 1 разновидность" at bounding box center [369, 358] width 97 height 12
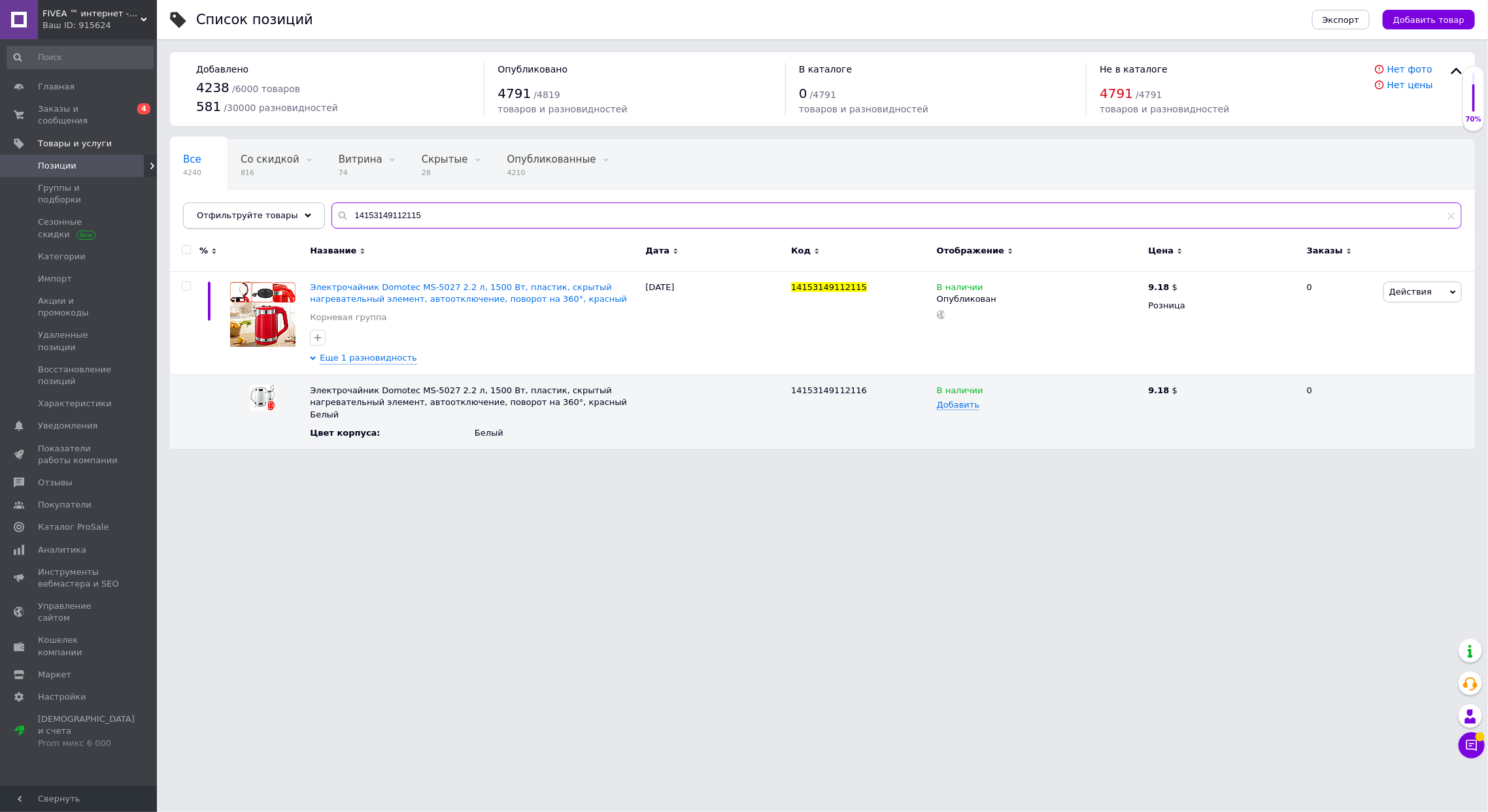
drag, startPoint x: 409, startPoint y: 214, endPoint x: 241, endPoint y: 206, distance: 168.2
click at [243, 208] on div "Отфильтруйте товары 14153149112115" at bounding box center [822, 215] width 1279 height 26
paste input "0"
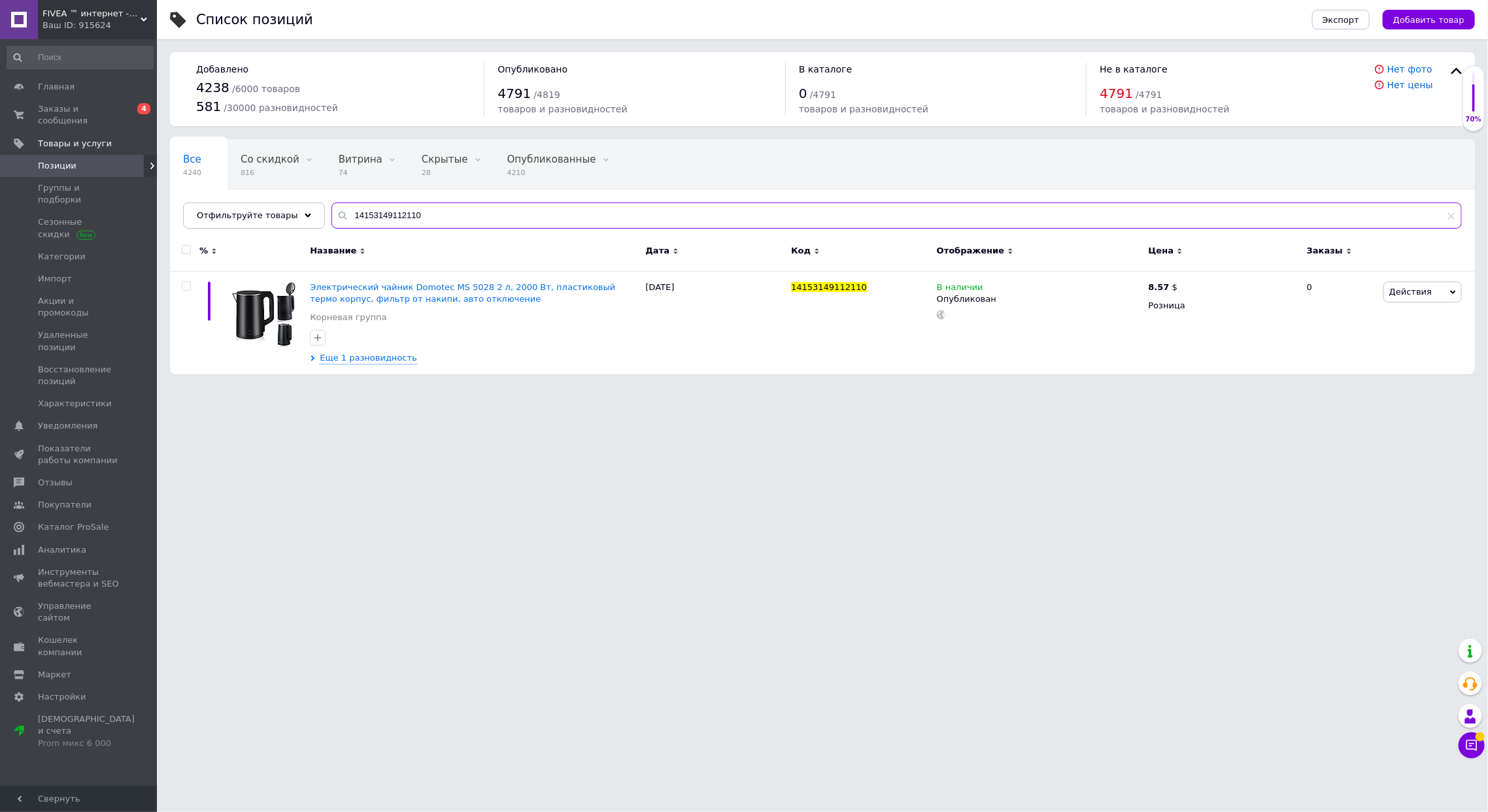
type input "14153149112110"
drag, startPoint x: 459, startPoint y: 219, endPoint x: 27, endPoint y: 163, distance: 435.6
click at [19, 186] on div "FIVEA ™ интернет -магазин Ваш ID: 915624 Сайт FIVEA ™ интернет -магазин Кабинет…" at bounding box center [744, 194] width 1488 height 388
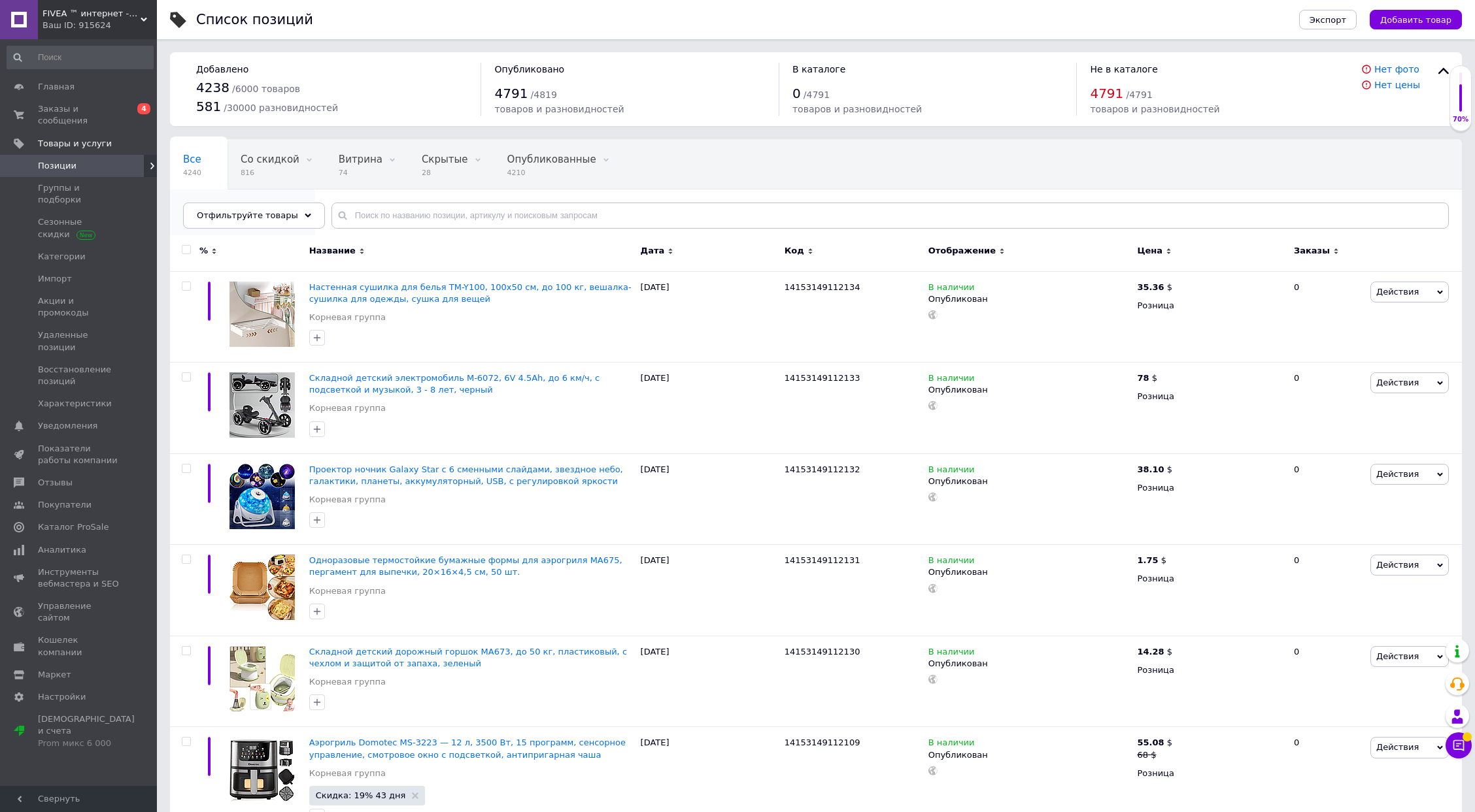
click at [289, 203] on span "Скидка закончилась" at bounding box center [236, 209] width 106 height 12
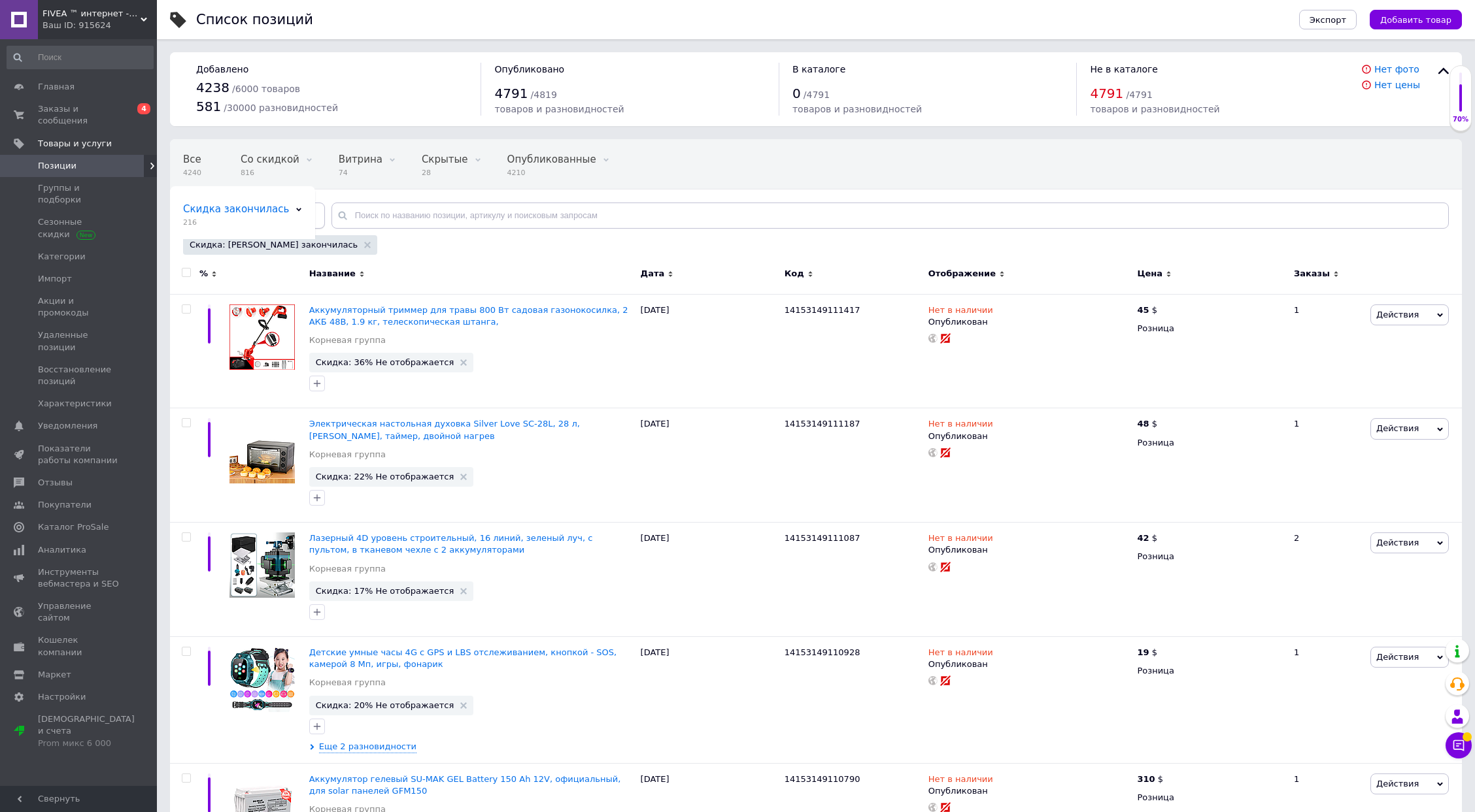
click at [259, 208] on div "Отфильтруйте товары" at bounding box center [254, 215] width 142 height 26
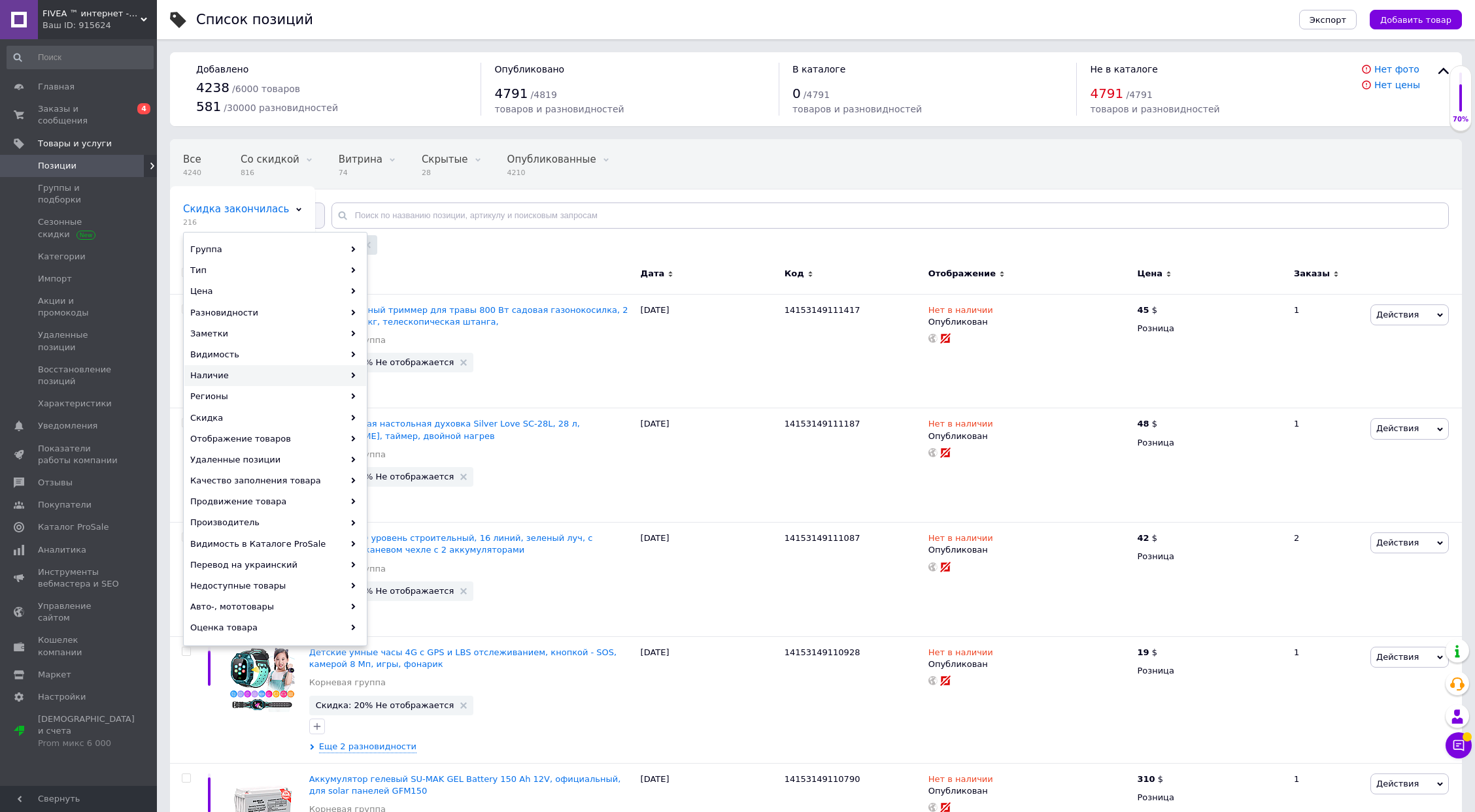
click at [284, 385] on div "Наличие" at bounding box center [275, 375] width 182 height 21
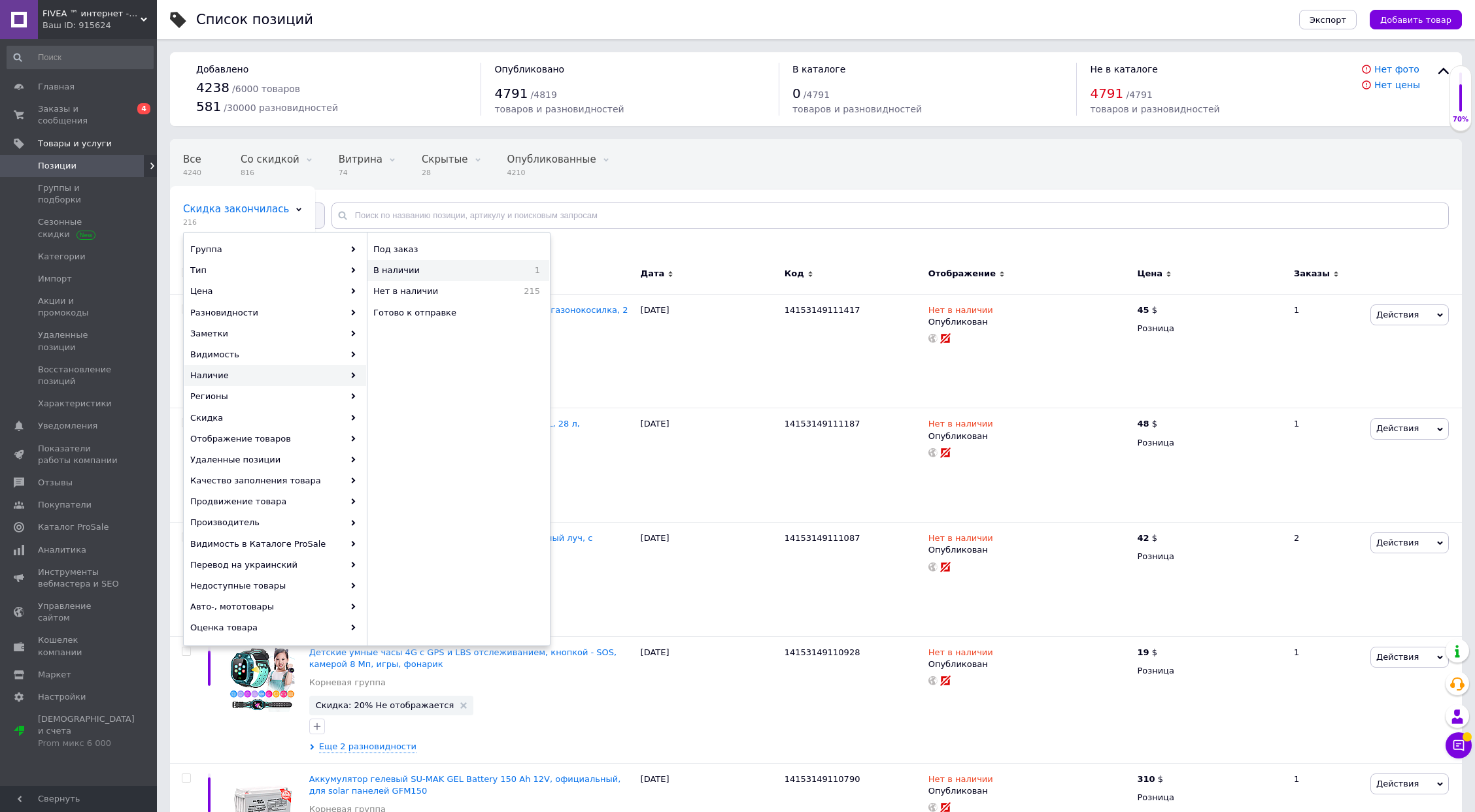
click at [450, 263] on div "В наличии 1" at bounding box center [458, 270] width 182 height 21
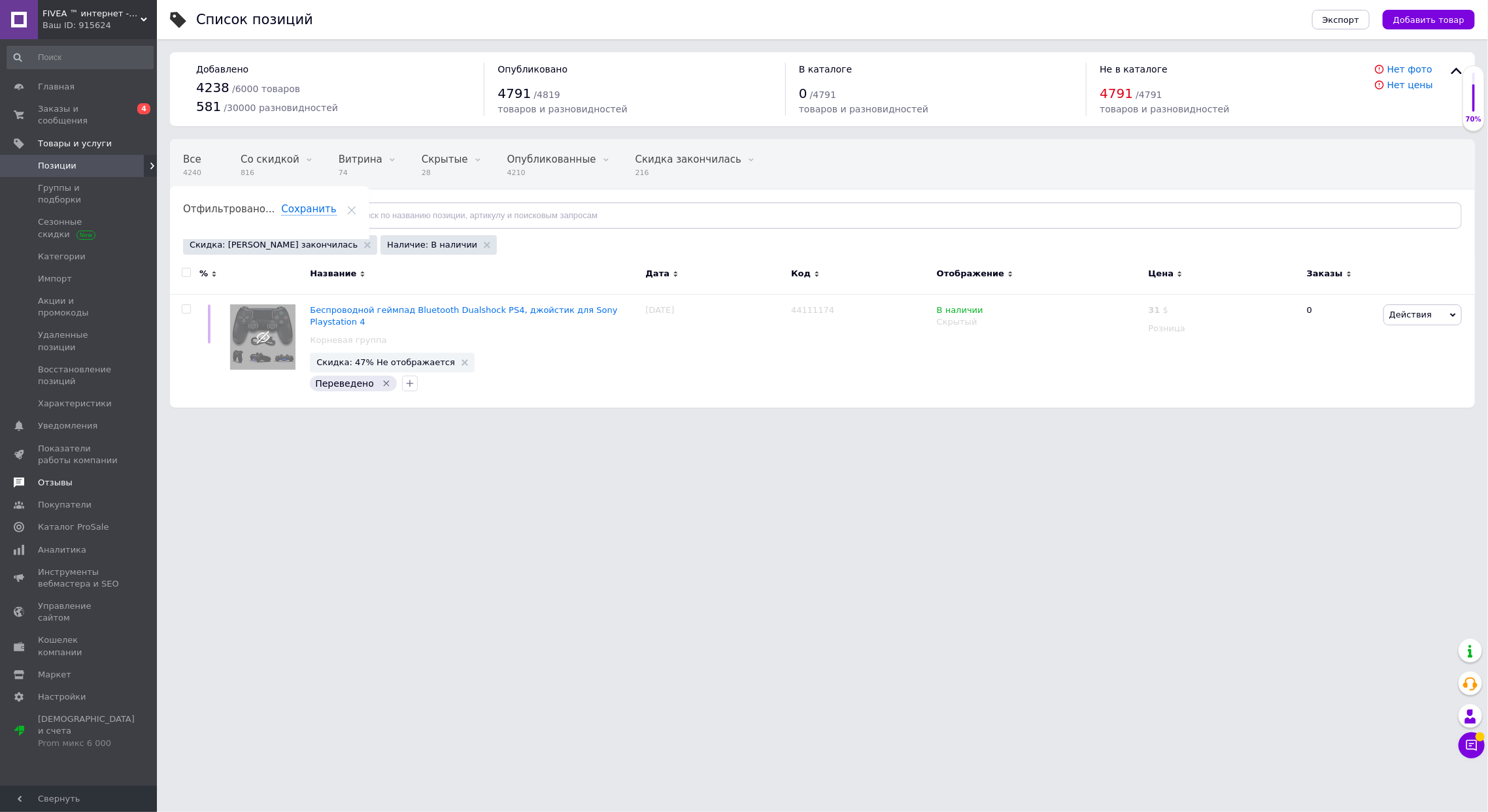
click at [77, 477] on span "Отзывы" at bounding box center [79, 483] width 83 height 12
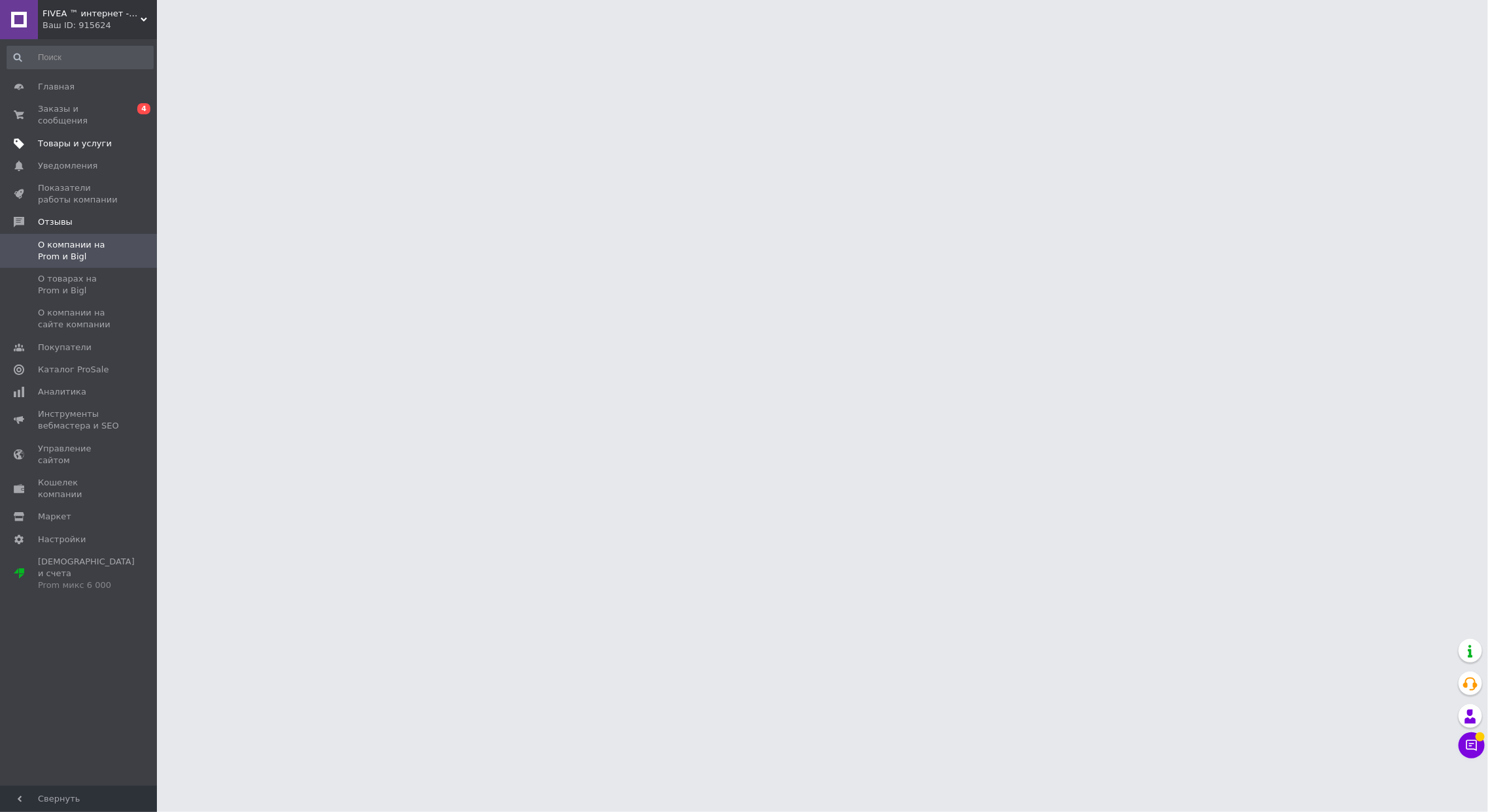
click at [87, 138] on span "Товары и услуги" at bounding box center [75, 144] width 74 height 12
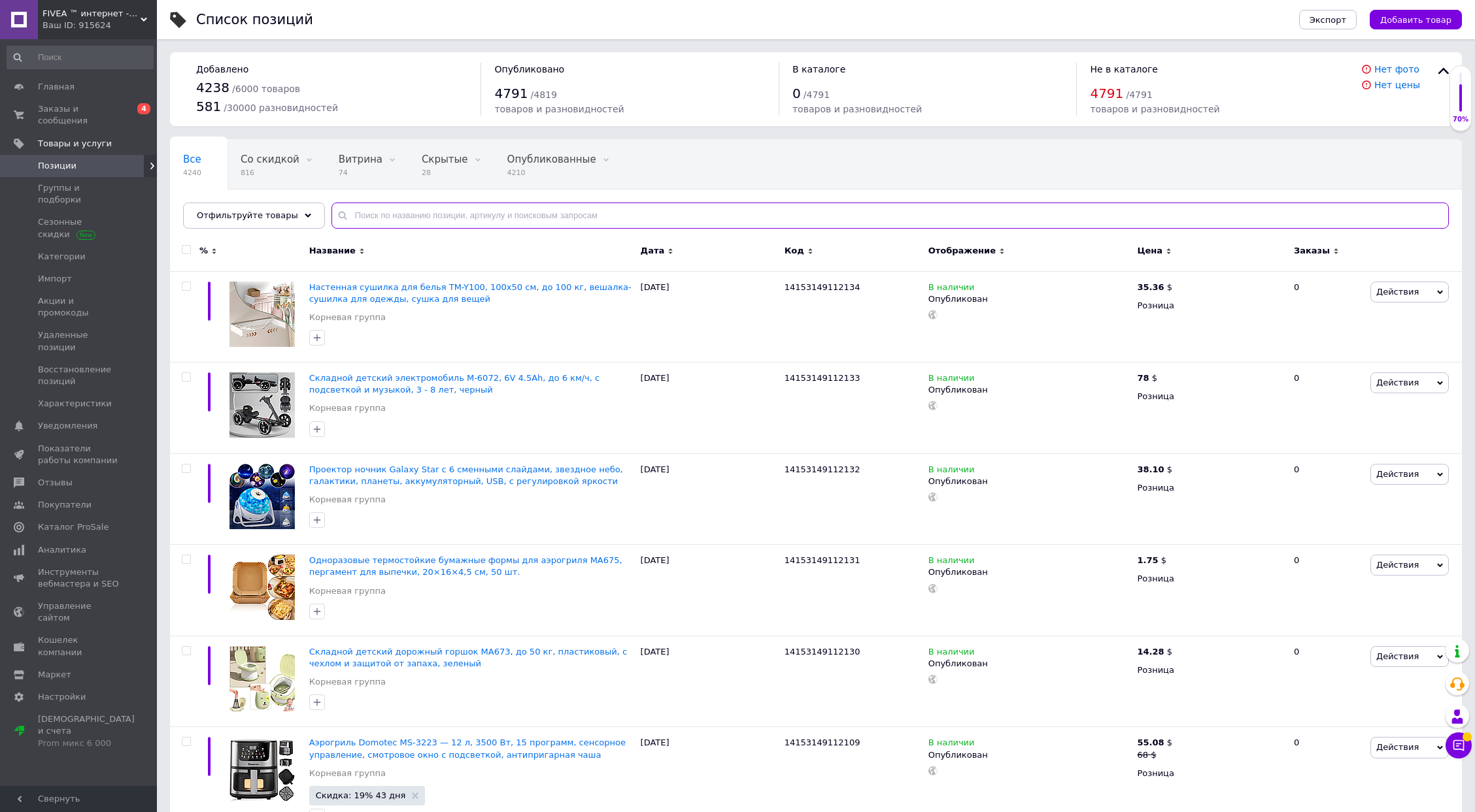
click at [408, 214] on input "text" at bounding box center [890, 215] width 1117 height 26
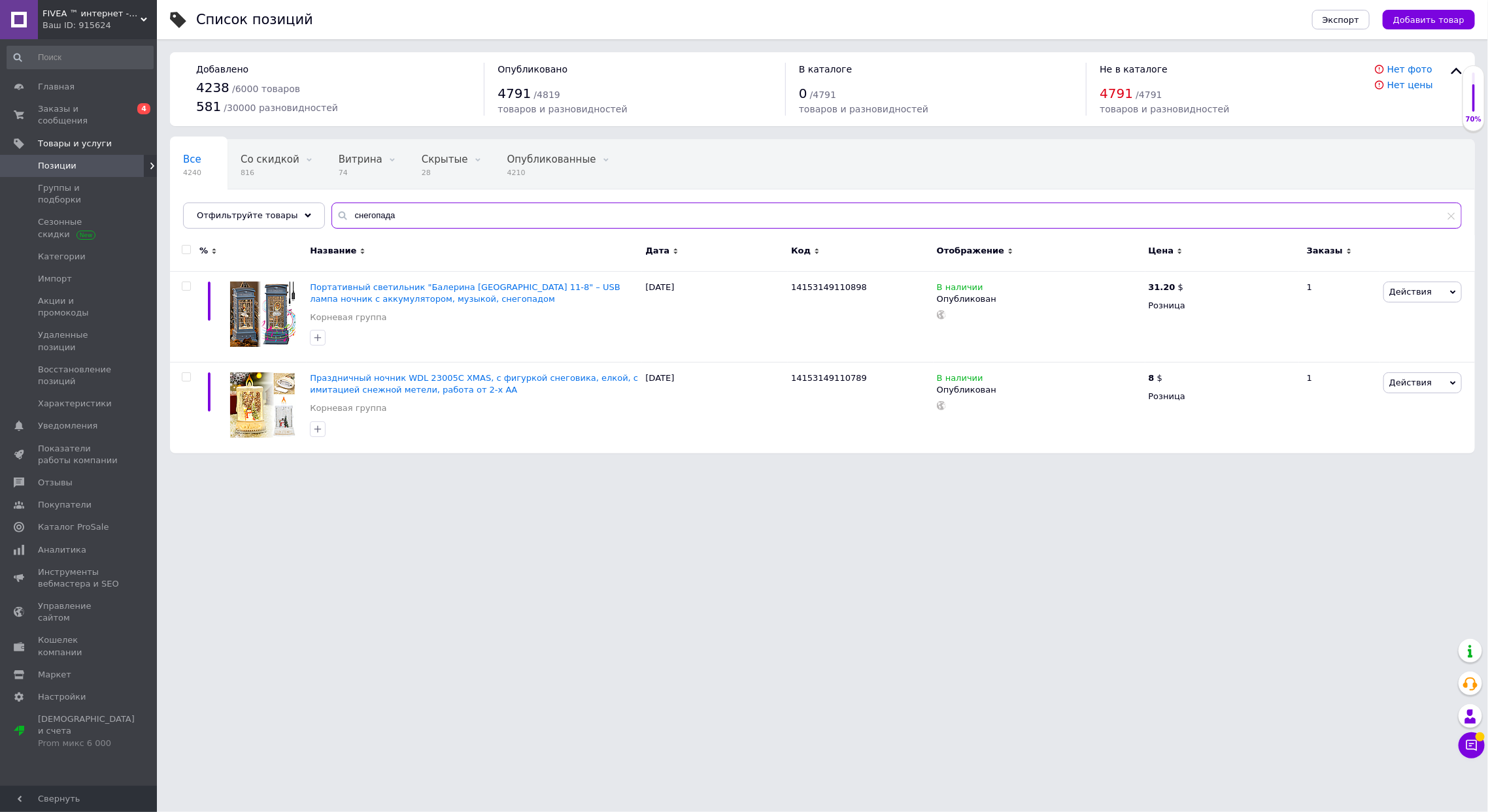
drag, startPoint x: 398, startPoint y: 223, endPoint x: 155, endPoint y: 189, distance: 245.4
click at [175, 185] on div "Все 4240 Со скидкой 816 Удалить Редактировать Витрина 74 Удалить Редактировать …" at bounding box center [822, 184] width 1305 height 89
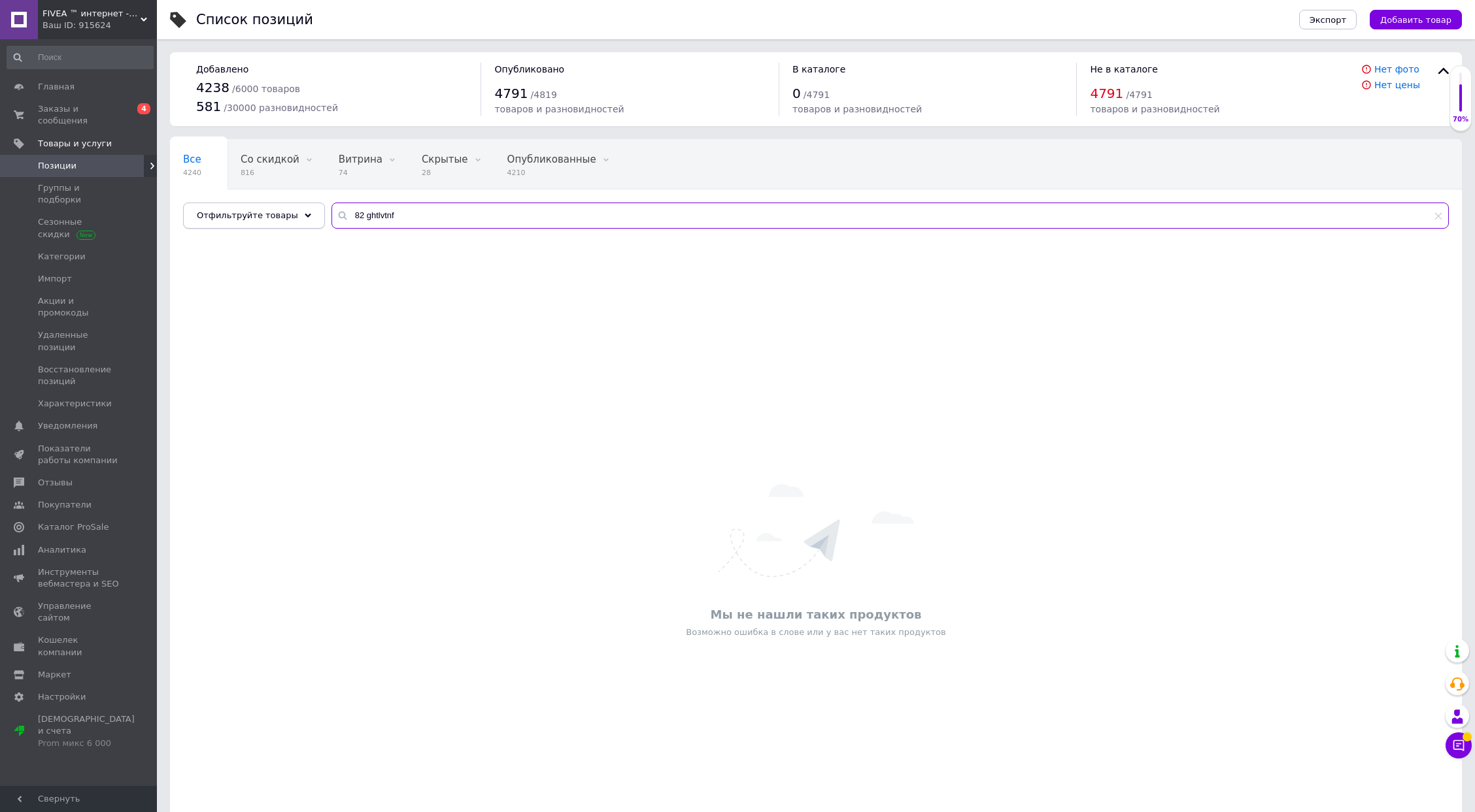
drag, startPoint x: 377, startPoint y: 215, endPoint x: 226, endPoint y: 214, distance: 151.0
click at [235, 215] on div "Отфильтруйте товары 82 ghtlvtnf" at bounding box center [816, 215] width 1266 height 26
type input "f"
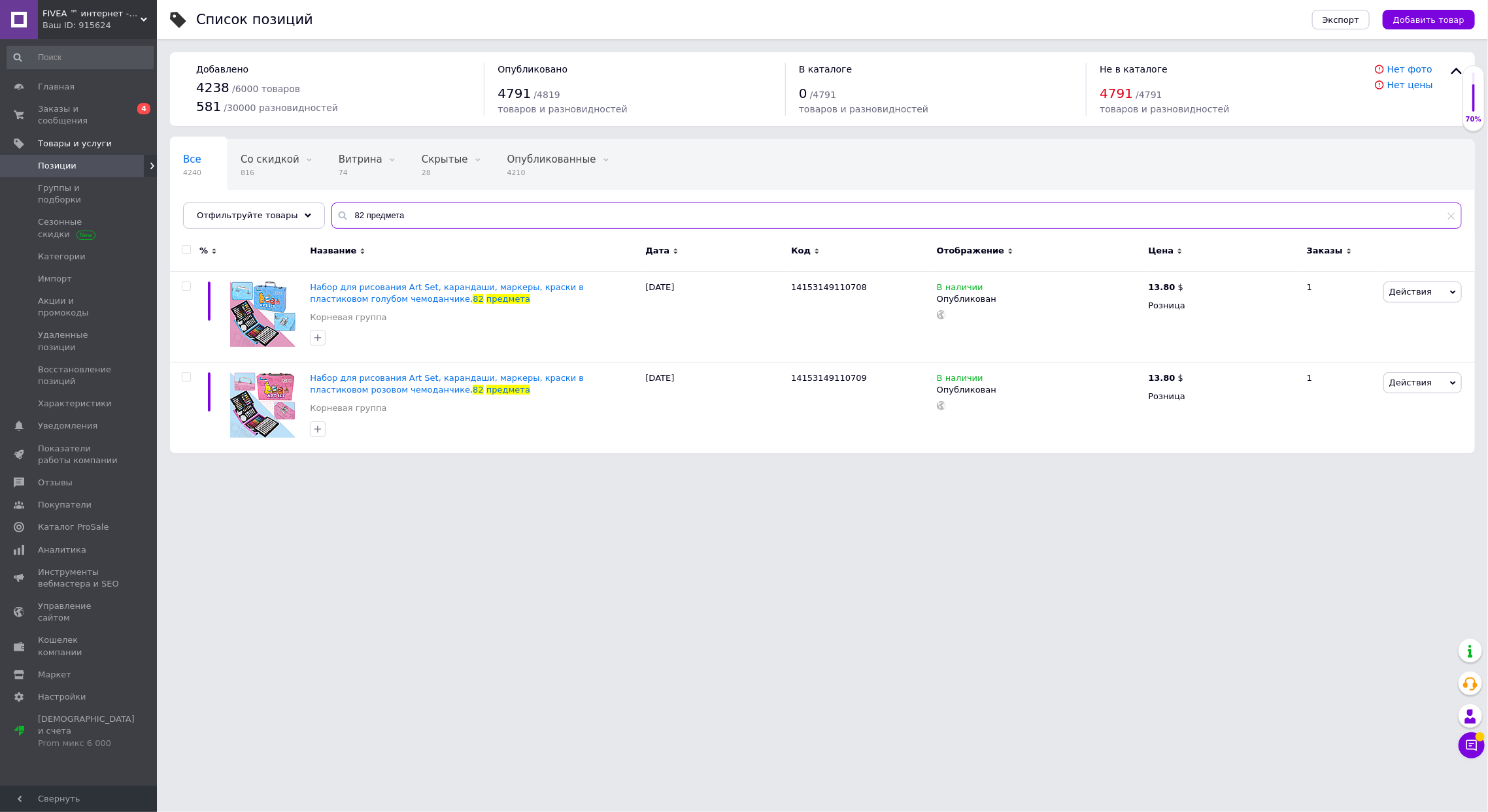
type input "82 предмета"
click at [1422, 297] on span "Действия" at bounding box center [1423, 292] width 79 height 21
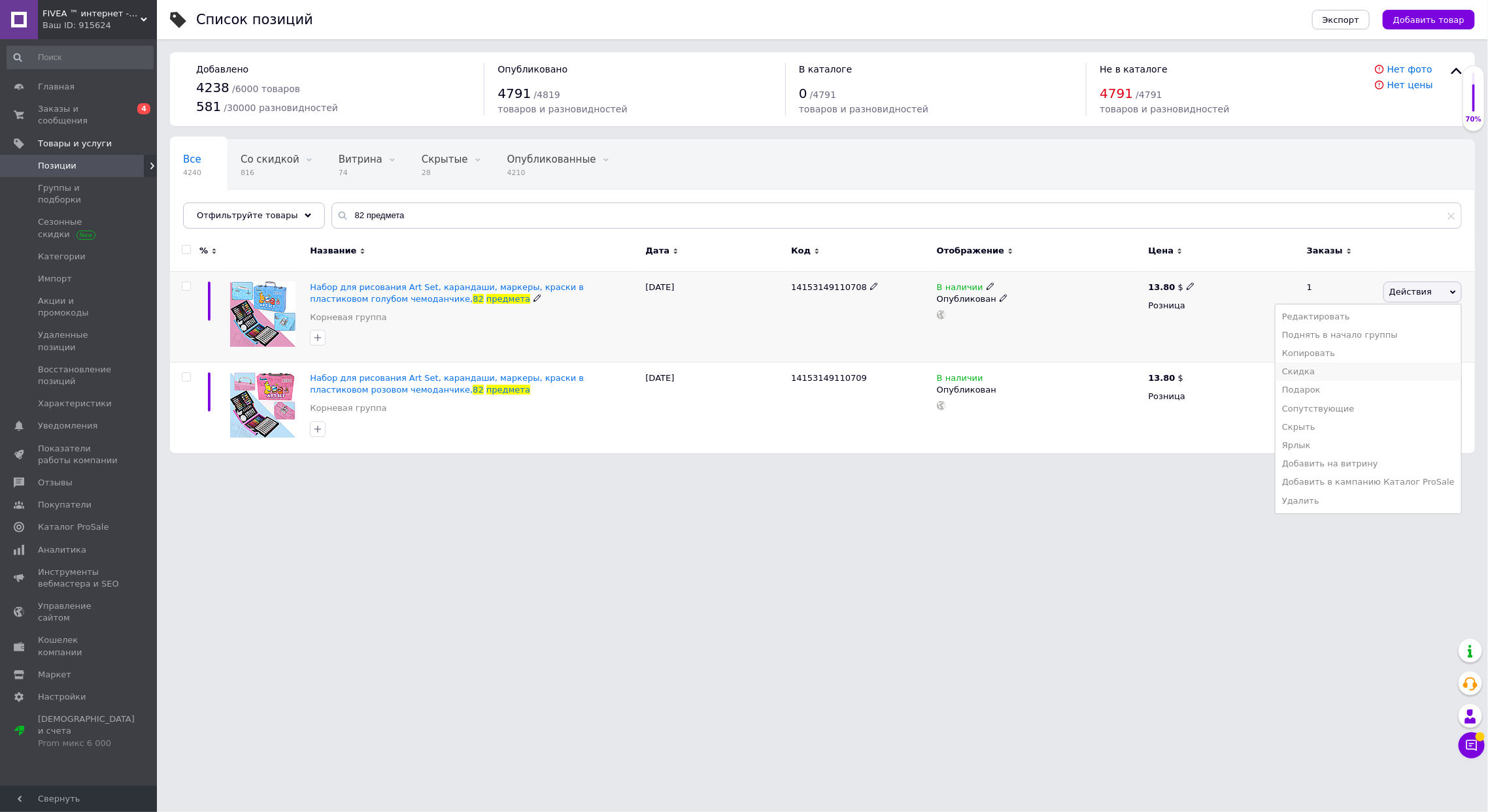
click at [1359, 374] on li "Скидка" at bounding box center [1368, 371] width 186 height 18
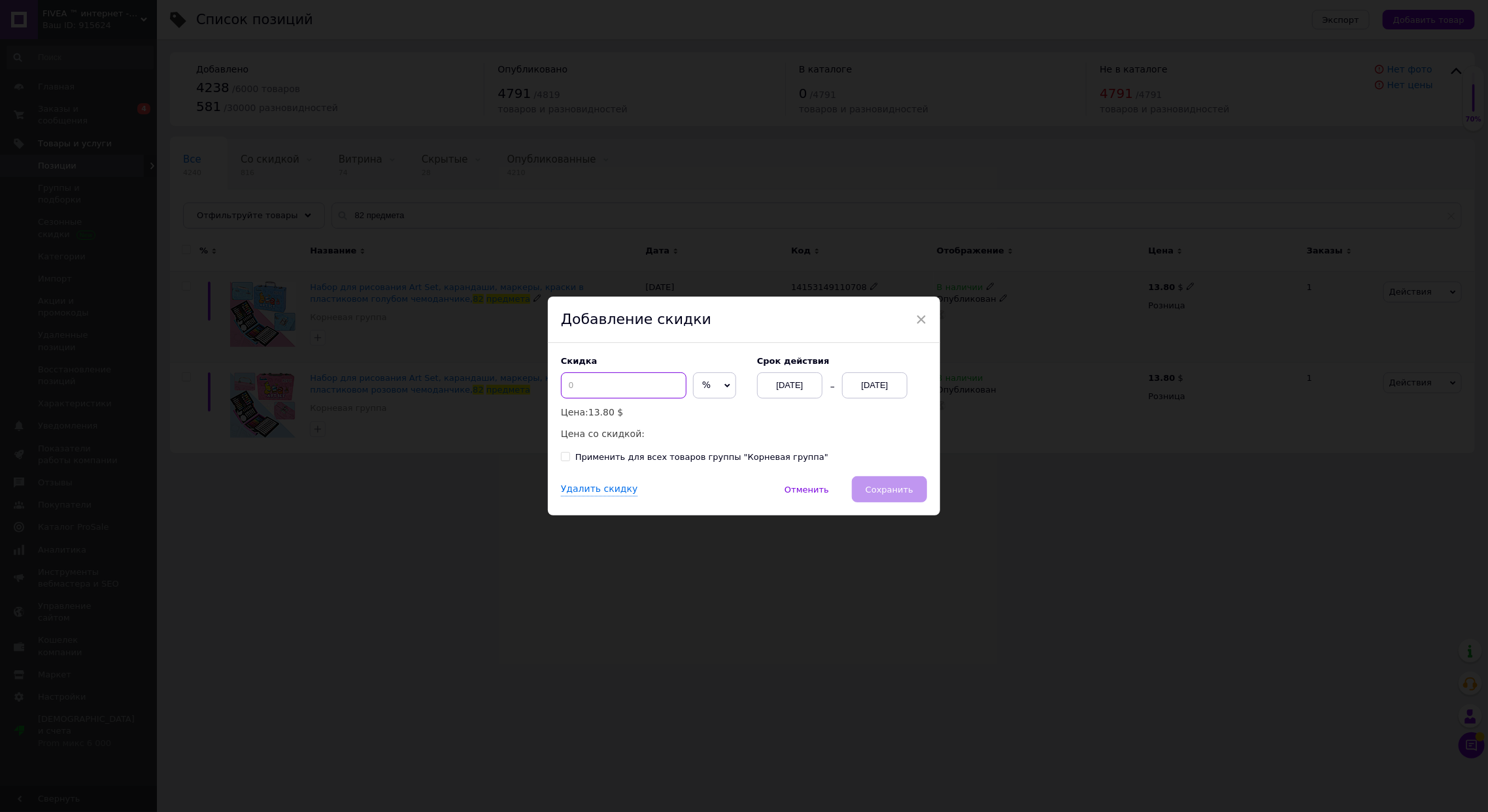
click at [614, 382] on input at bounding box center [624, 385] width 125 height 26
click at [634, 388] on input "39" at bounding box center [624, 385] width 125 height 26
type input "31"
click at [852, 388] on div "[DATE]" at bounding box center [875, 385] width 65 height 26
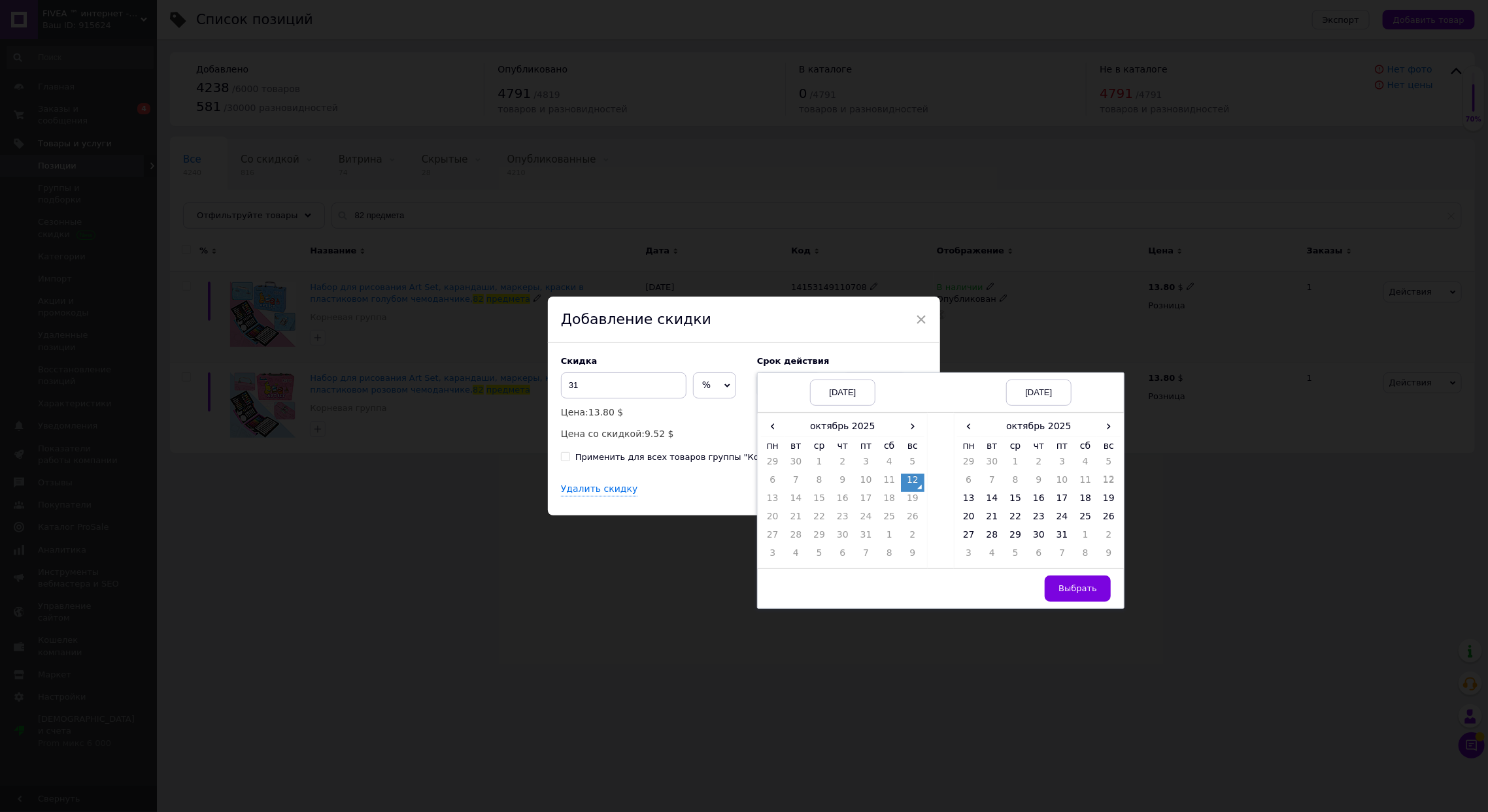
drag, startPoint x: 1105, startPoint y: 424, endPoint x: 1085, endPoint y: 440, distance: 25.6
click at [1105, 424] on span "›" at bounding box center [1108, 426] width 23 height 19
click at [1016, 536] on td "26" at bounding box center [1015, 538] width 23 height 18
click at [1078, 582] on button "Выбрать" at bounding box center [1078, 588] width 66 height 26
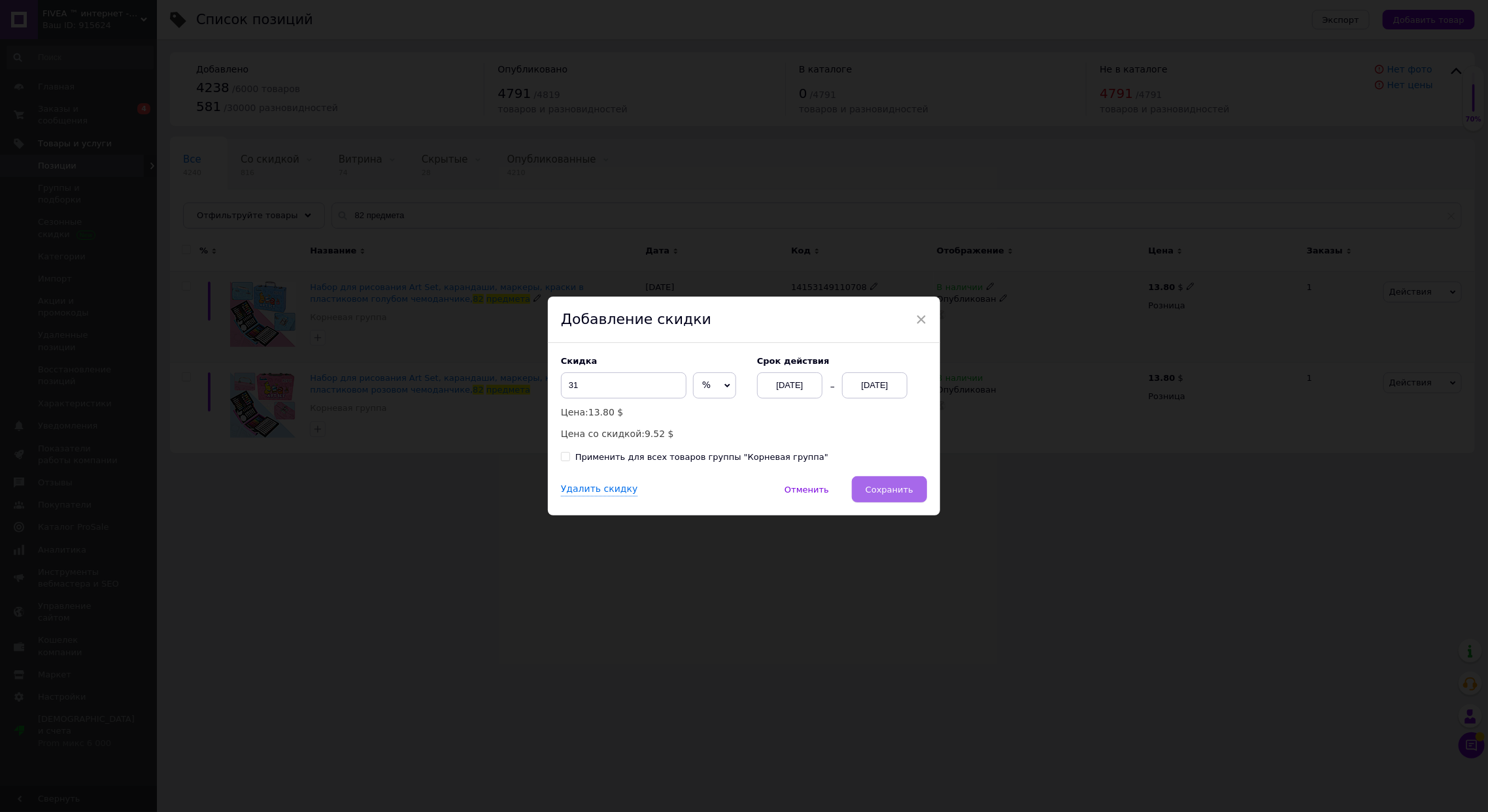
click at [910, 498] on button "Сохранить" at bounding box center [889, 489] width 75 height 26
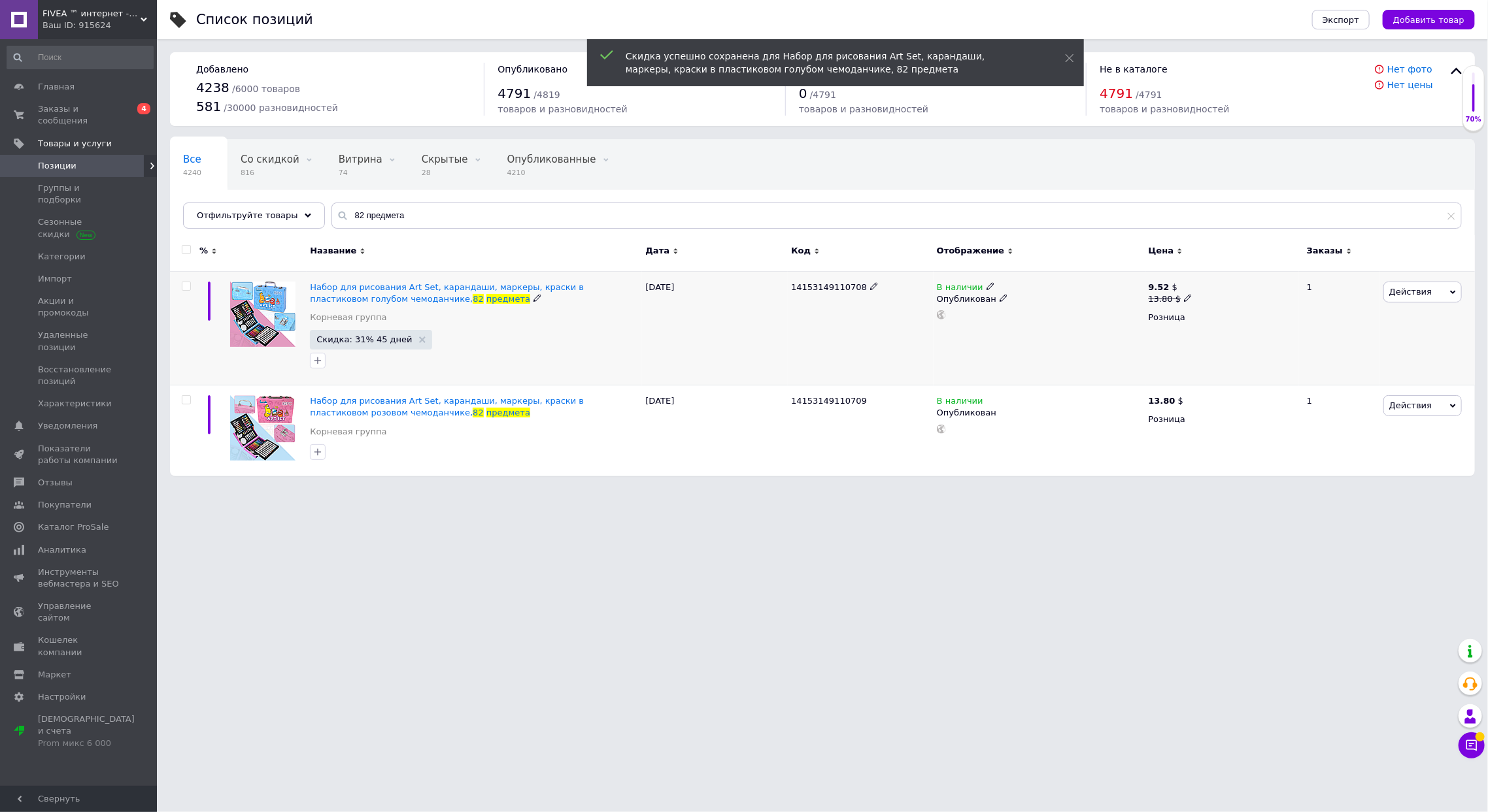
click at [810, 285] on span "14153149110708" at bounding box center [829, 287] width 76 height 10
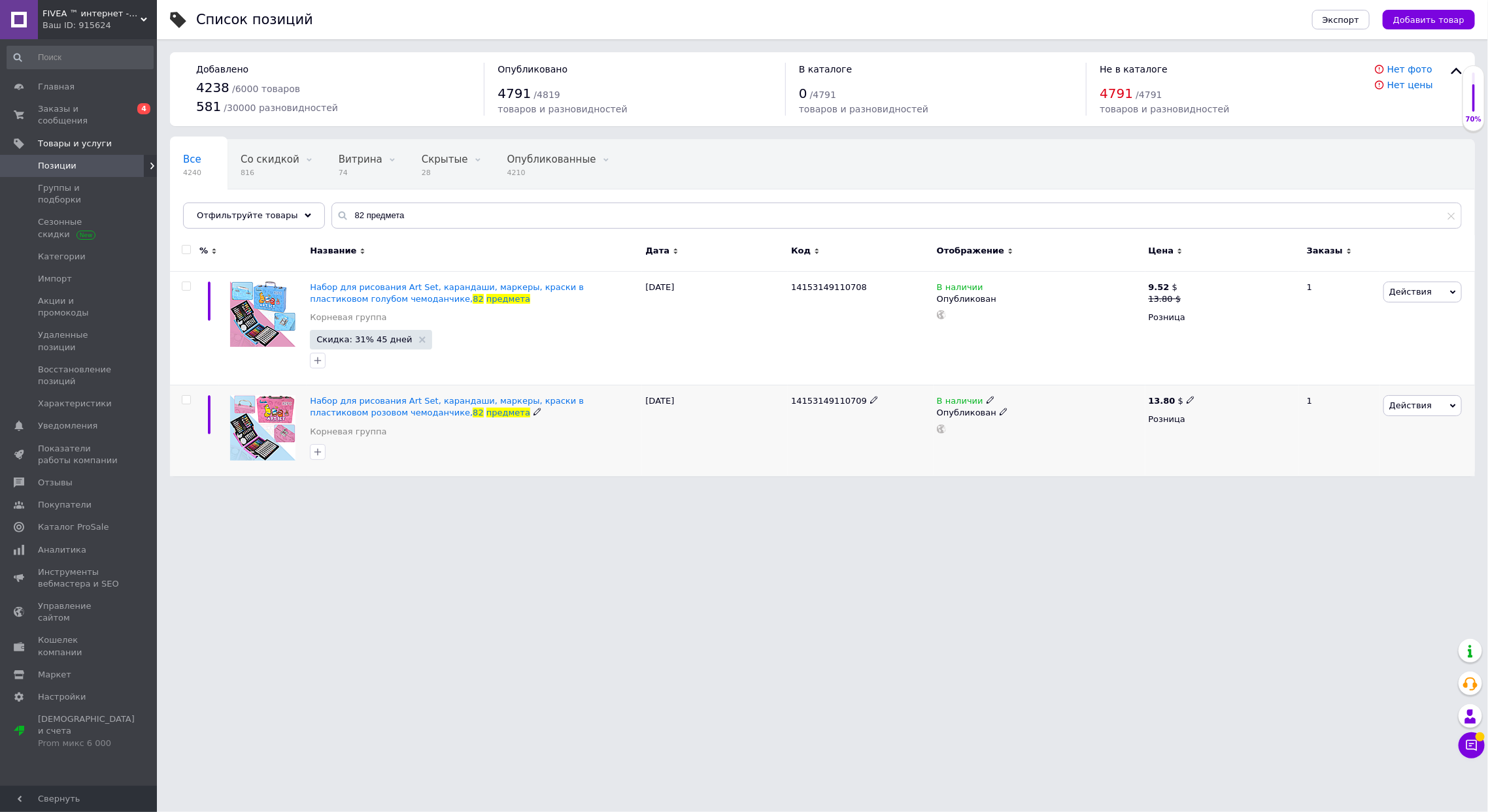
click at [821, 400] on span "14153149110709" at bounding box center [829, 400] width 76 height 10
click at [1417, 405] on span "Действия" at bounding box center [1411, 405] width 43 height 10
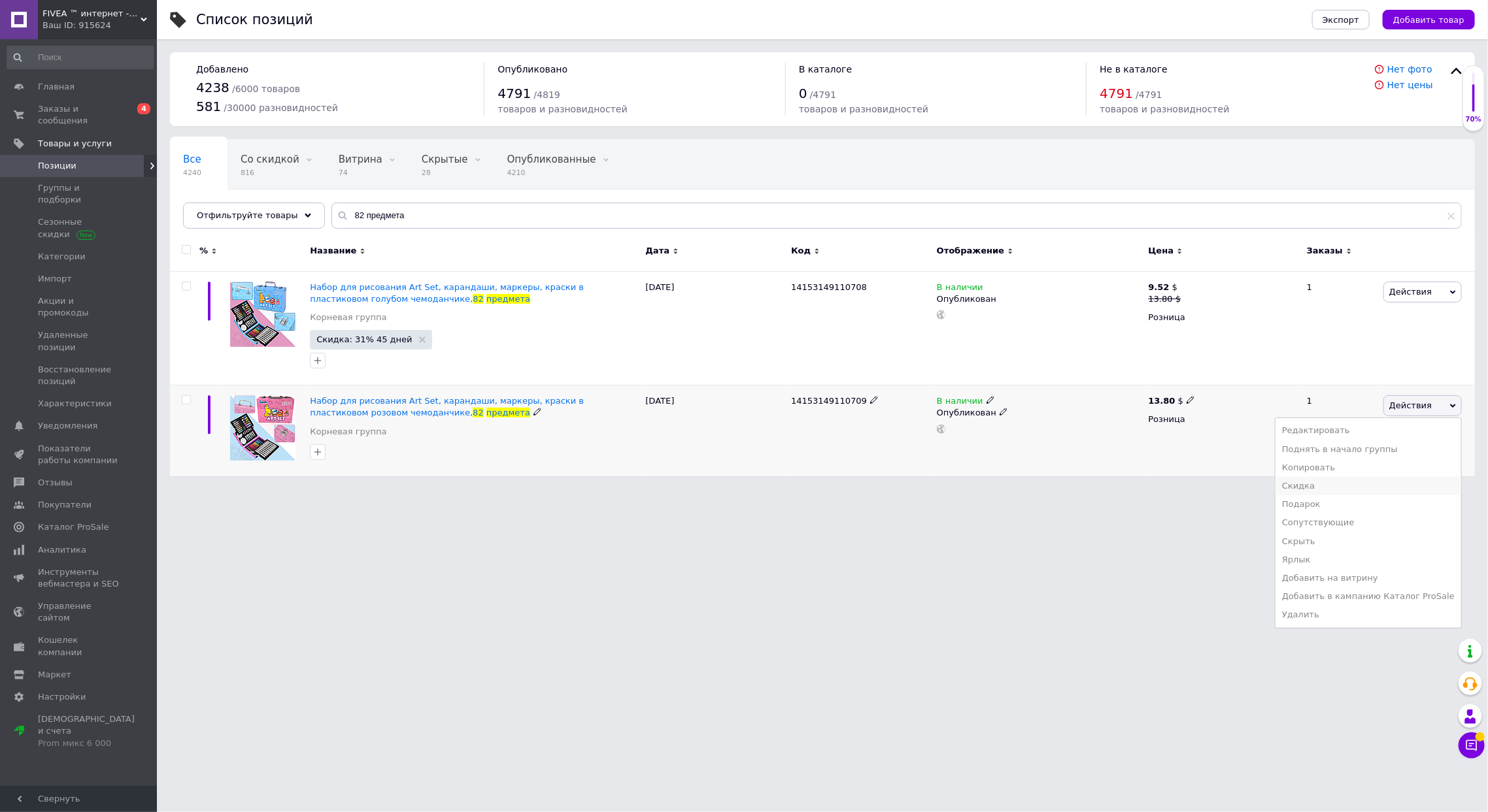
click at [1343, 480] on li "Скидка" at bounding box center [1368, 486] width 186 height 18
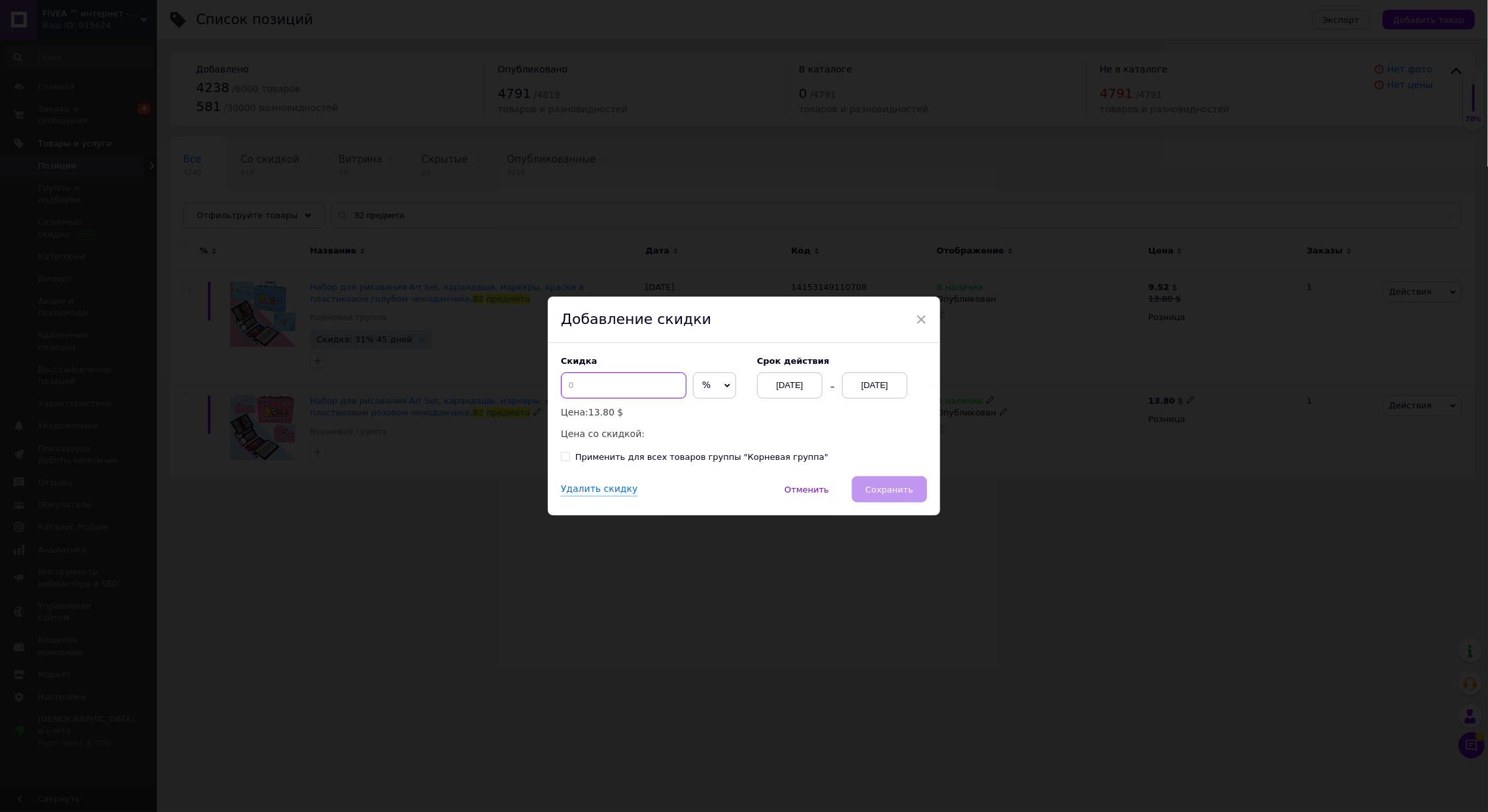
click at [596, 384] on input at bounding box center [624, 385] width 125 height 26
type input "31"
click at [876, 384] on div "[DATE]" at bounding box center [875, 385] width 65 height 26
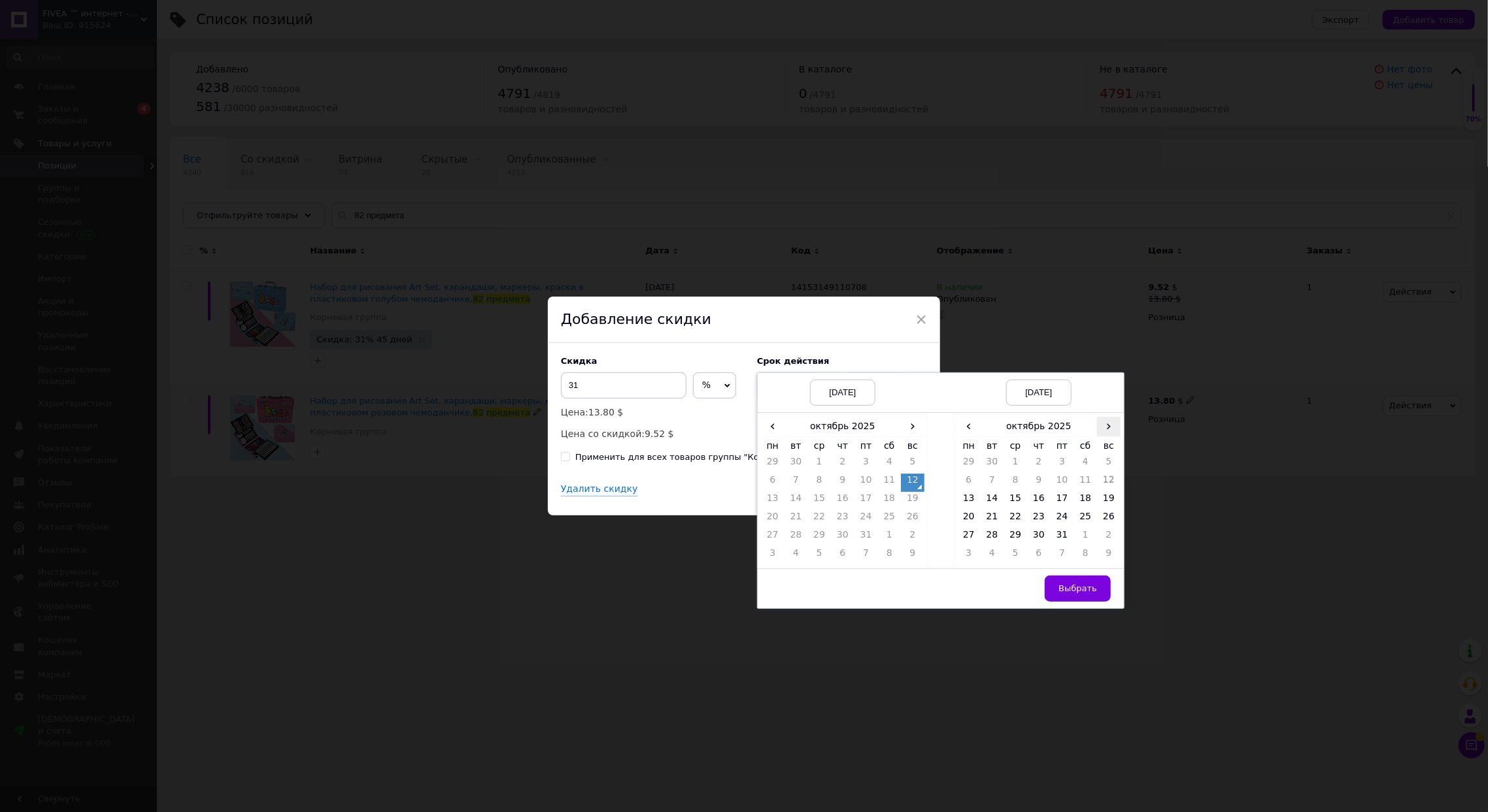
click at [1100, 426] on span "›" at bounding box center [1108, 426] width 23 height 19
click at [1018, 539] on td "26" at bounding box center [1015, 538] width 23 height 18
click at [1085, 579] on button "Выбрать" at bounding box center [1078, 588] width 66 height 26
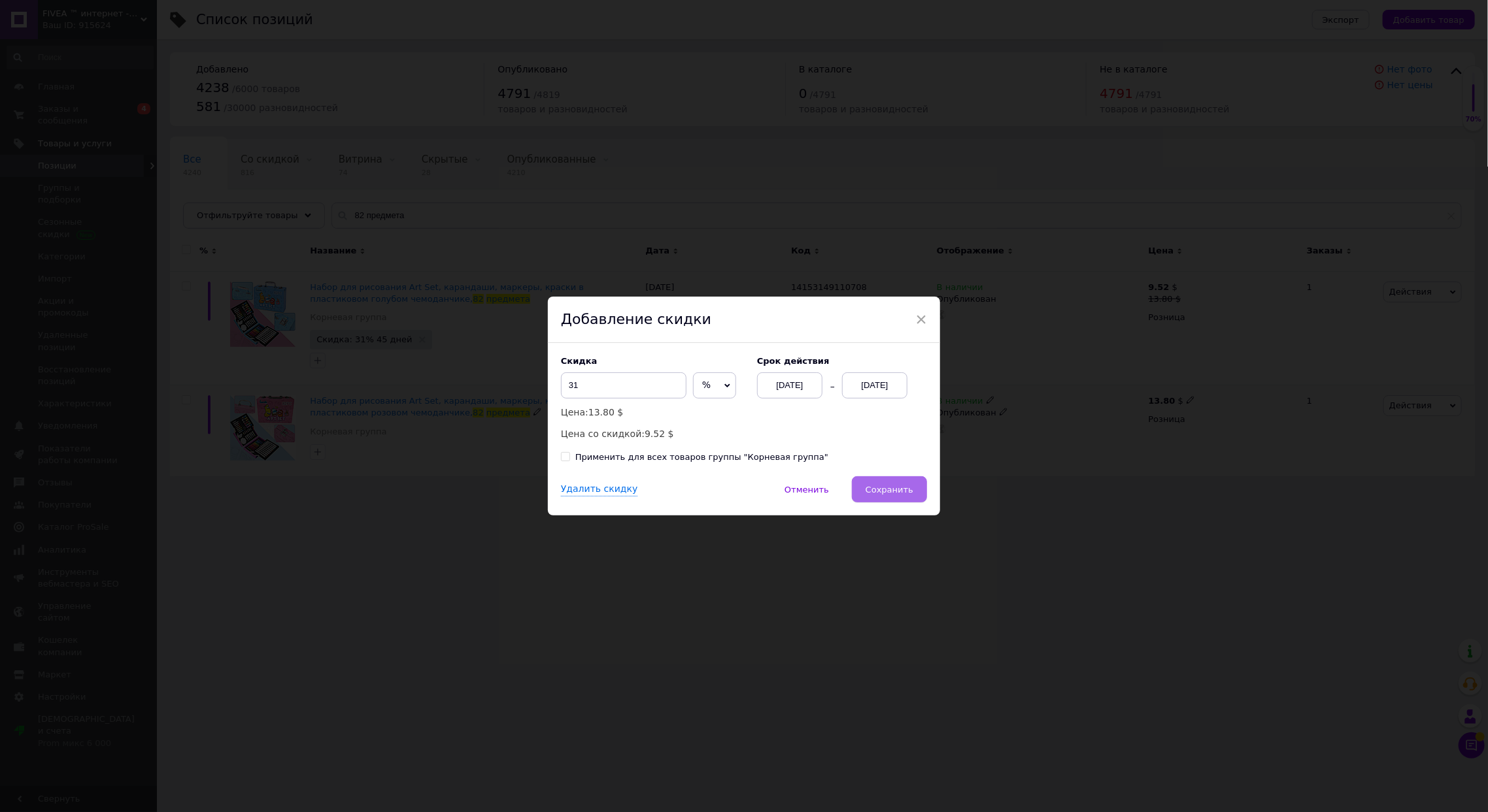
click at [884, 494] on span "Сохранить" at bounding box center [890, 490] width 48 height 10
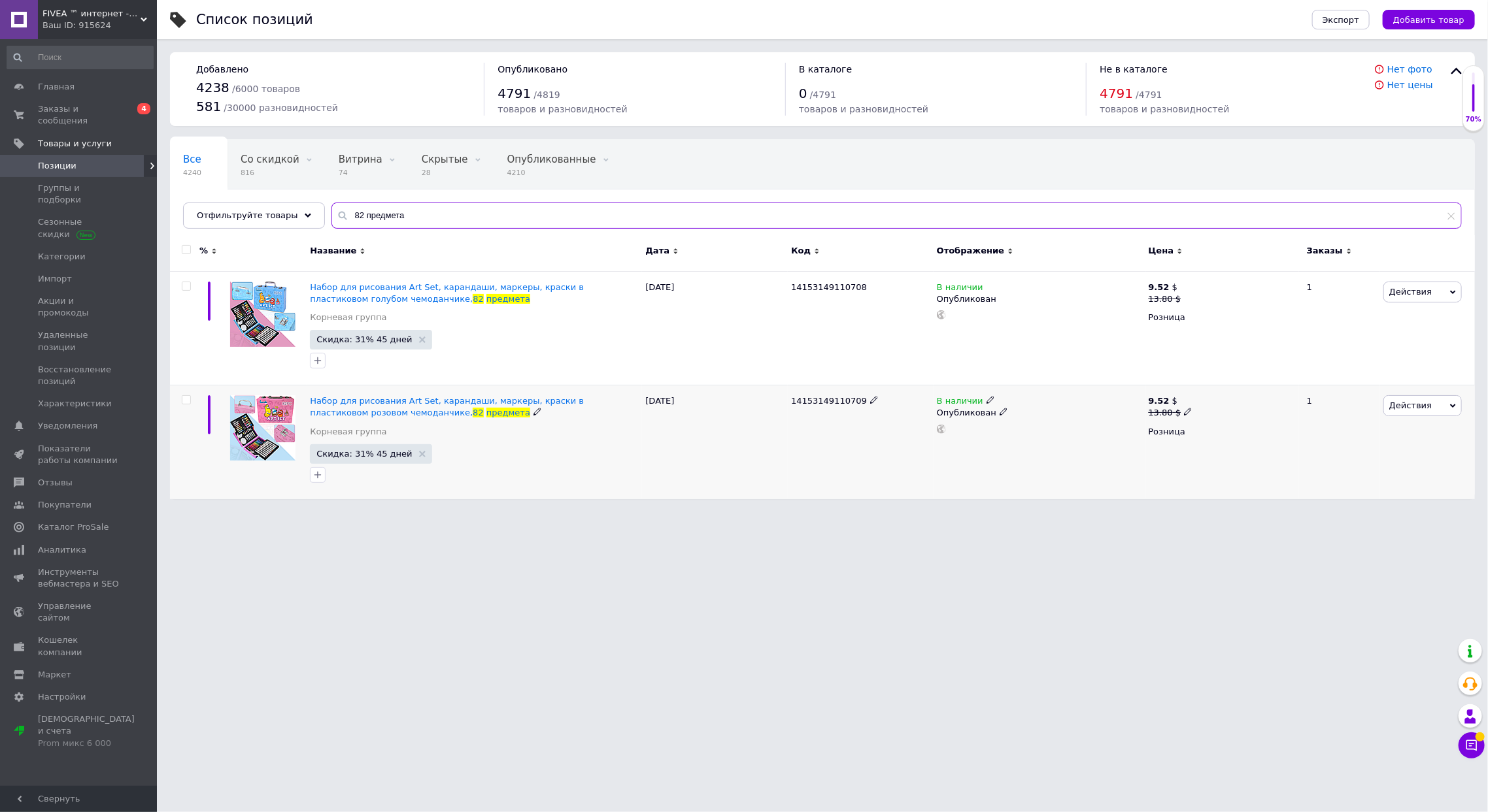
drag, startPoint x: 349, startPoint y: 212, endPoint x: 325, endPoint y: 203, distance: 25.6
click at [331, 208] on input "82 предмета" at bounding box center [896, 215] width 1130 height 26
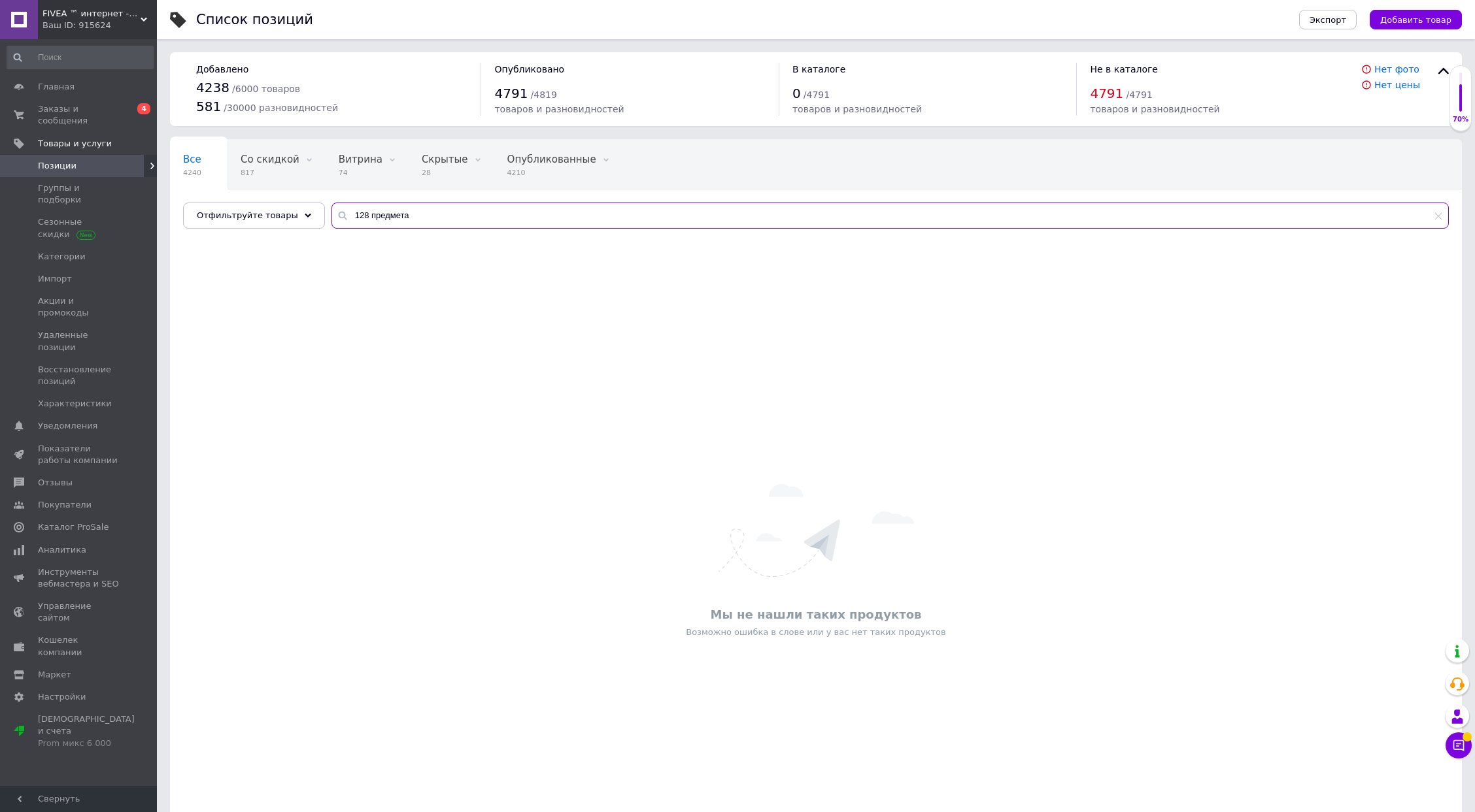
click at [413, 208] on input "128 предмета" at bounding box center [890, 215] width 1117 height 26
click at [369, 217] on input "128 предме" at bounding box center [890, 215] width 1117 height 26
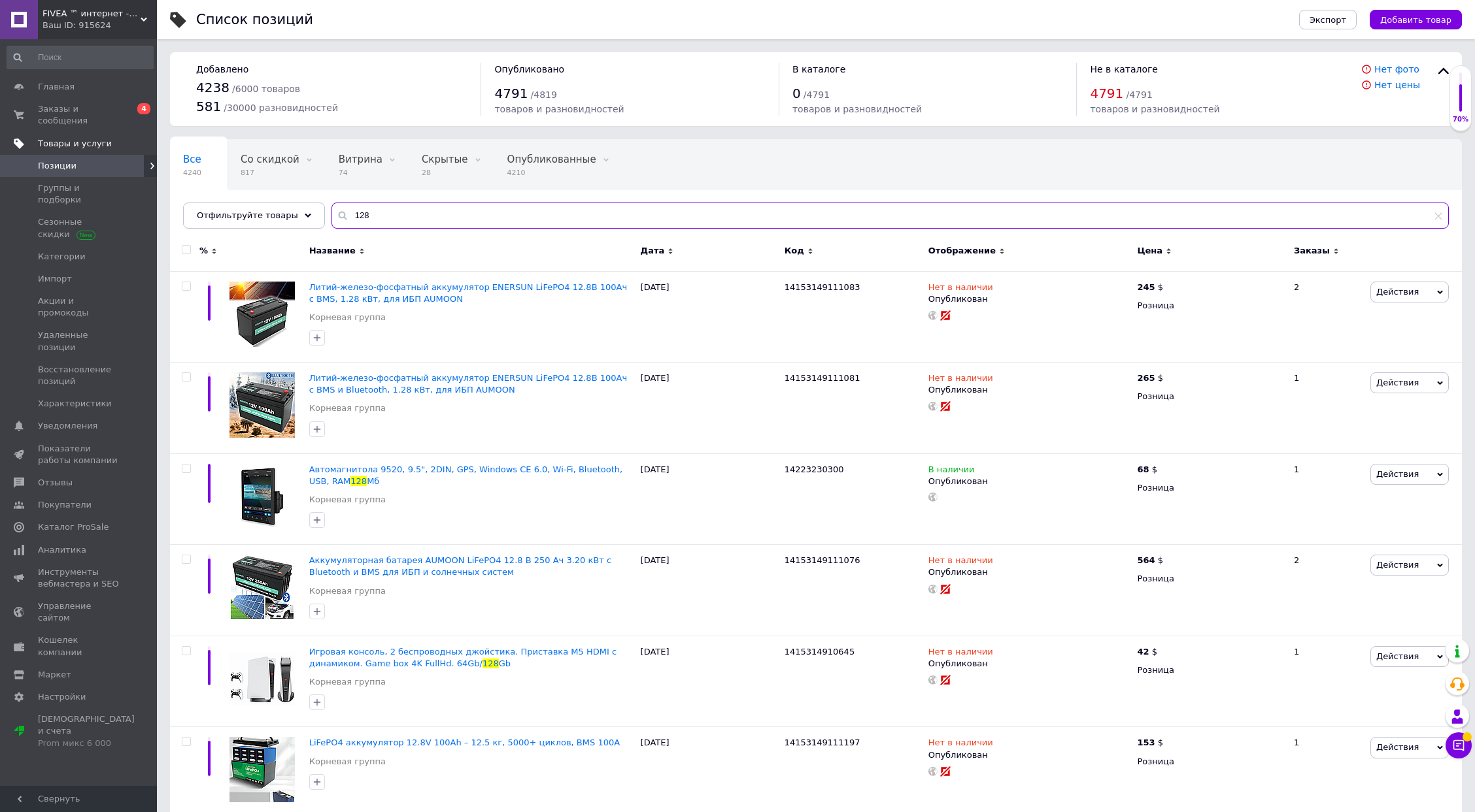
drag, startPoint x: 374, startPoint y: 214, endPoint x: 0, endPoint y: 133, distance: 382.7
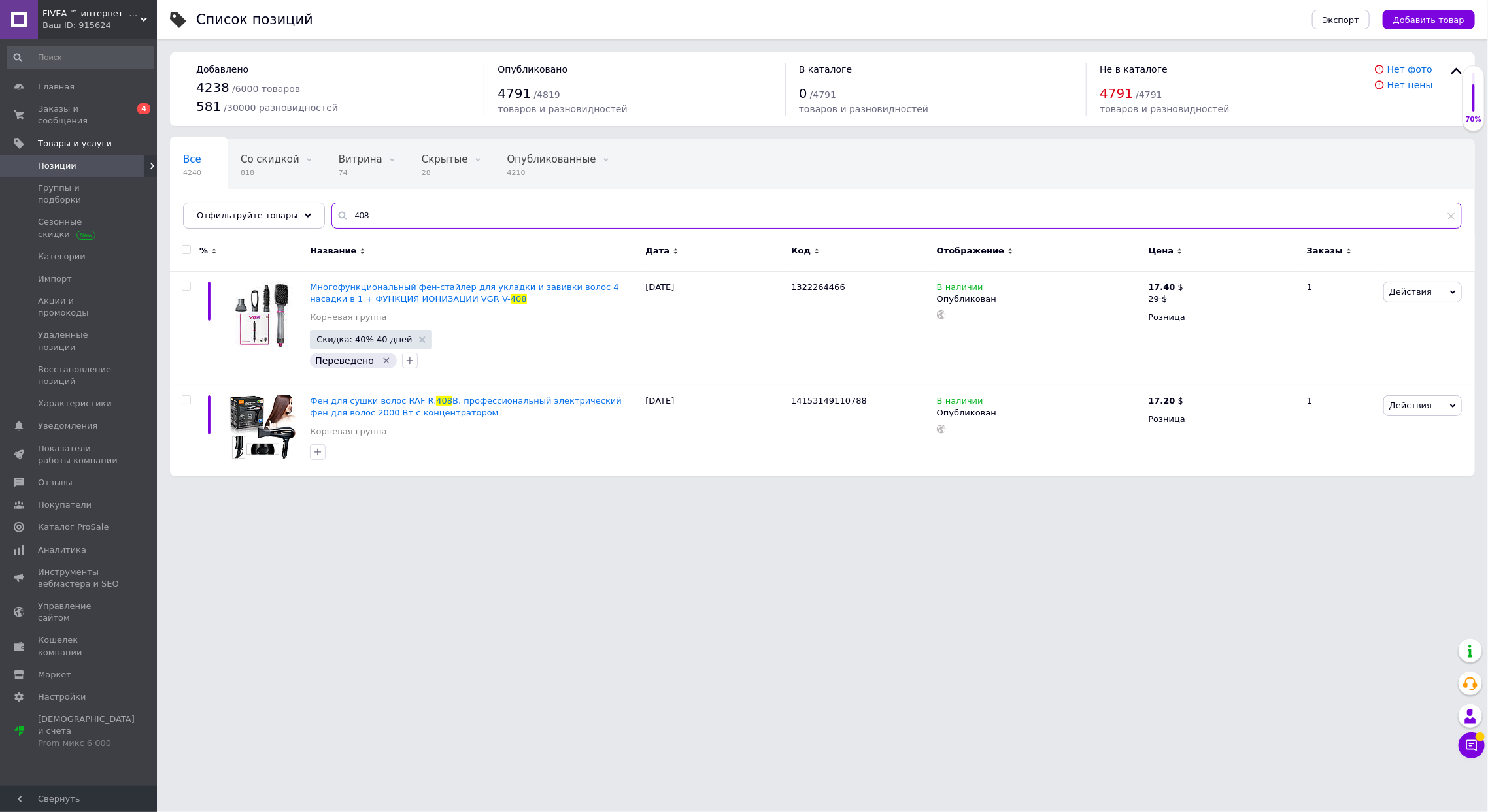
drag, startPoint x: 380, startPoint y: 213, endPoint x: 267, endPoint y: 196, distance: 114.3
click at [265, 196] on div "Все 4240 Со скидкой 818 Удалить Редактировать Витрина 74 Удалить Редактировать …" at bounding box center [822, 184] width 1305 height 89
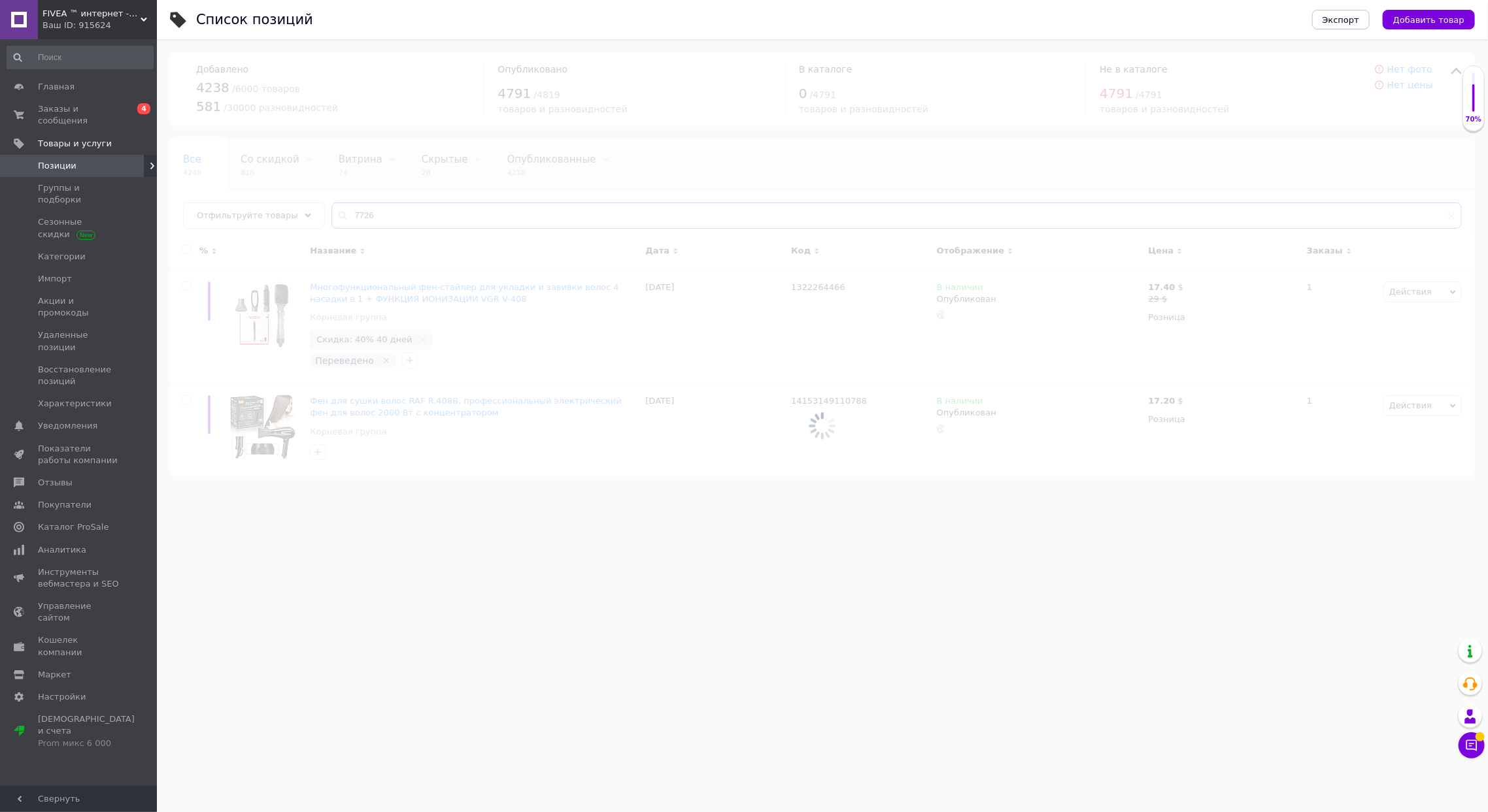
type input "7726"
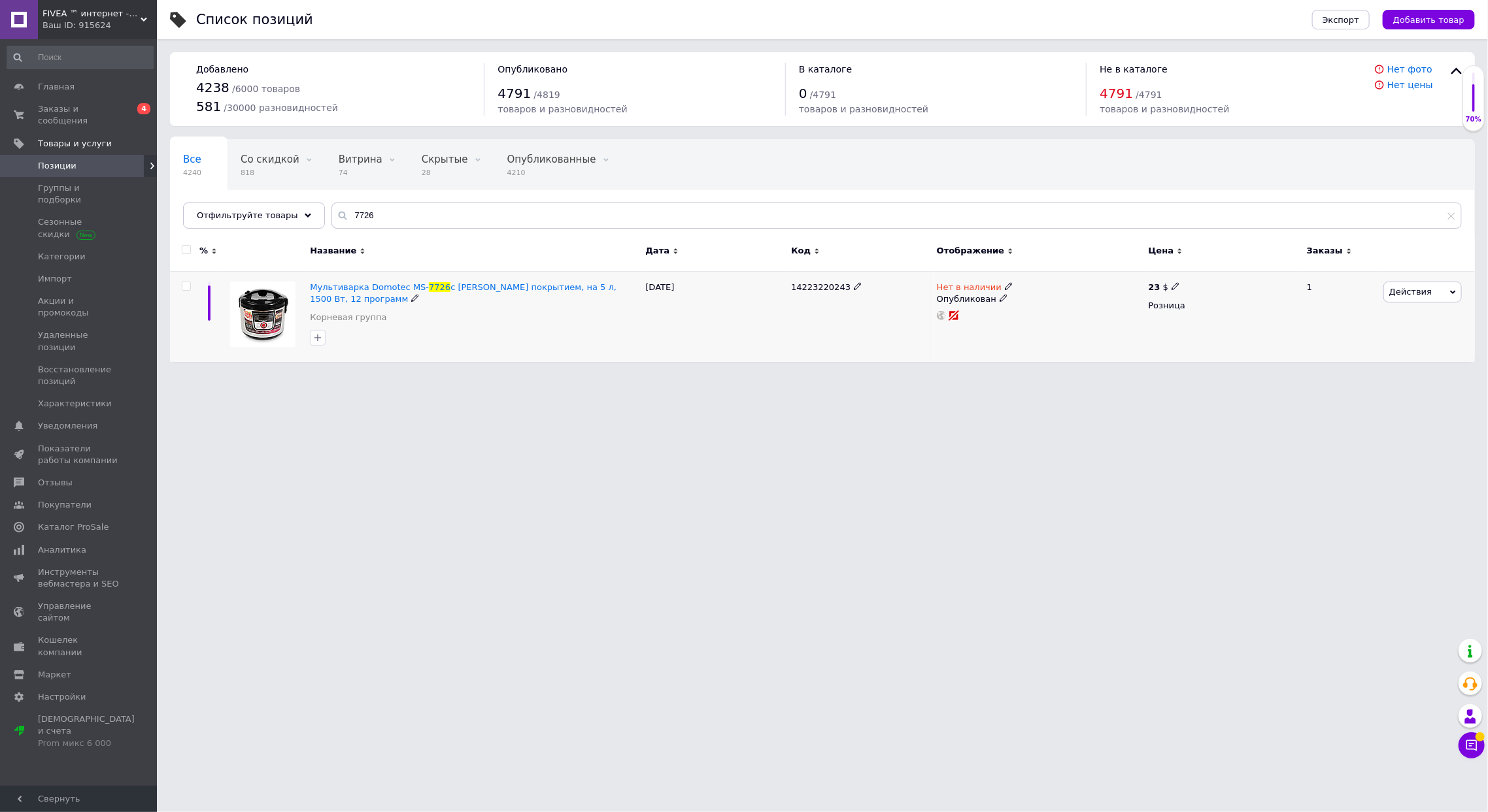
click at [1005, 283] on icon at bounding box center [1009, 286] width 8 height 8
click at [1045, 296] on li "В наличии" at bounding box center [1079, 296] width 124 height 18
click at [848, 320] on div "14223220243" at bounding box center [860, 316] width 146 height 91
click at [1172, 288] on icon at bounding box center [1175, 286] width 8 height 8
type input "22.48"
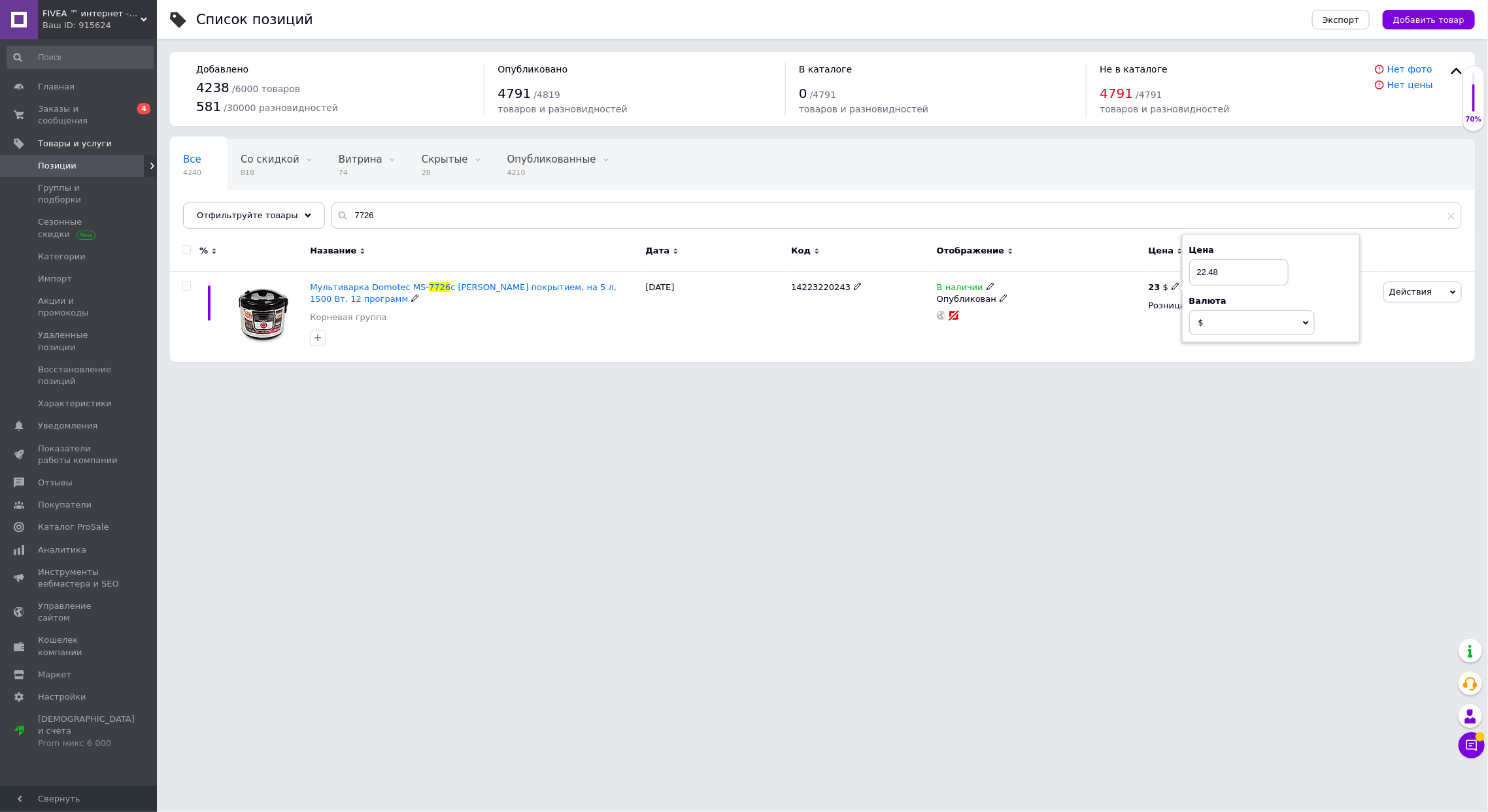
click at [1023, 361] on div "В наличии Опубликован" at bounding box center [1040, 316] width 212 height 91
drag, startPoint x: 372, startPoint y: 217, endPoint x: 130, endPoint y: 186, distance: 244.0
click at [128, 191] on div "FIVEA ™ интернет -магазин Ваш ID: 915624 Сайт FIVEA ™ интернет -магазин Кабинет…" at bounding box center [744, 187] width 1488 height 375
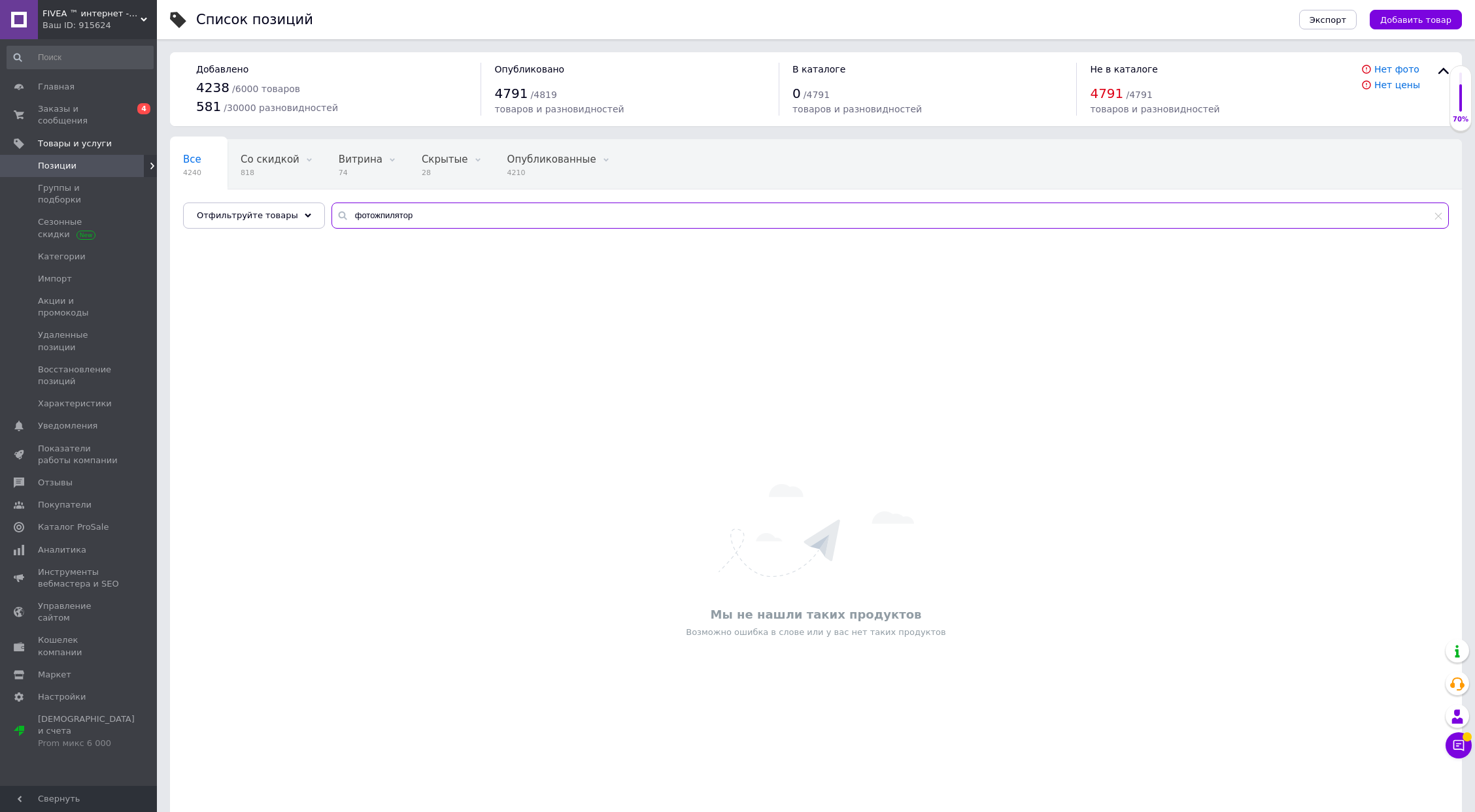
click at [351, 218] on input "фотожпилятор" at bounding box center [890, 215] width 1117 height 26
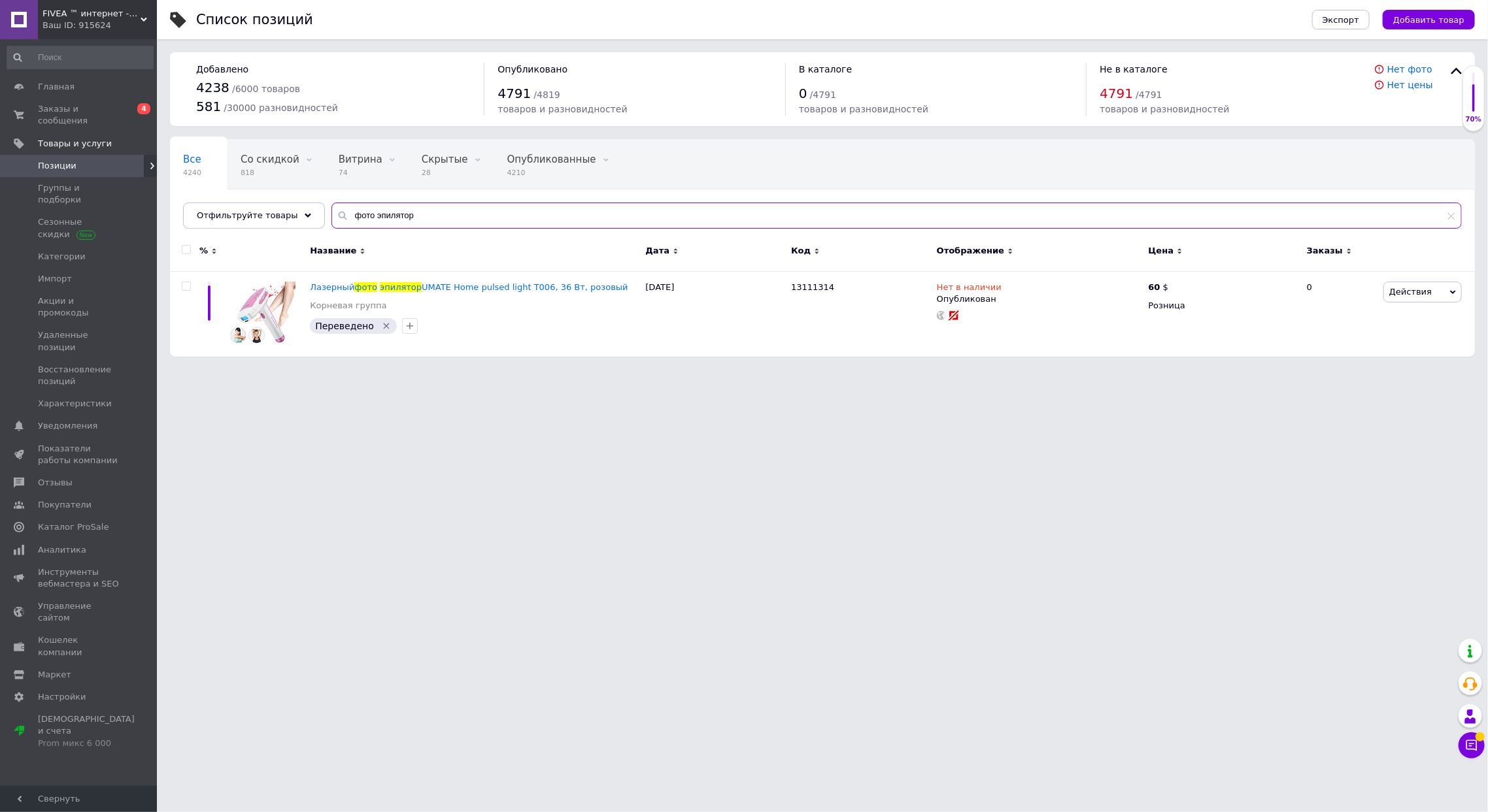
click at [361, 212] on input "фото эпилятор" at bounding box center [896, 215] width 1130 height 26
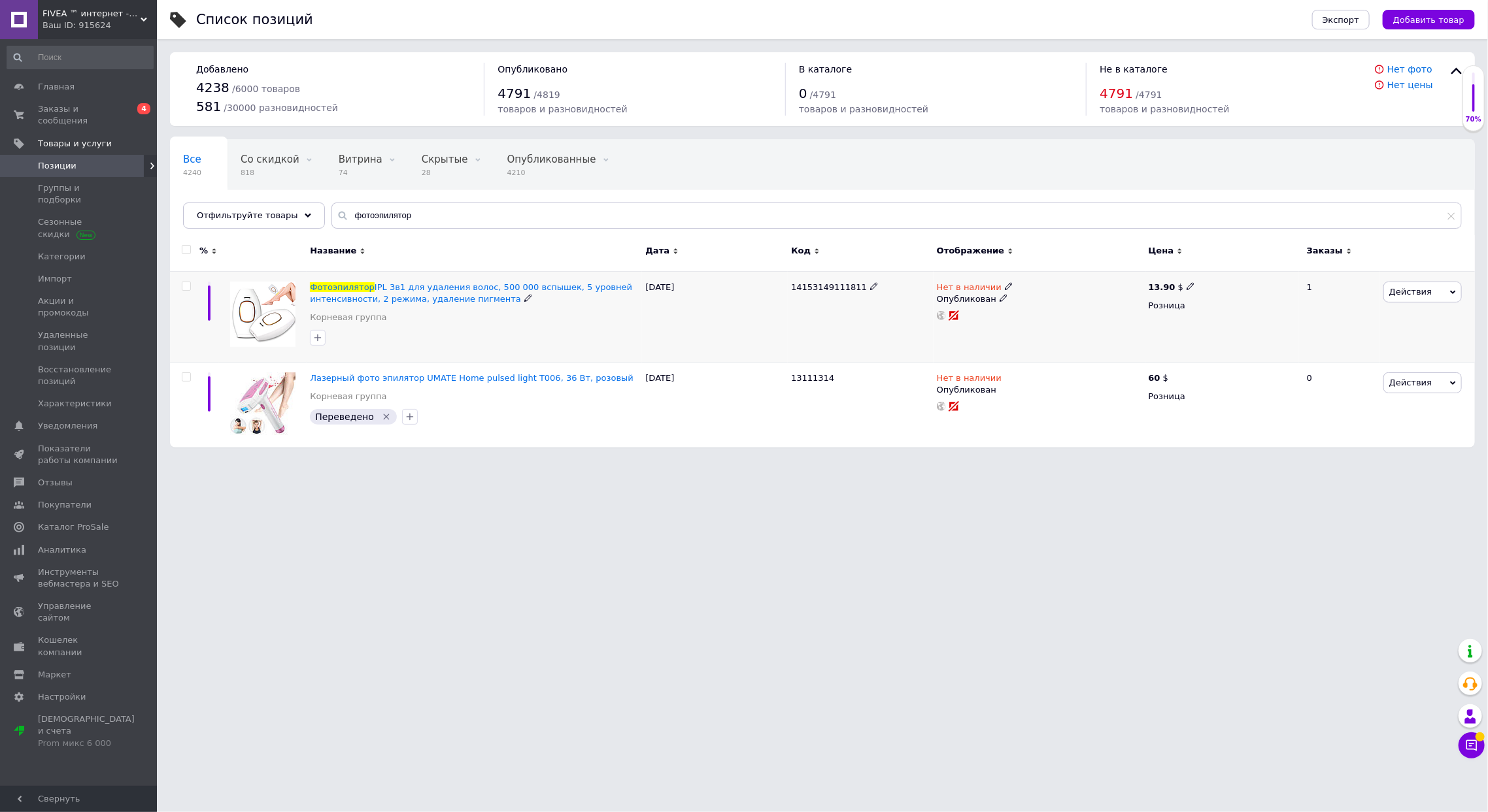
click at [1005, 282] on icon at bounding box center [1009, 286] width 8 height 8
click at [1030, 292] on li "В наличии" at bounding box center [1079, 296] width 124 height 18
click at [920, 317] on div "14153149111811" at bounding box center [860, 316] width 146 height 91
click at [814, 287] on span "14153149111811" at bounding box center [829, 287] width 76 height 10
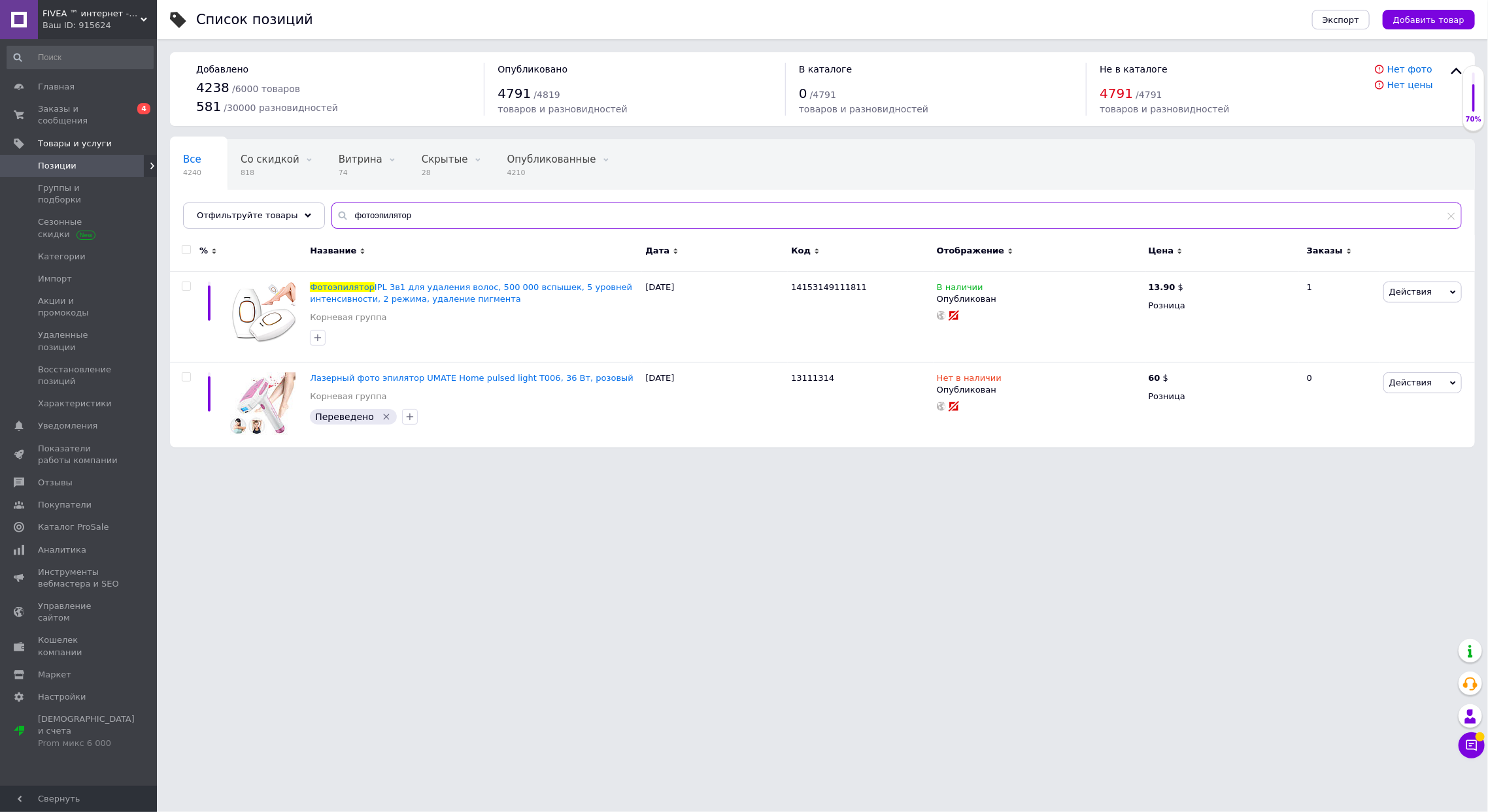
drag, startPoint x: 415, startPoint y: 216, endPoint x: 186, endPoint y: 198, distance: 229.7
click at [189, 201] on div "Все 4240 Со скидкой 818 Удалить Редактировать Витрина 74 Удалить Редактировать …" at bounding box center [822, 184] width 1305 height 89
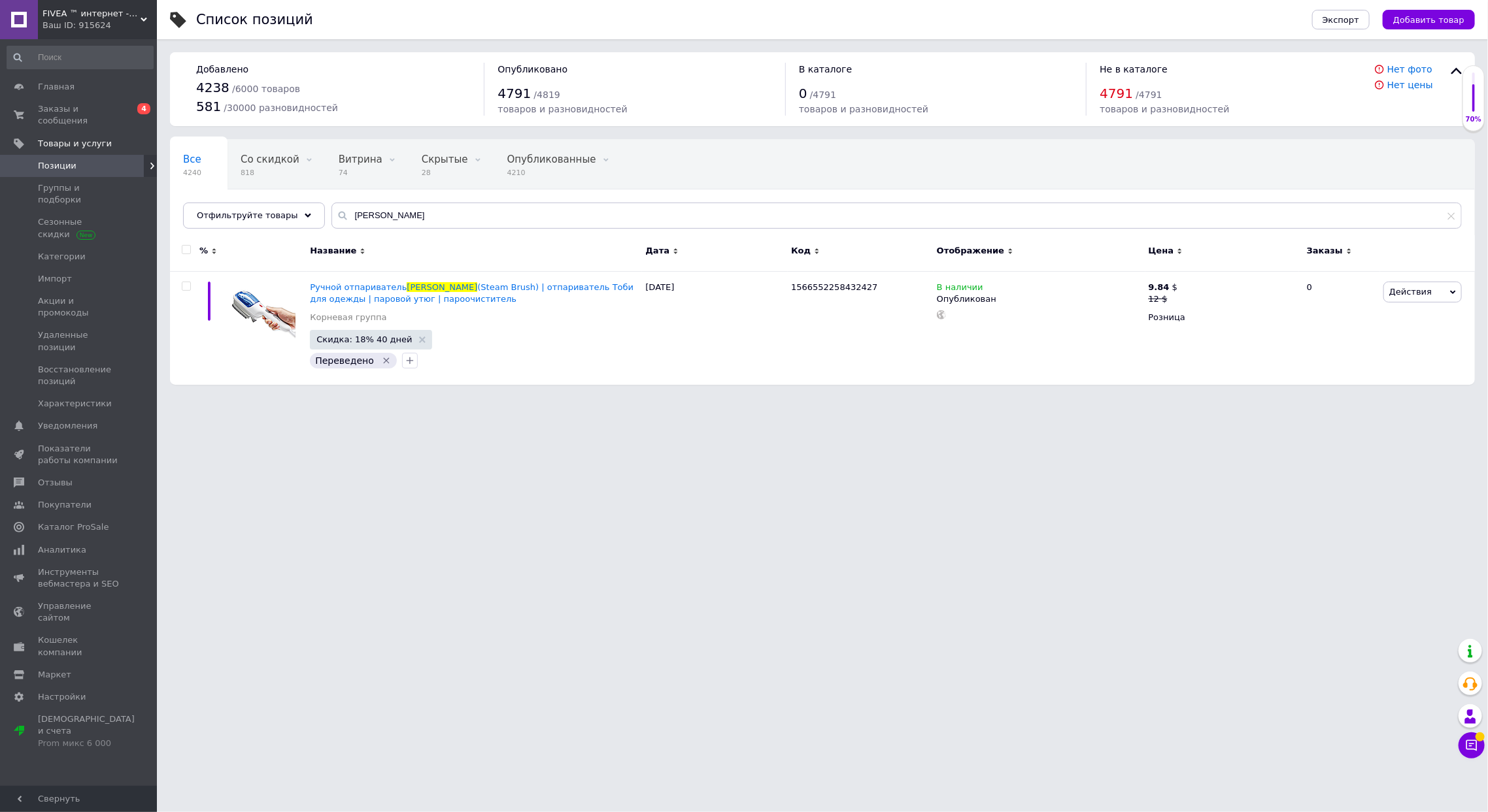
drag, startPoint x: 376, startPoint y: 231, endPoint x: 369, endPoint y: 227, distance: 8.1
click at [370, 228] on div "Все 4240 Со скидкой 818 Удалить Редактировать Витрина 74 Удалить Редактировать …" at bounding box center [822, 191] width 1305 height 108
drag, startPoint x: 371, startPoint y: 216, endPoint x: 0, endPoint y: 169, distance: 374.0
click at [0, 169] on div "FIVEA ™ интернет -магазин Ваш ID: 915624 Сайт FIVEA ™ интернет -магазин Кабинет…" at bounding box center [744, 199] width 1488 height 398
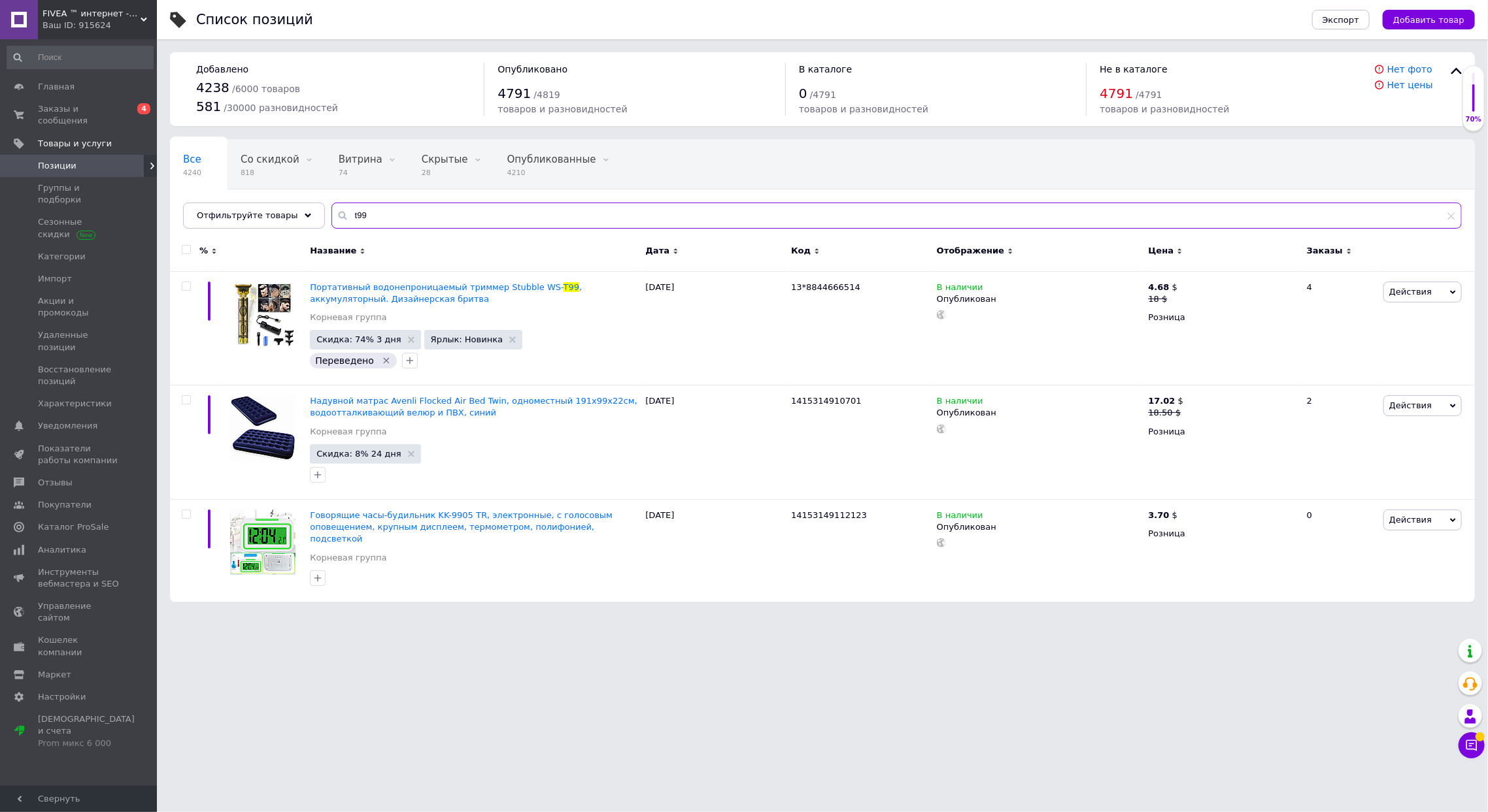
type input "t99"
click at [346, 338] on span "Скидка: 74% 3 дня" at bounding box center [359, 339] width 85 height 9
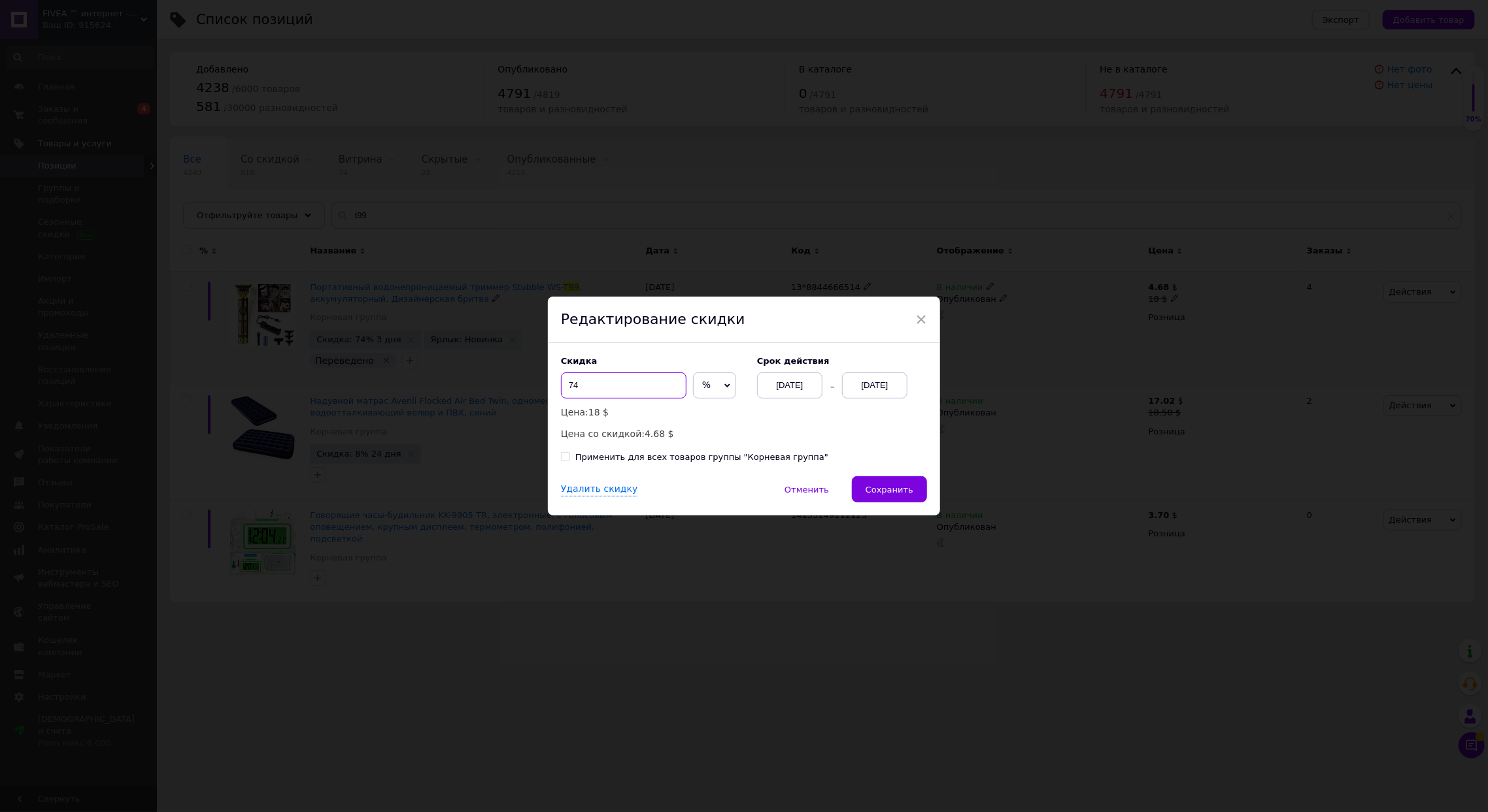
click at [628, 376] on input "74" at bounding box center [624, 385] width 125 height 26
type input "7"
type input "82"
click at [894, 480] on button "Сохранить" at bounding box center [889, 489] width 75 height 26
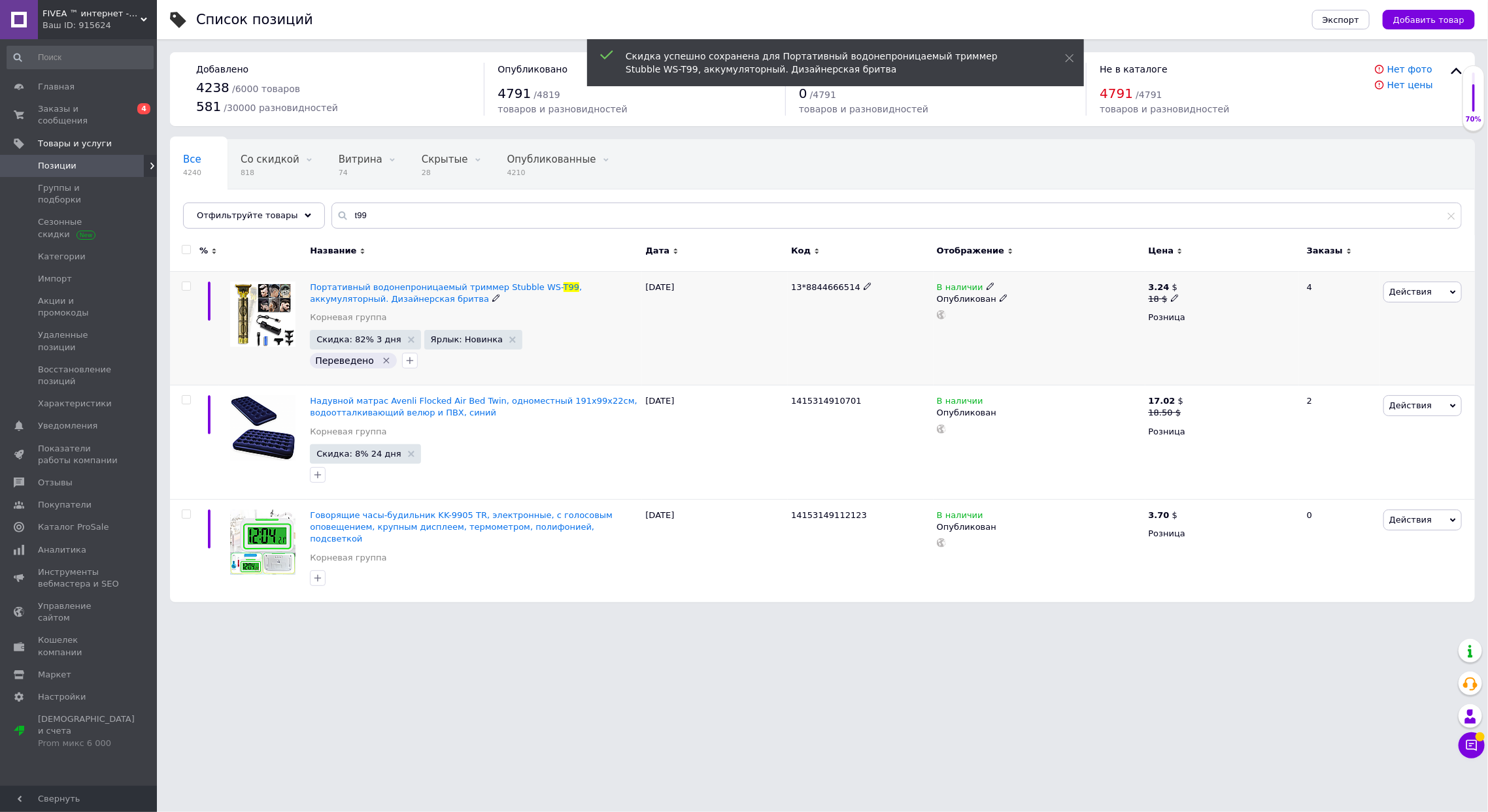
click at [824, 287] on span "13*8844666514" at bounding box center [826, 287] width 69 height 10
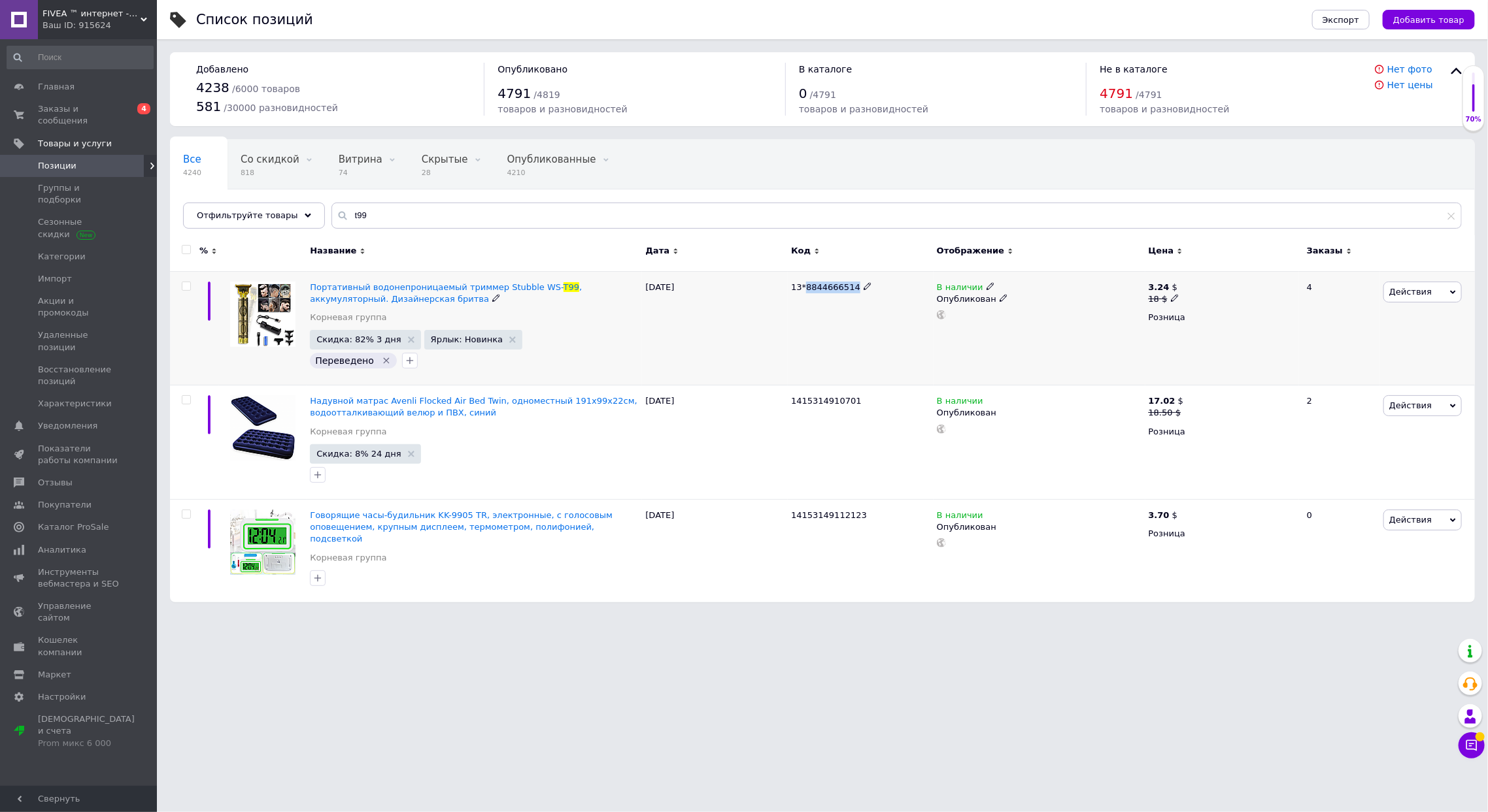
drag, startPoint x: 816, startPoint y: 287, endPoint x: 826, endPoint y: 288, distance: 10.0
click at [816, 286] on span "13*8844666514" at bounding box center [826, 287] width 69 height 10
drag, startPoint x: 849, startPoint y: 285, endPoint x: 804, endPoint y: 300, distance: 47.4
click at [791, 288] on span "13*8844666514" at bounding box center [826, 287] width 69 height 10
drag, startPoint x: 391, startPoint y: 216, endPoint x: 82, endPoint y: 170, distance: 312.4
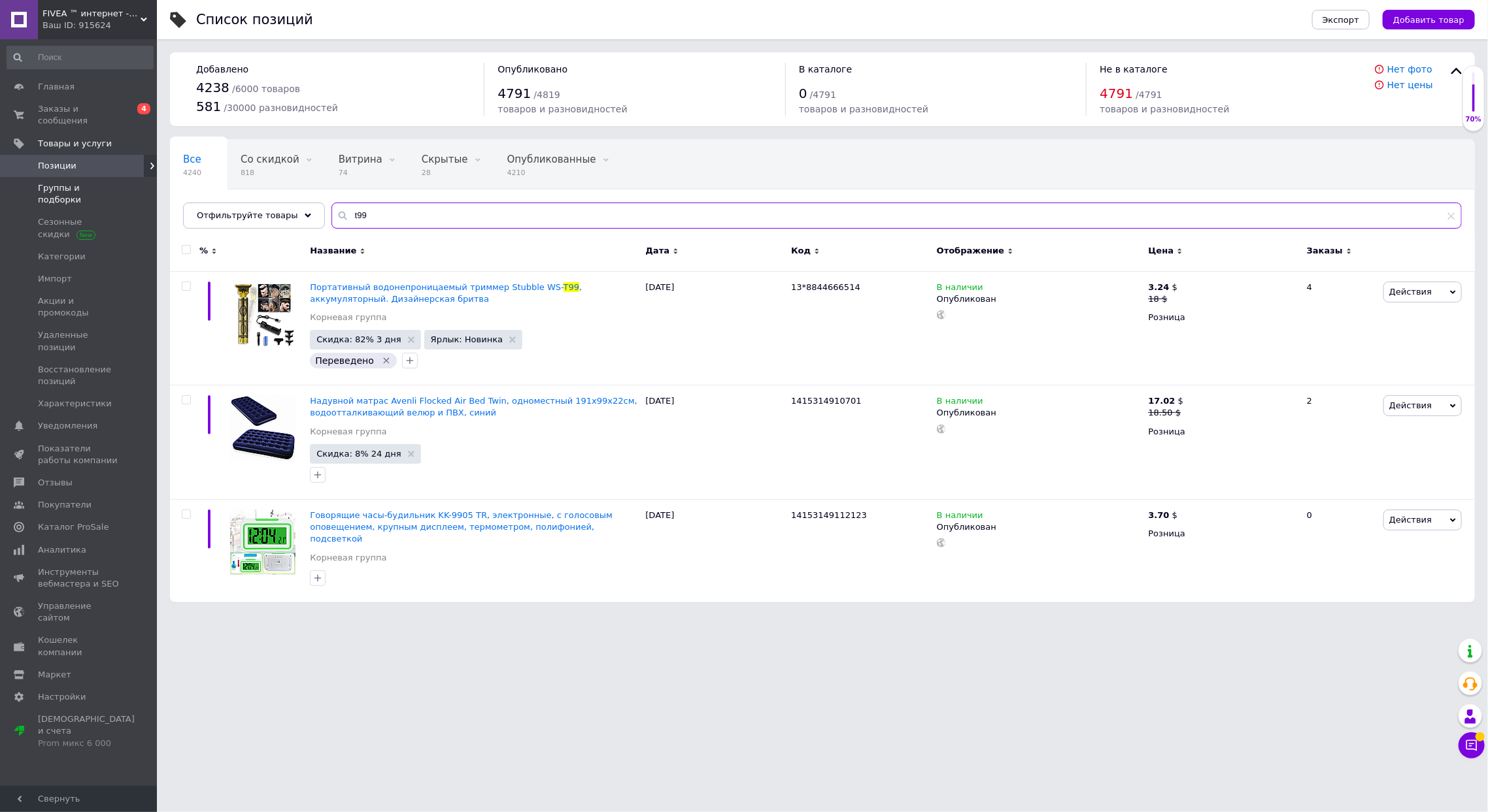
click at [93, 176] on div "FIVEA ™ интернет -магазин Ваш ID: 915624 Сайт FIVEA ™ интернет -магазин Кабинет…" at bounding box center [744, 308] width 1488 height 615
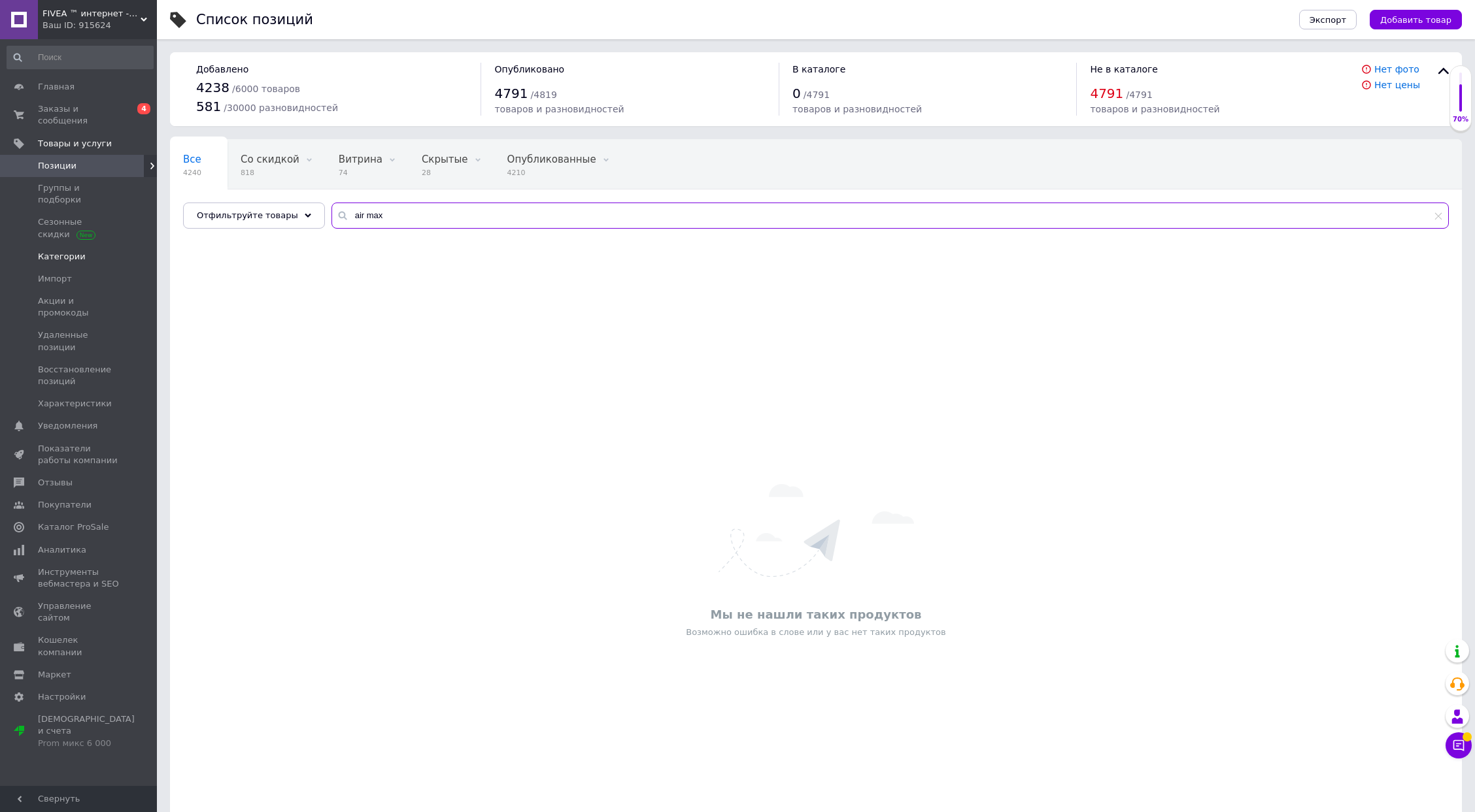
drag, startPoint x: 405, startPoint y: 220, endPoint x: 25, endPoint y: 241, distance: 380.6
click at [0, 227] on div "FIVEA ™ интернет -магазин Ваш ID: 915624 Сайт FIVEA ™ интернет -магазин Кабинет…" at bounding box center [737, 450] width 1475 height 901
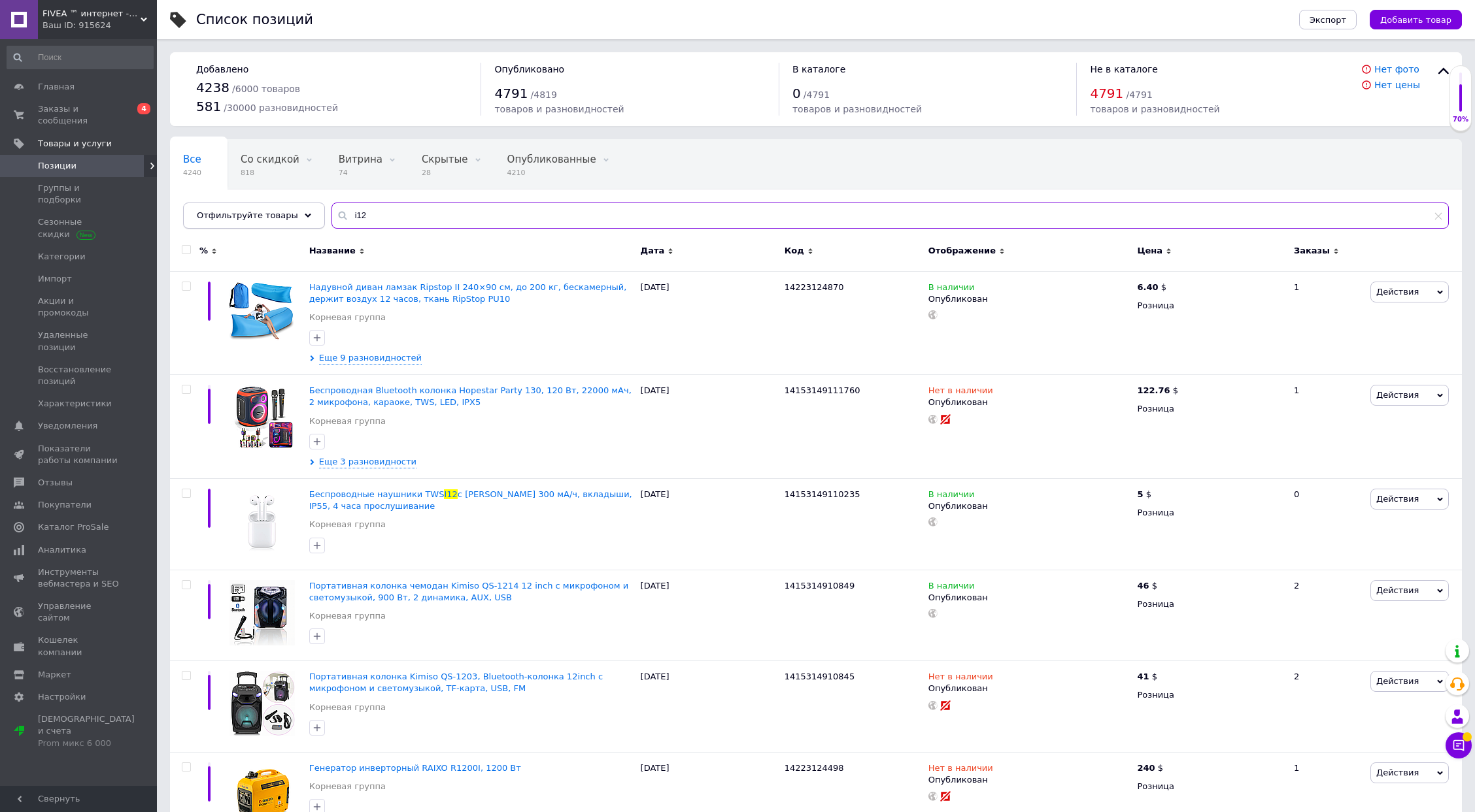
drag, startPoint x: 373, startPoint y: 216, endPoint x: 240, endPoint y: 206, distance: 133.4
click at [240, 206] on div "Отфильтруйте товары i12" at bounding box center [816, 215] width 1266 height 26
paste input "еспроводные наушники TWS I1"
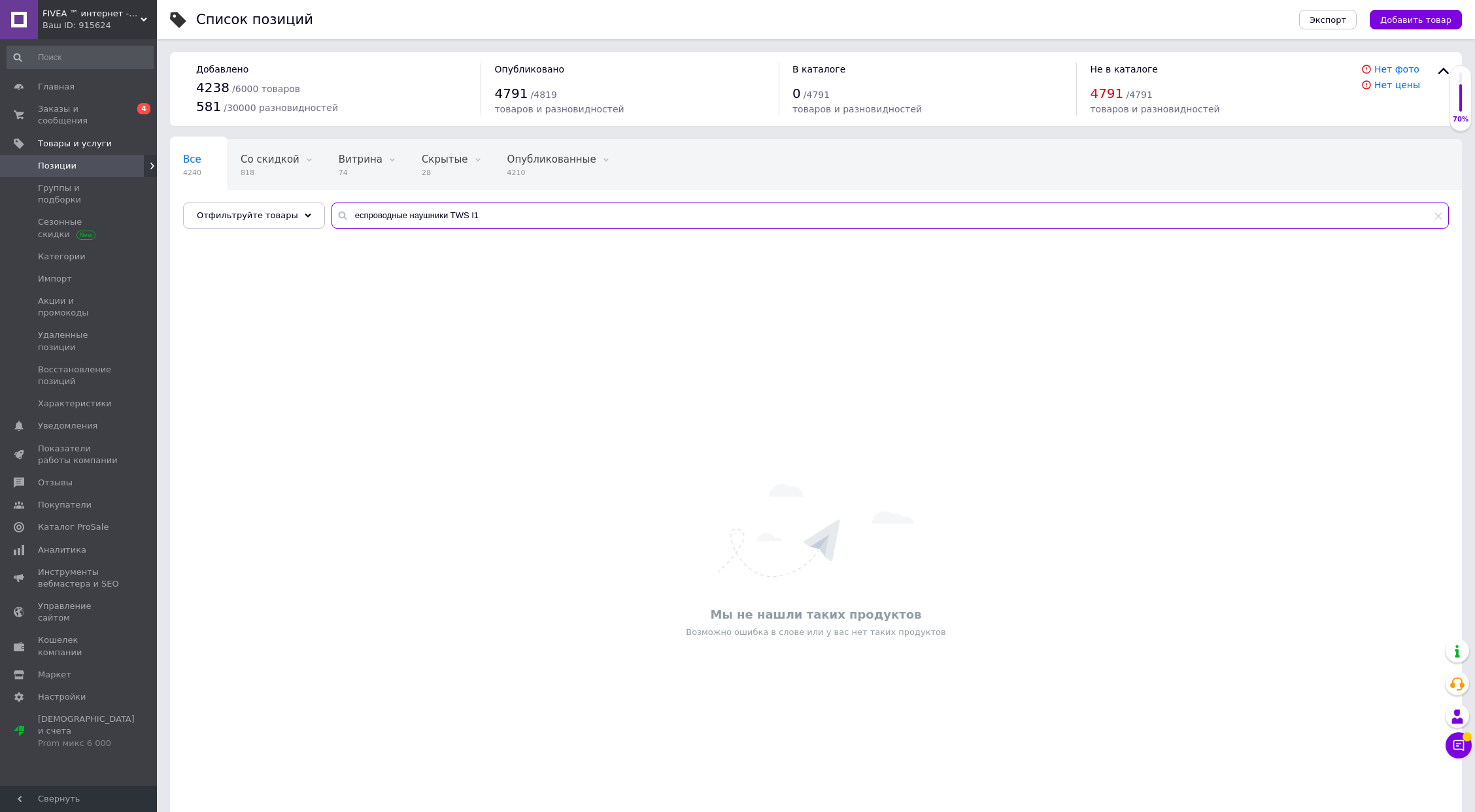
drag, startPoint x: 497, startPoint y: 220, endPoint x: 0, endPoint y: 153, distance: 501.5
click at [0, 155] on div "FIVEA ™ интернет -магазин Ваш ID: 915624 Сайт FIVEA ™ интернет -магазин Кабинет…" at bounding box center [737, 450] width 1475 height 901
click at [399, 218] on input "зеркало с посдветкой круглое" at bounding box center [890, 215] width 1117 height 26
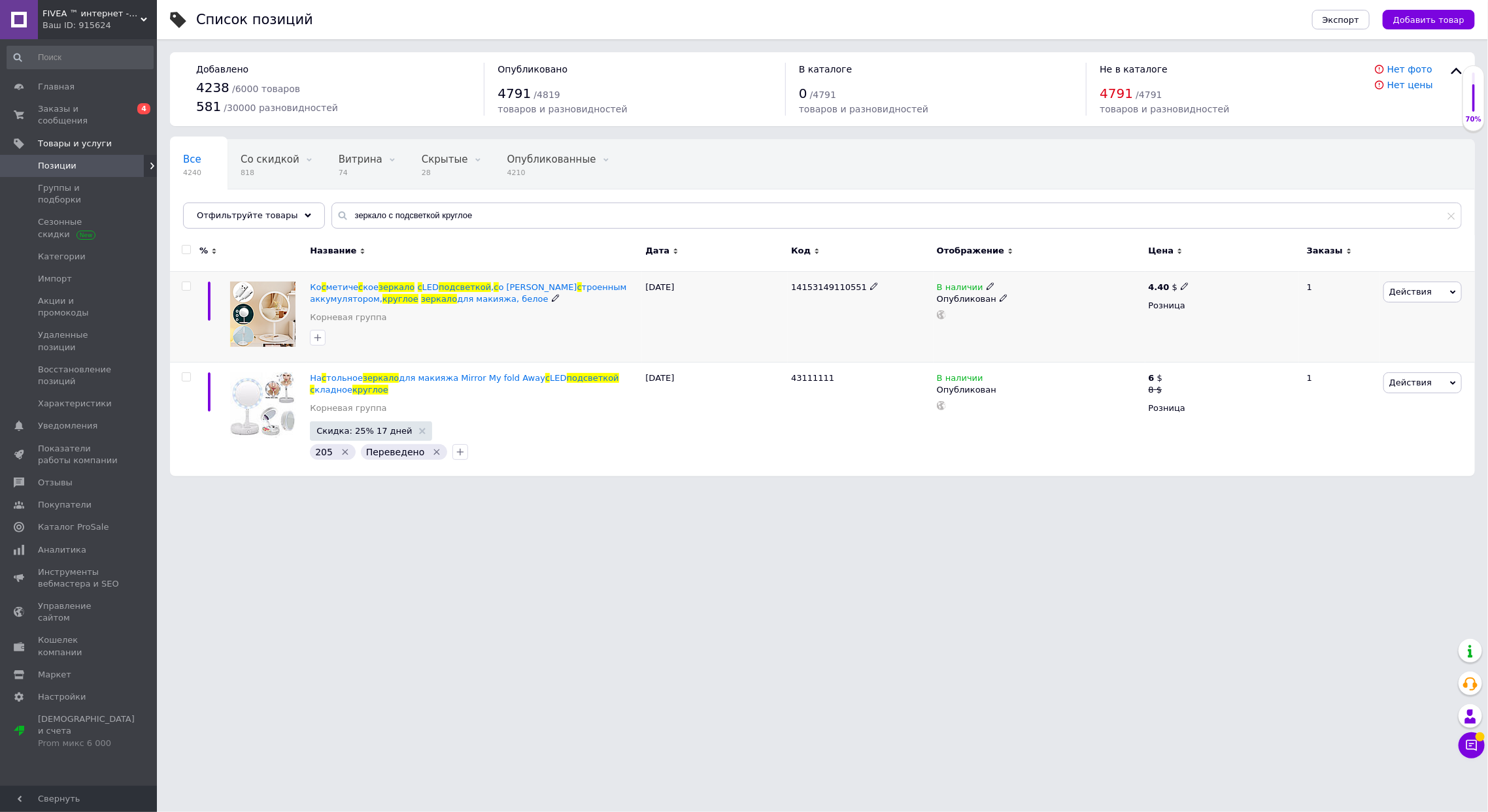
click at [844, 292] on span "14153149110551" at bounding box center [829, 287] width 76 height 10
drag, startPoint x: 474, startPoint y: 211, endPoint x: 86, endPoint y: 159, distance: 391.5
click at [86, 159] on div "FIVEA ™ интернет -магазин Ваш ID: 915624 Сайт FIVEA ™ интернет -магазин Кабинет…" at bounding box center [744, 244] width 1488 height 490
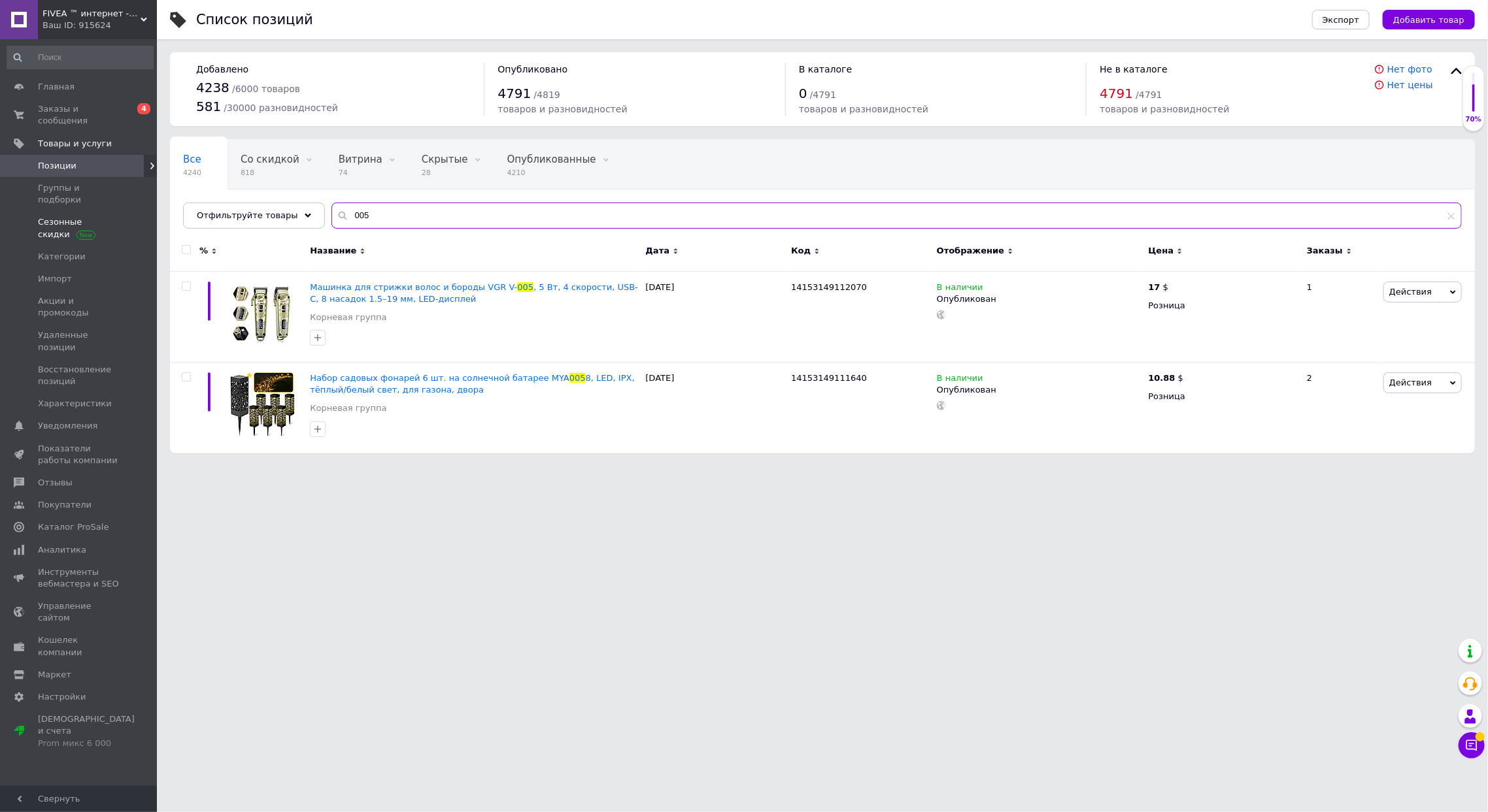
drag, startPoint x: 406, startPoint y: 222, endPoint x: 147, endPoint y: 189, distance: 261.1
click at [147, 189] on div "FIVEA ™ интернет -магазин Ваш ID: 915624 Сайт FIVEA ™ интернет -магазин Кабинет…" at bounding box center [744, 233] width 1488 height 466
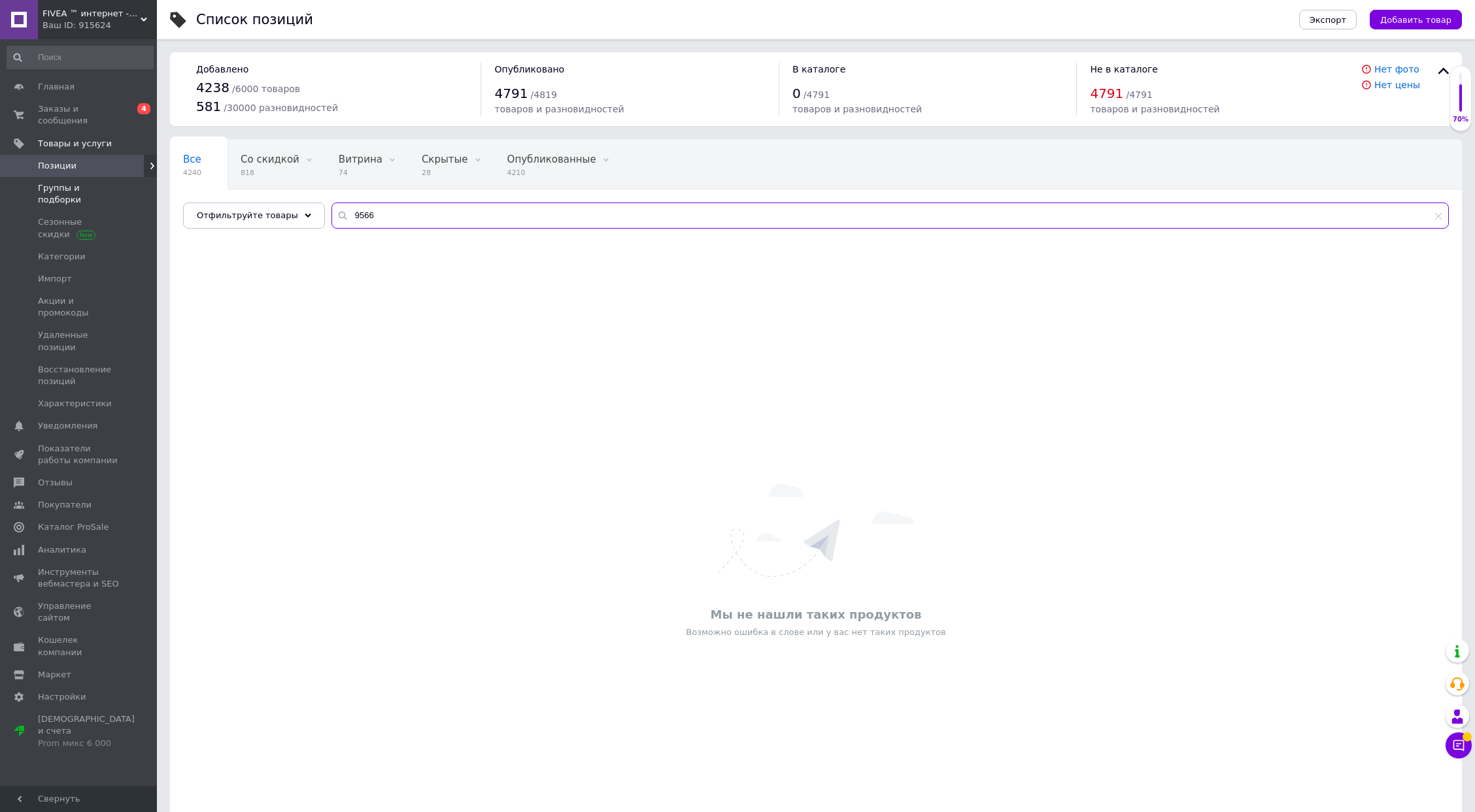
drag, startPoint x: 358, startPoint y: 212, endPoint x: 0, endPoint y: 172, distance: 360.2
click at [0, 175] on div "FIVEA ™ интернет -магазин Ваш ID: 915624 Сайт FIVEA ™ интернет -магазин Кабинет…" at bounding box center [737, 450] width 1475 height 901
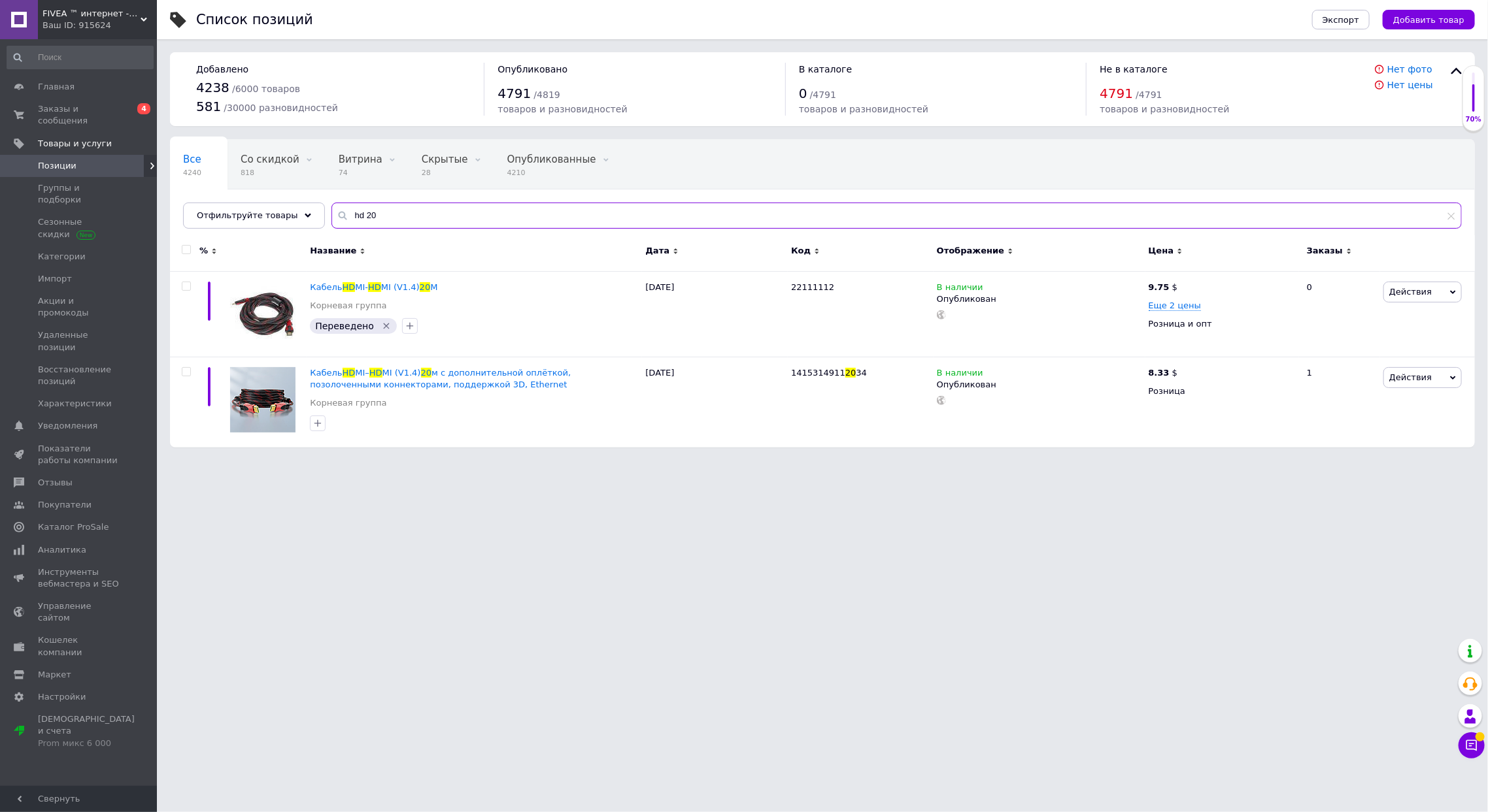
type input "hd 20"
